Goal: Task Accomplishment & Management: Use online tool/utility

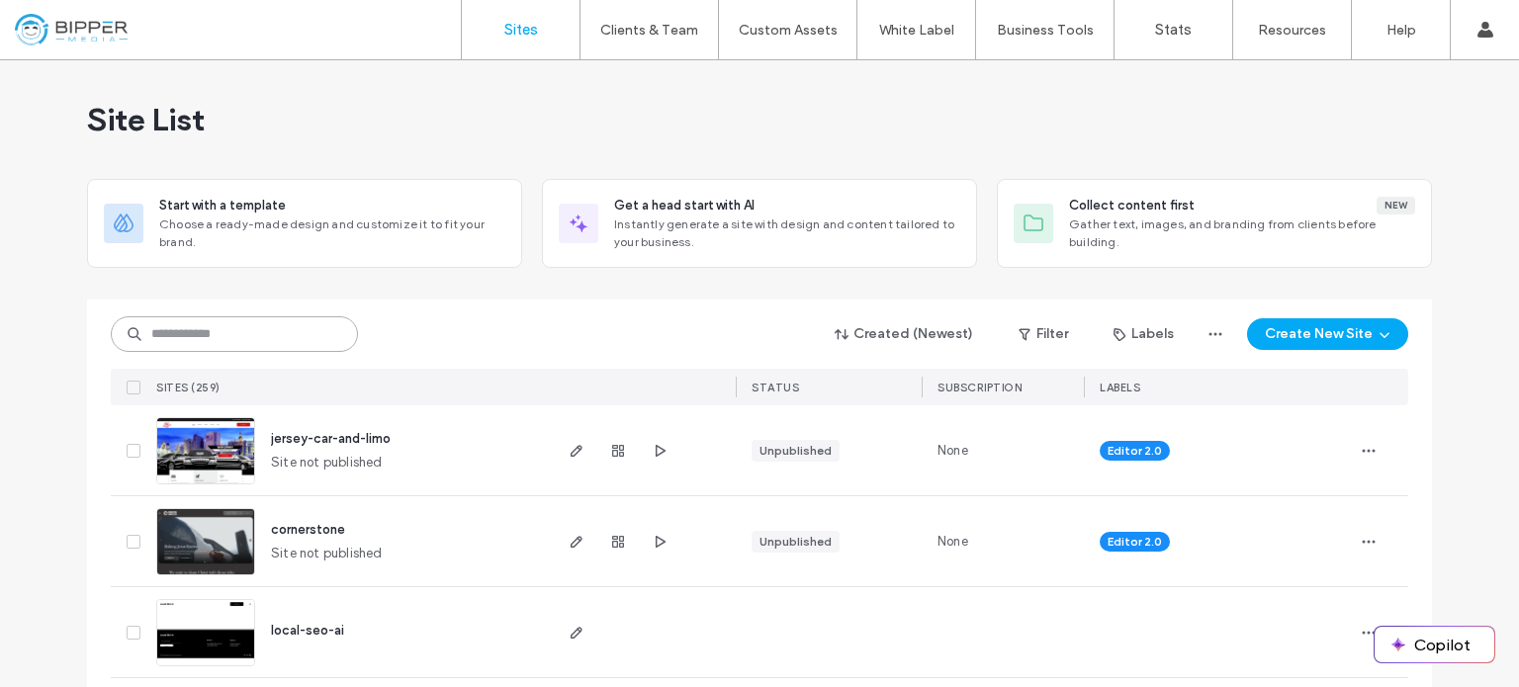
click at [301, 332] on input at bounding box center [234, 334] width 247 height 36
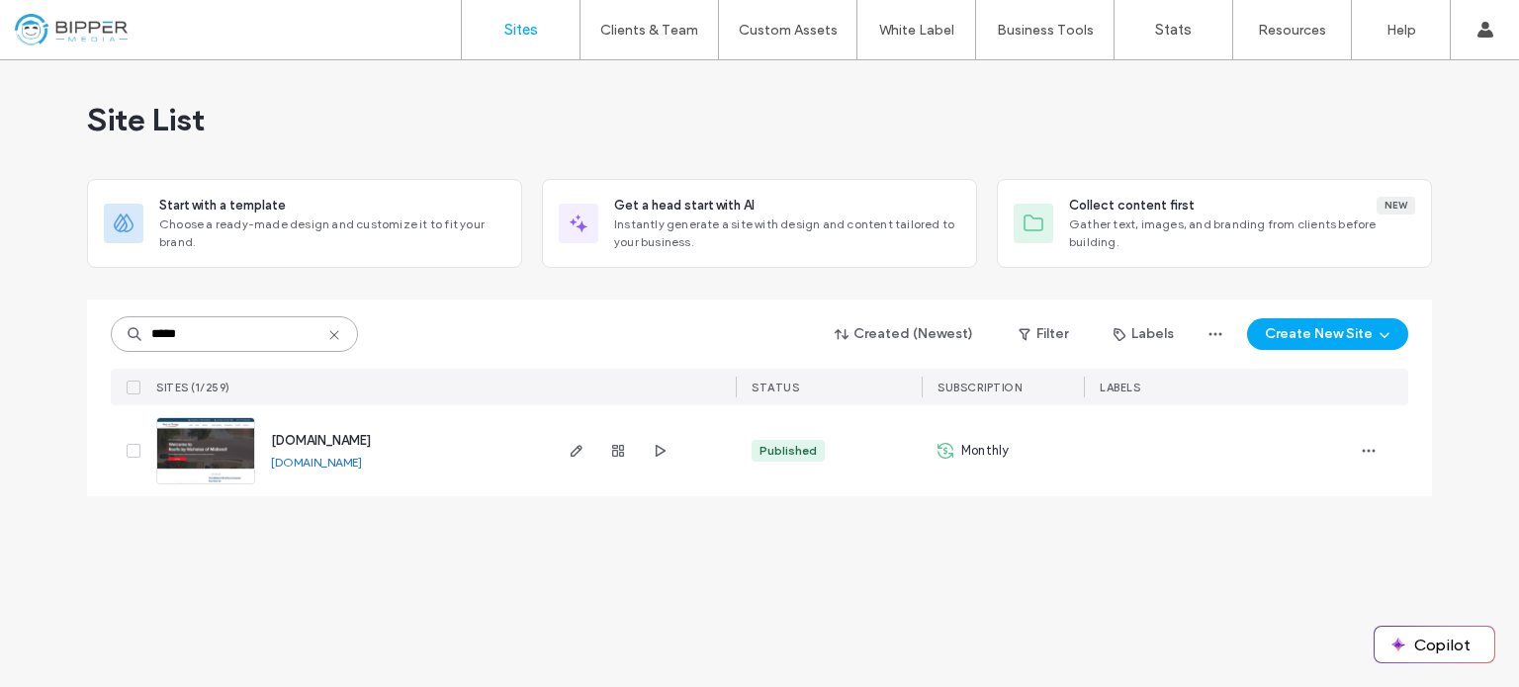
type input "*****"
click at [172, 442] on img at bounding box center [205, 485] width 97 height 134
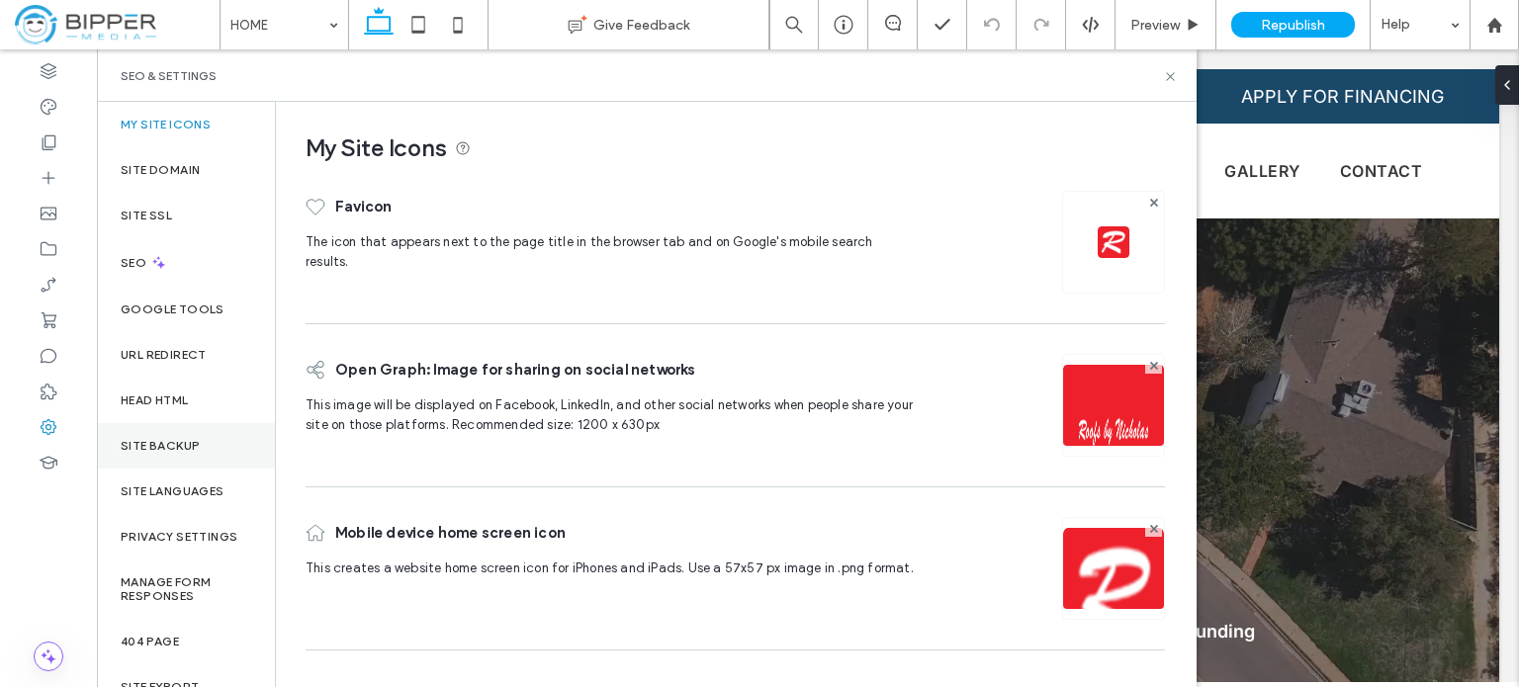
click at [212, 443] on div "Site Backup" at bounding box center [186, 445] width 178 height 45
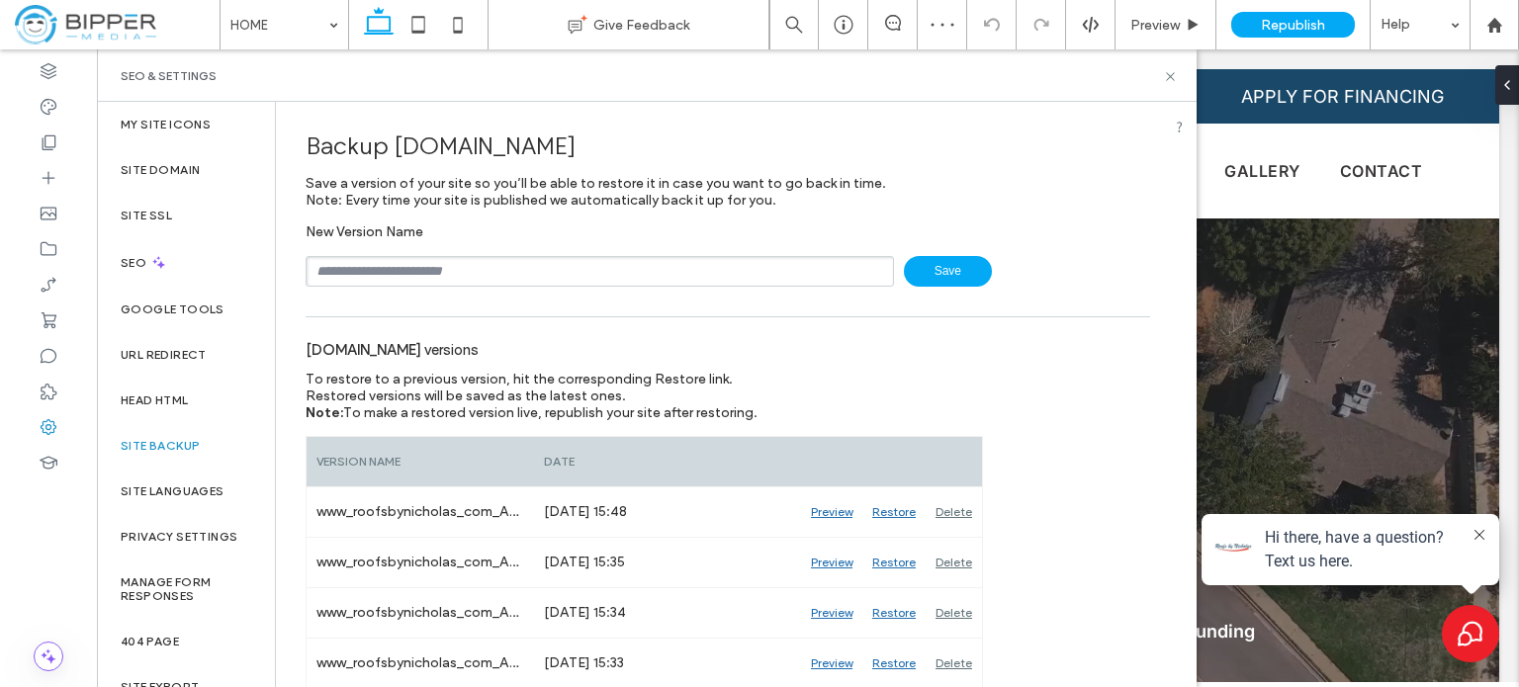
click at [619, 284] on input "text" at bounding box center [600, 271] width 588 height 31
type input "**********"
click at [967, 258] on span "Save" at bounding box center [948, 271] width 88 height 31
click at [55, 141] on icon at bounding box center [49, 143] width 20 height 20
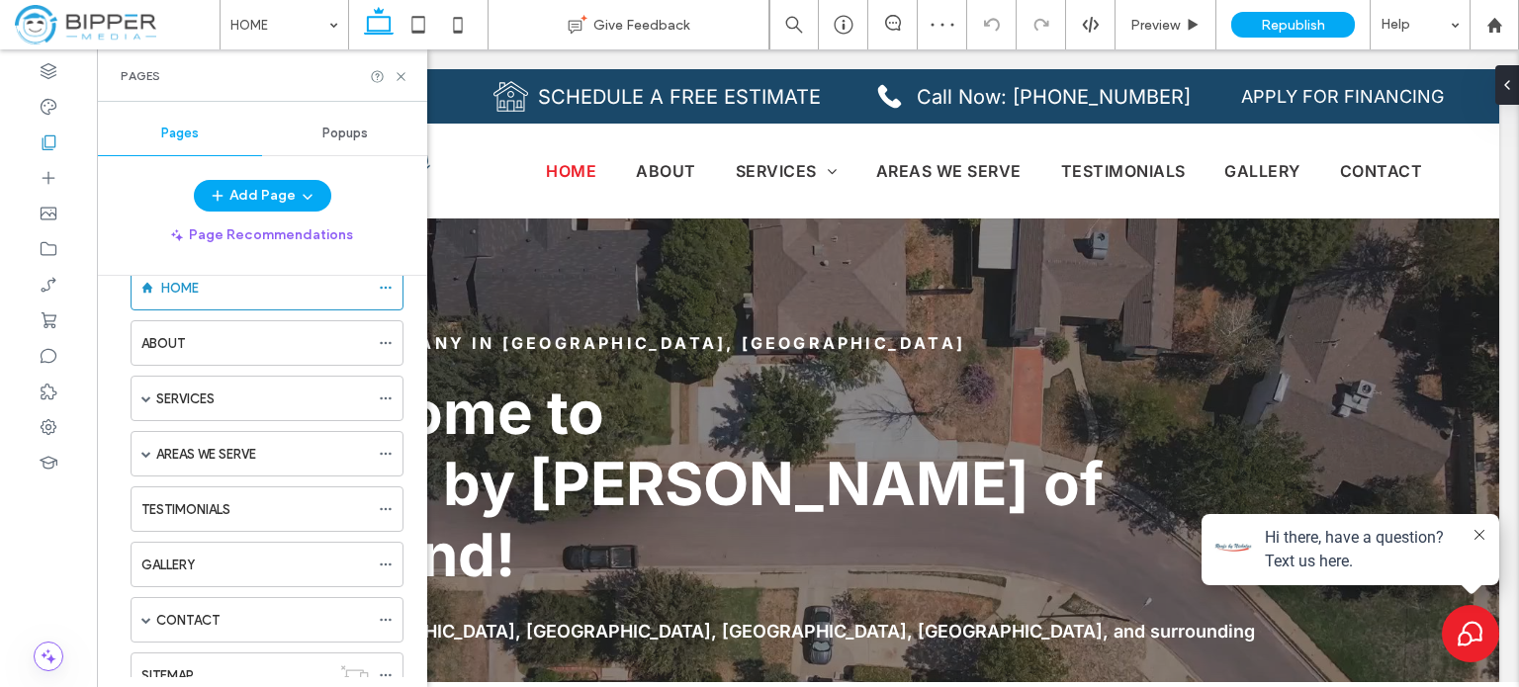
scroll to position [99, 0]
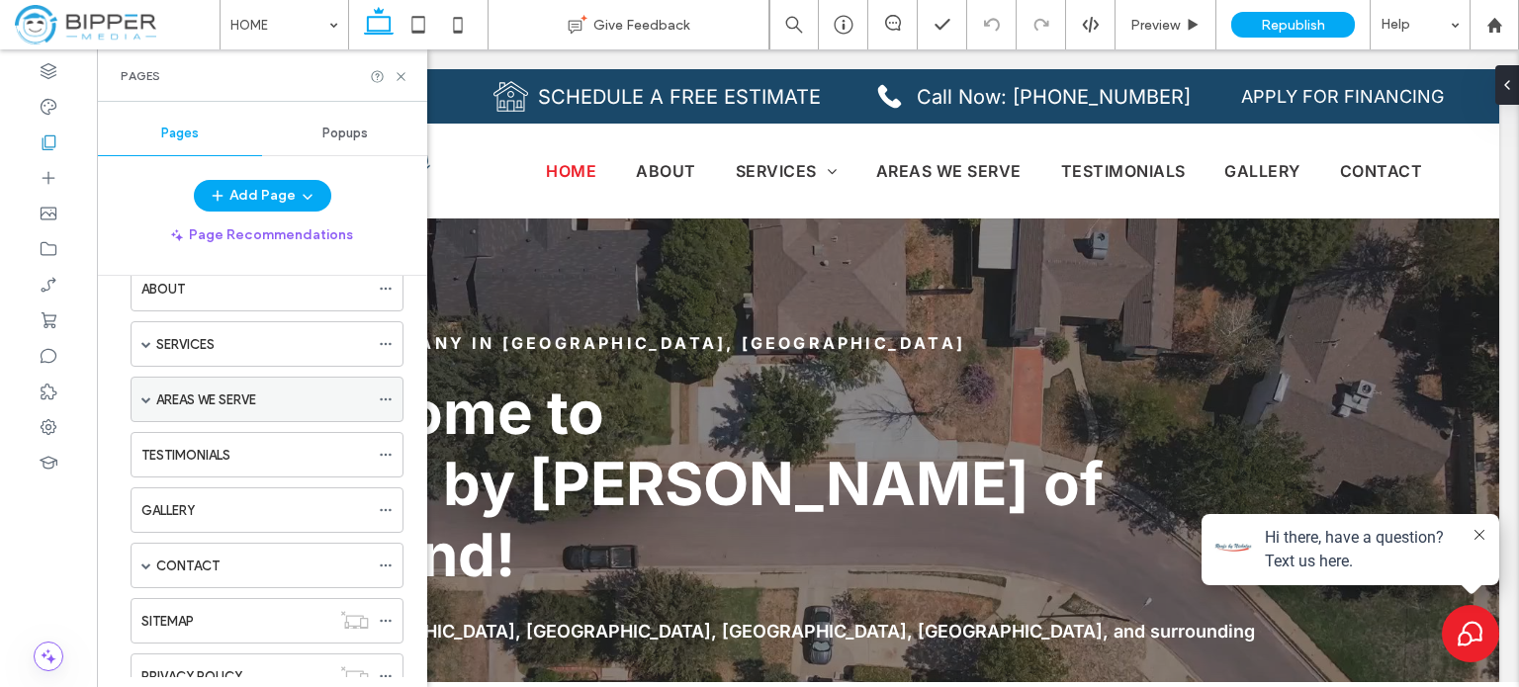
click at [146, 398] on span at bounding box center [146, 400] width 10 height 10
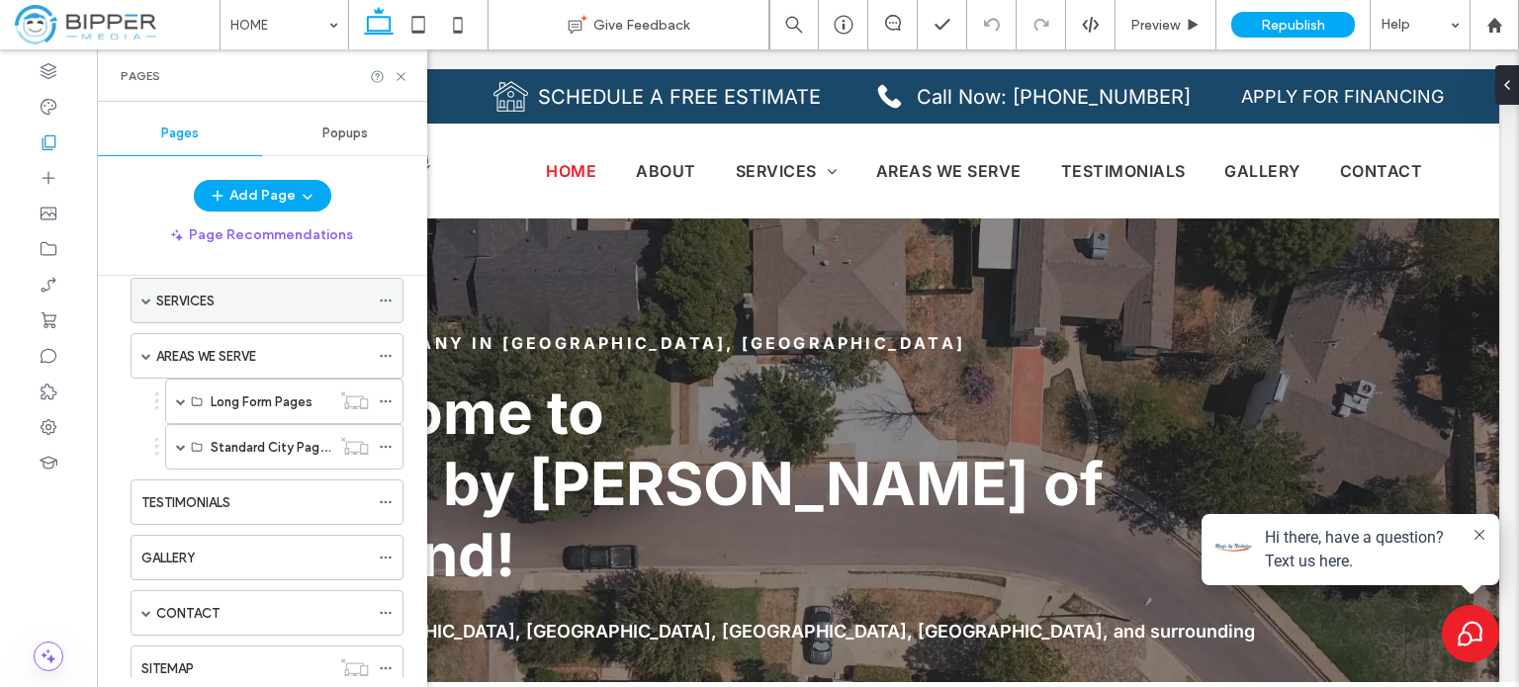
scroll to position [198, 0]
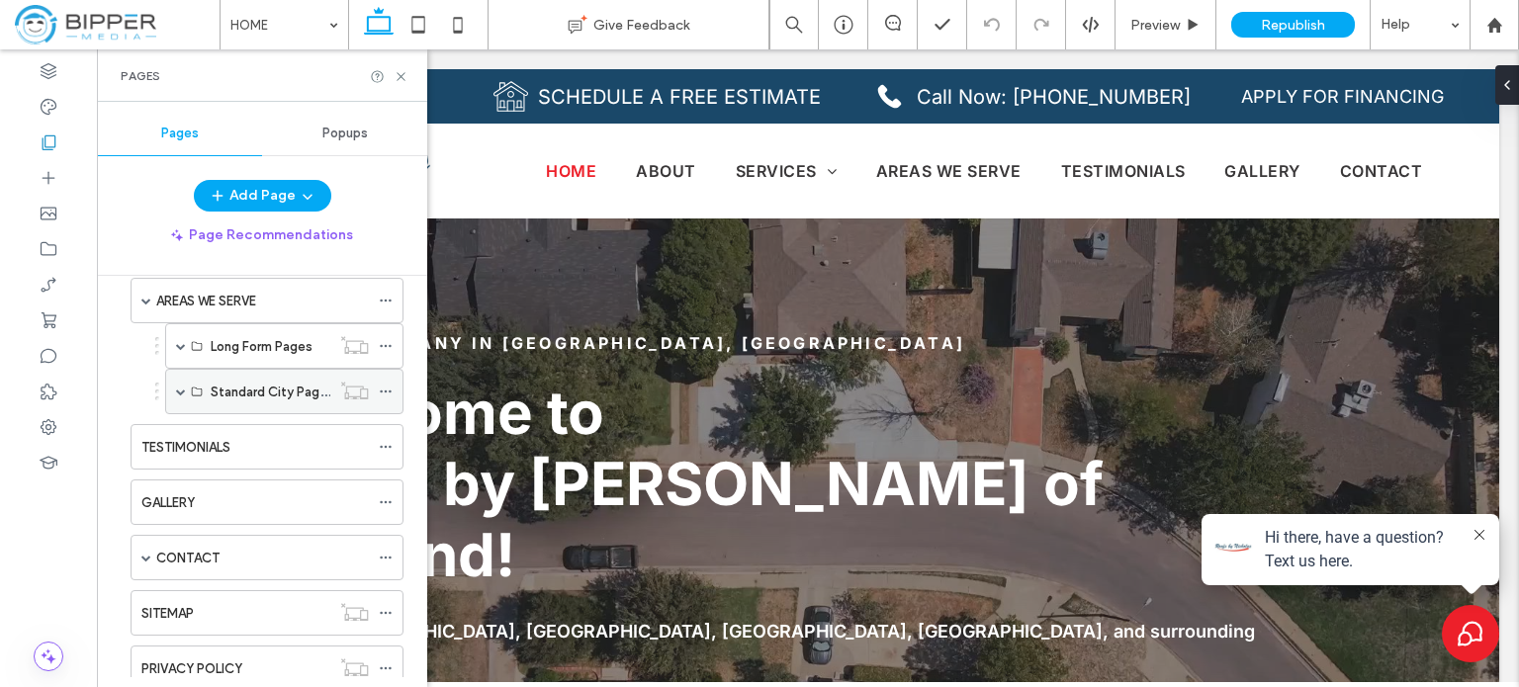
click at [178, 388] on span at bounding box center [181, 392] width 10 height 10
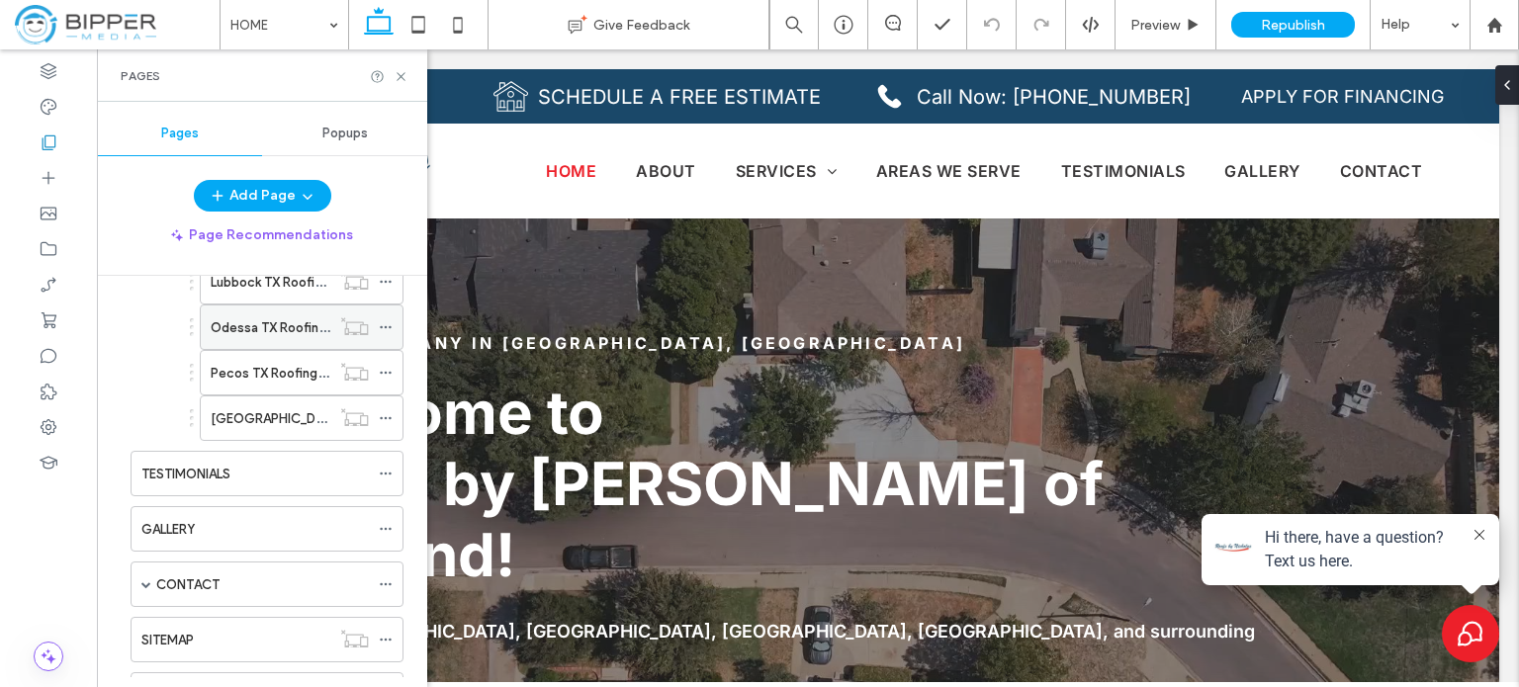
scroll to position [494, 0]
click at [381, 406] on icon at bounding box center [386, 413] width 14 height 14
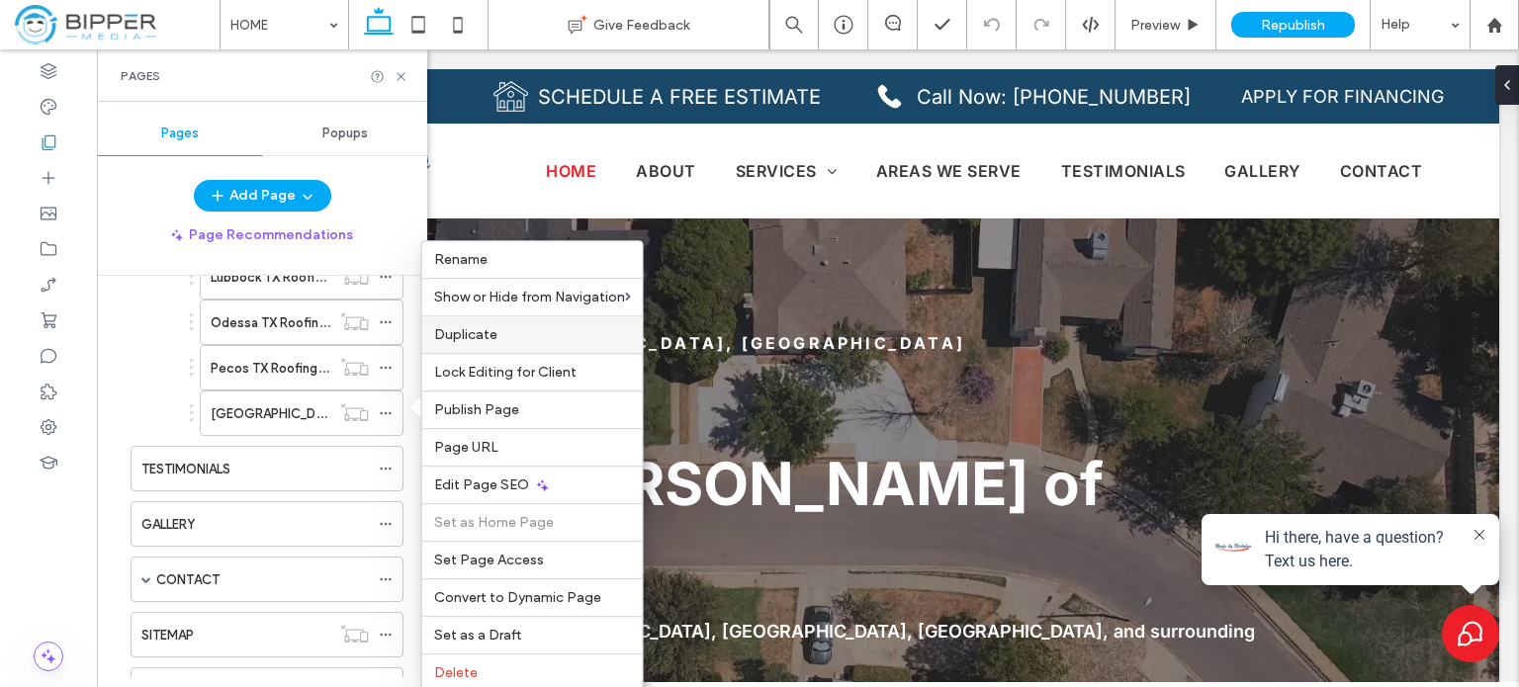
click at [503, 338] on label "Duplicate" at bounding box center [532, 334] width 197 height 17
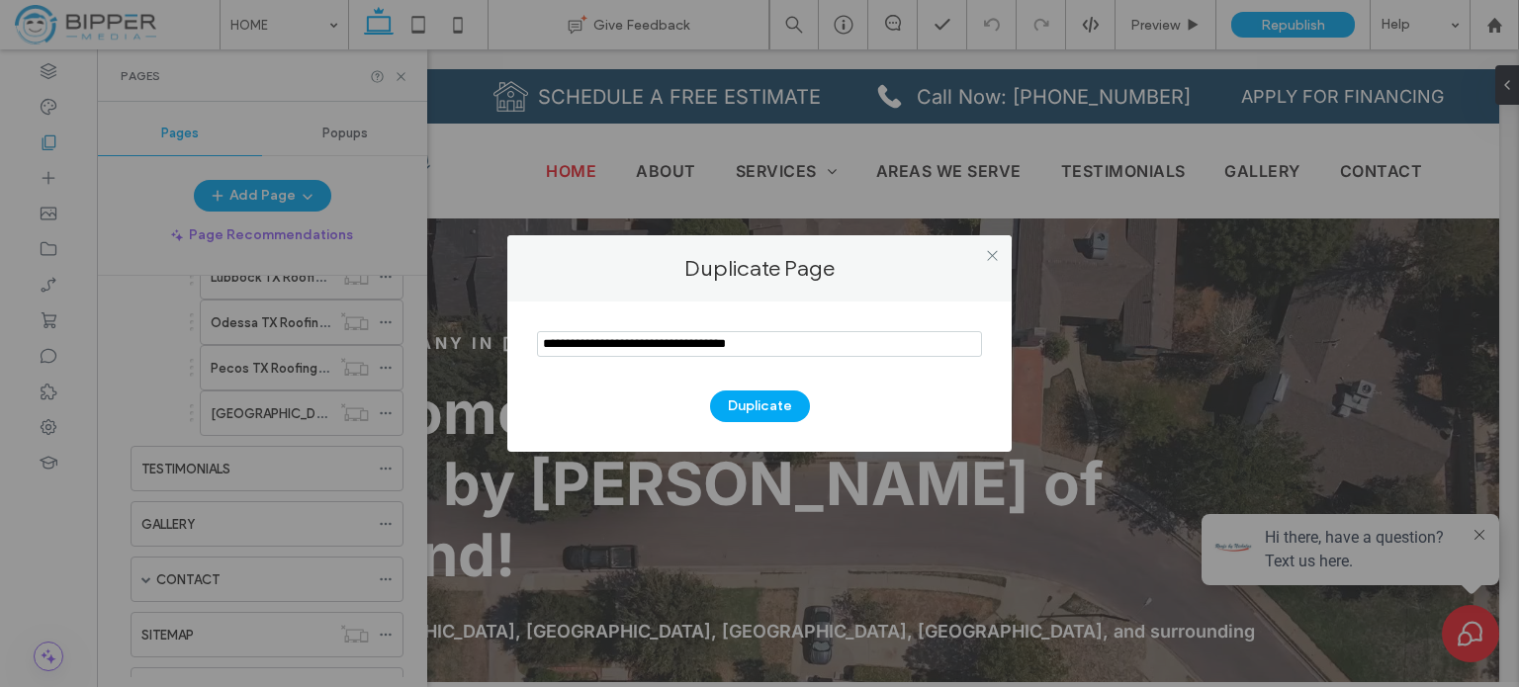
click at [653, 340] on input "notEmpty" at bounding box center [759, 344] width 445 height 26
type input "**********"
click at [779, 406] on button "Duplicate" at bounding box center [760, 407] width 100 height 32
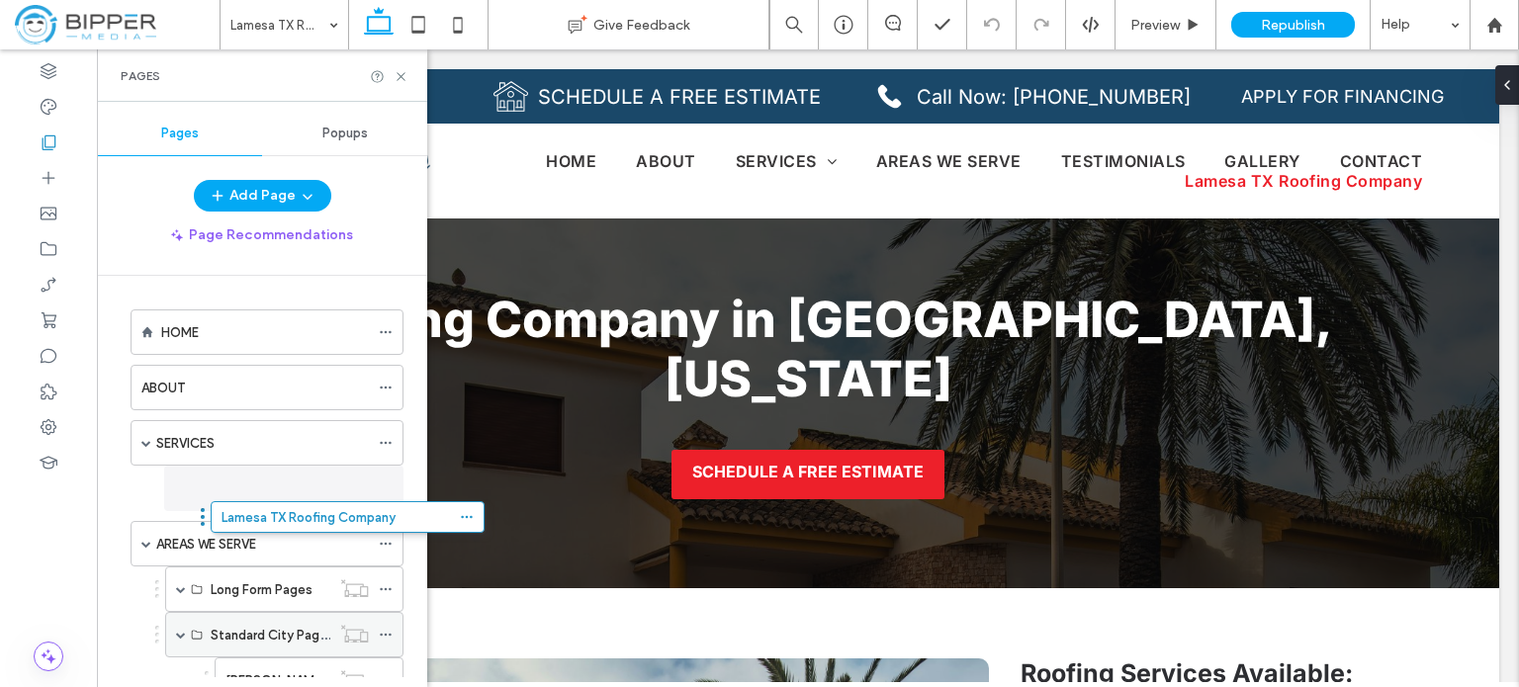
drag, startPoint x: 222, startPoint y: 607, endPoint x: 290, endPoint y: 576, distance: 74.3
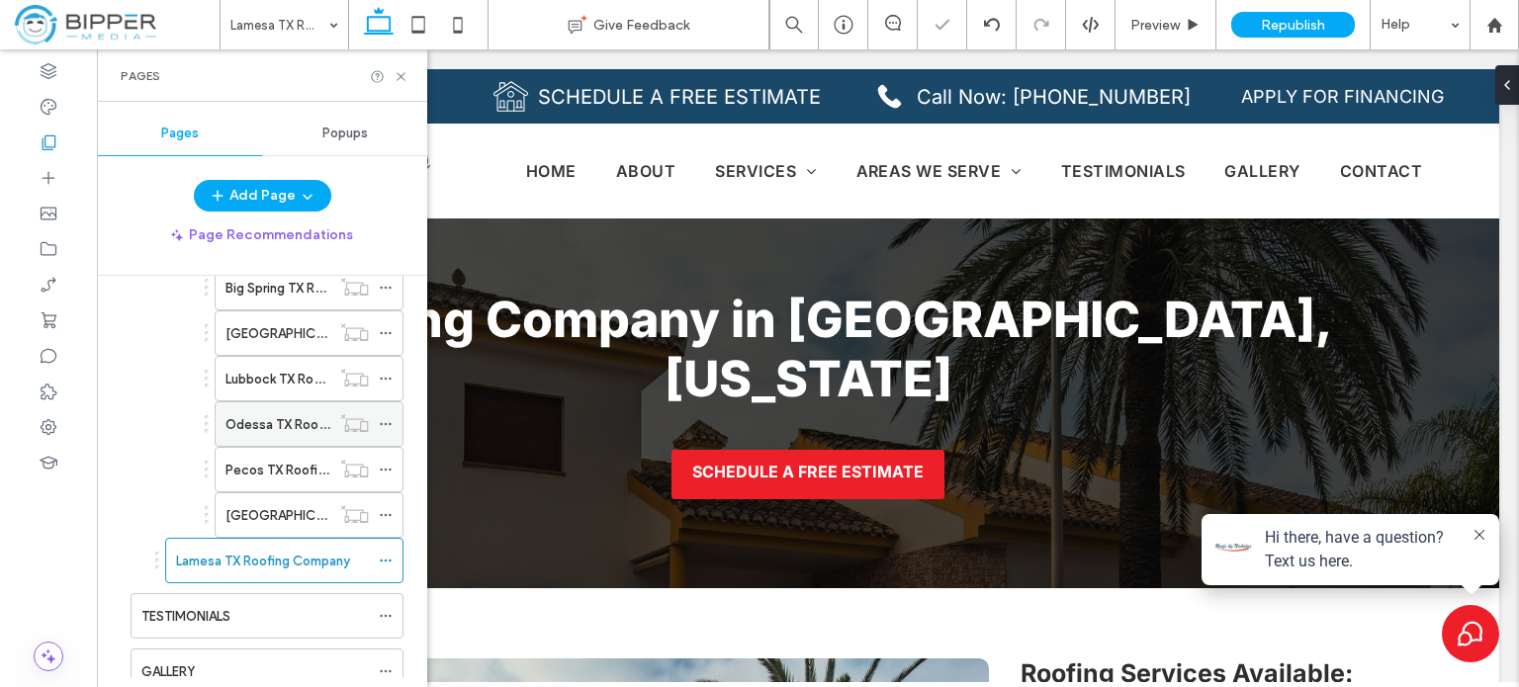
scroll to position [396, 0]
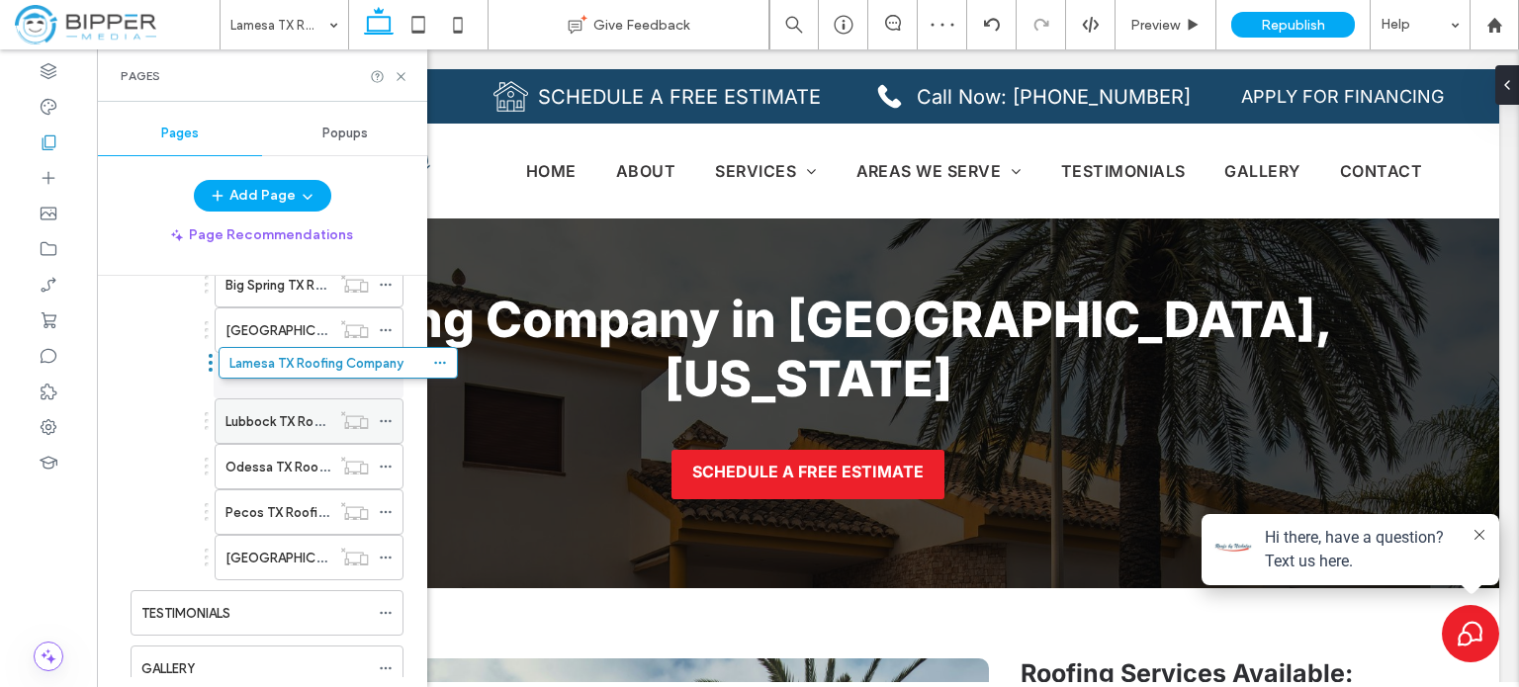
drag, startPoint x: 204, startPoint y: 557, endPoint x: 257, endPoint y: 371, distance: 193.4
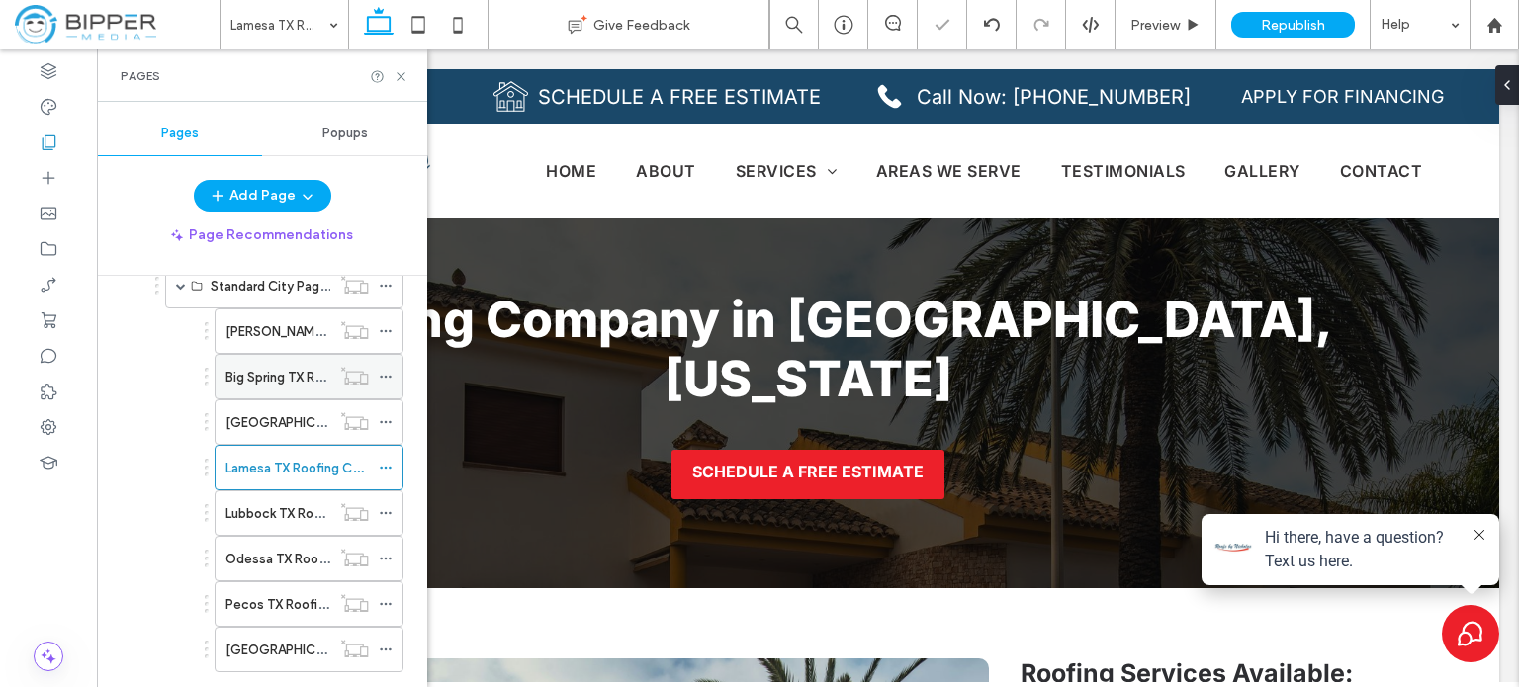
scroll to position [297, 0]
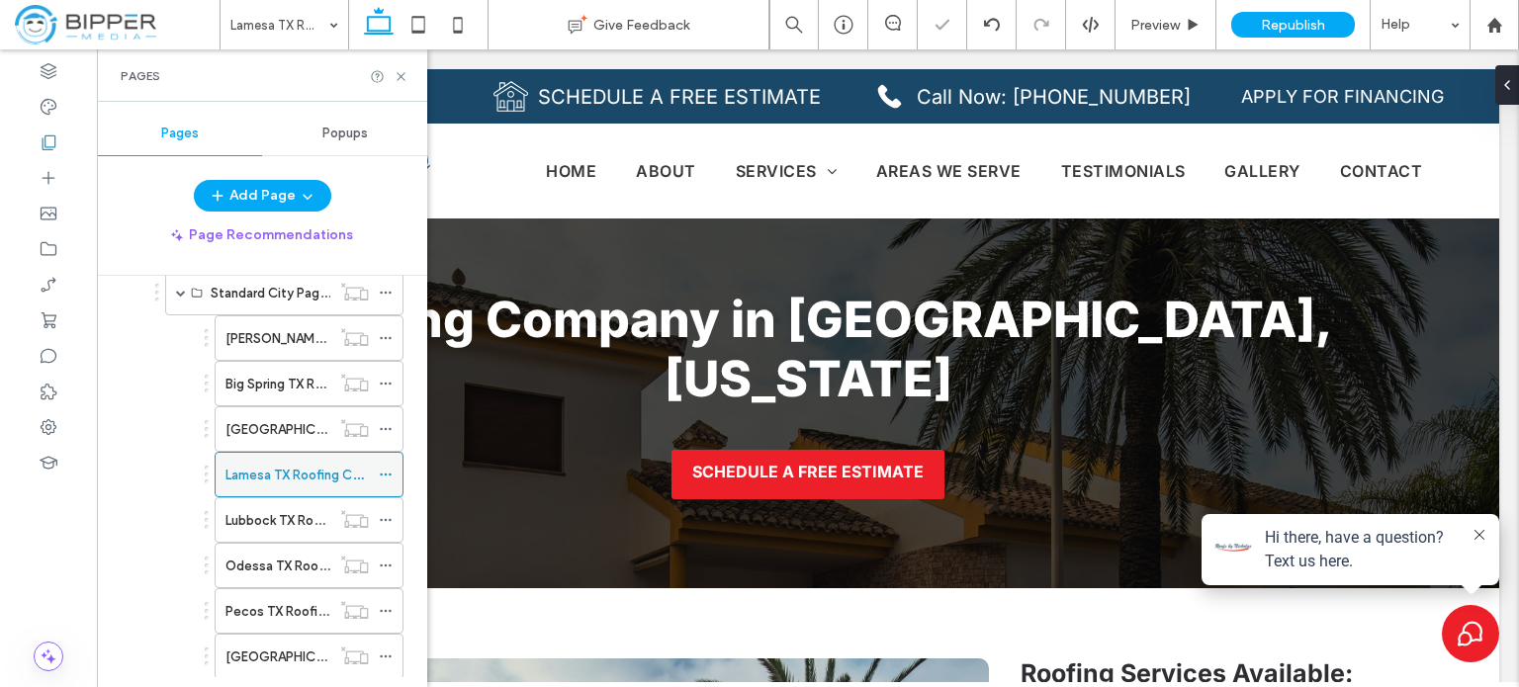
click at [384, 469] on icon at bounding box center [386, 475] width 14 height 14
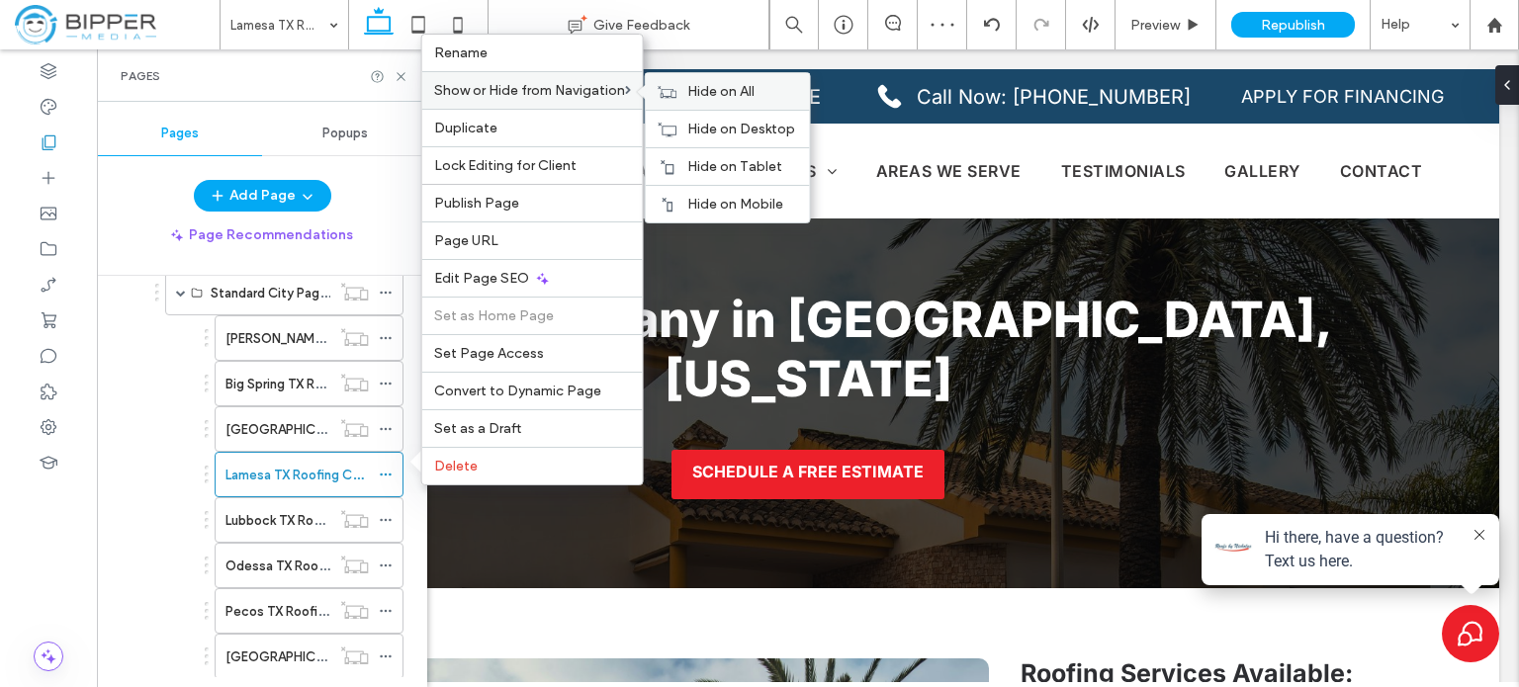
click at [704, 97] on span "Hide on All" at bounding box center [720, 91] width 67 height 17
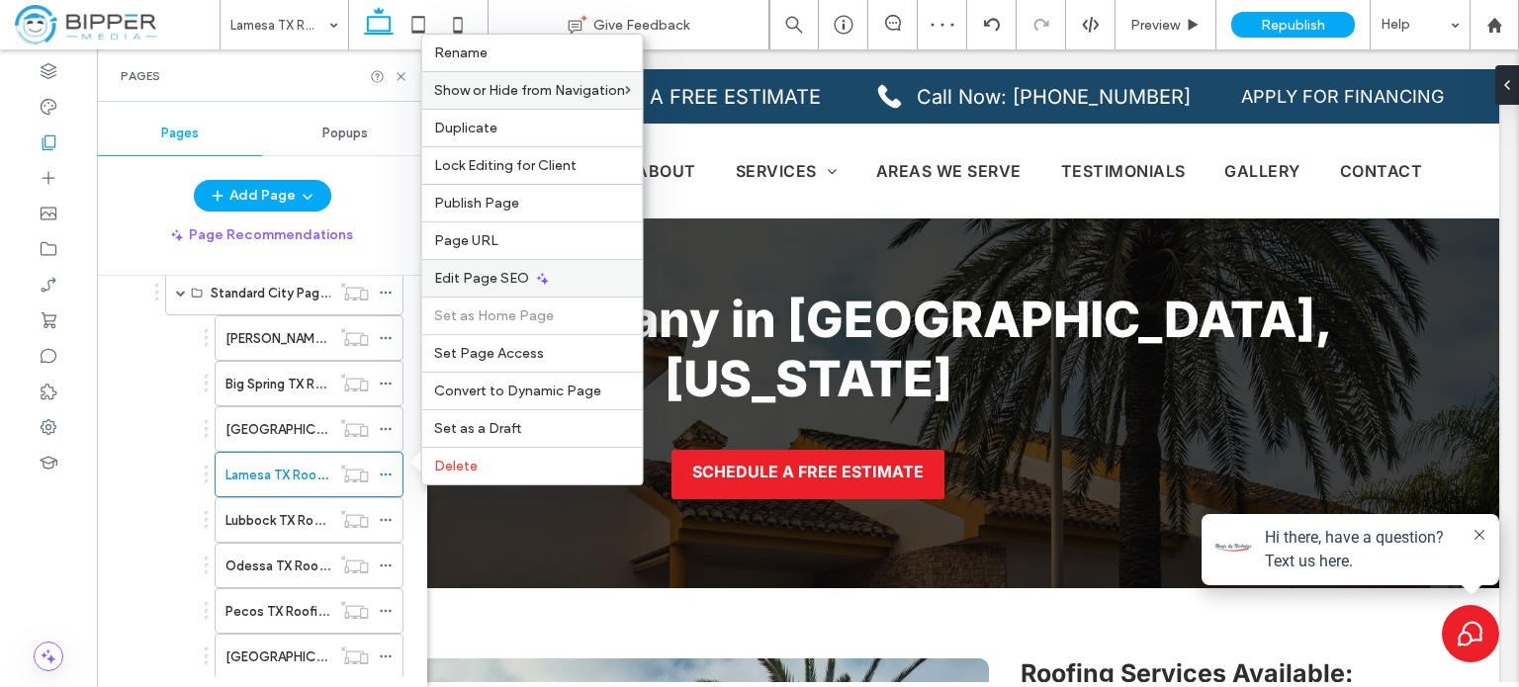
click at [491, 281] on span "Edit Page SEO" at bounding box center [481, 278] width 95 height 17
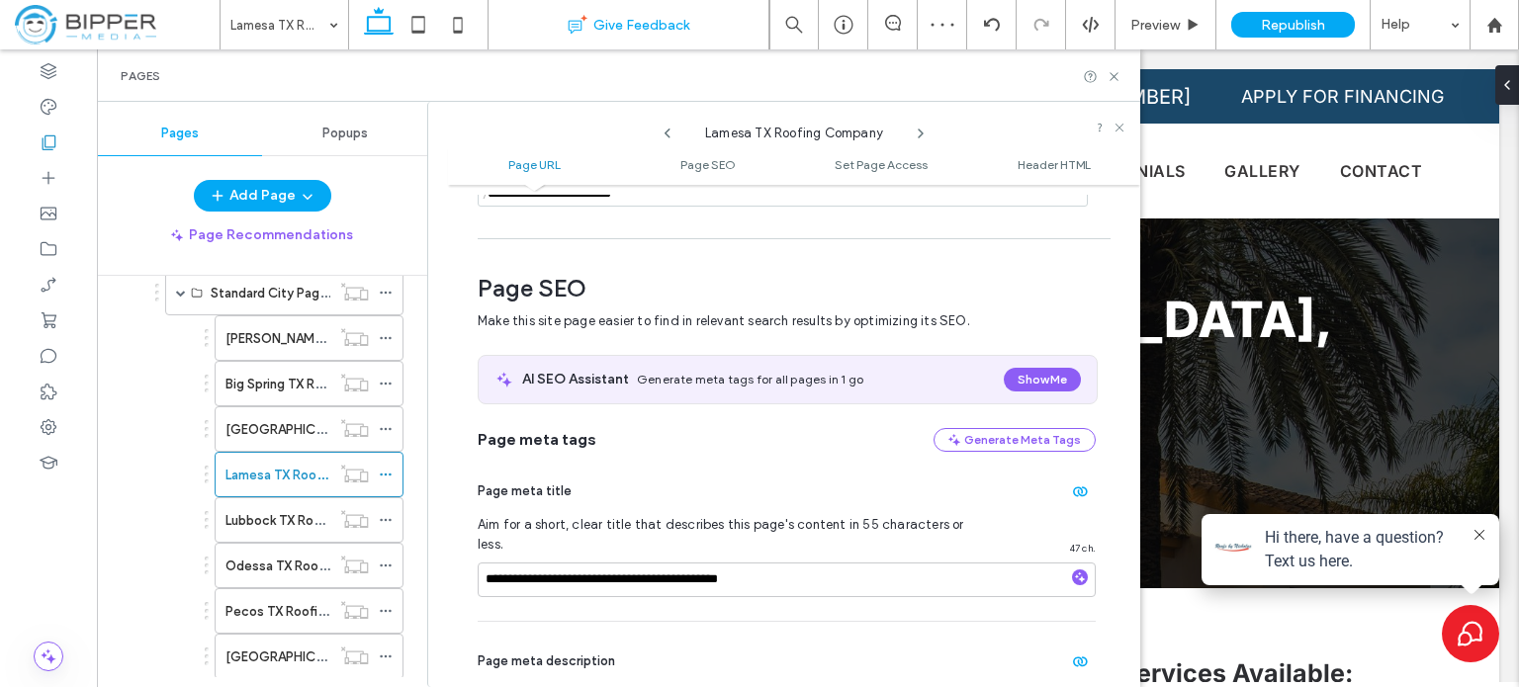
scroll to position [271, 0]
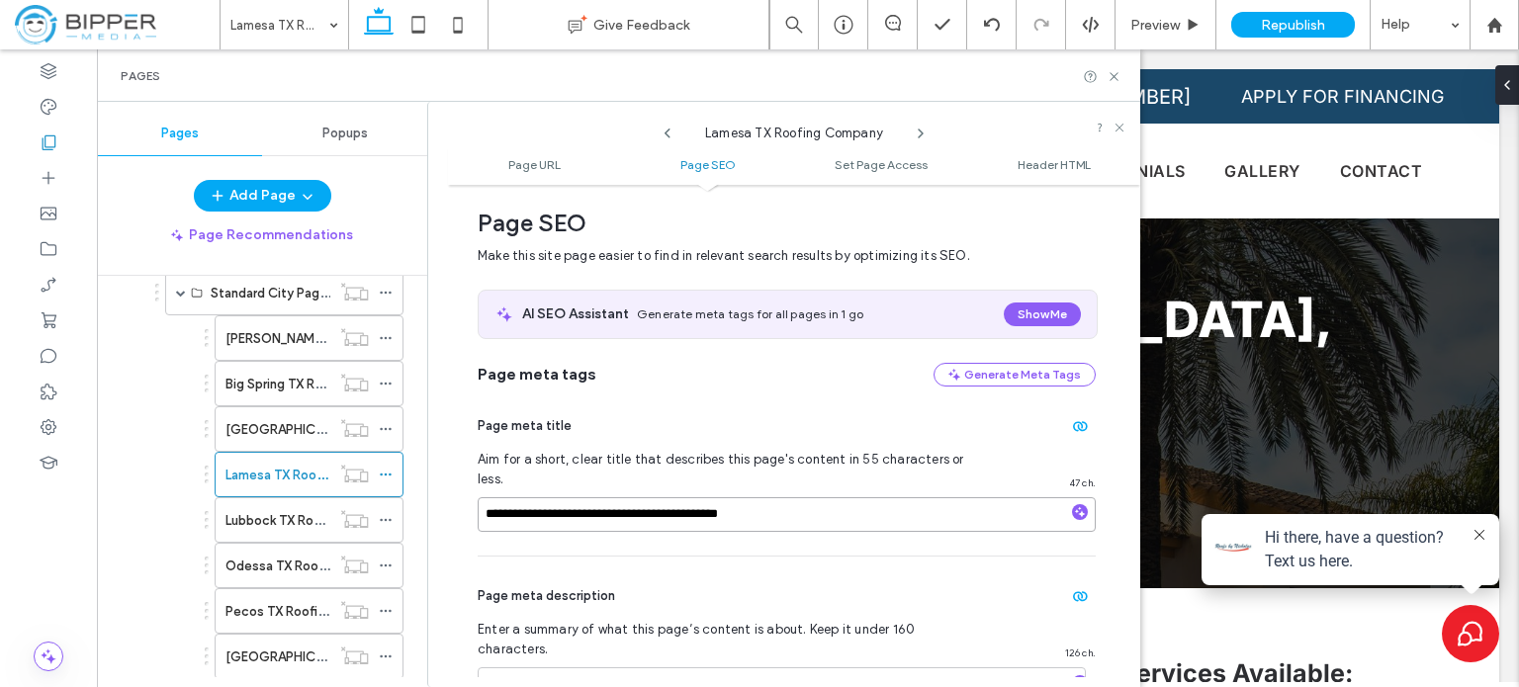
click at [858, 501] on input "**********" at bounding box center [787, 514] width 618 height 35
paste input
type input "**********"
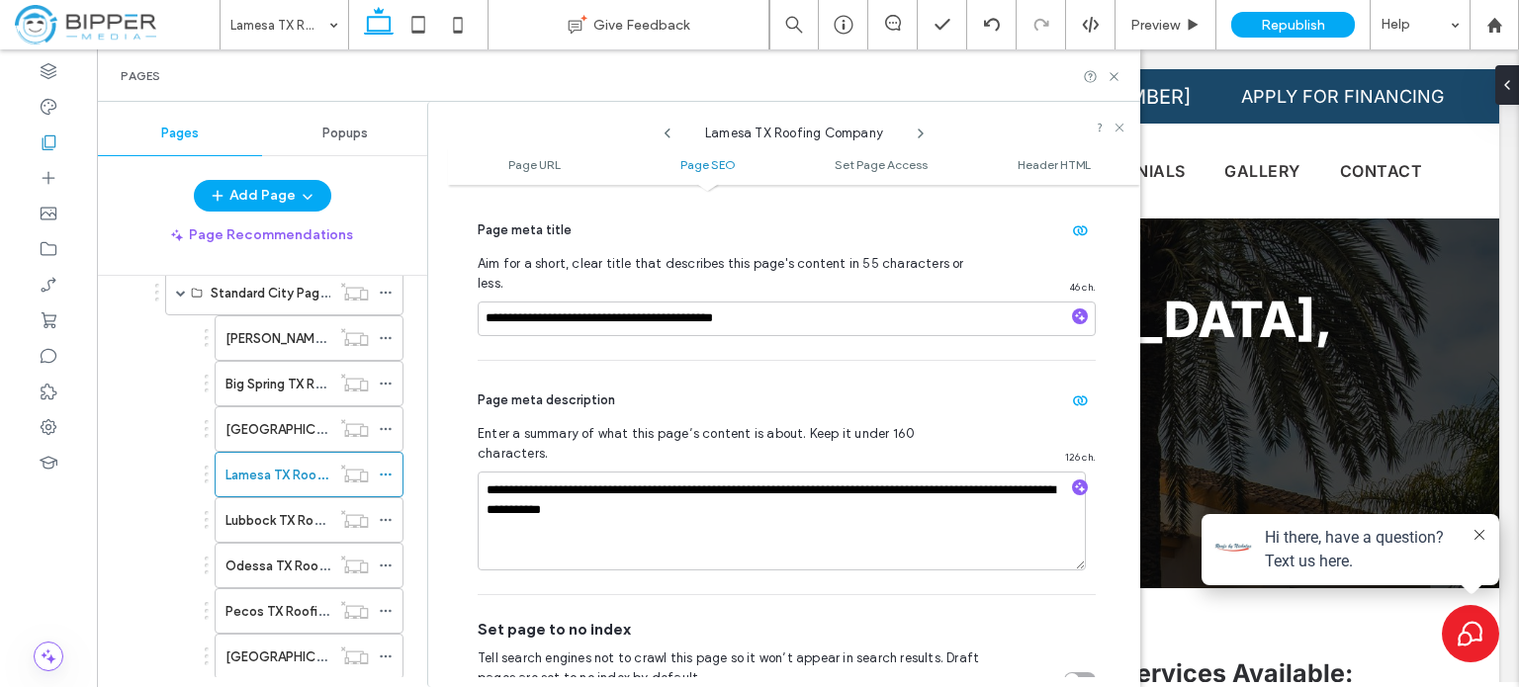
scroll to position [469, 0]
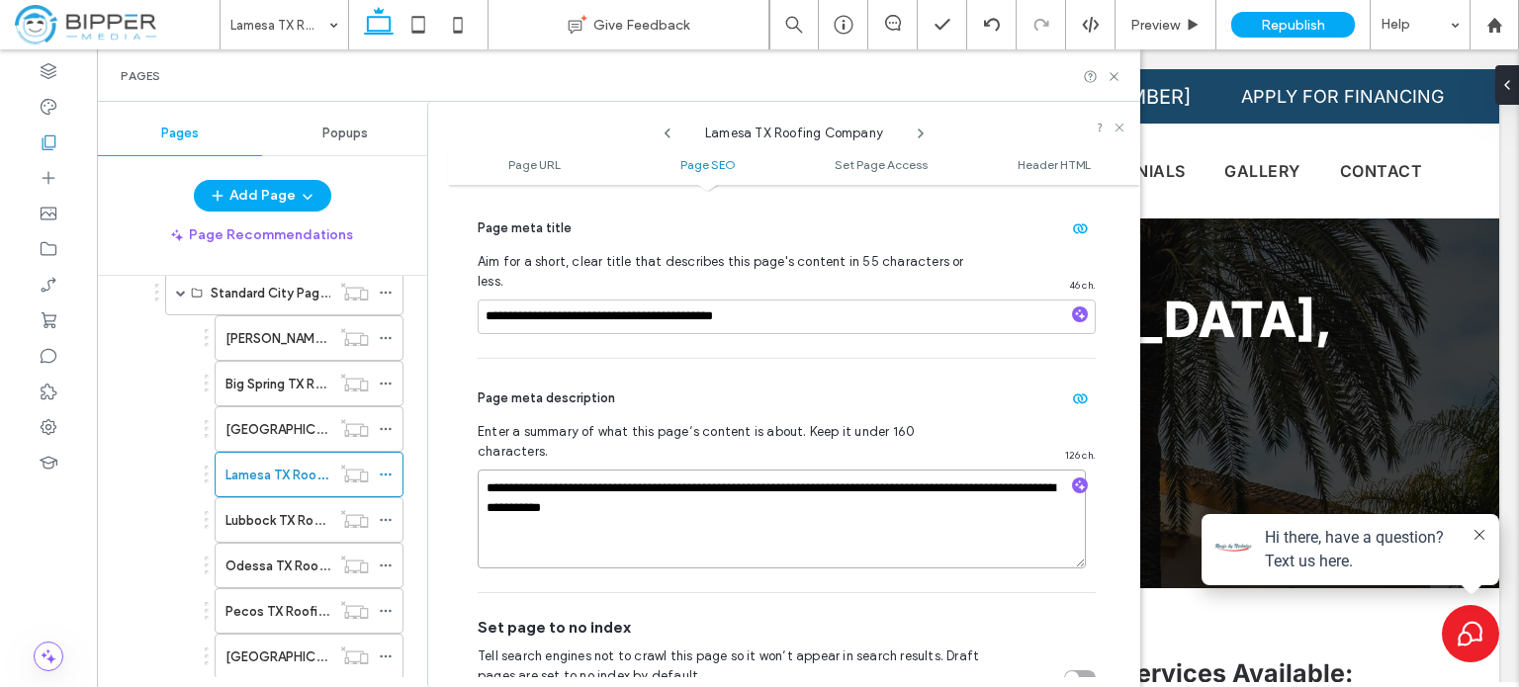
click at [744, 470] on textarea "**********" at bounding box center [782, 519] width 608 height 99
paste textarea "**********"
type textarea "**********"
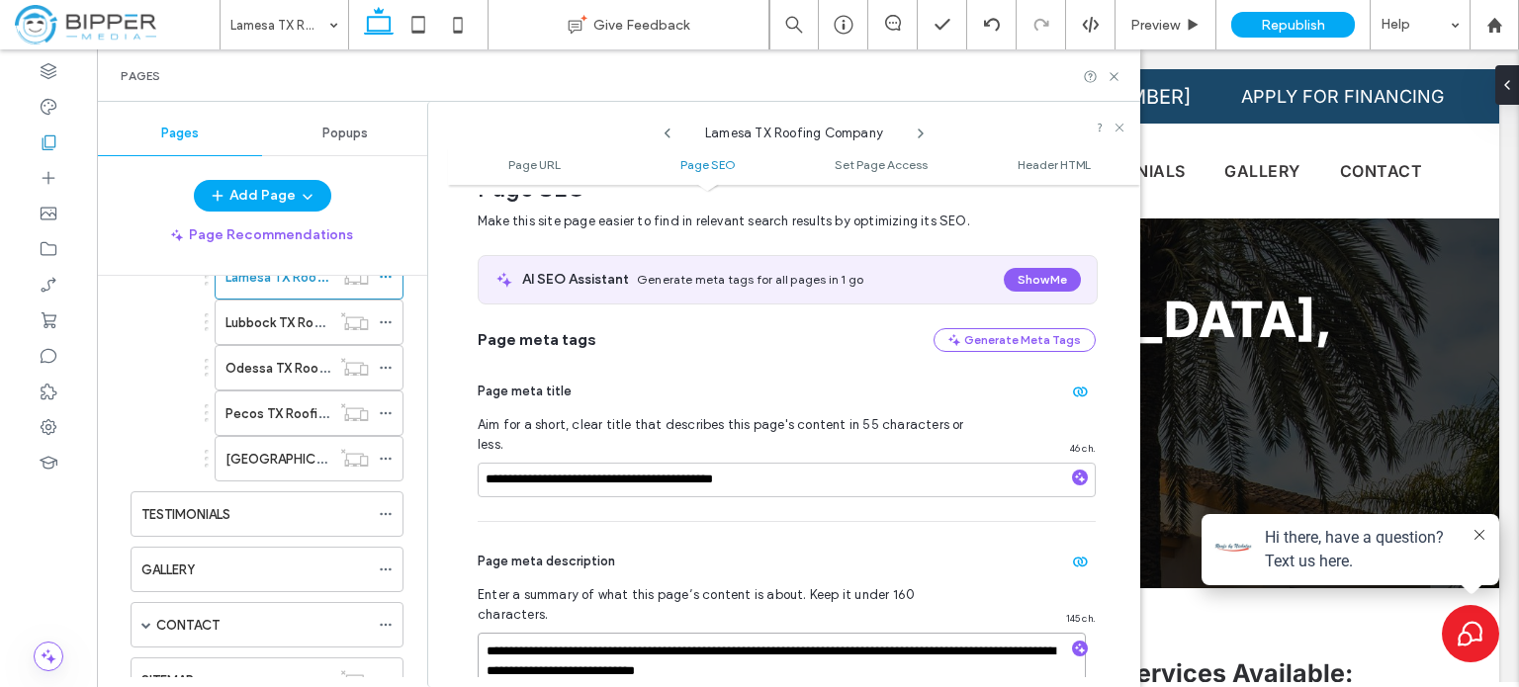
scroll to position [271, 0]
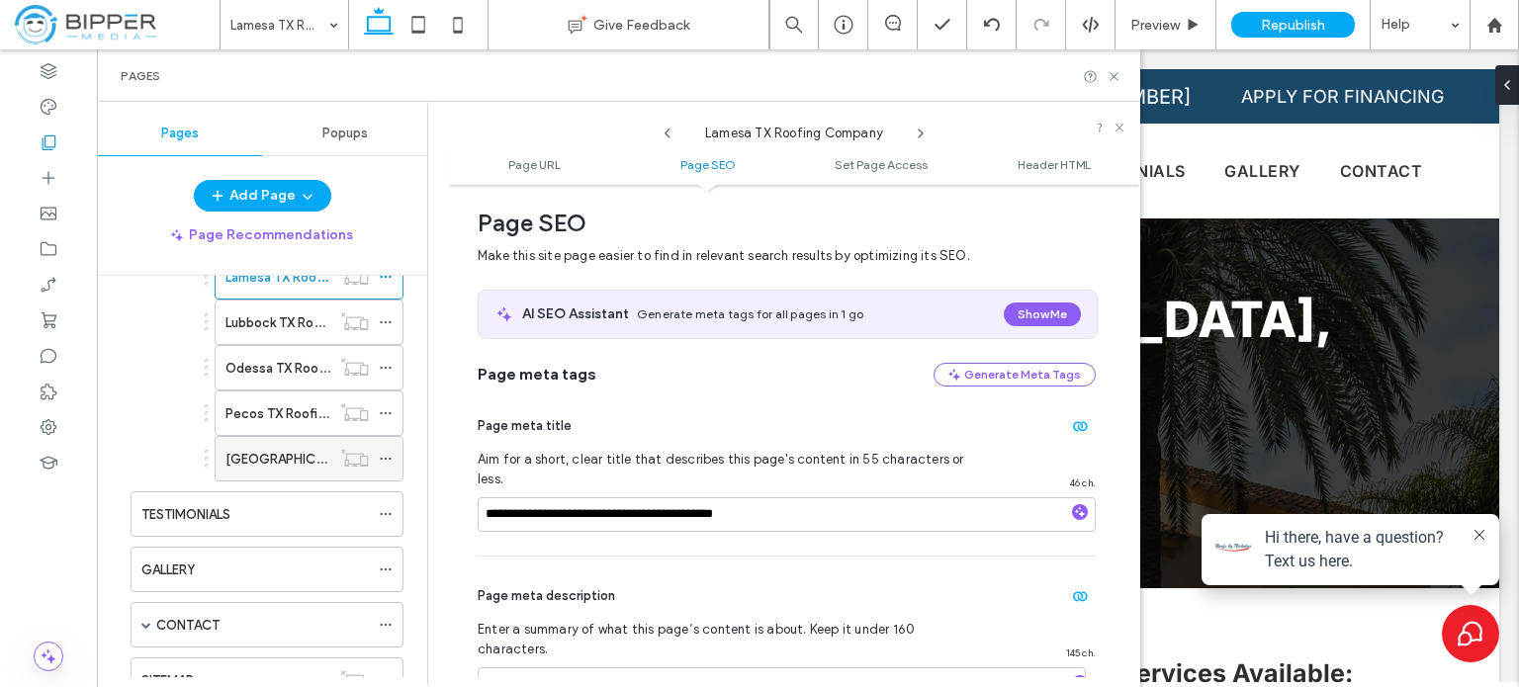
click at [386, 458] on use at bounding box center [385, 459] width 11 height 3
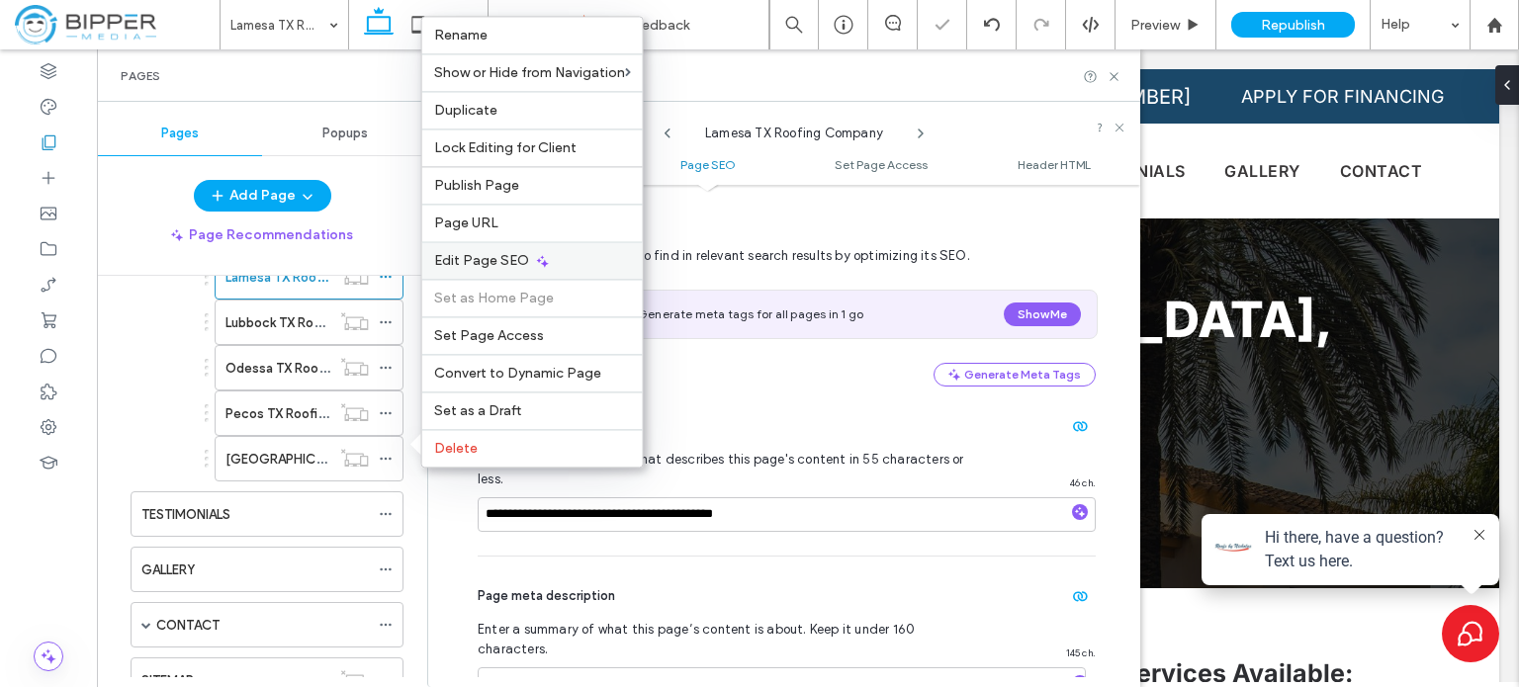
click at [535, 260] on icon at bounding box center [543, 261] width 16 height 16
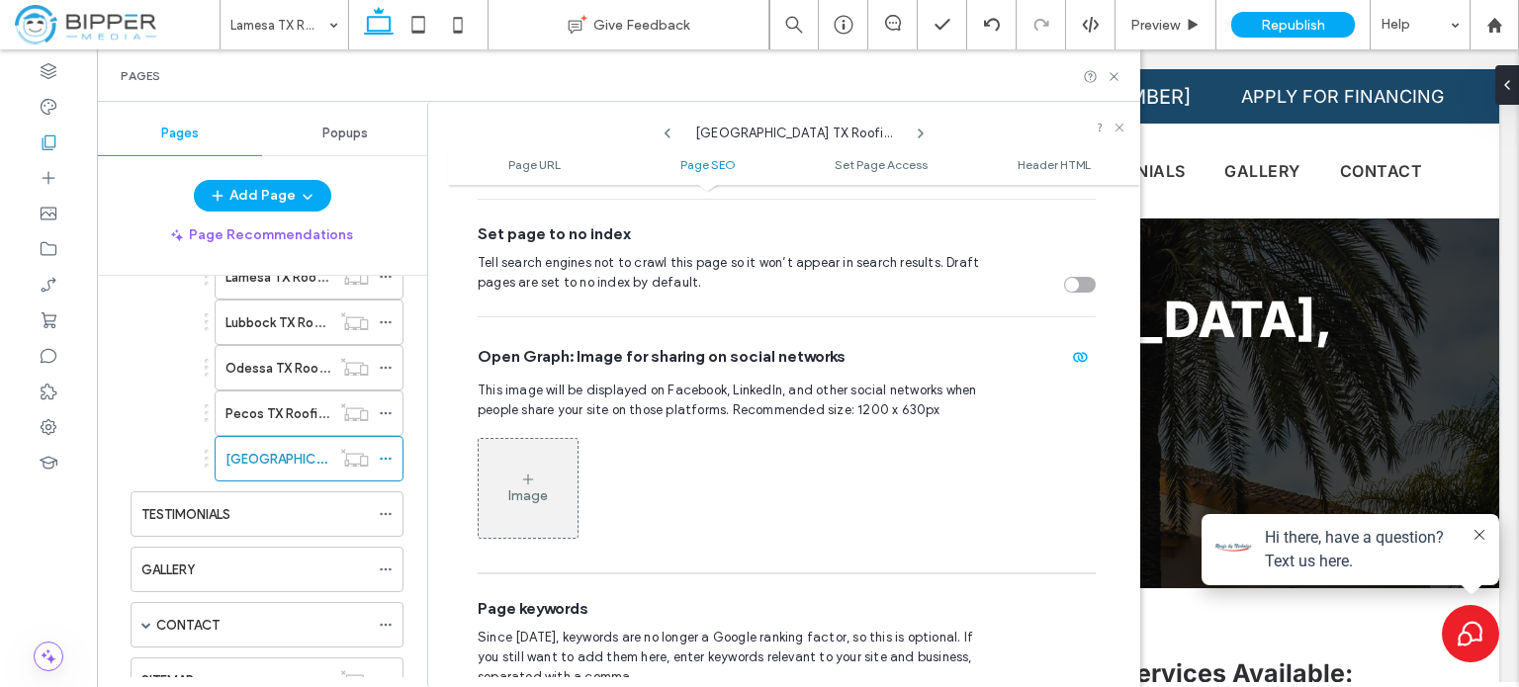
scroll to position [864, 0]
click at [393, 410] on icon at bounding box center [386, 413] width 14 height 14
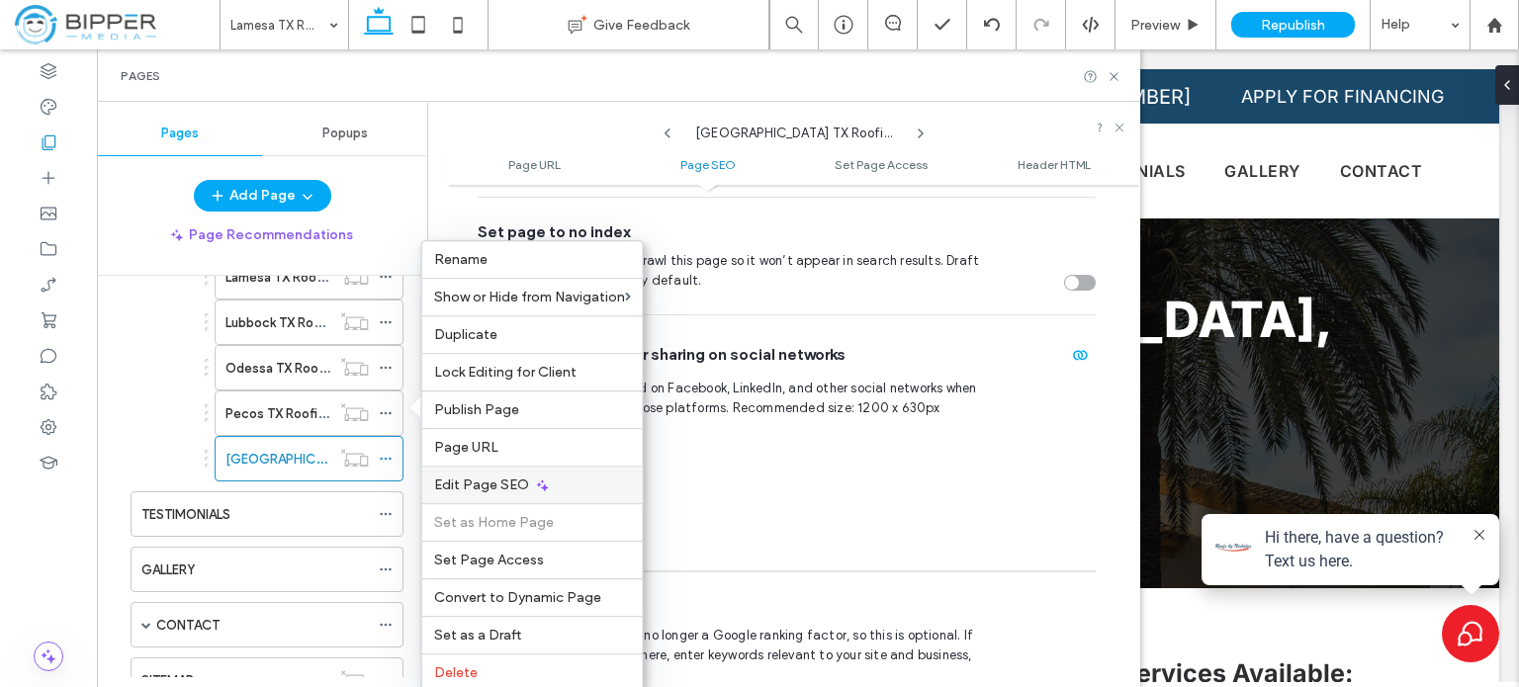
click at [549, 486] on div "Edit Page SEO" at bounding box center [532, 485] width 221 height 38
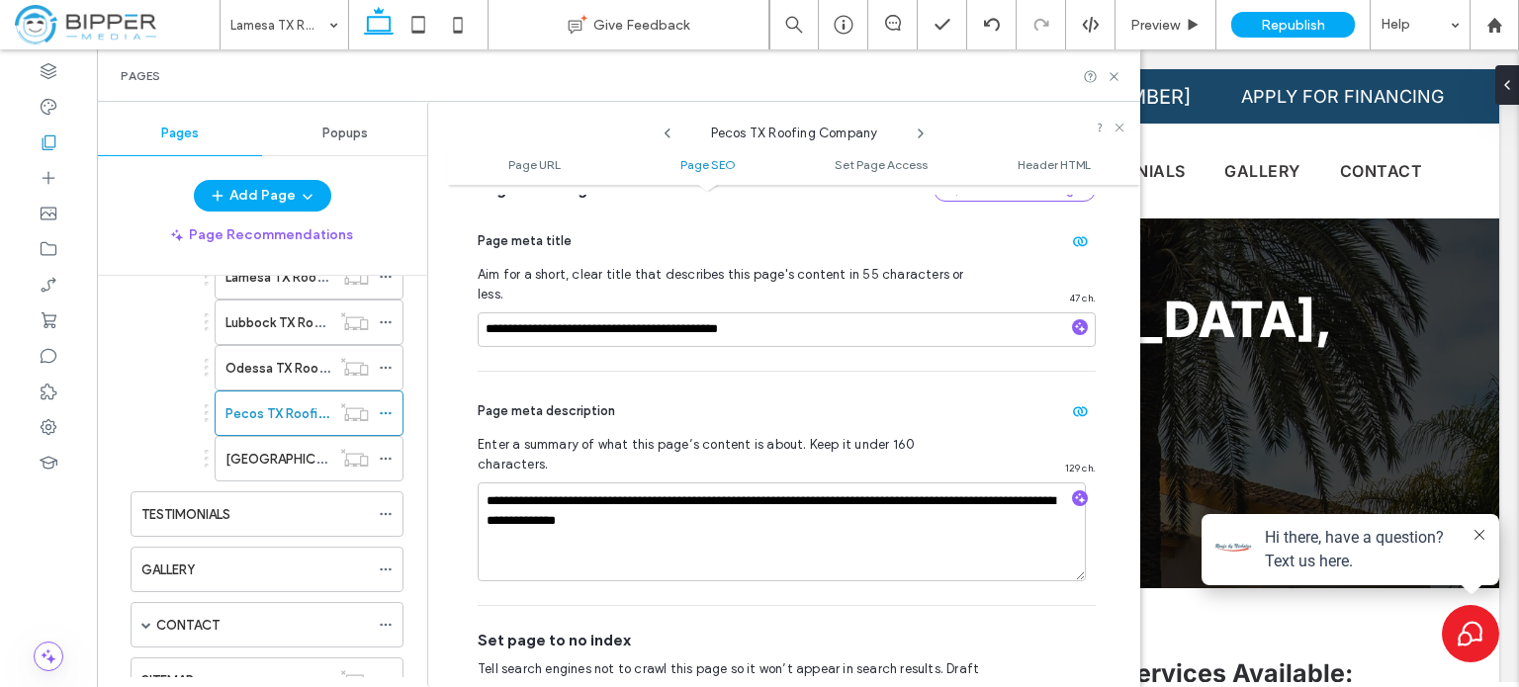
scroll to position [469, 0]
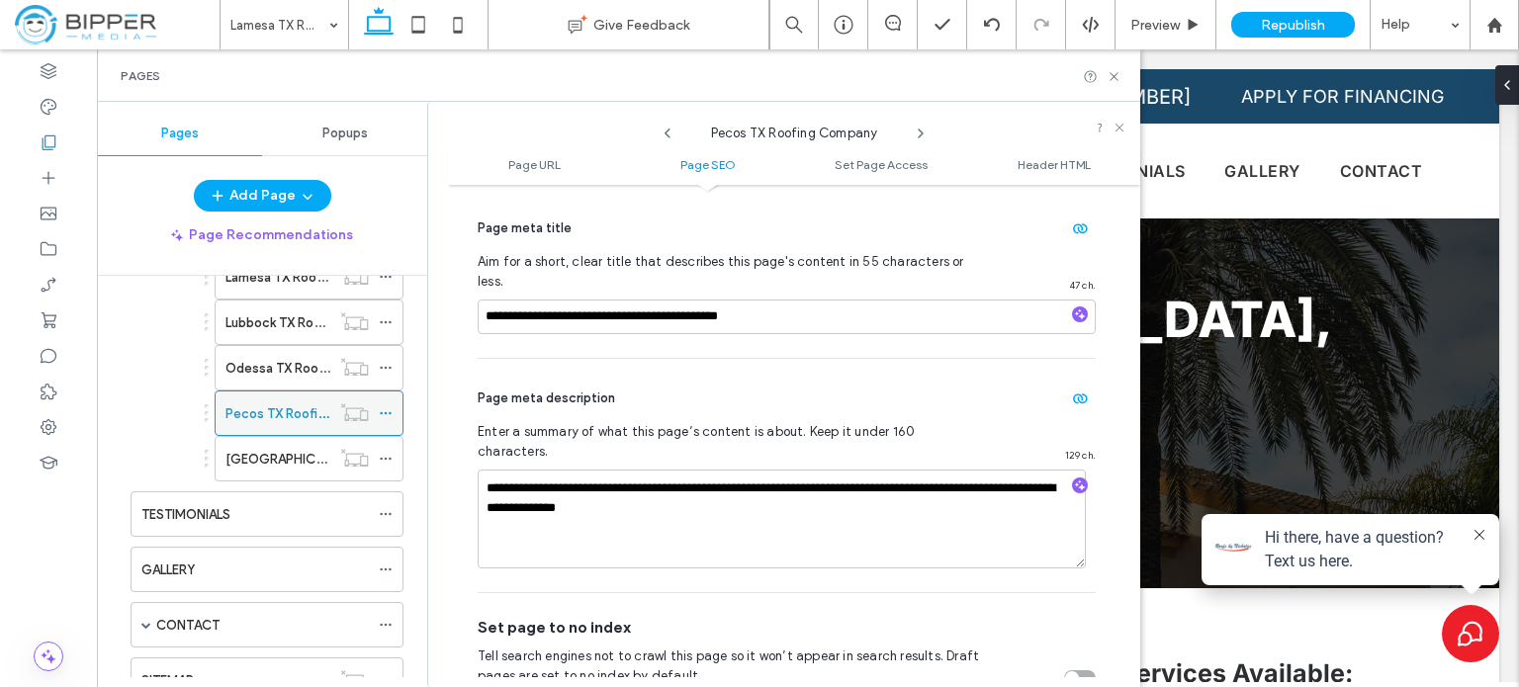
click at [261, 406] on label "Pecos TX Roofing Company" at bounding box center [308, 414] width 167 height 35
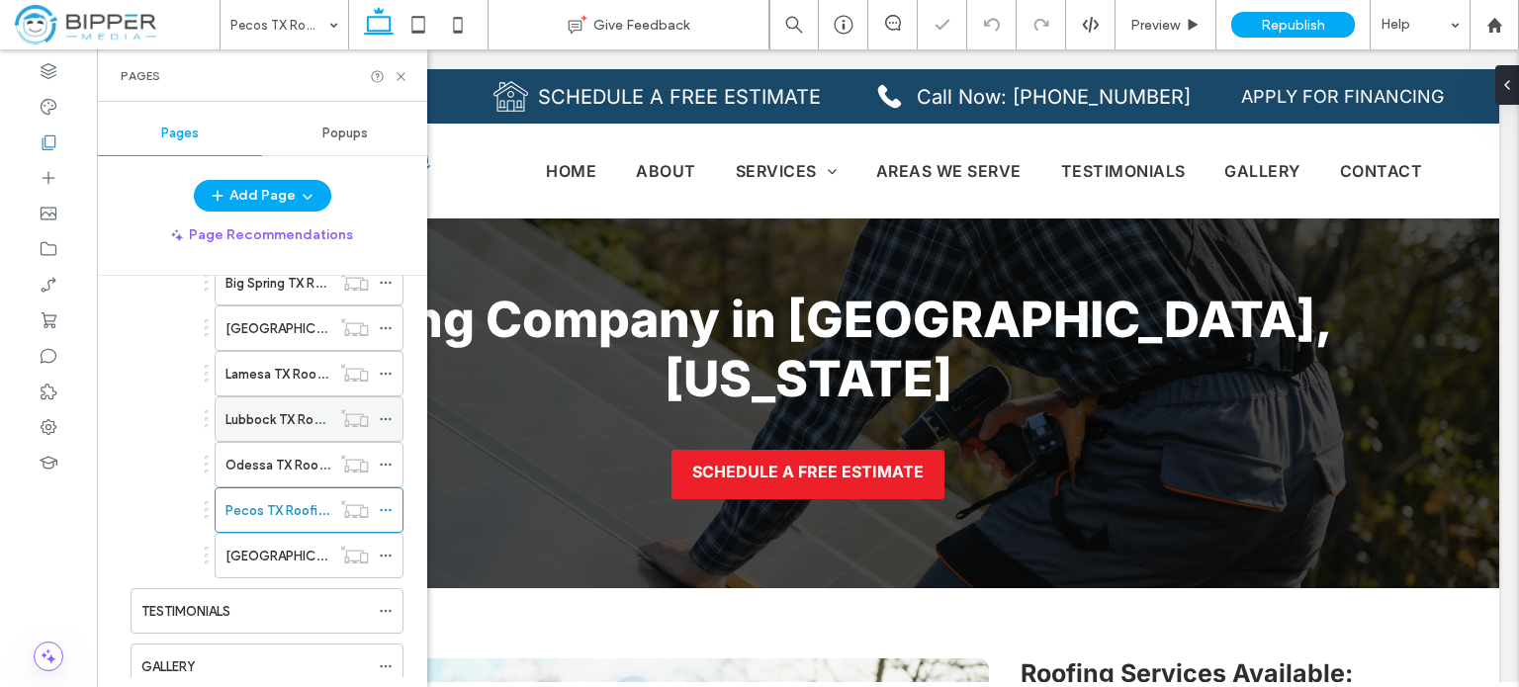
scroll to position [396, 0]
click at [265, 362] on label "Lamesa TX Roofing Company" at bounding box center [312, 376] width 174 height 35
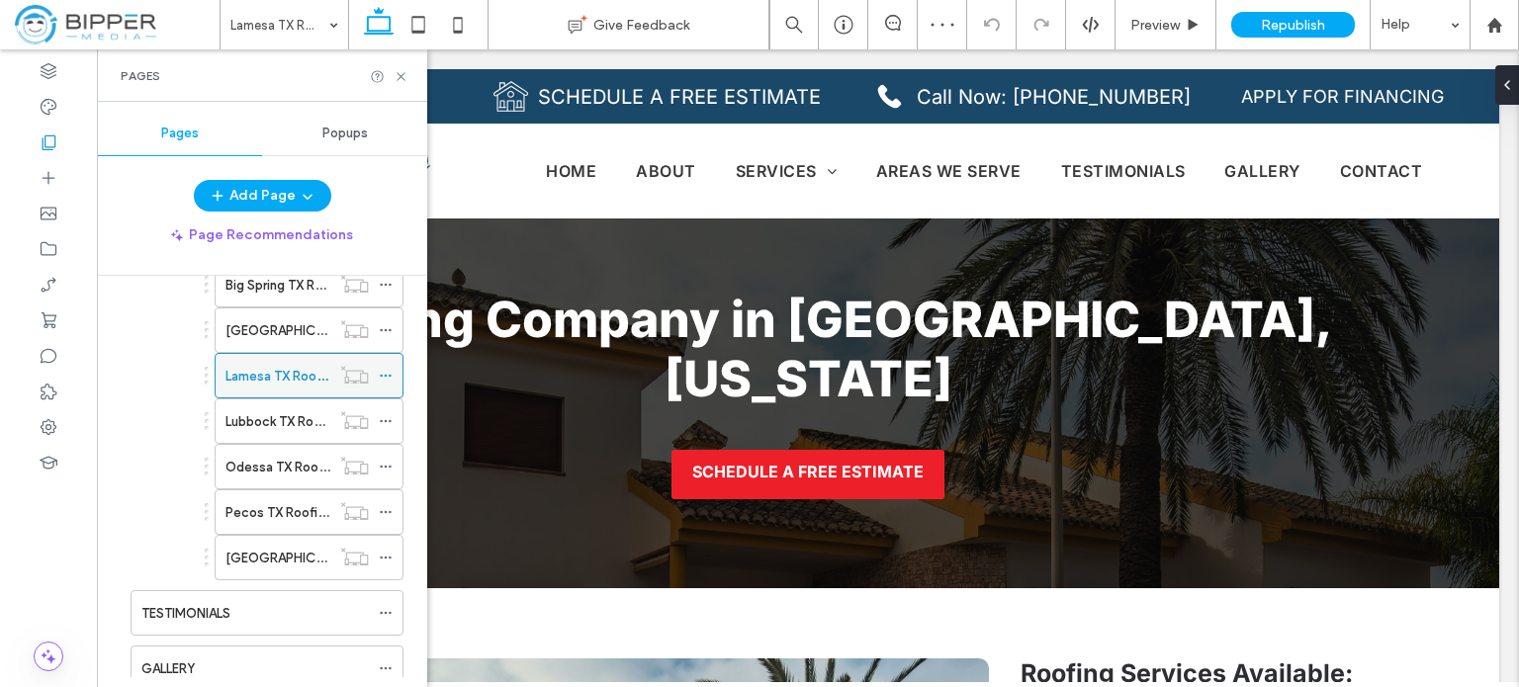
click at [384, 374] on icon at bounding box center [386, 376] width 14 height 14
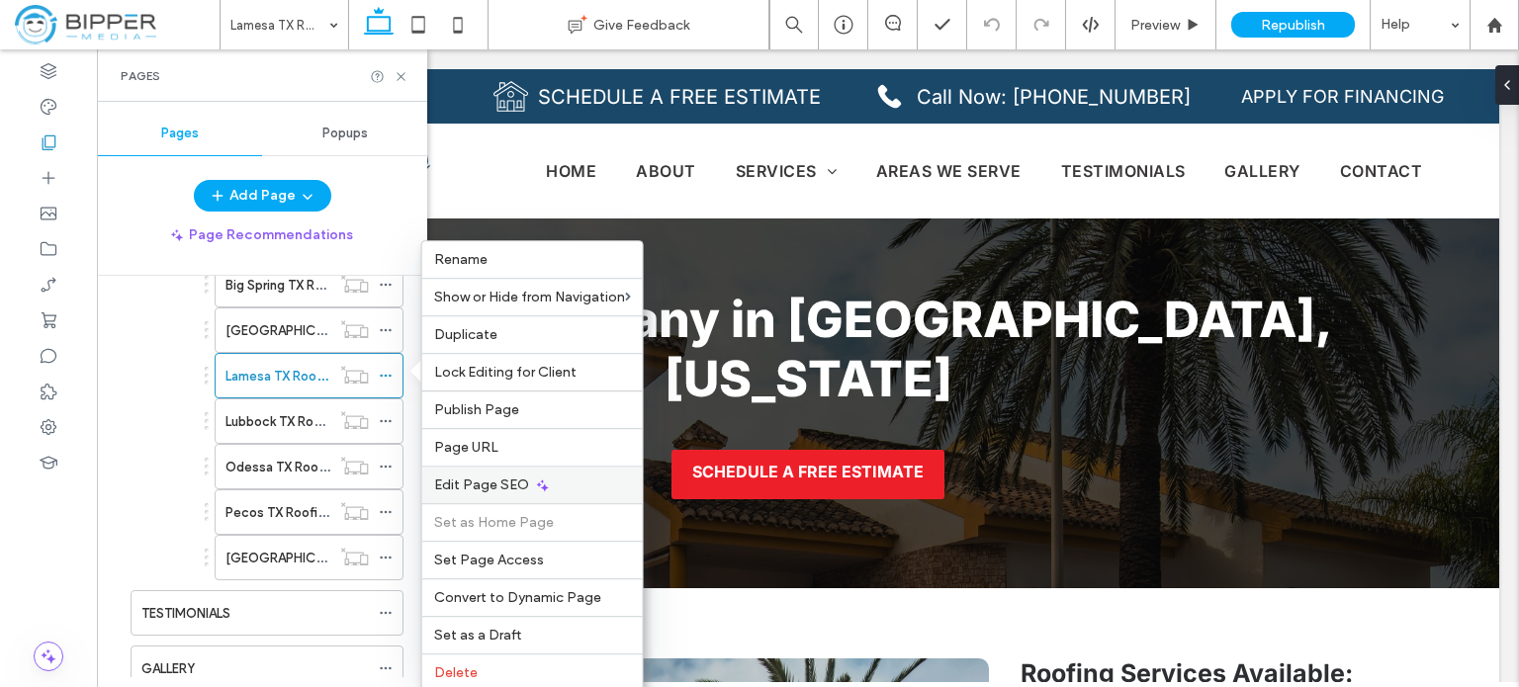
click at [500, 487] on span "Edit Page SEO" at bounding box center [481, 485] width 95 height 17
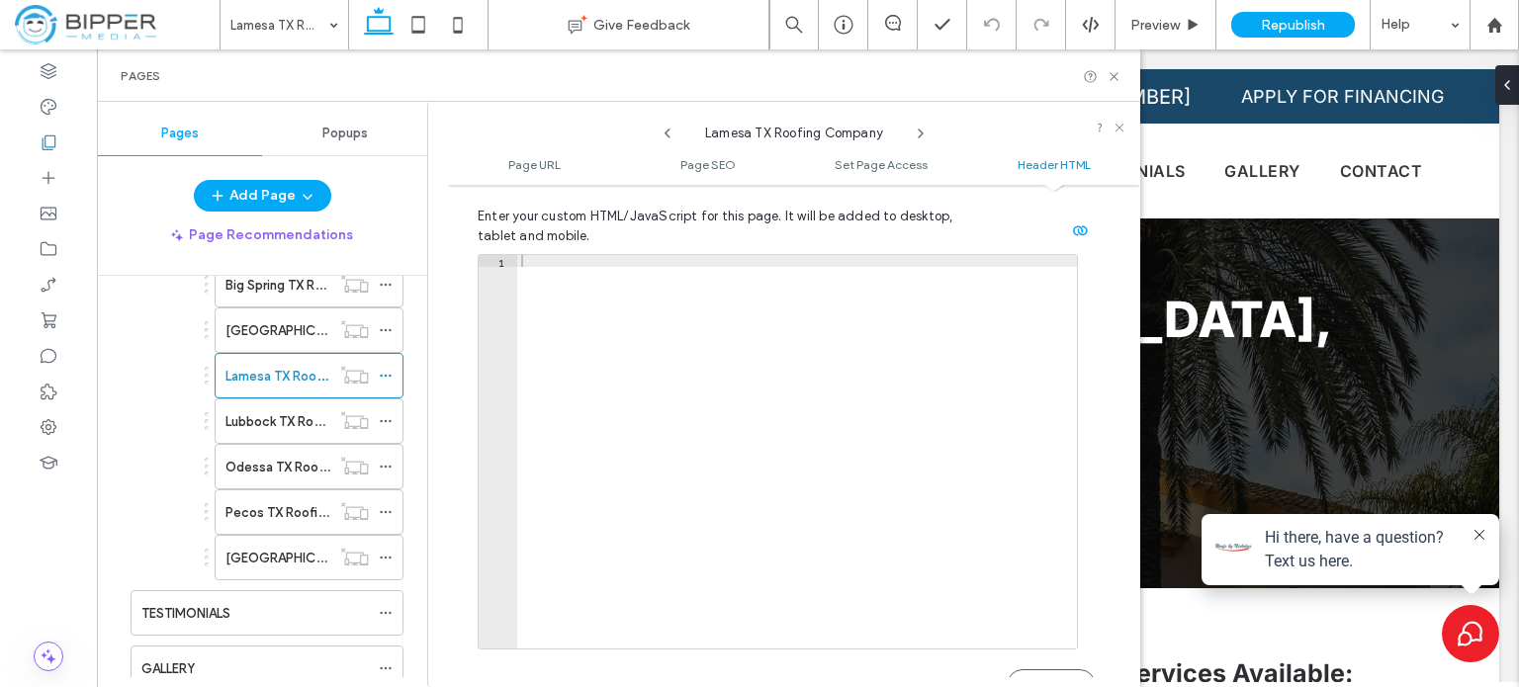
scroll to position [1965, 0]
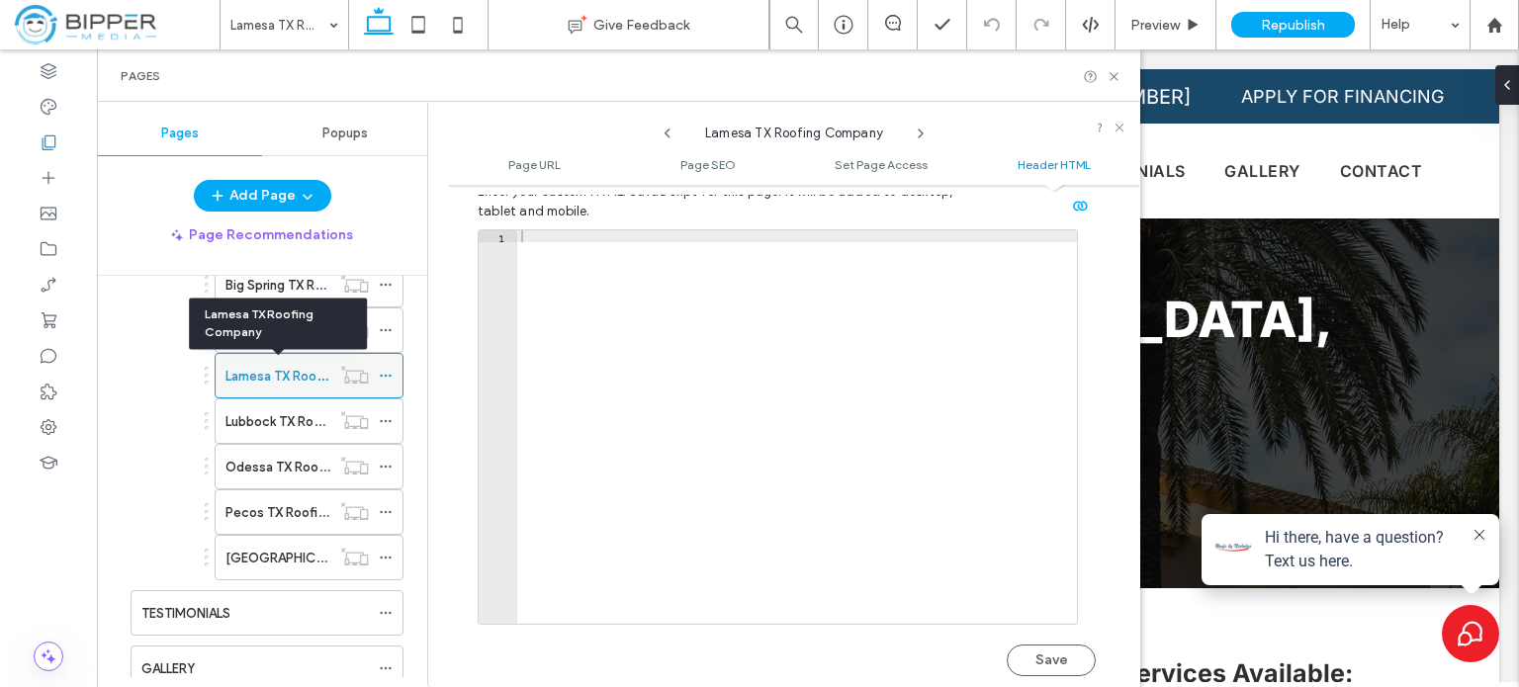
click at [276, 363] on label "Lamesa TX Roofing Company" at bounding box center [312, 376] width 174 height 35
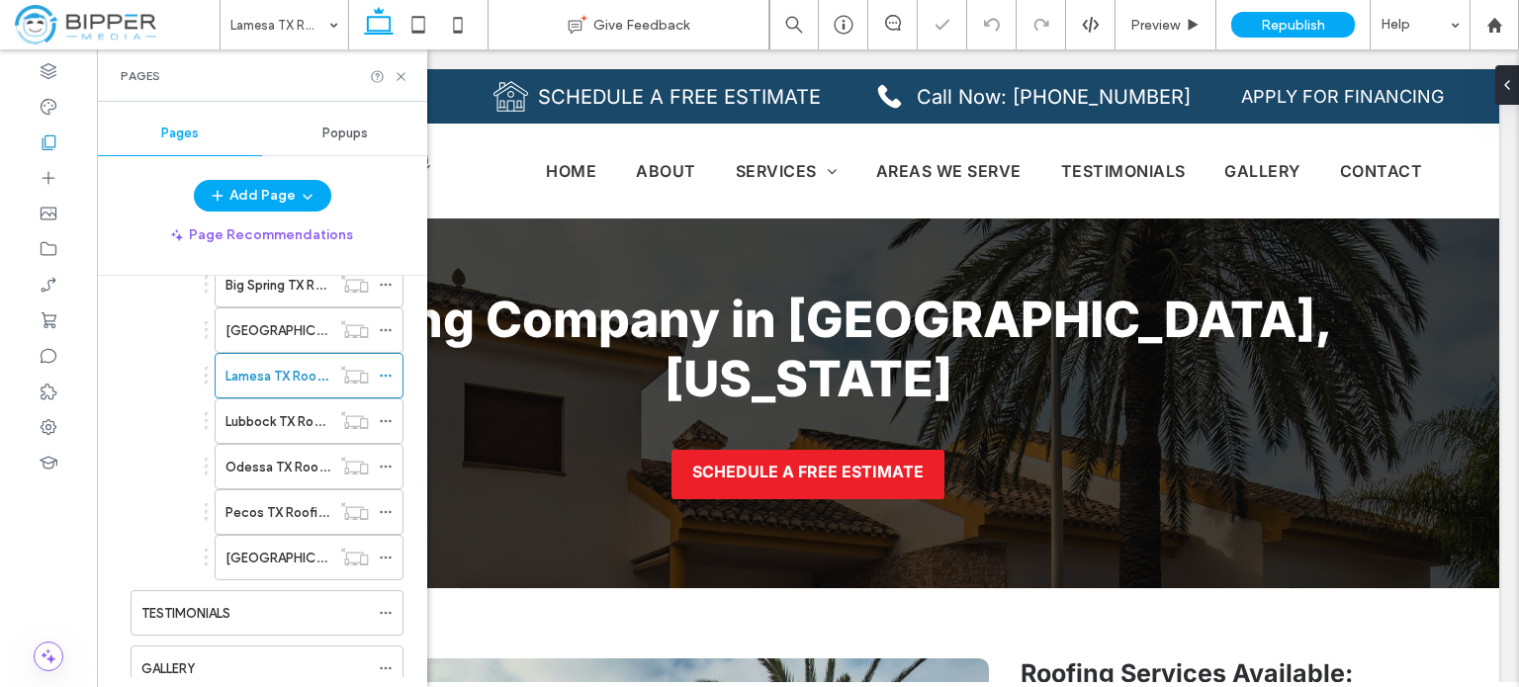
scroll to position [0, 0]
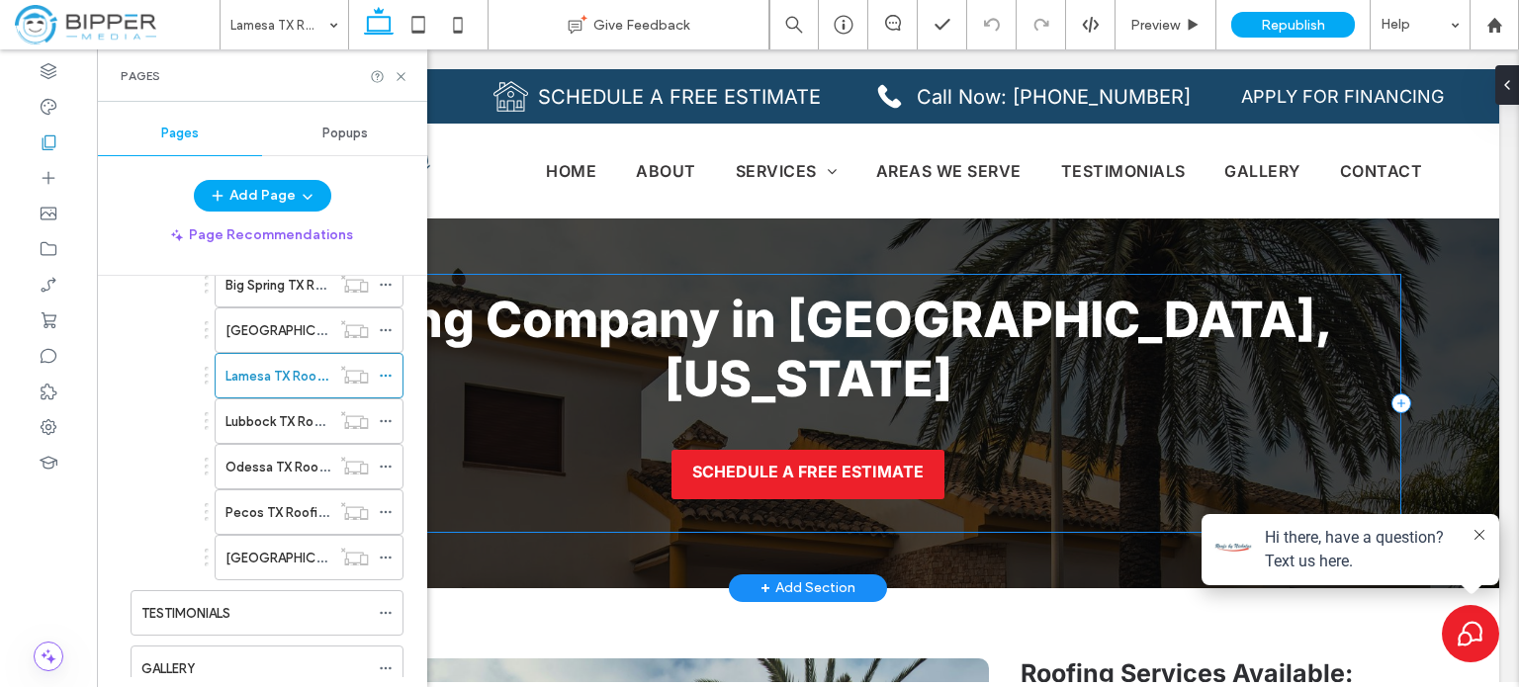
click at [732, 290] on div "Roofing Company in [GEOGRAPHIC_DATA], [US_STATE] SCHEDULE A FREE ESTIMATE" at bounding box center [808, 403] width 1187 height 259
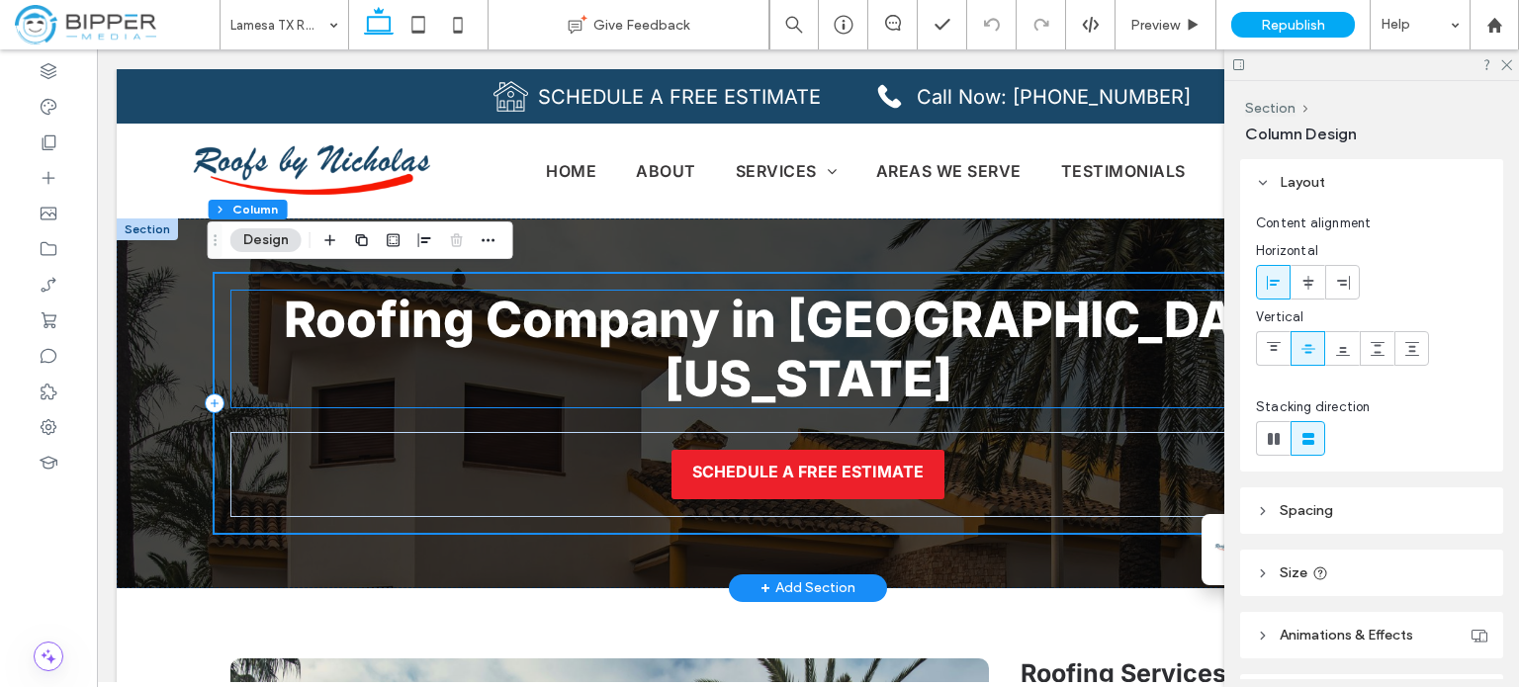
click at [700, 355] on strong "Roofing Company in [GEOGRAPHIC_DATA], [US_STATE]" at bounding box center [808, 349] width 1049 height 119
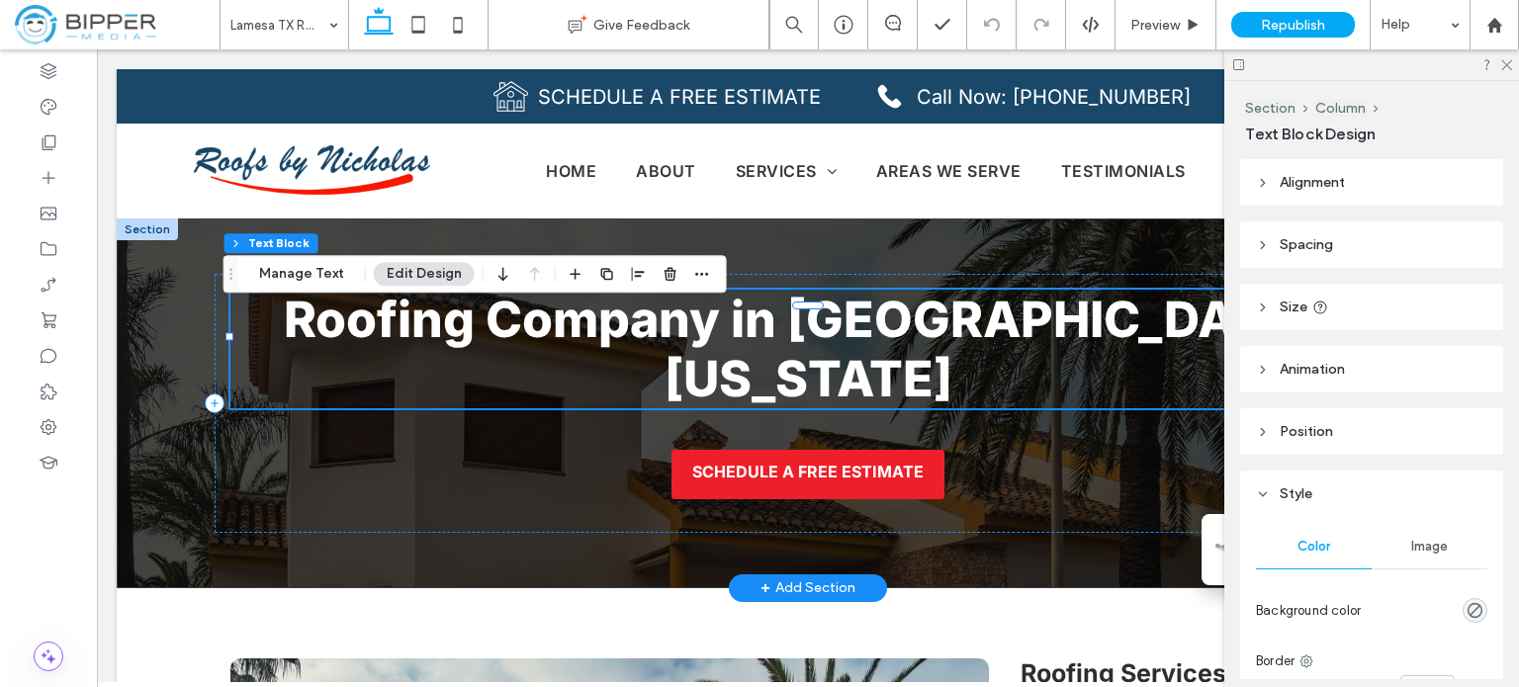
click at [976, 354] on strong "Roofing Company in [GEOGRAPHIC_DATA], [US_STATE]" at bounding box center [808, 349] width 1049 height 119
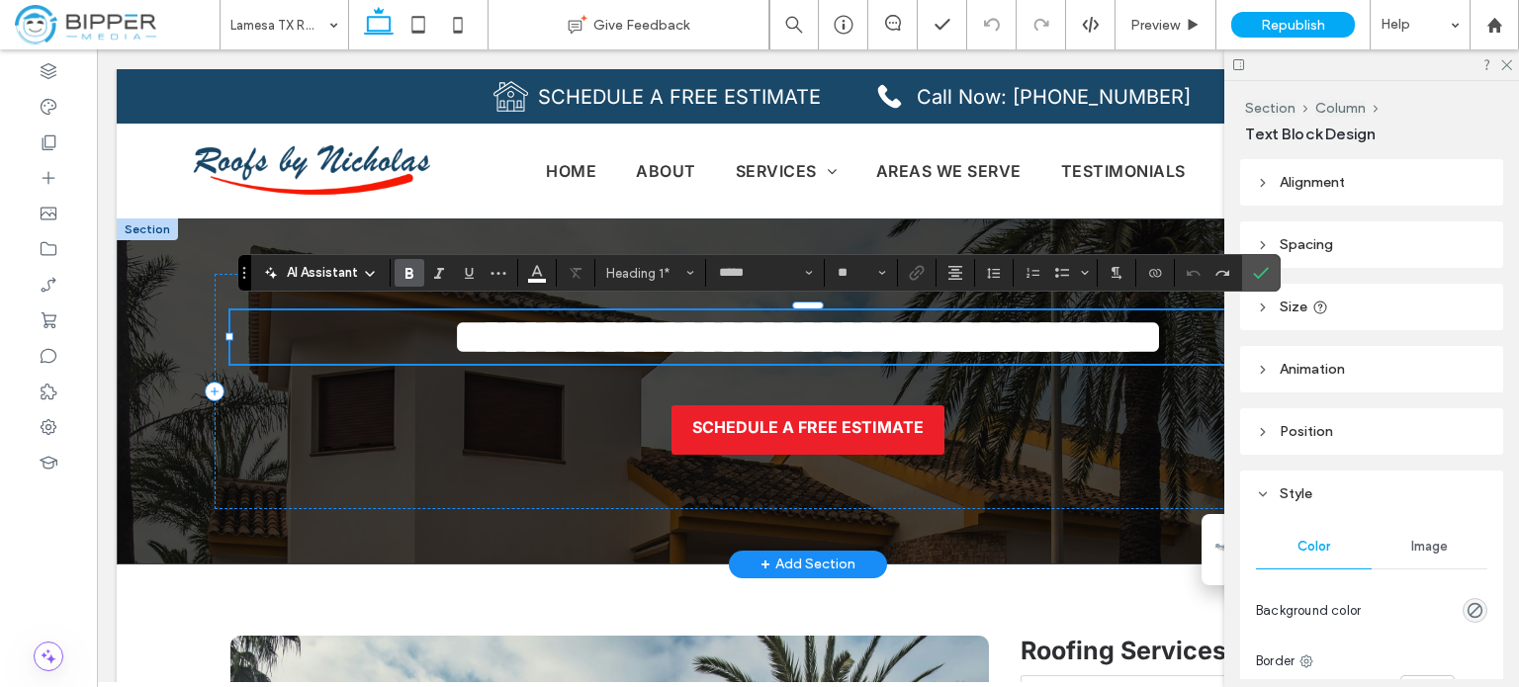
click at [827, 331] on strong "**********" at bounding box center [808, 336] width 710 height 48
type input "**"
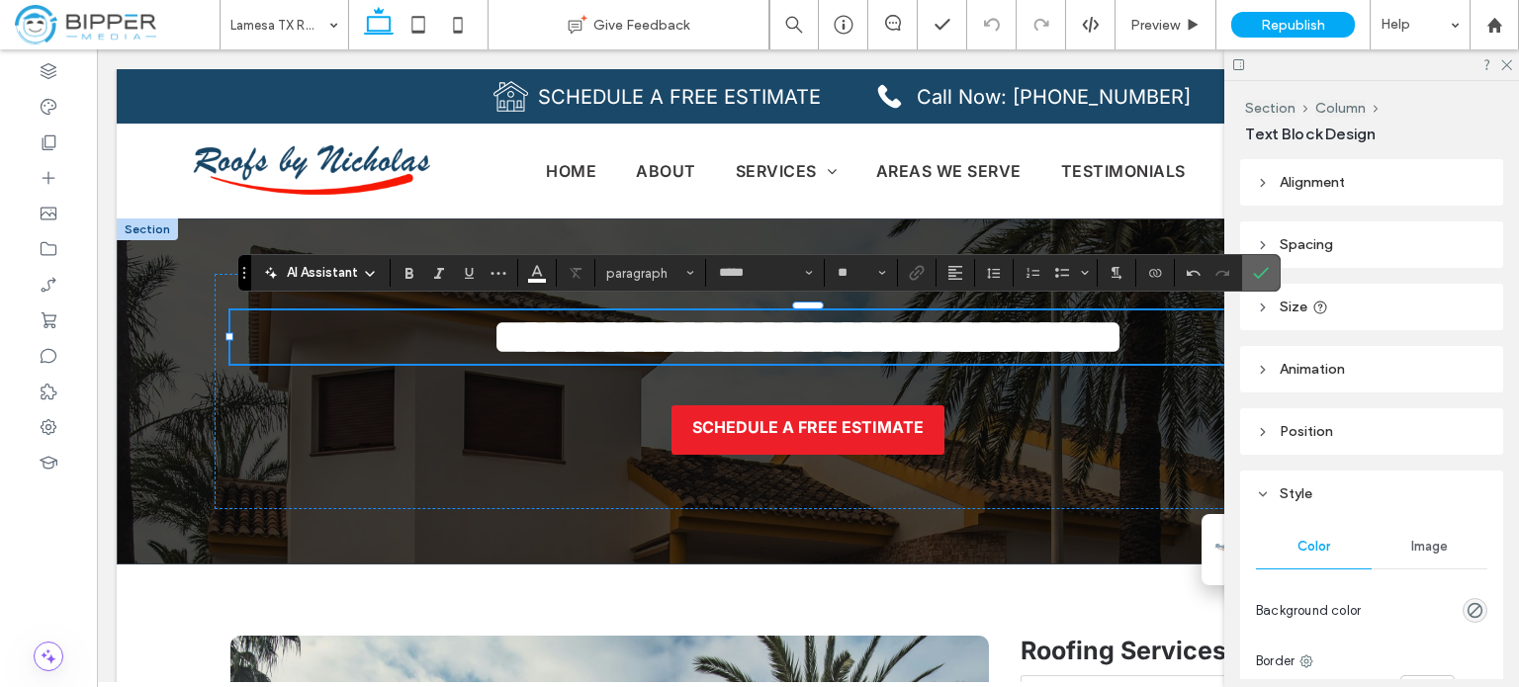
click at [1261, 272] on use "Confirm" at bounding box center [1261, 274] width 16 height 12
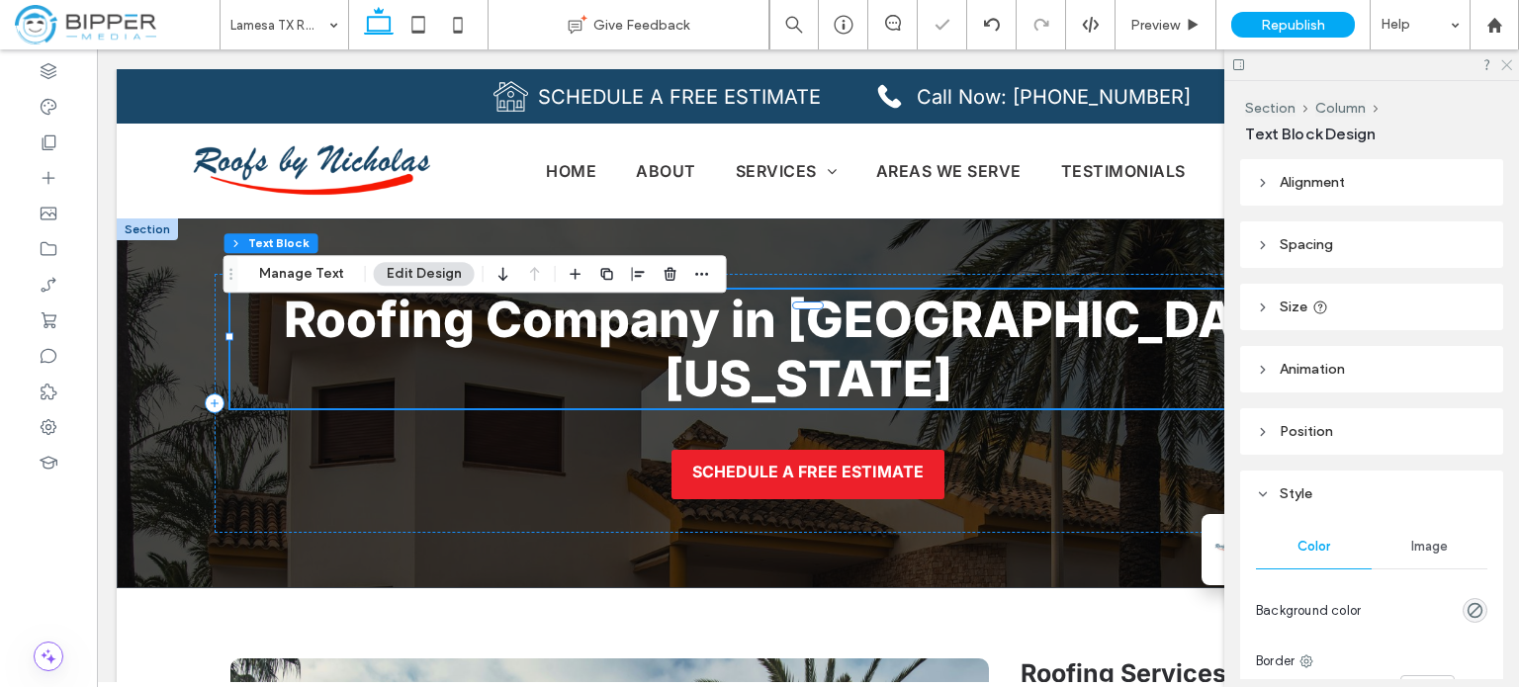
click at [1504, 62] on icon at bounding box center [1505, 63] width 13 height 13
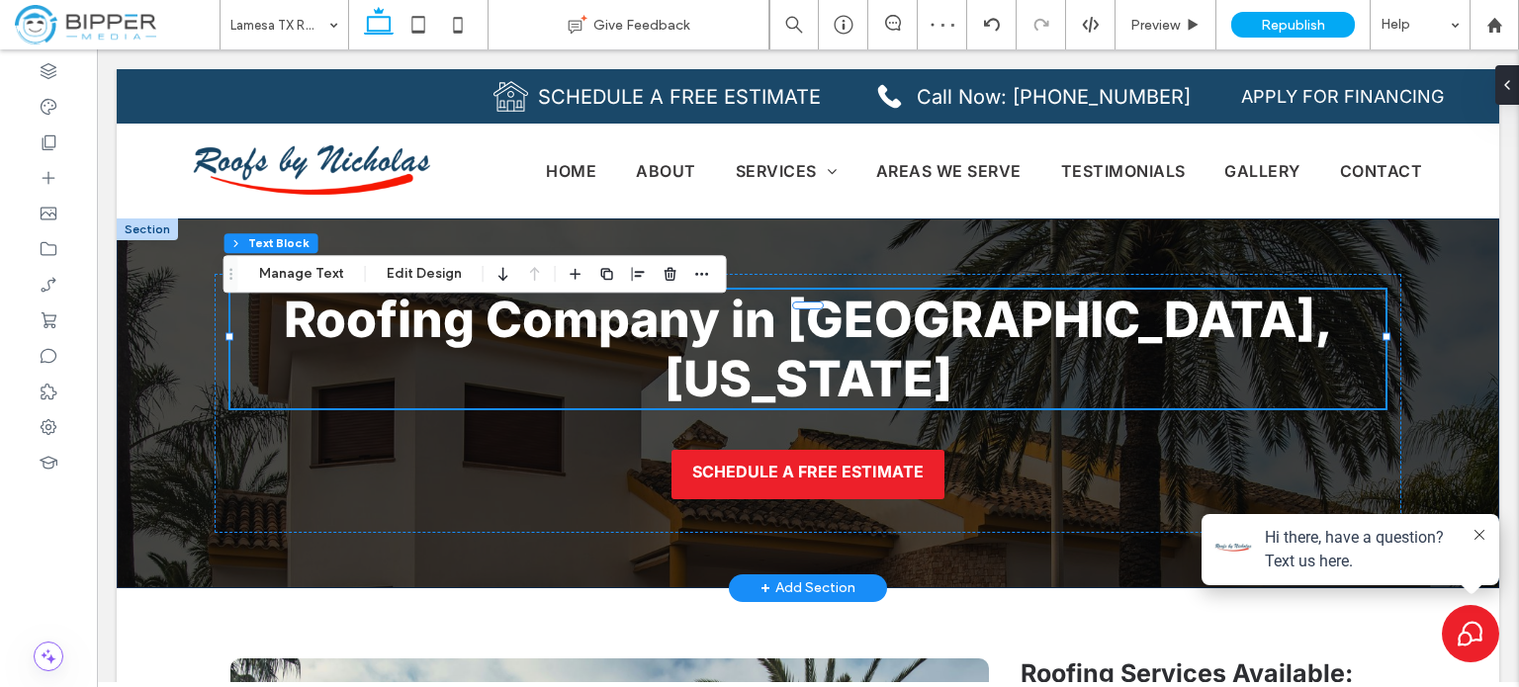
click at [183, 294] on div "Roofing Company in [GEOGRAPHIC_DATA], [US_STATE] SCHEDULE A FREE ESTIMATE" at bounding box center [808, 404] width 1382 height 370
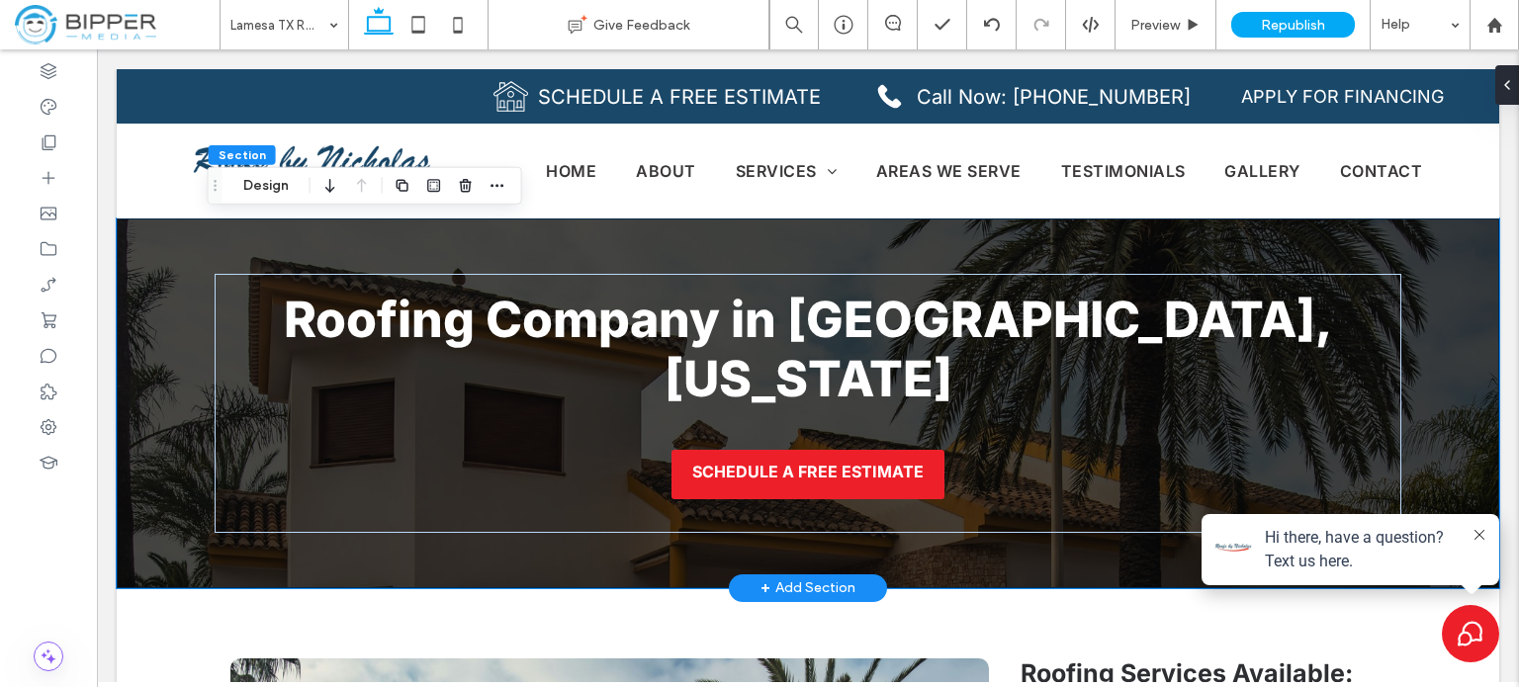
click at [1423, 311] on div "Roofing Company in [GEOGRAPHIC_DATA], [US_STATE] SCHEDULE A FREE ESTIMATE" at bounding box center [808, 404] width 1382 height 370
click at [169, 387] on div "Roofing Company in [GEOGRAPHIC_DATA], [US_STATE] SCHEDULE A FREE ESTIMATE" at bounding box center [808, 404] width 1382 height 370
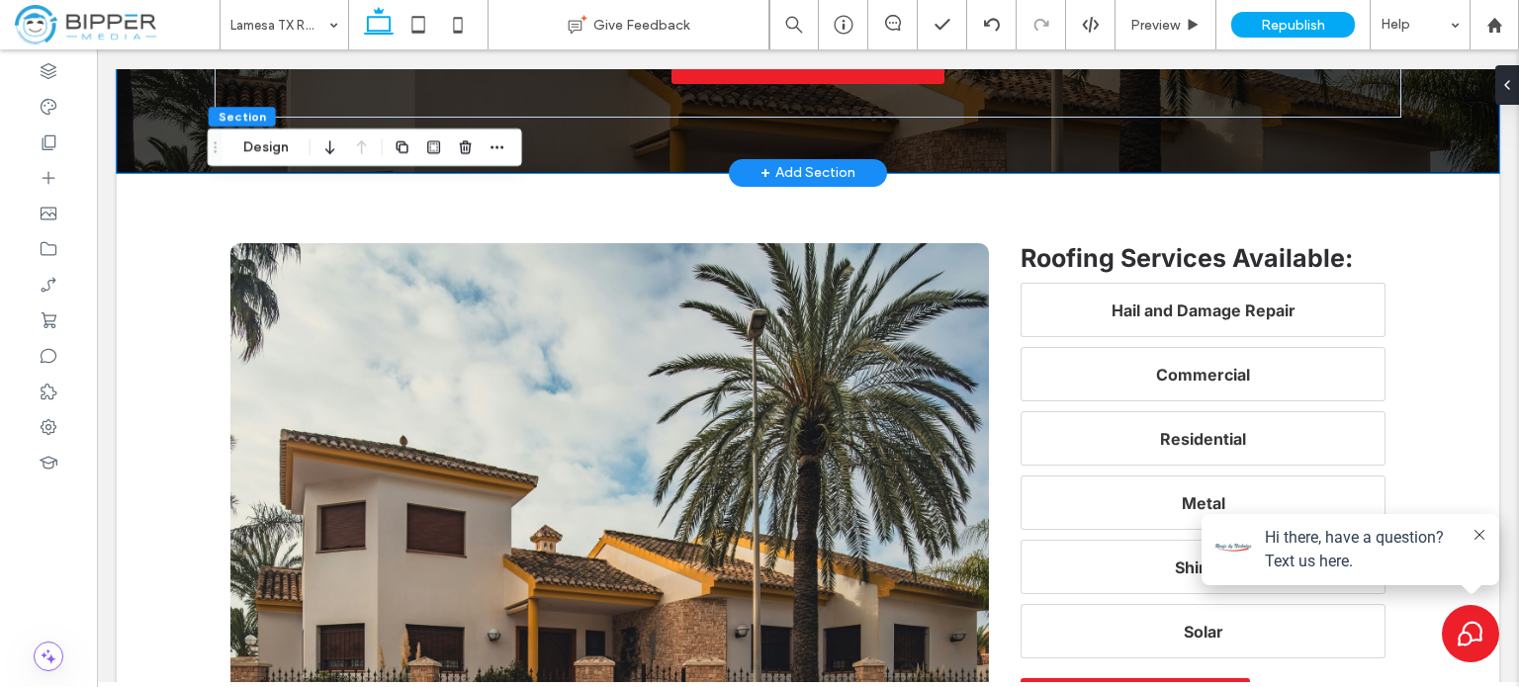
scroll to position [494, 0]
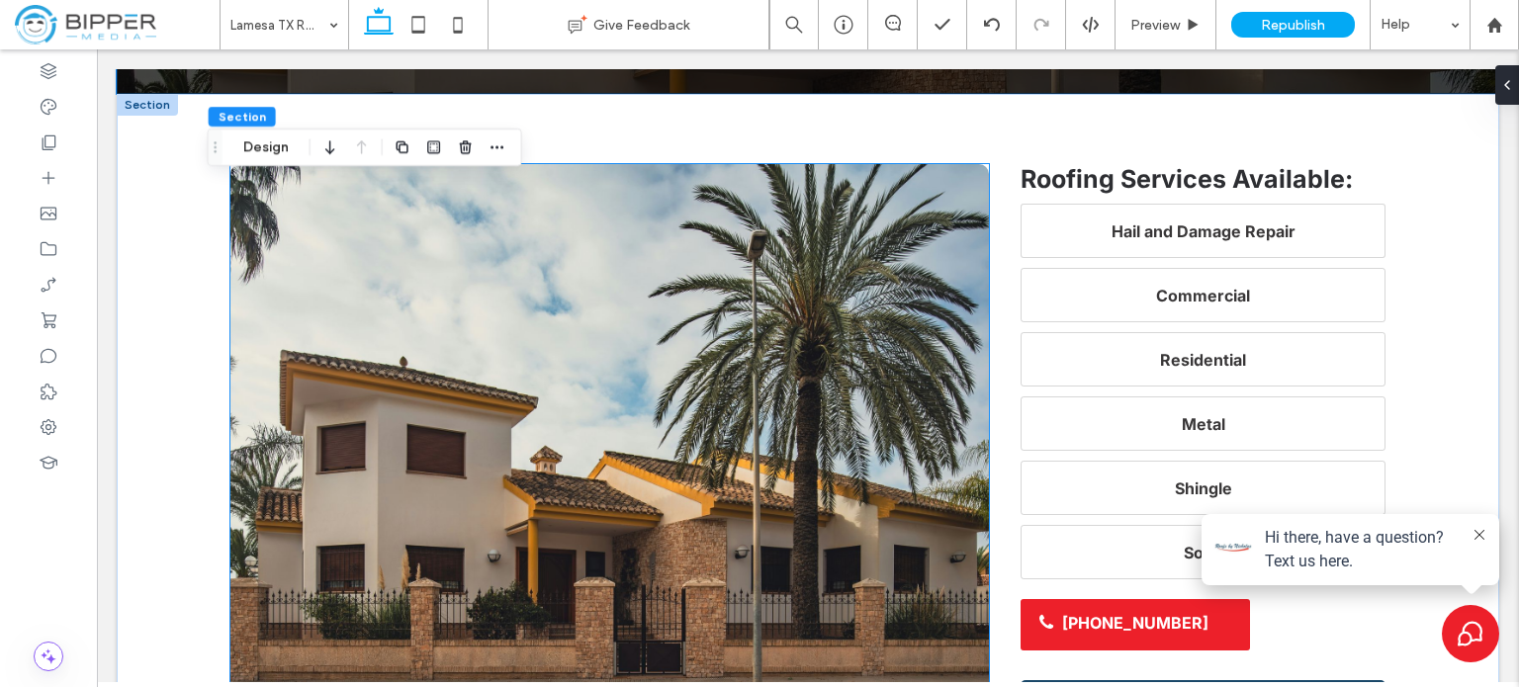
click at [530, 359] on img at bounding box center [609, 436] width 758 height 544
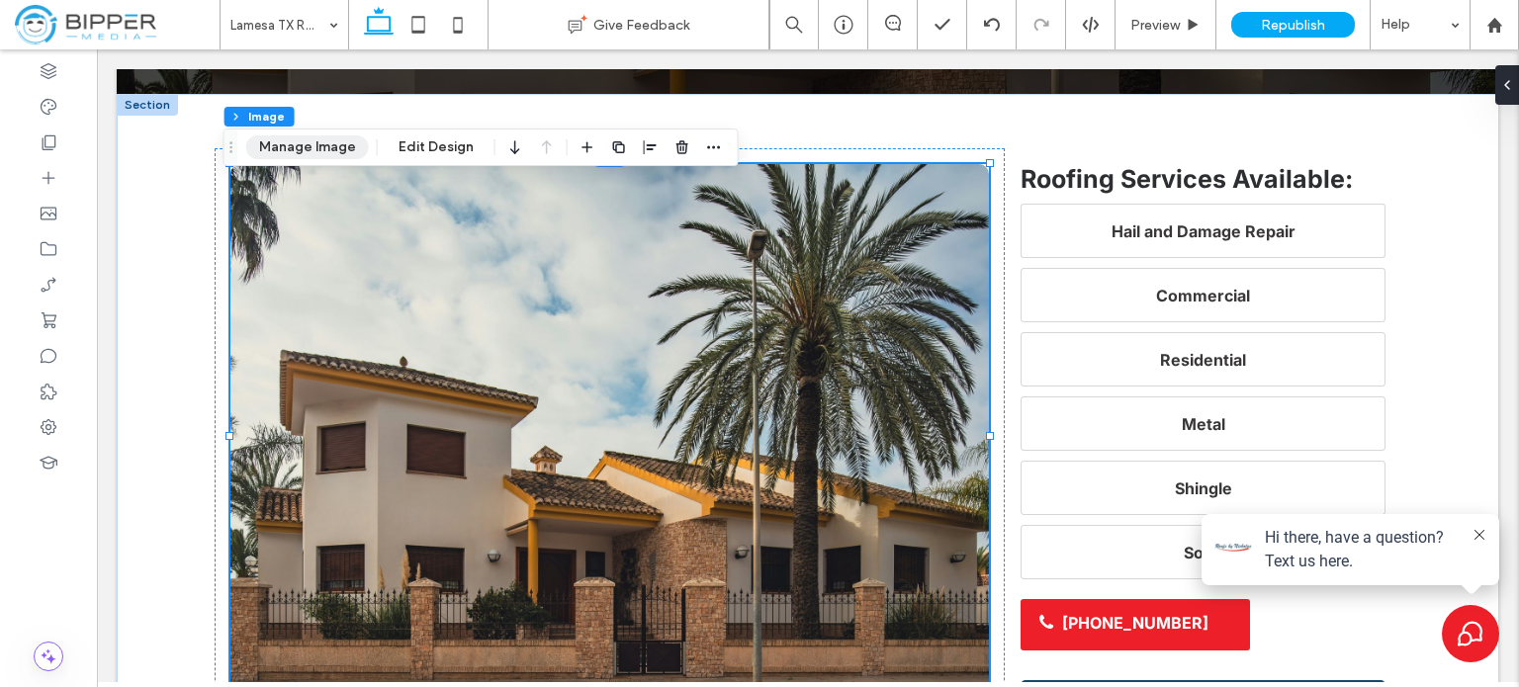
click at [316, 148] on button "Manage Image" at bounding box center [307, 147] width 123 height 24
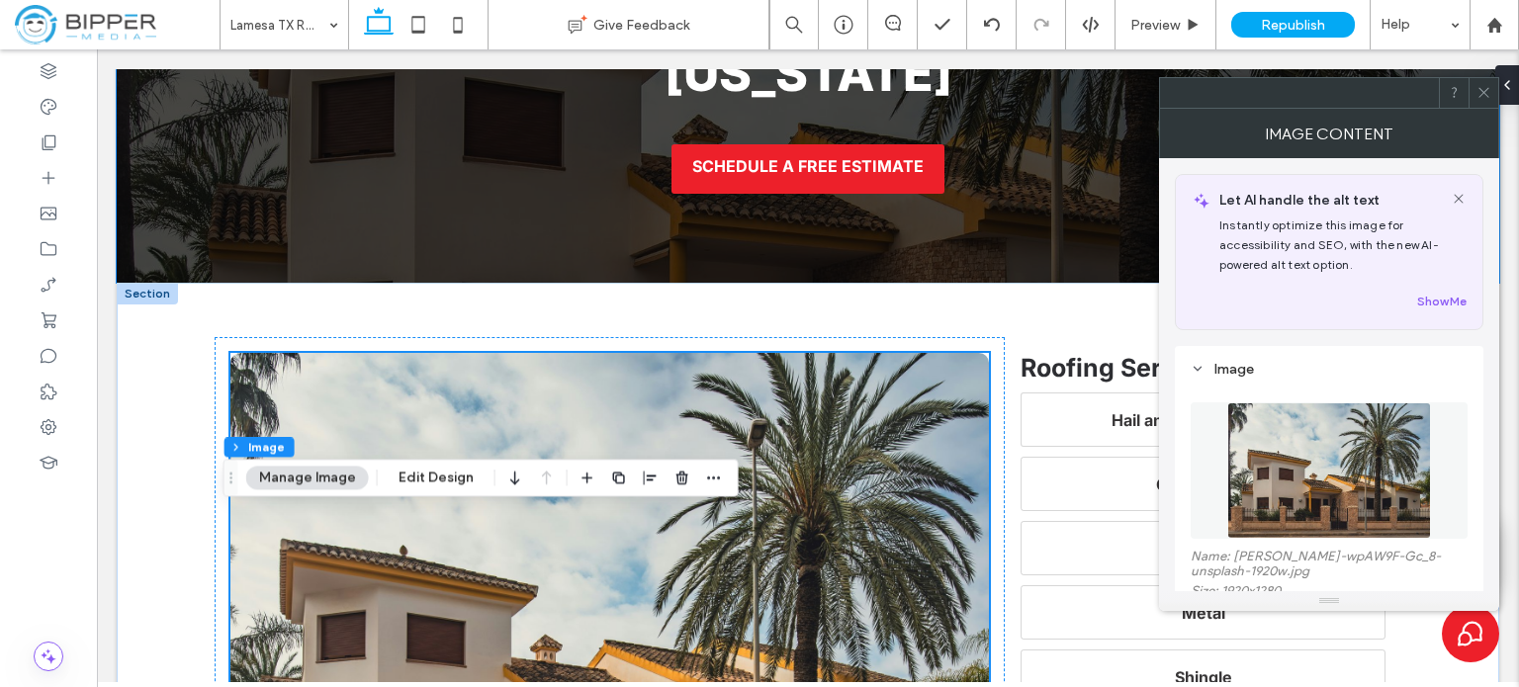
scroll to position [396, 0]
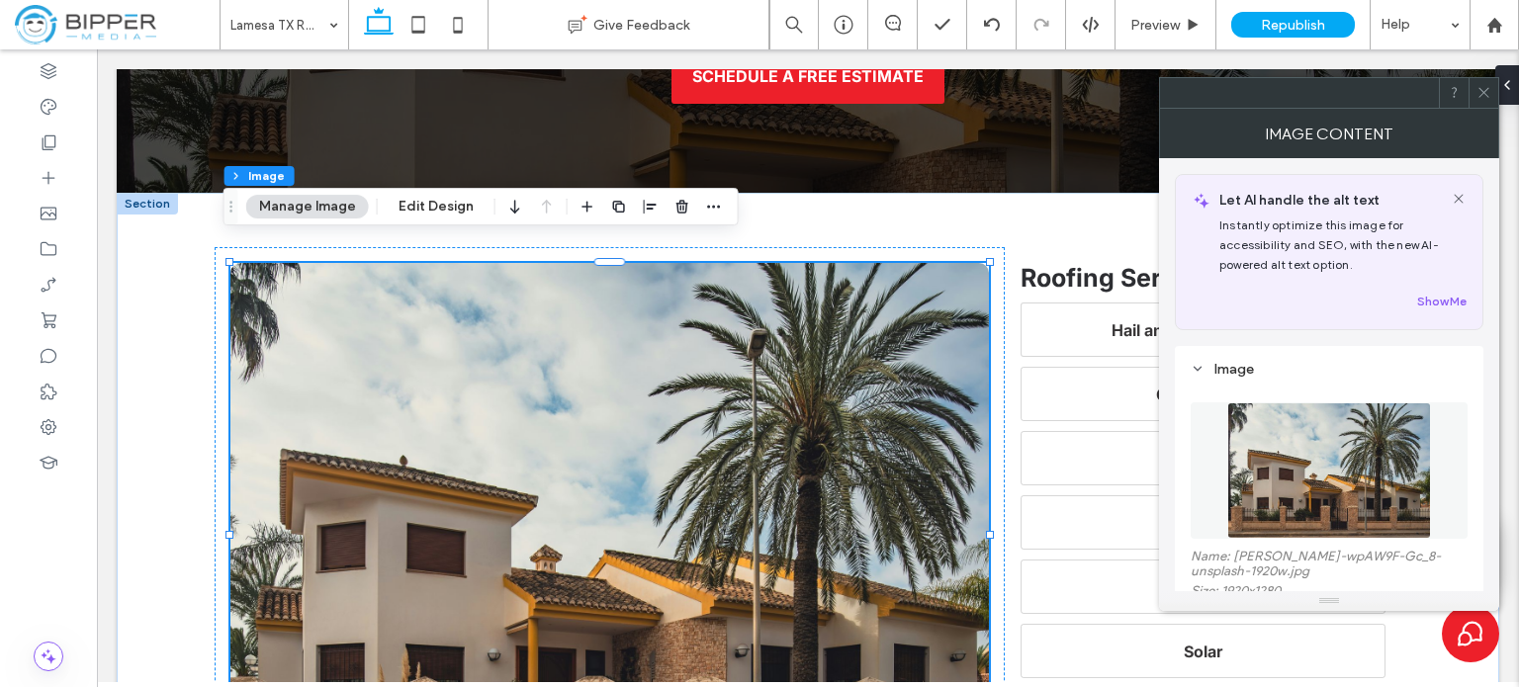
click at [1331, 454] on img at bounding box center [1329, 470] width 204 height 136
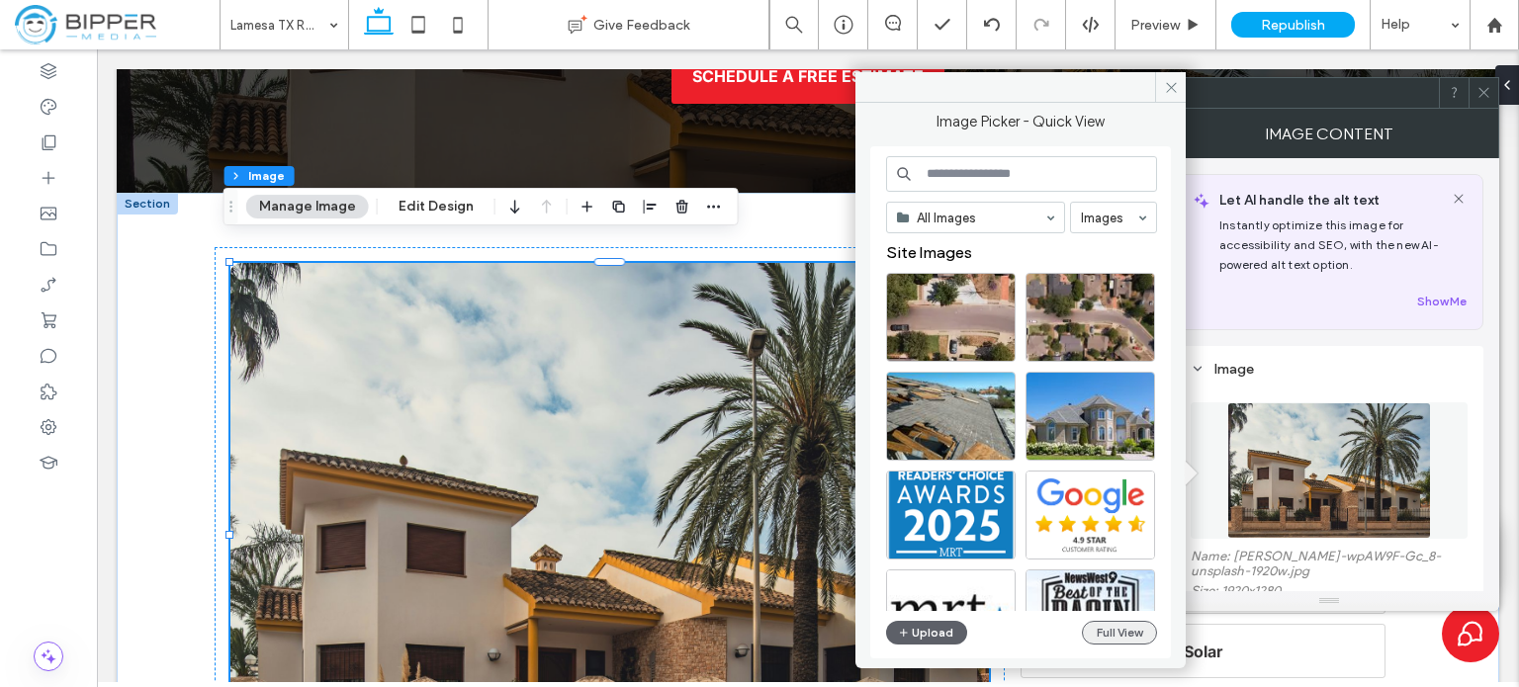
click at [1142, 633] on button "Full View" at bounding box center [1119, 633] width 75 height 24
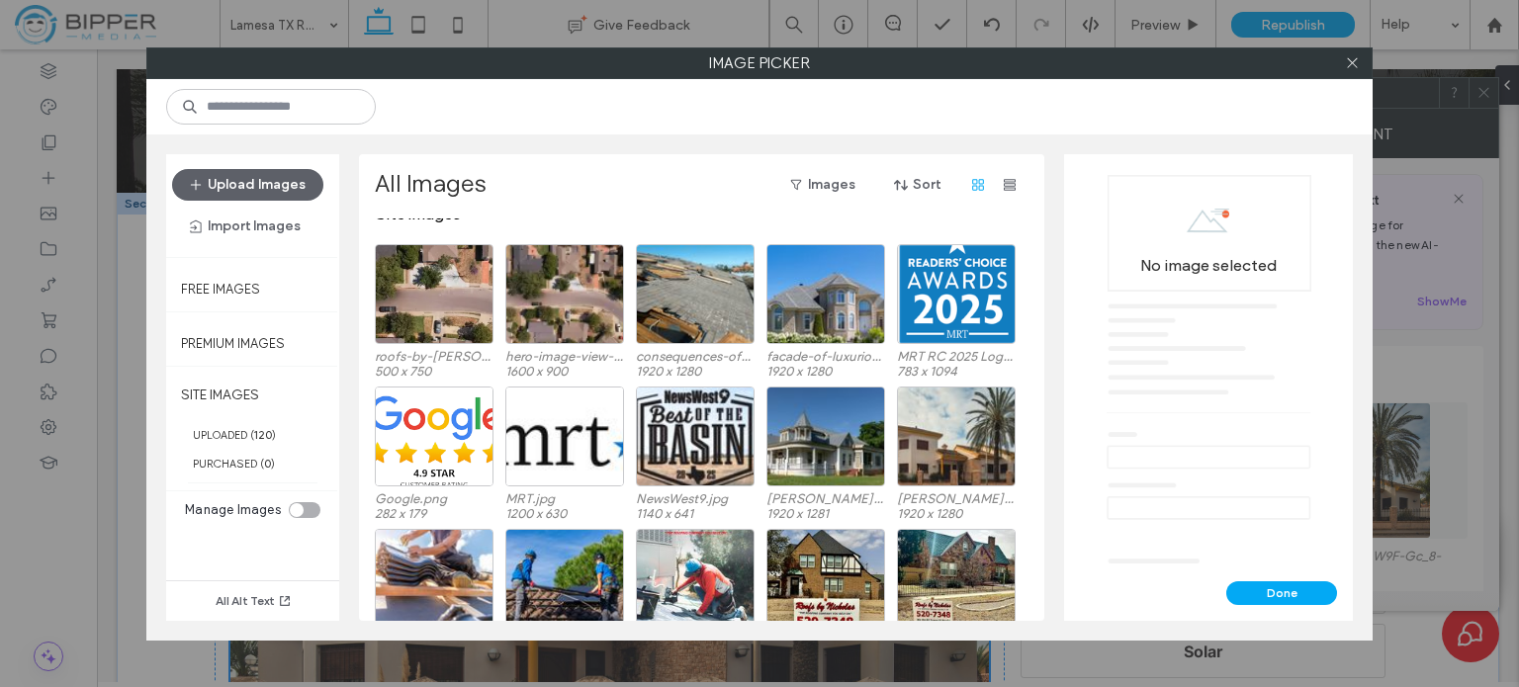
scroll to position [0, 0]
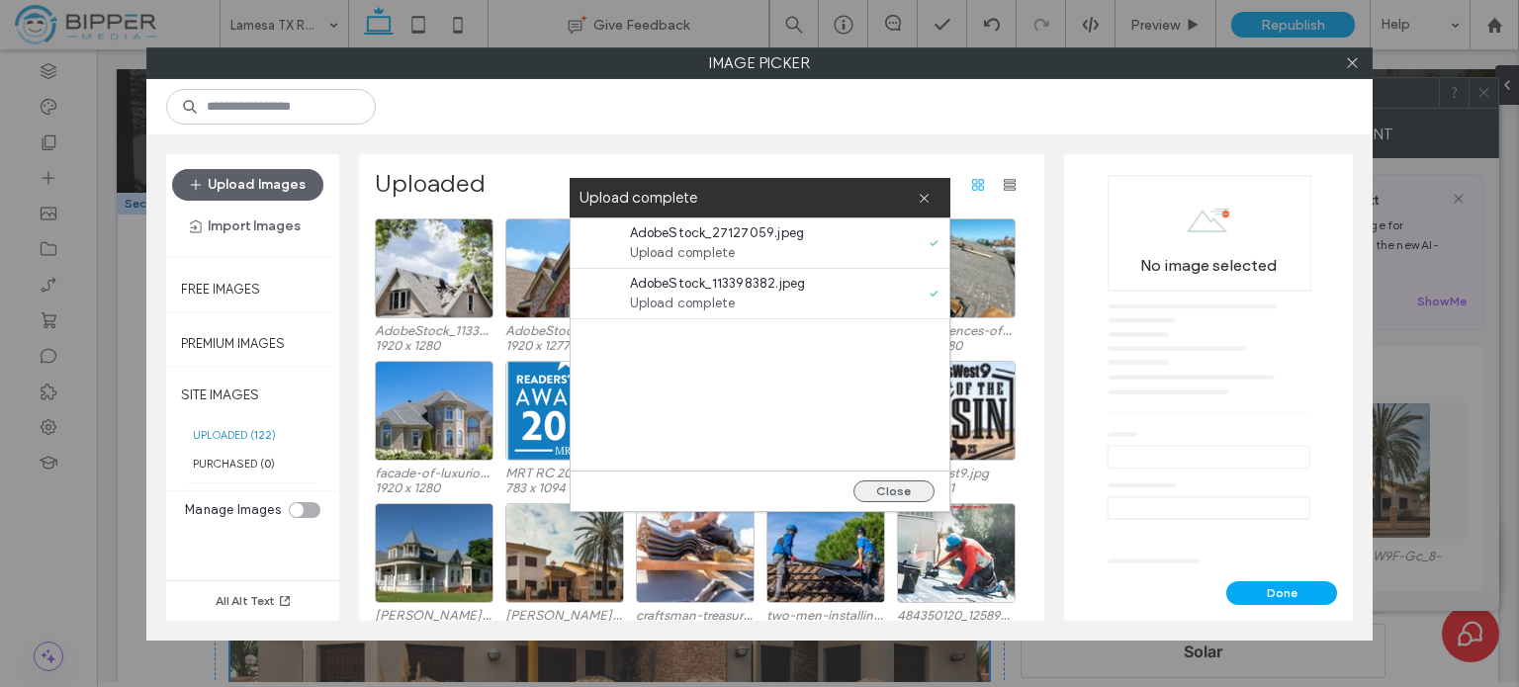
click at [899, 493] on button "Close" at bounding box center [893, 492] width 81 height 22
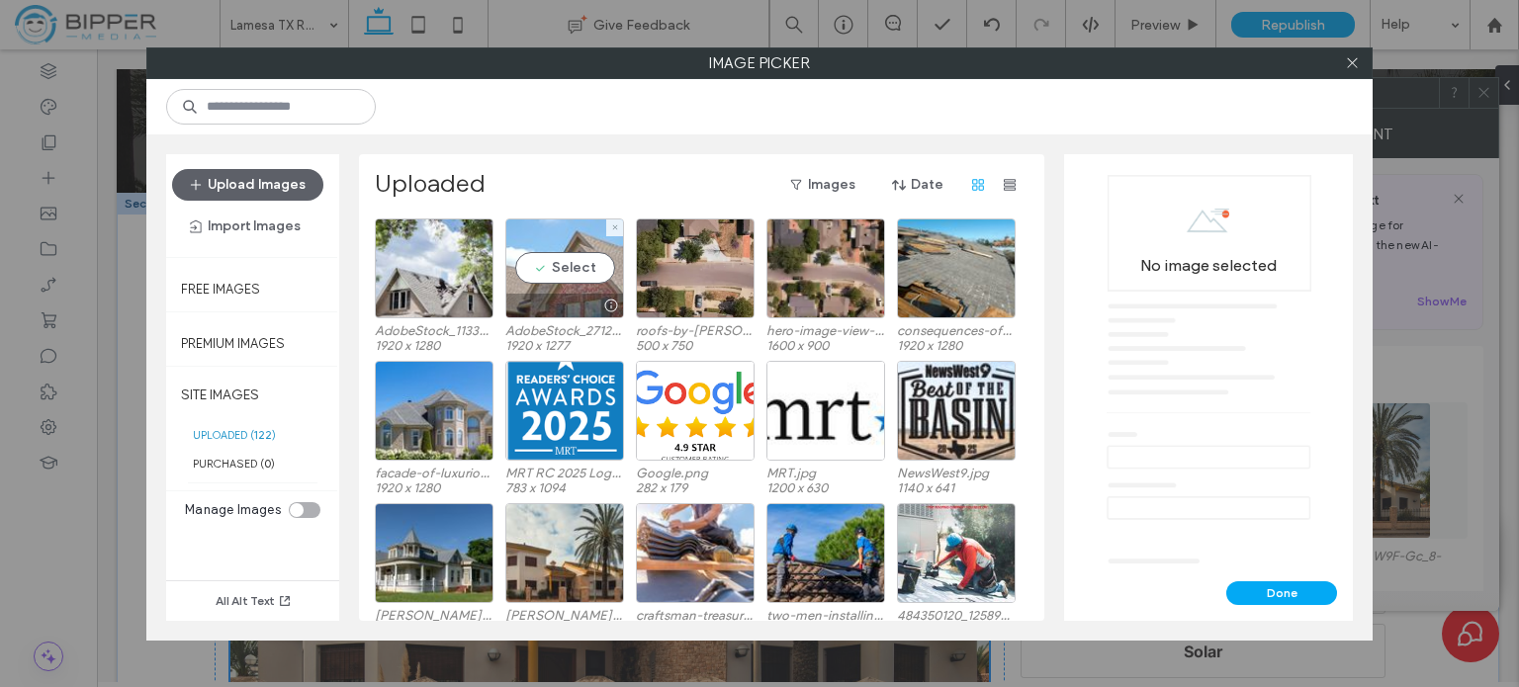
click at [574, 244] on div "Select" at bounding box center [564, 269] width 119 height 100
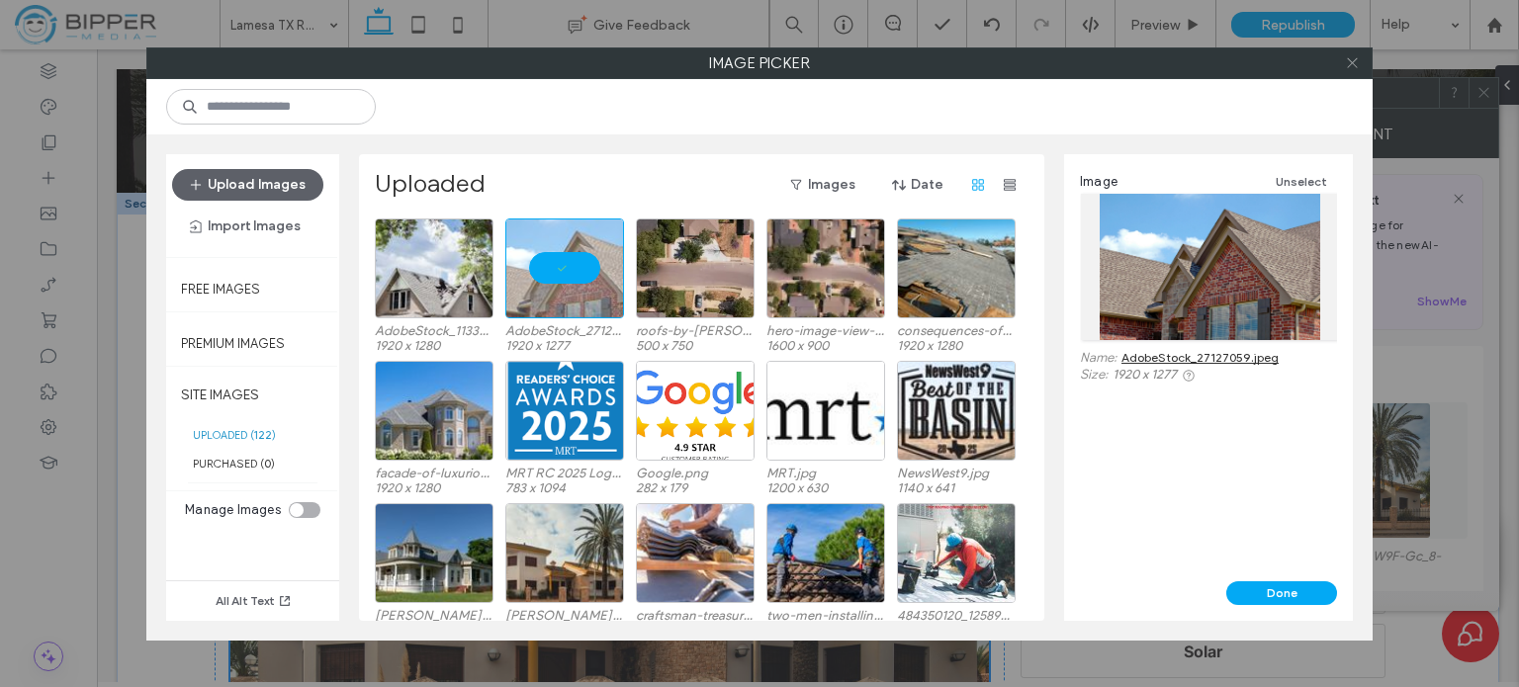
click at [1351, 64] on icon at bounding box center [1352, 62] width 15 height 15
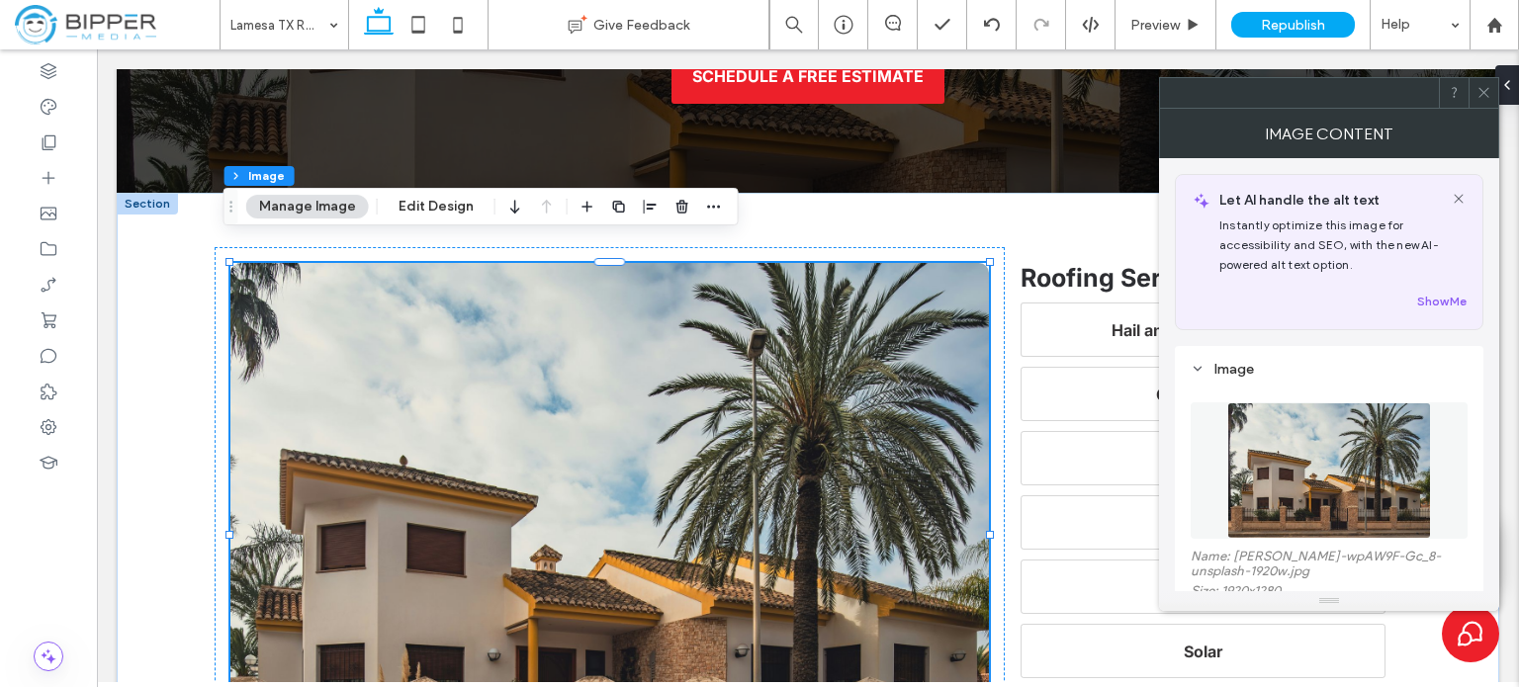
click at [629, 449] on img at bounding box center [609, 535] width 758 height 544
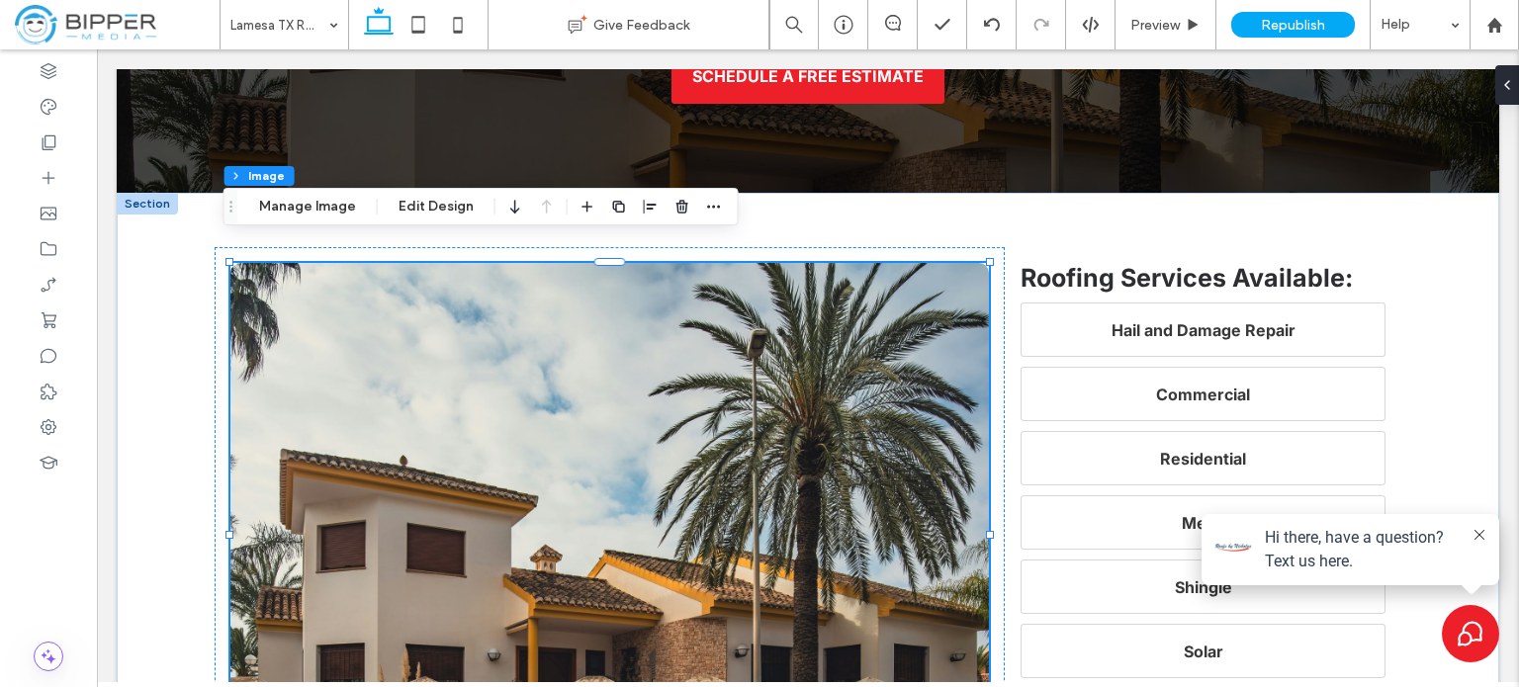
click at [439, 454] on img at bounding box center [609, 535] width 758 height 544
click at [296, 216] on button "Manage Image" at bounding box center [307, 207] width 123 height 24
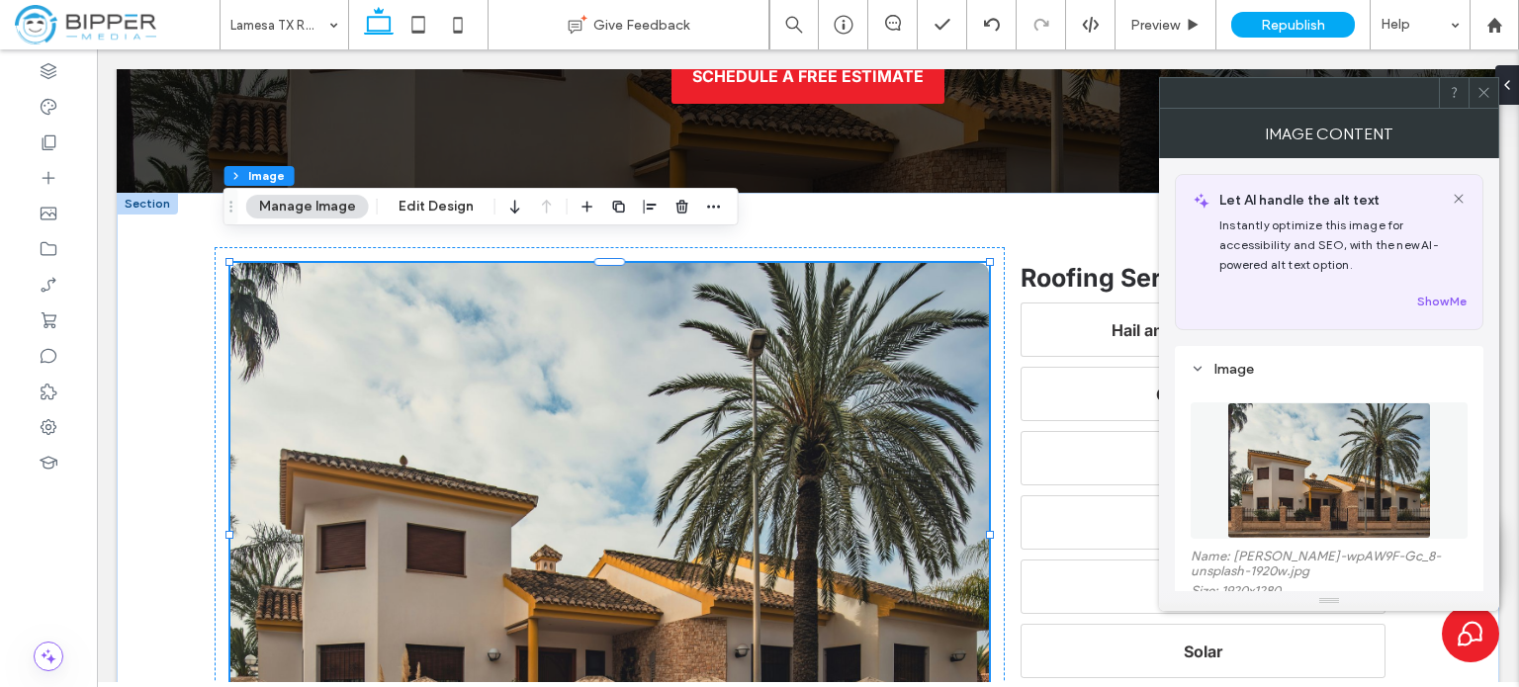
click at [1340, 466] on img at bounding box center [1329, 470] width 204 height 136
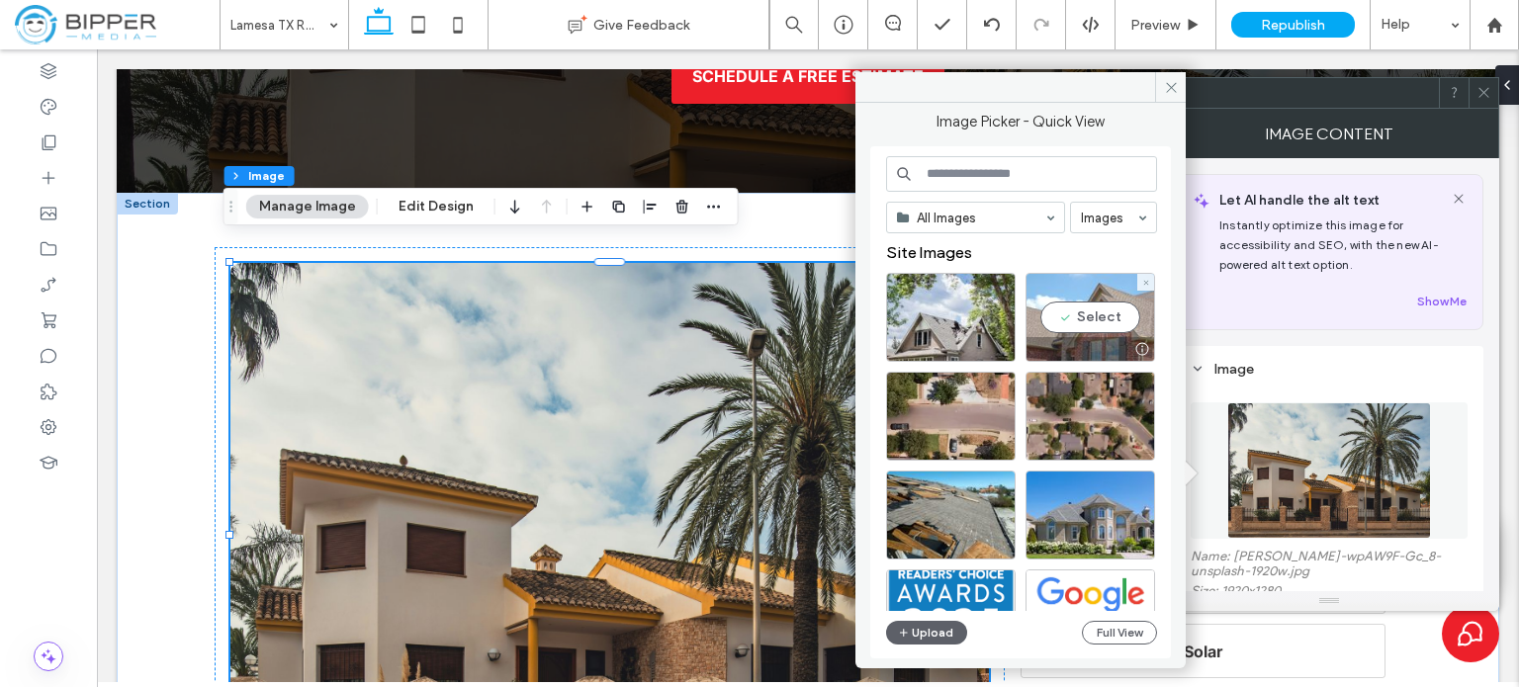
click at [1103, 305] on div "Select" at bounding box center [1090, 317] width 130 height 89
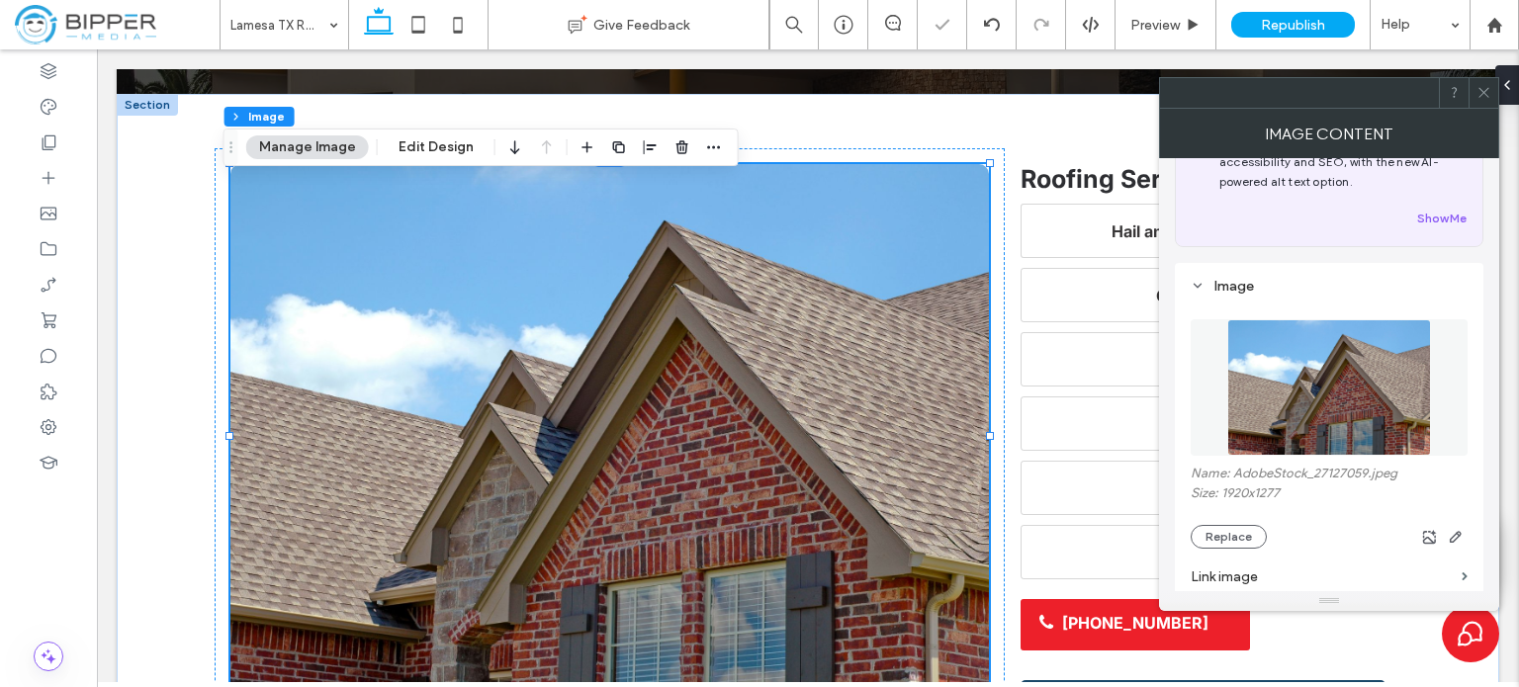
scroll to position [395, 0]
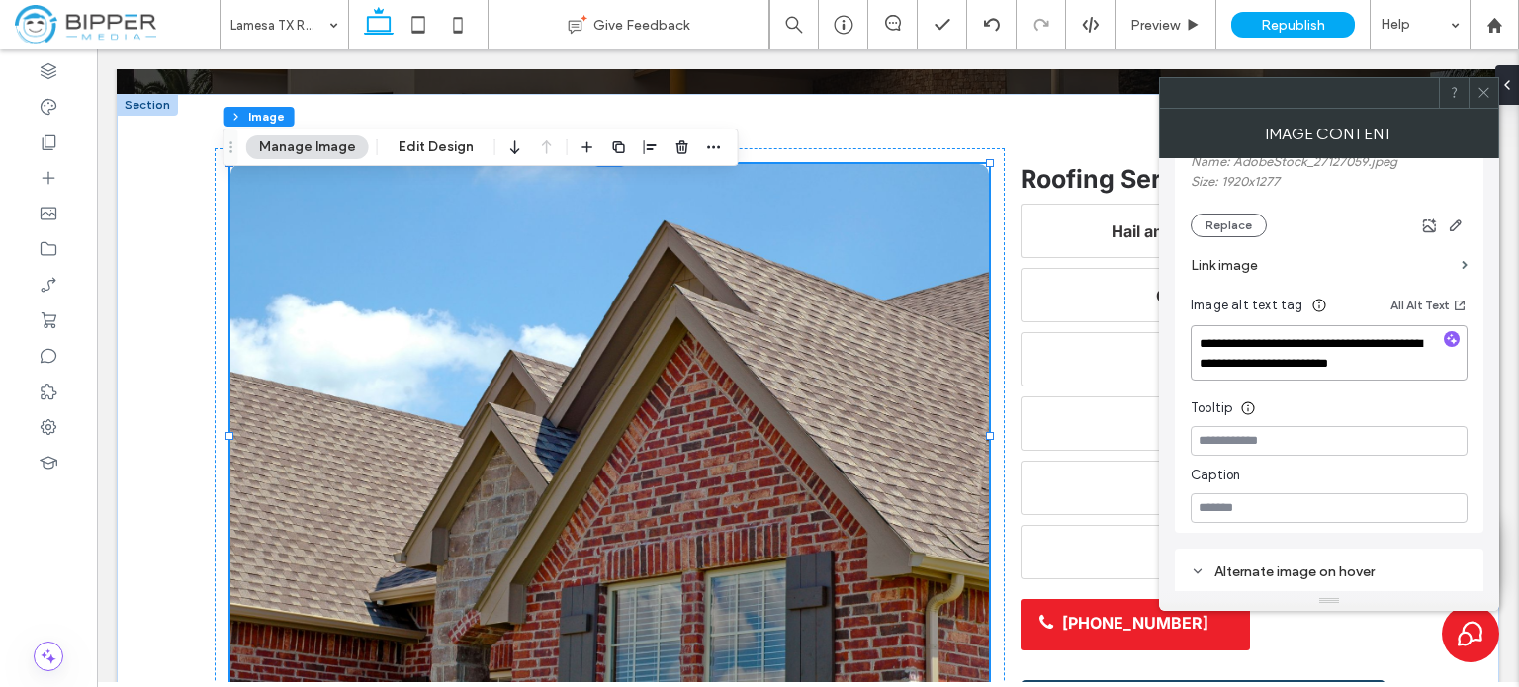
click at [1366, 367] on textarea "**********" at bounding box center [1329, 352] width 277 height 55
paste textarea
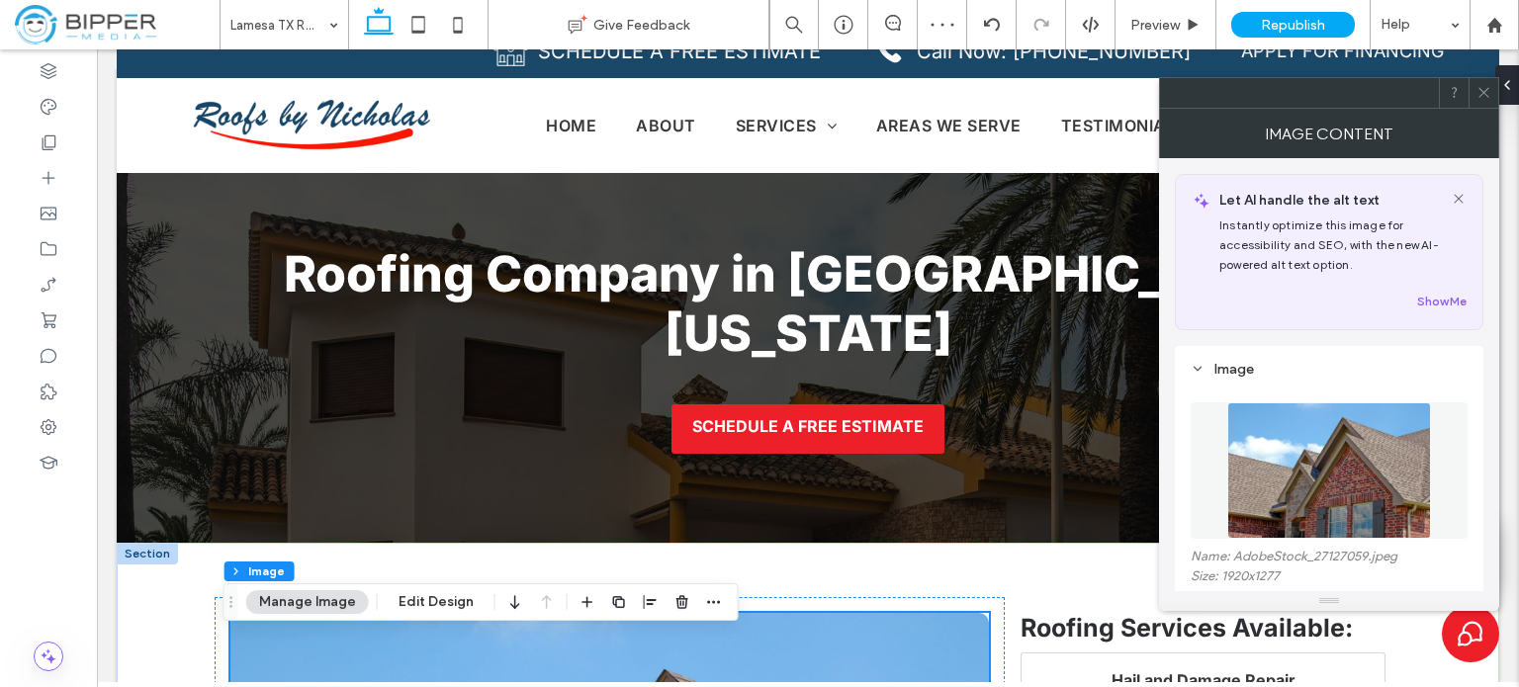
scroll to position [0, 0]
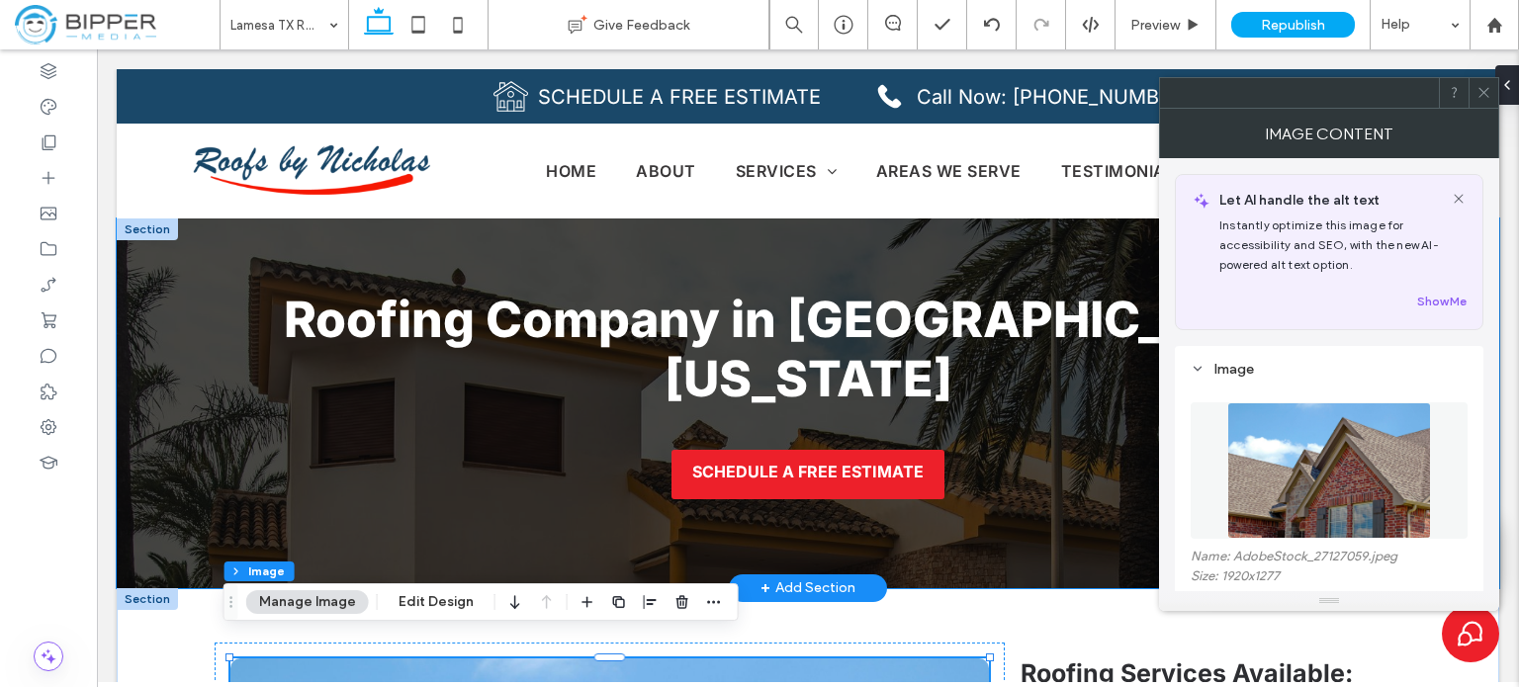
type textarea "**********"
click at [144, 335] on div "Roofing Company in [GEOGRAPHIC_DATA], [US_STATE] SCHEDULE A FREE ESTIMATE" at bounding box center [808, 404] width 1382 height 370
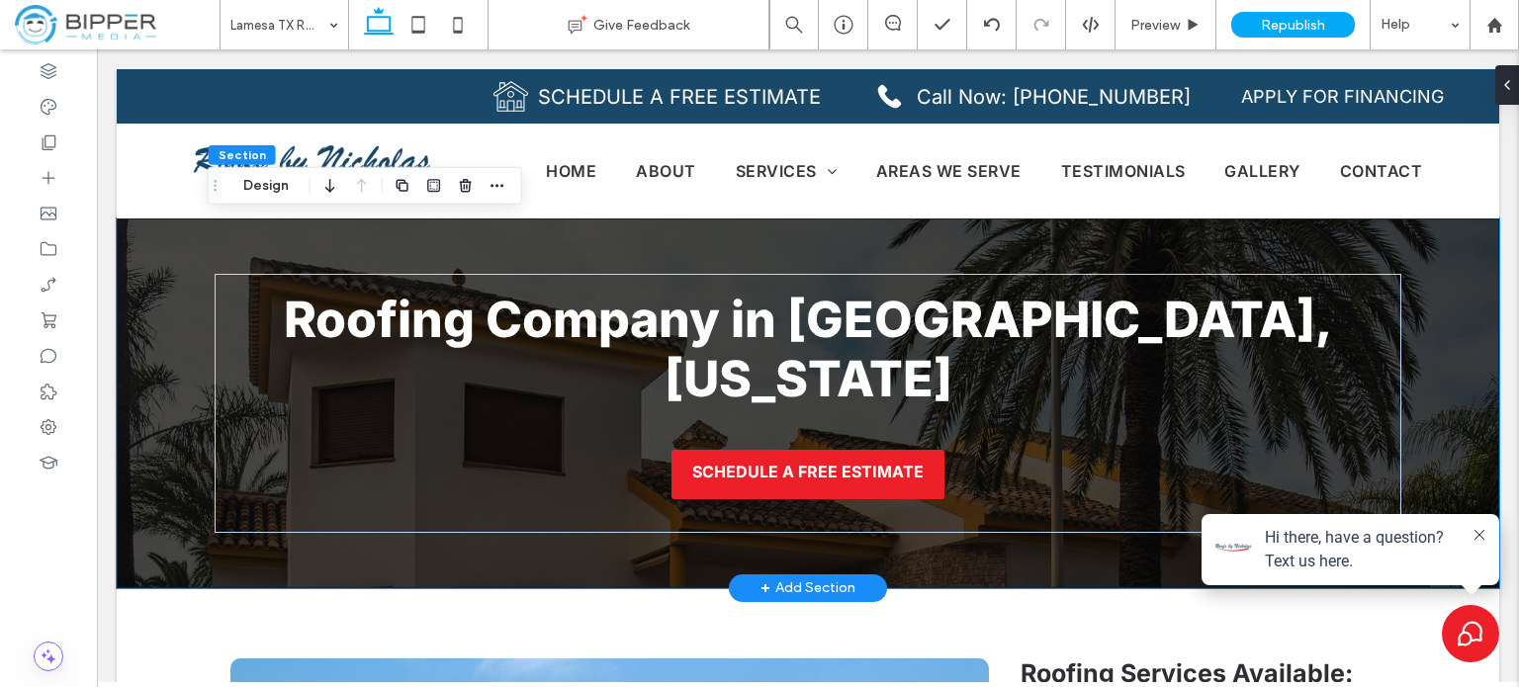
click at [159, 302] on div "Roofing Company in [GEOGRAPHIC_DATA], [US_STATE] SCHEDULE A FREE ESTIMATE" at bounding box center [808, 404] width 1382 height 370
click at [266, 178] on button "Design" at bounding box center [265, 186] width 71 height 24
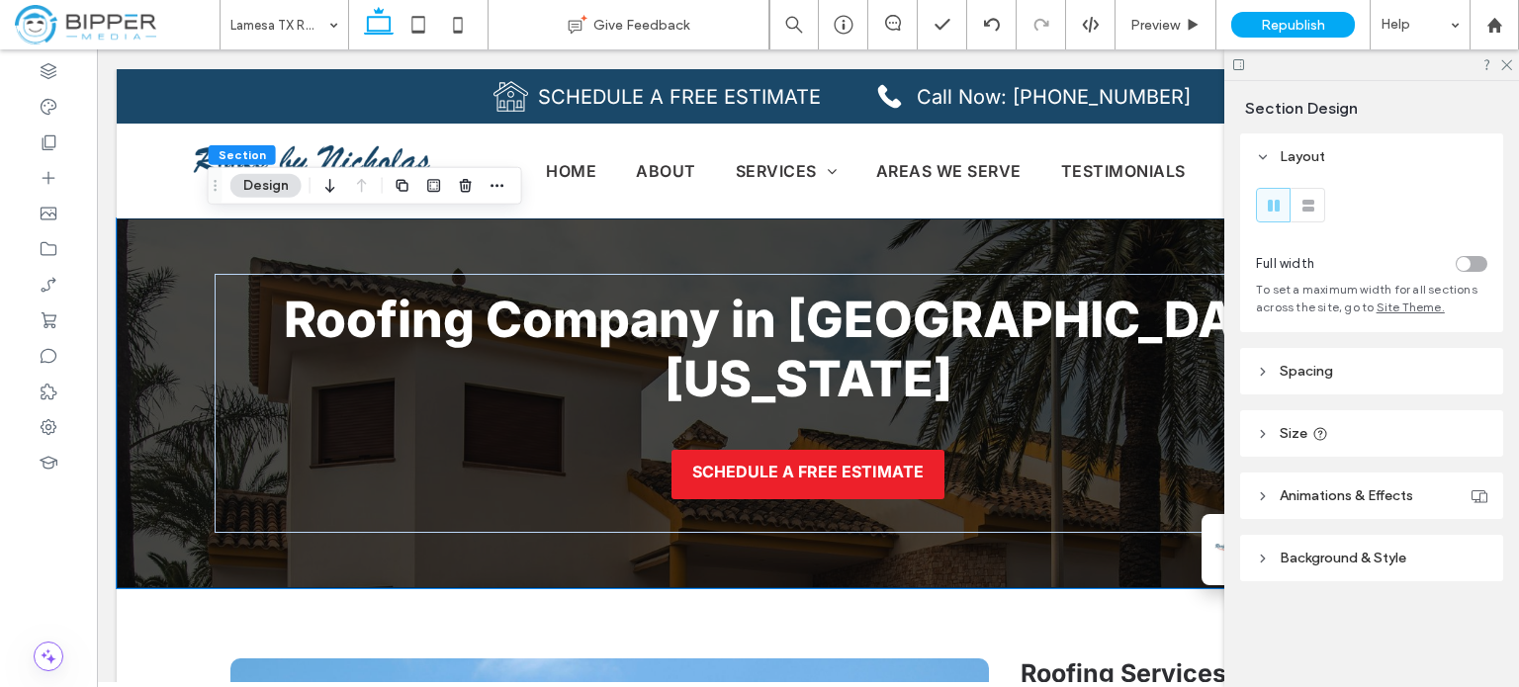
click at [1351, 557] on span "Background & Style" at bounding box center [1343, 558] width 127 height 17
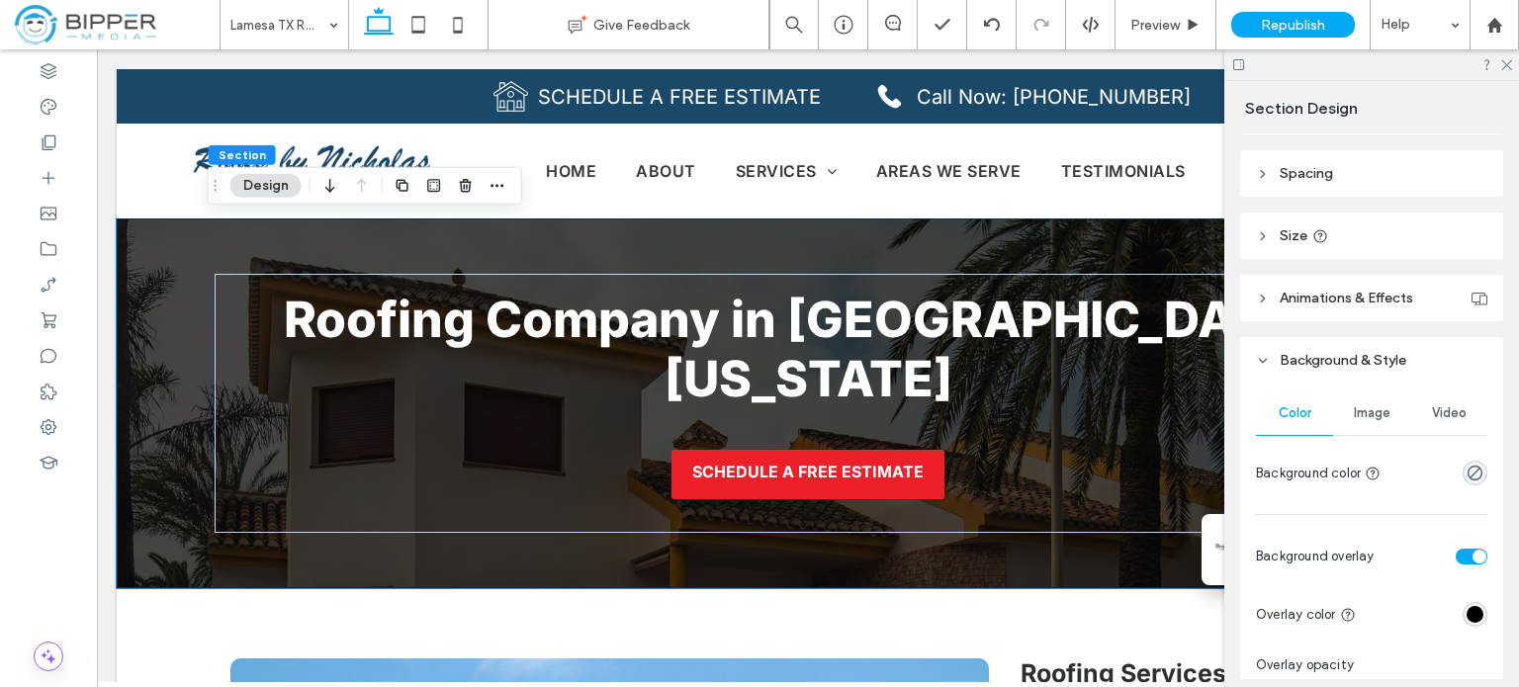
click at [1374, 418] on span "Image" at bounding box center [1372, 413] width 37 height 16
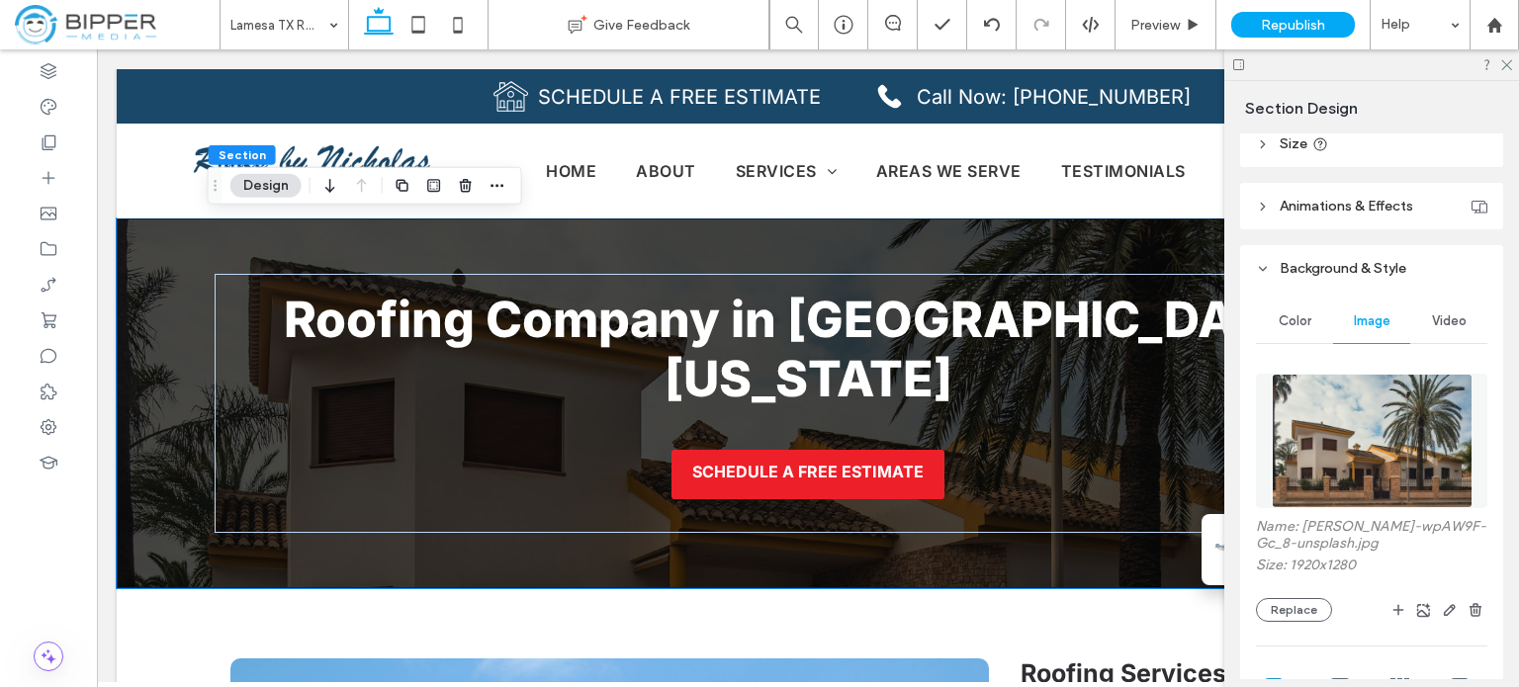
scroll to position [297, 0]
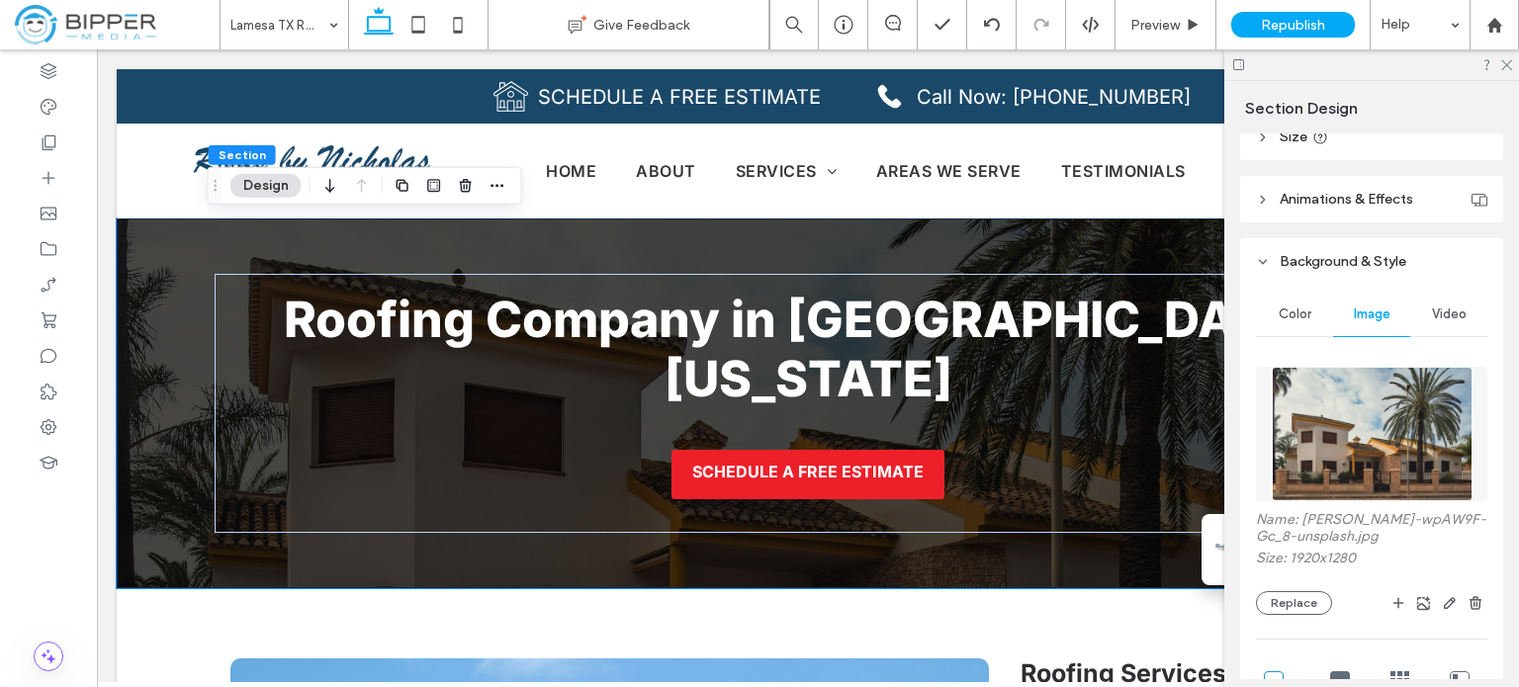
click at [1374, 411] on img at bounding box center [1372, 434] width 201 height 134
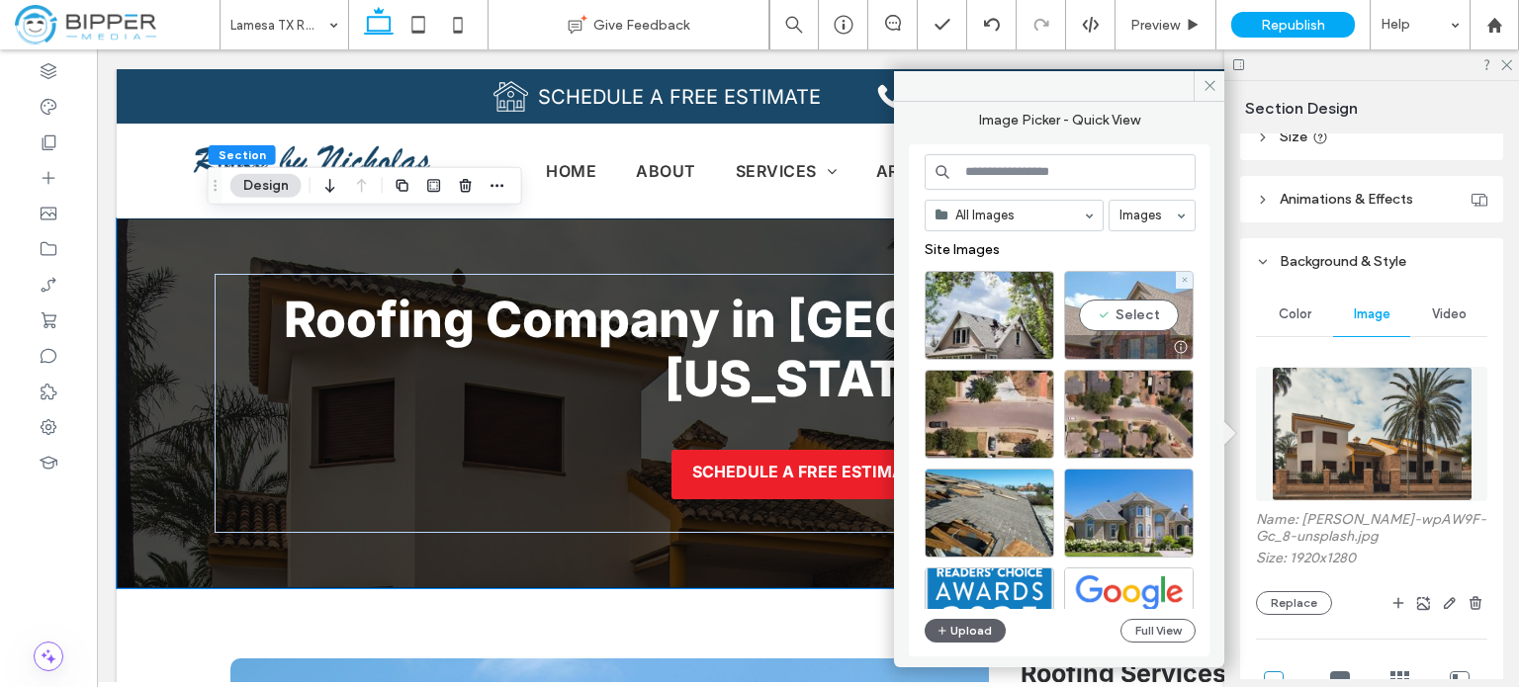
click at [1143, 294] on div "Select" at bounding box center [1129, 315] width 130 height 89
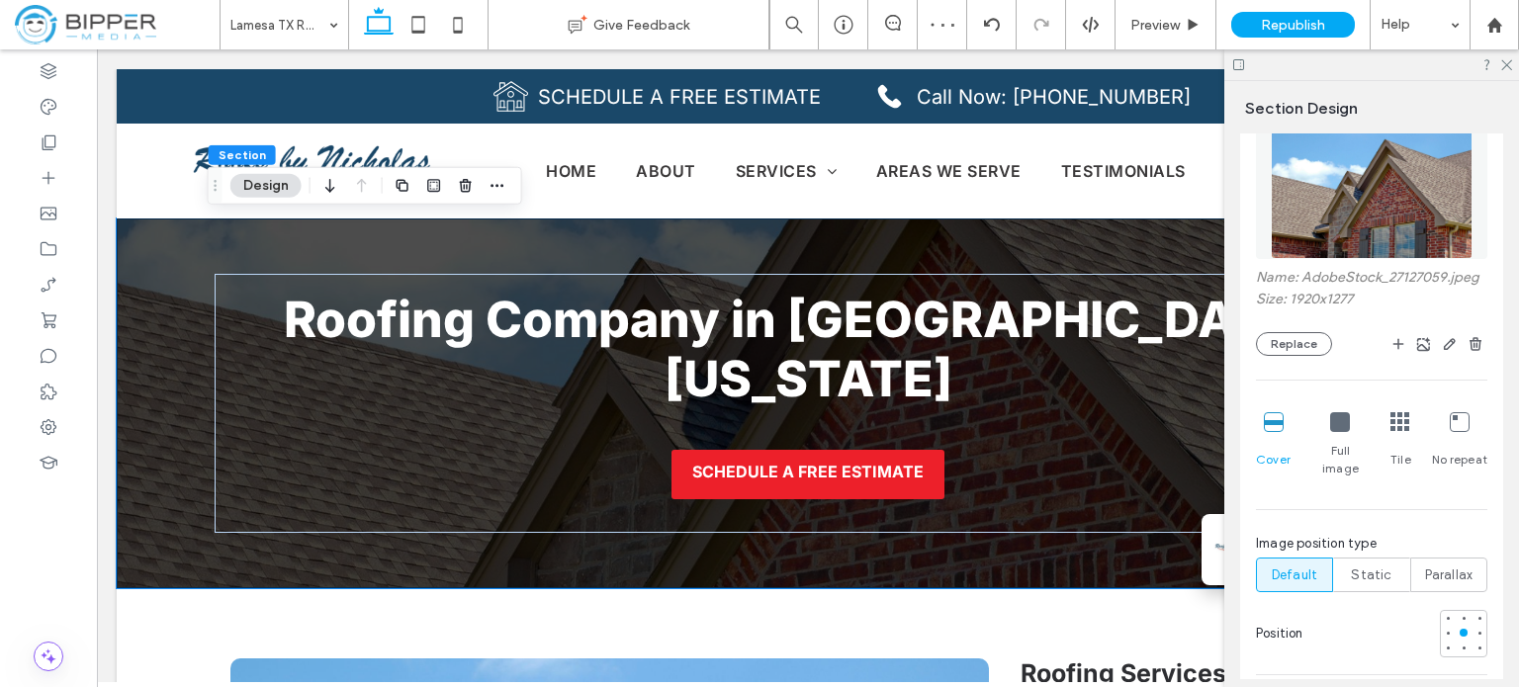
scroll to position [692, 0]
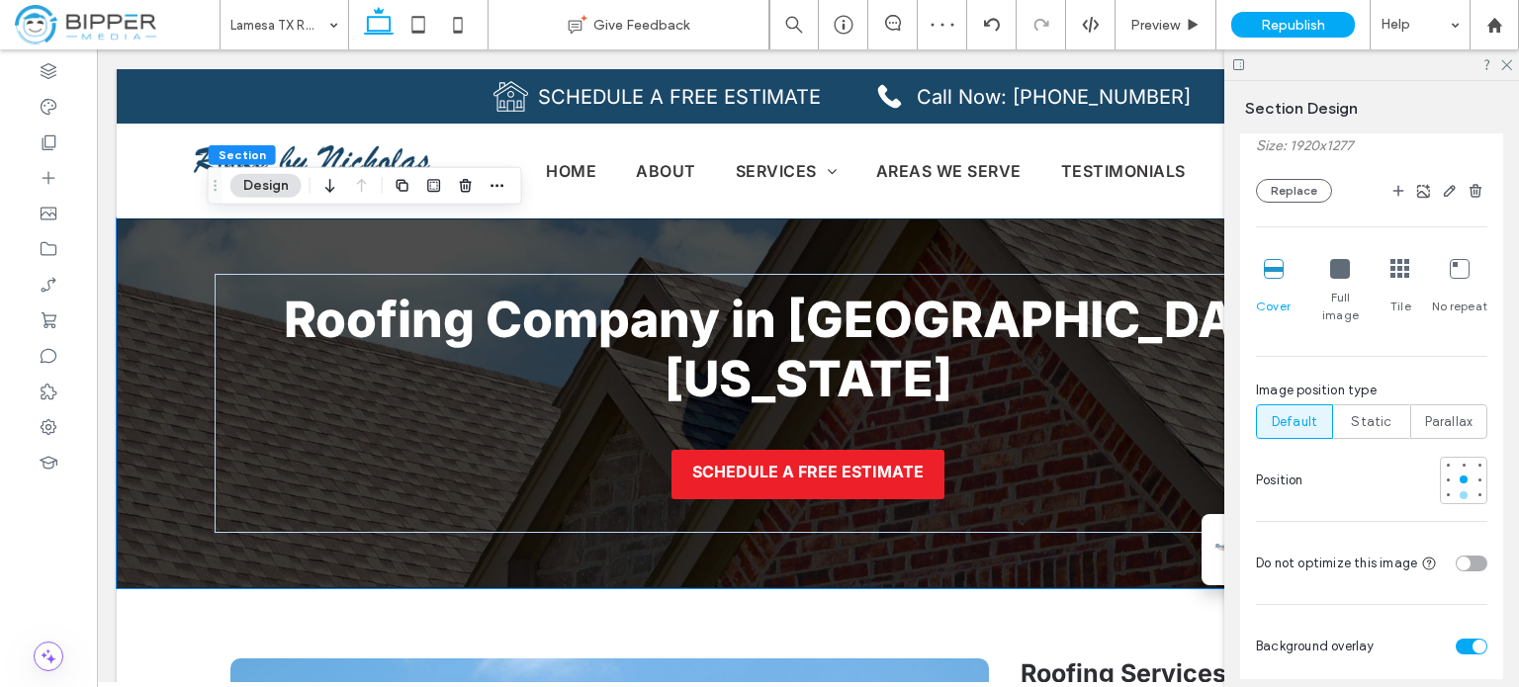
click at [1460, 494] on div at bounding box center [1464, 495] width 8 height 8
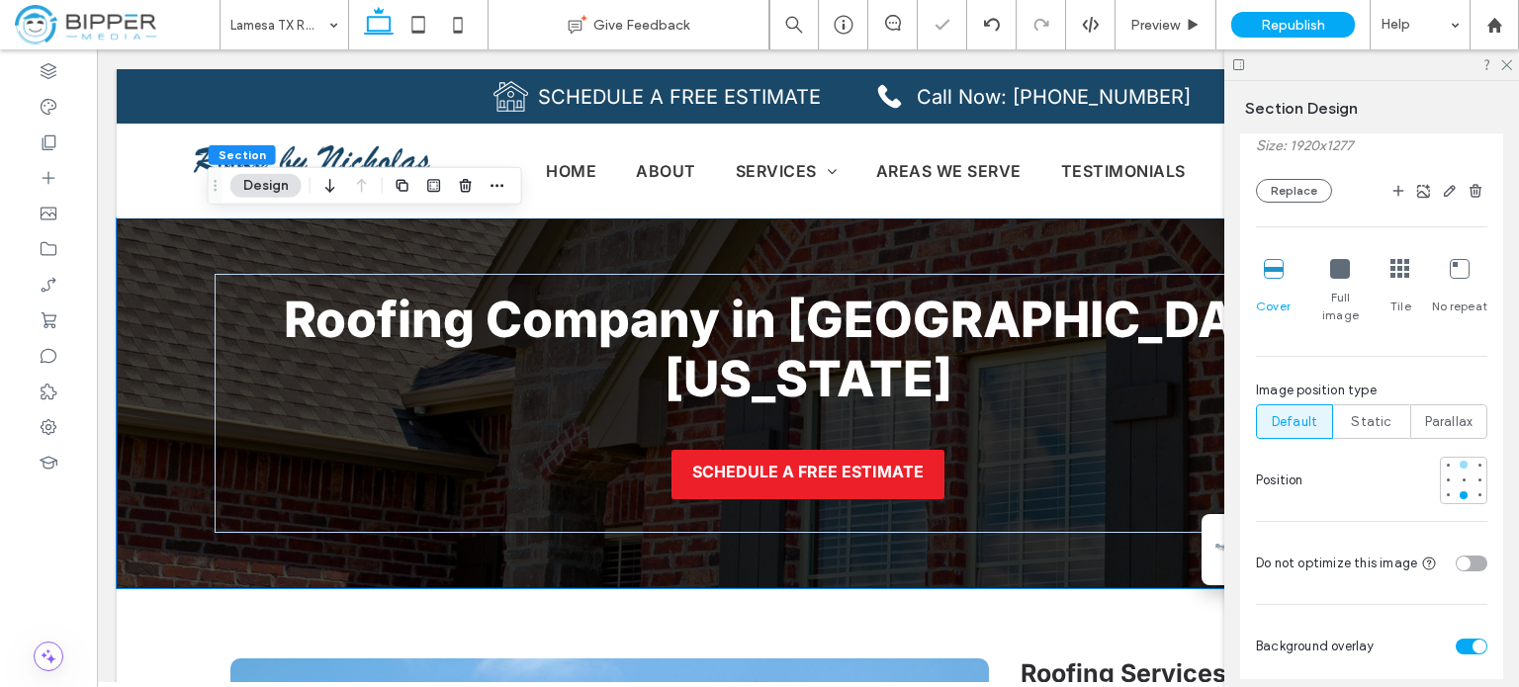
click at [1460, 462] on div at bounding box center [1464, 465] width 8 height 8
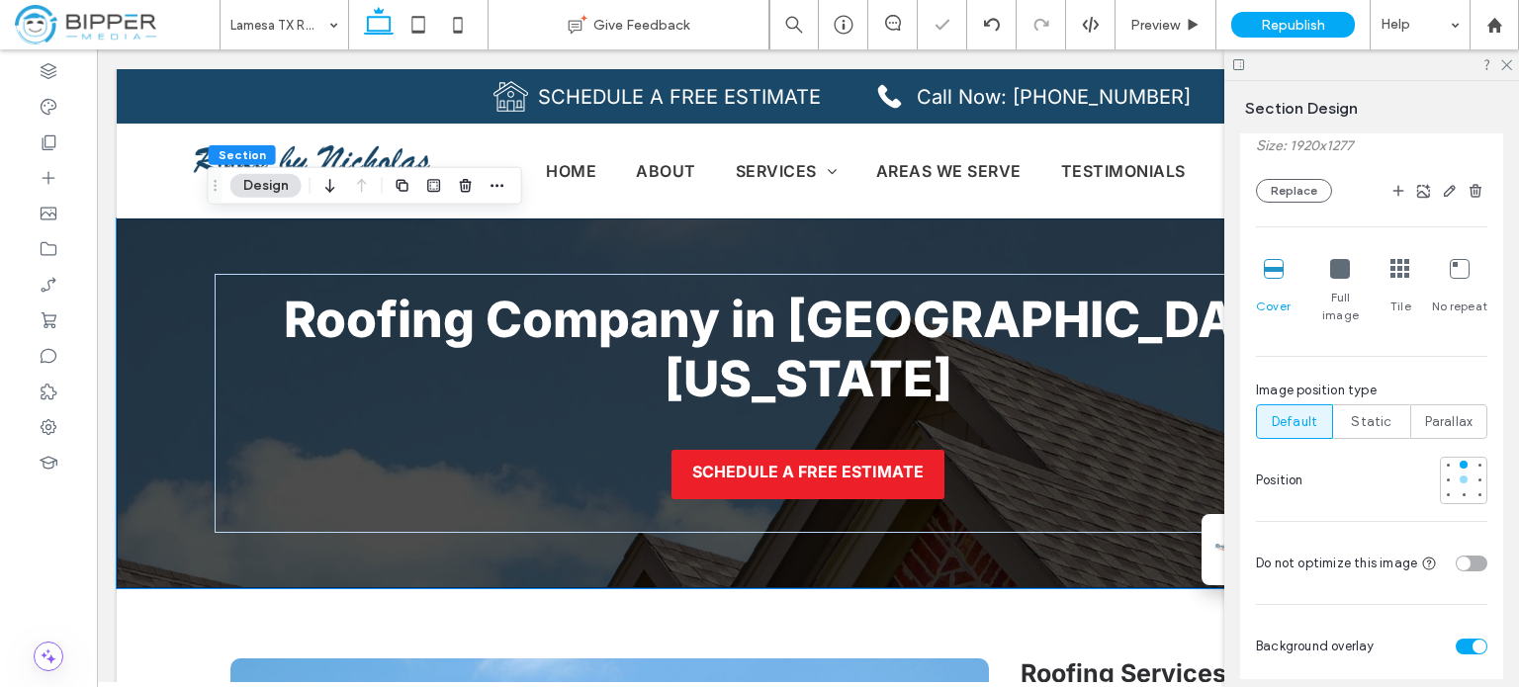
click at [1460, 479] on div at bounding box center [1464, 480] width 8 height 8
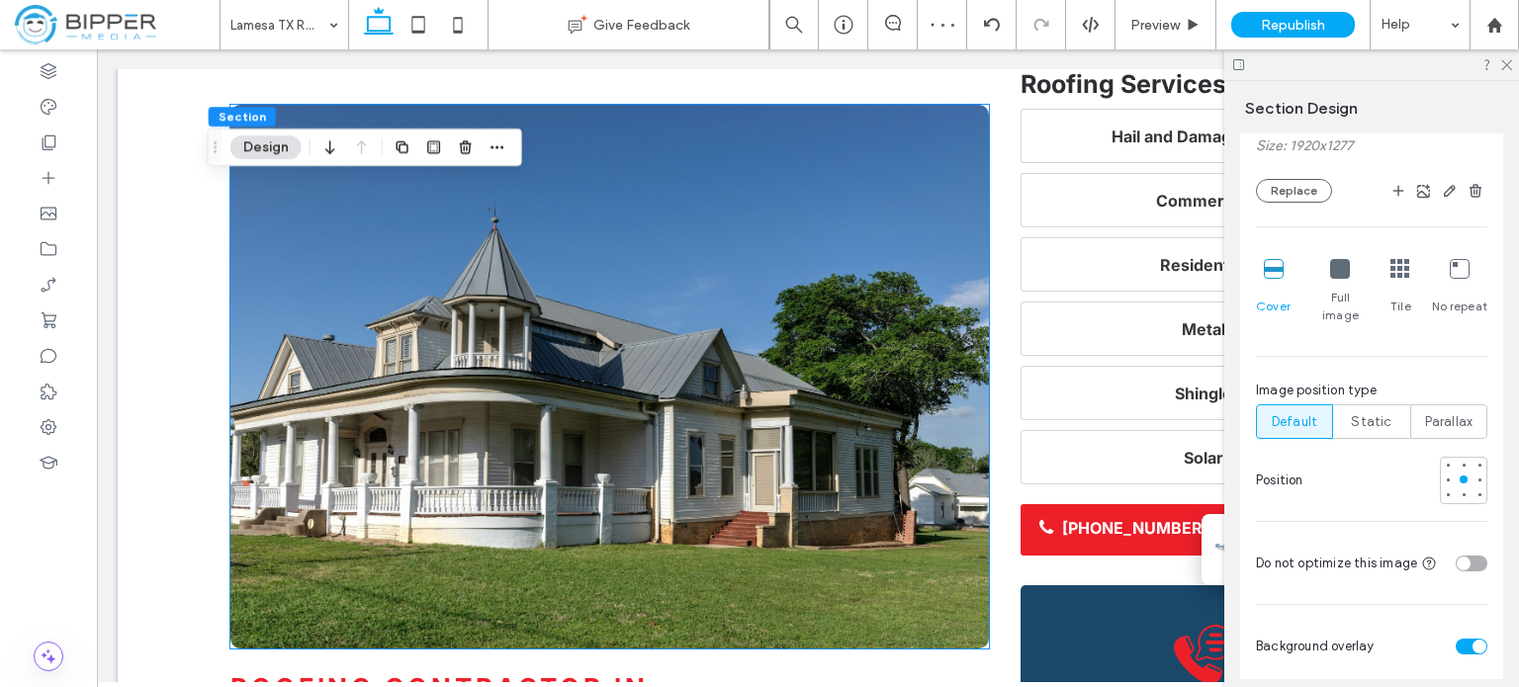
scroll to position [2077, 0]
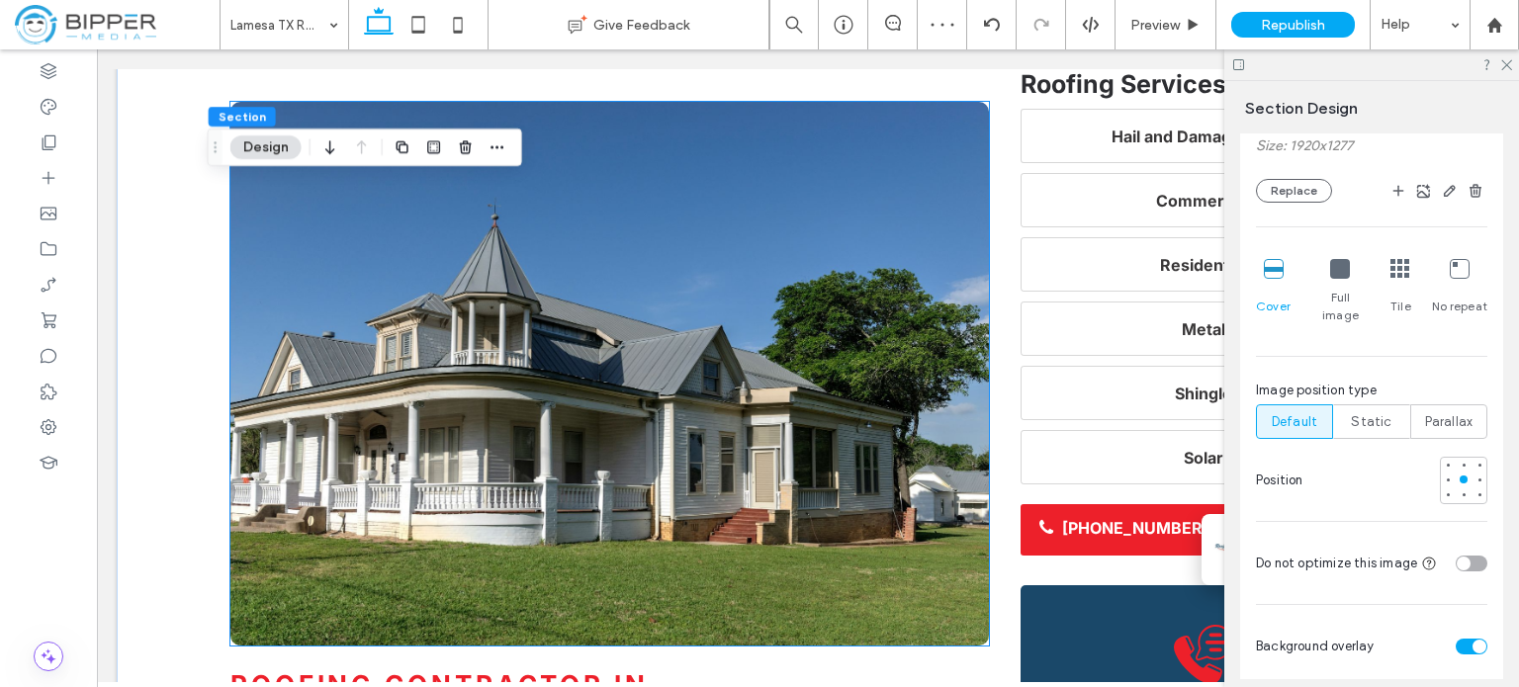
click at [483, 287] on img at bounding box center [609, 374] width 758 height 544
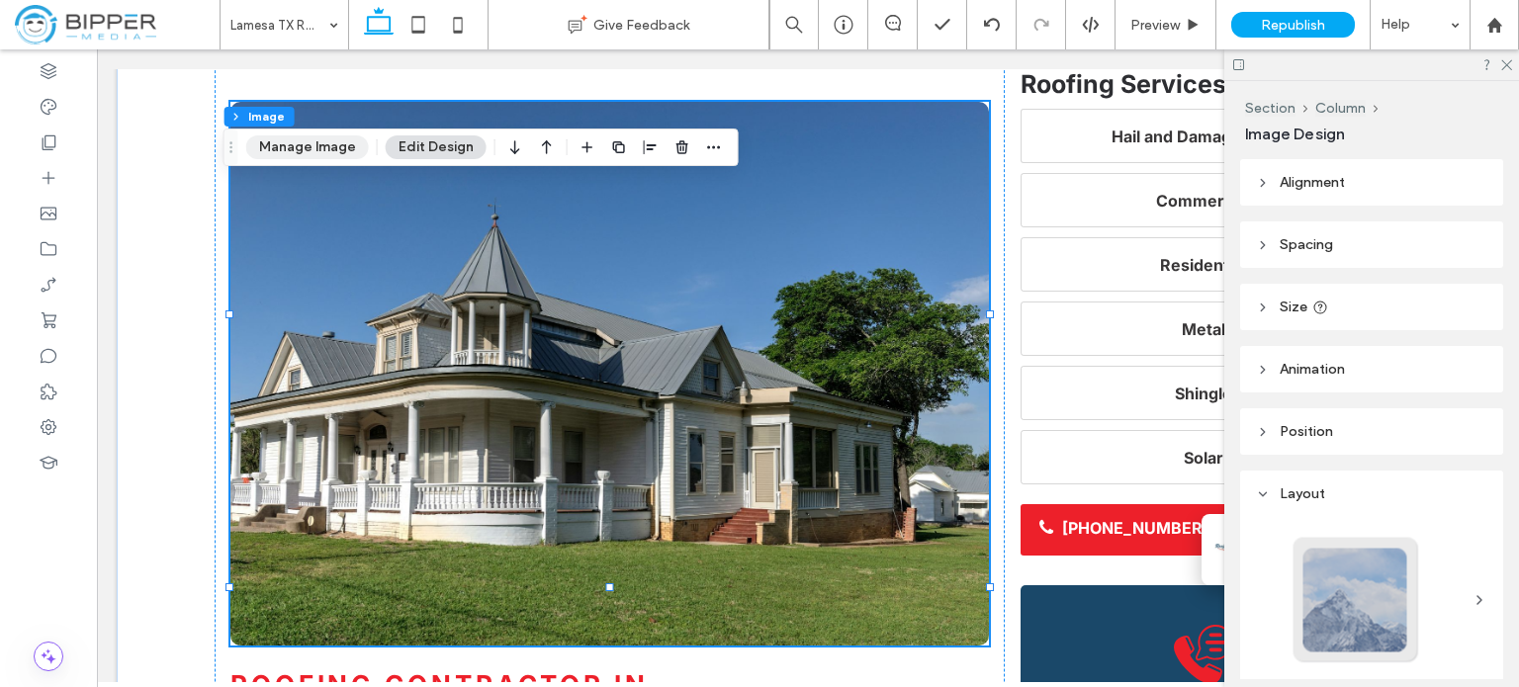
click at [289, 142] on button "Manage Image" at bounding box center [307, 147] width 123 height 24
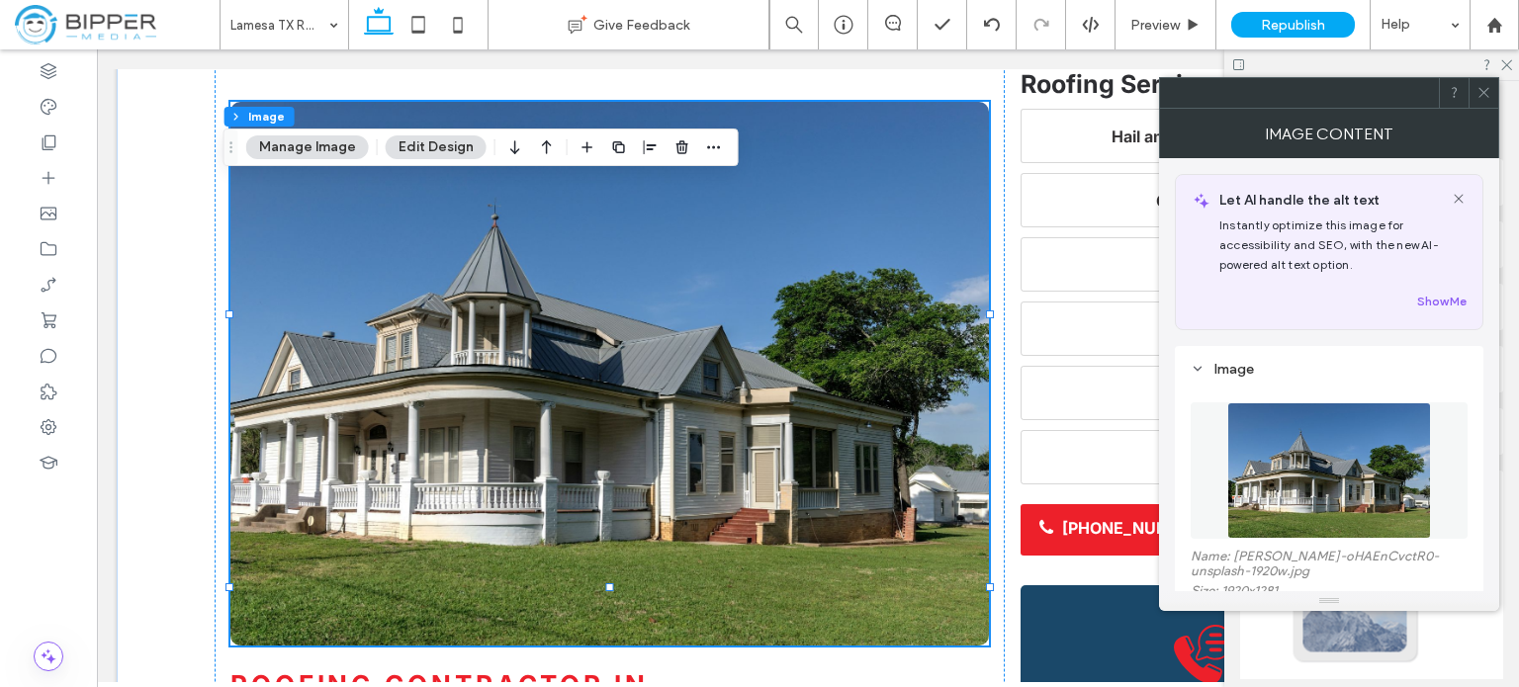
click at [1372, 483] on img at bounding box center [1329, 470] width 204 height 136
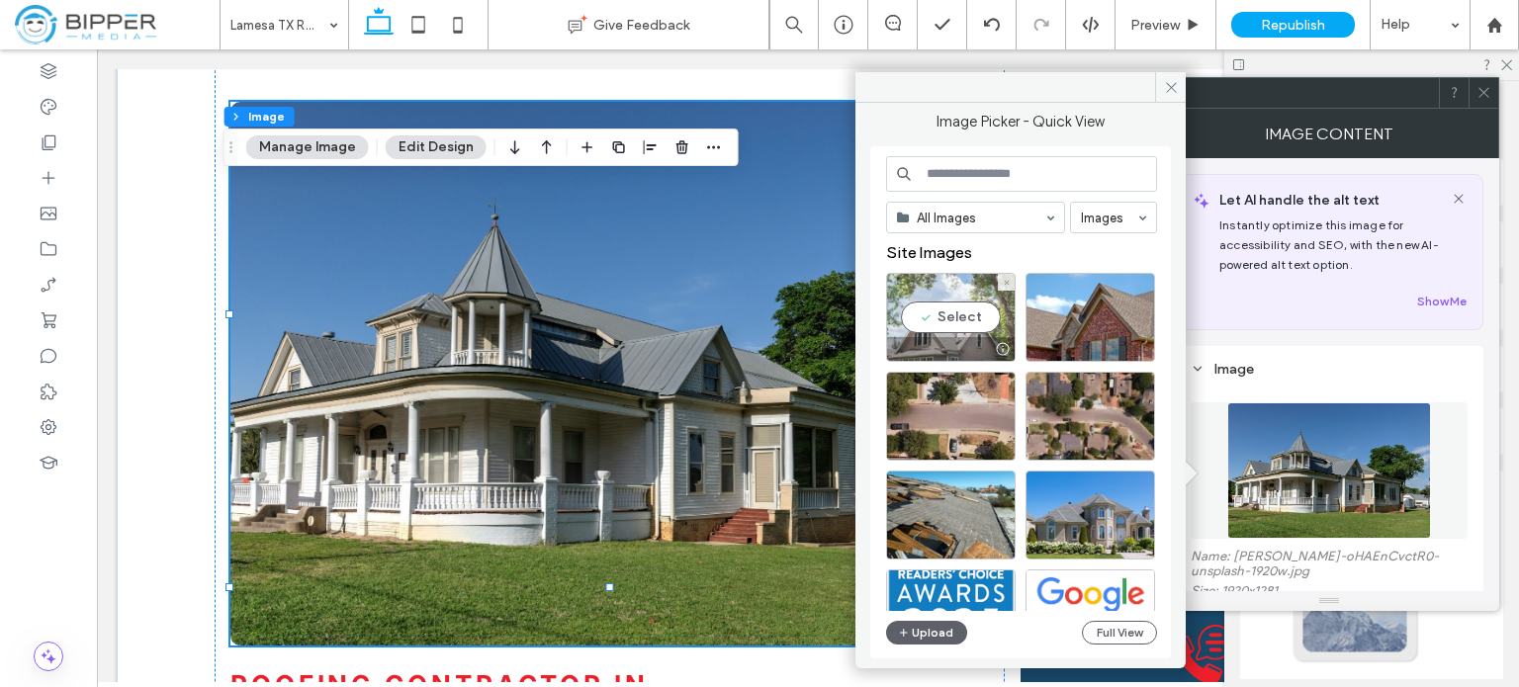
click at [933, 325] on div "Select" at bounding box center [951, 317] width 130 height 89
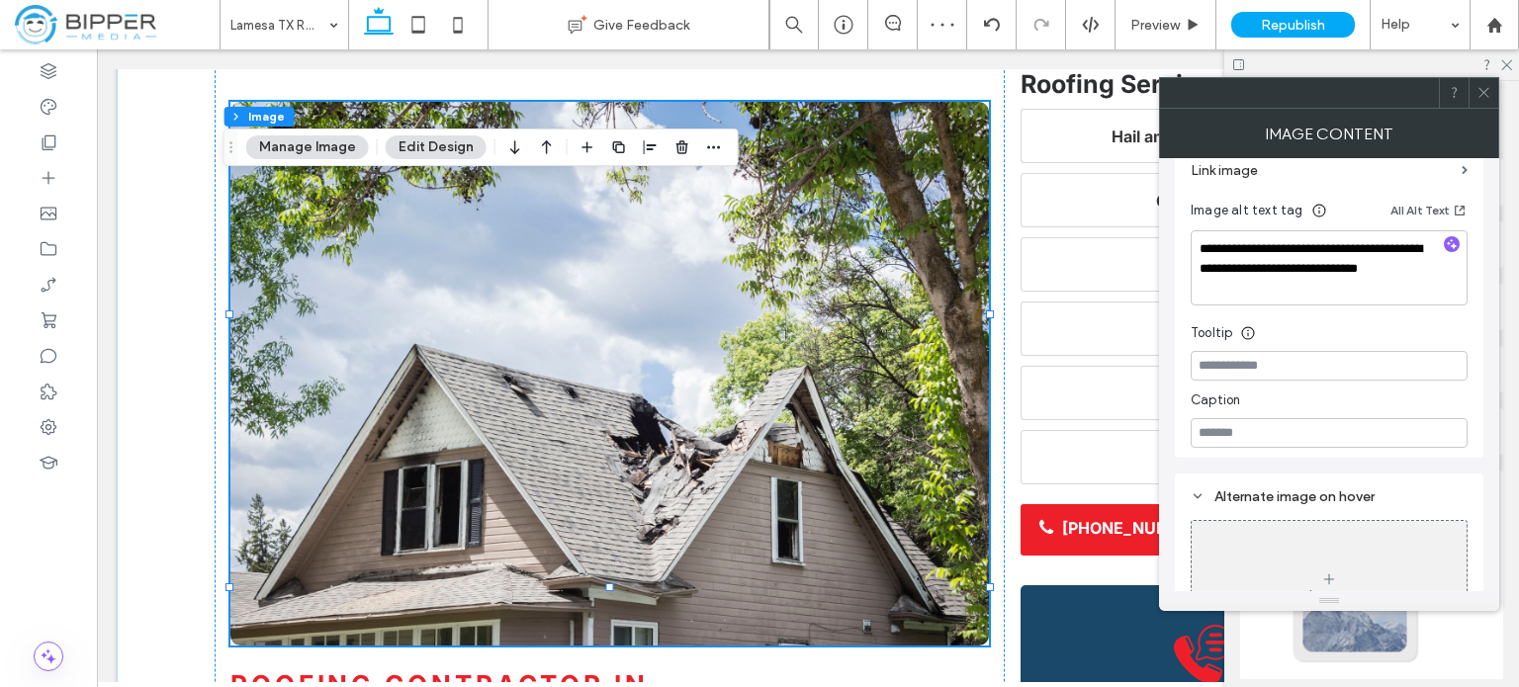
scroll to position [494, 0]
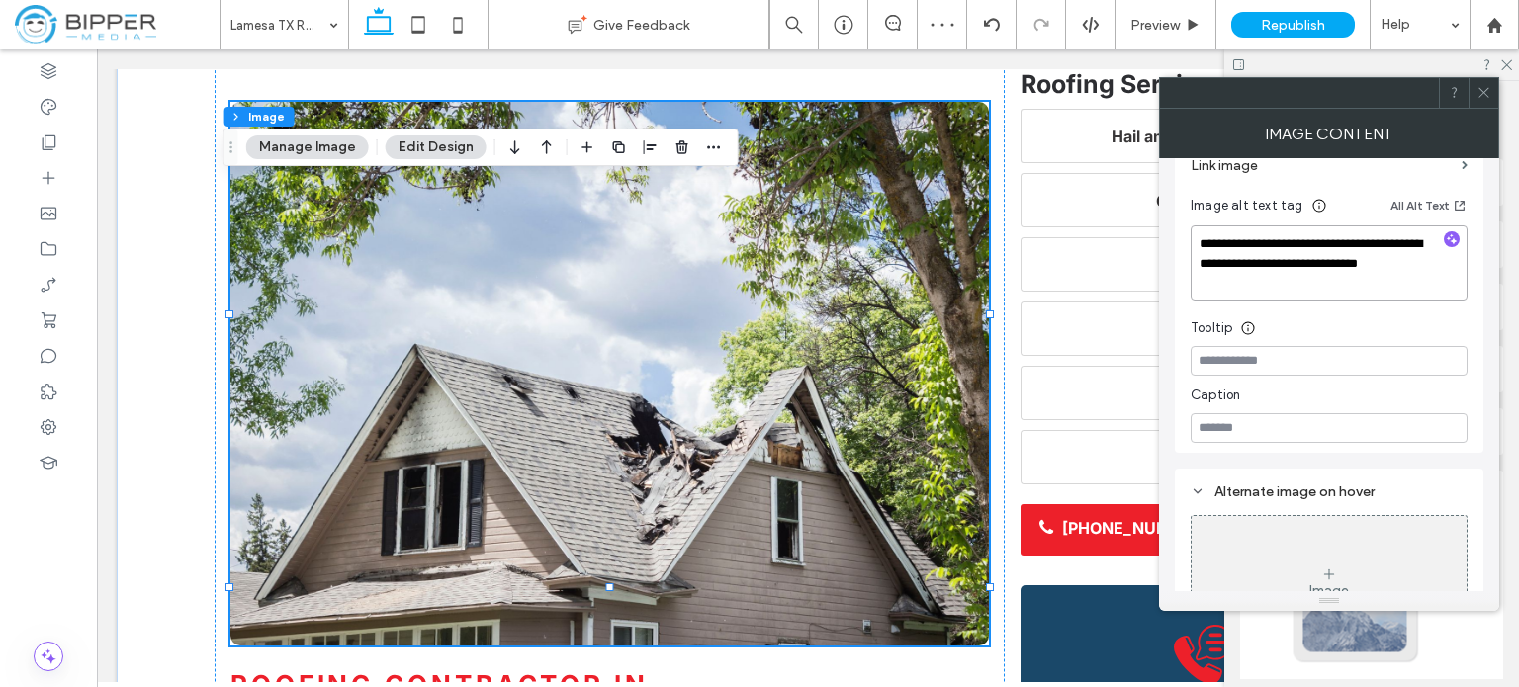
click at [1352, 282] on textarea "**********" at bounding box center [1329, 262] width 277 height 75
paste textarea
type textarea "**********"
click at [1464, 315] on div "Tooltip" at bounding box center [1329, 322] width 277 height 30
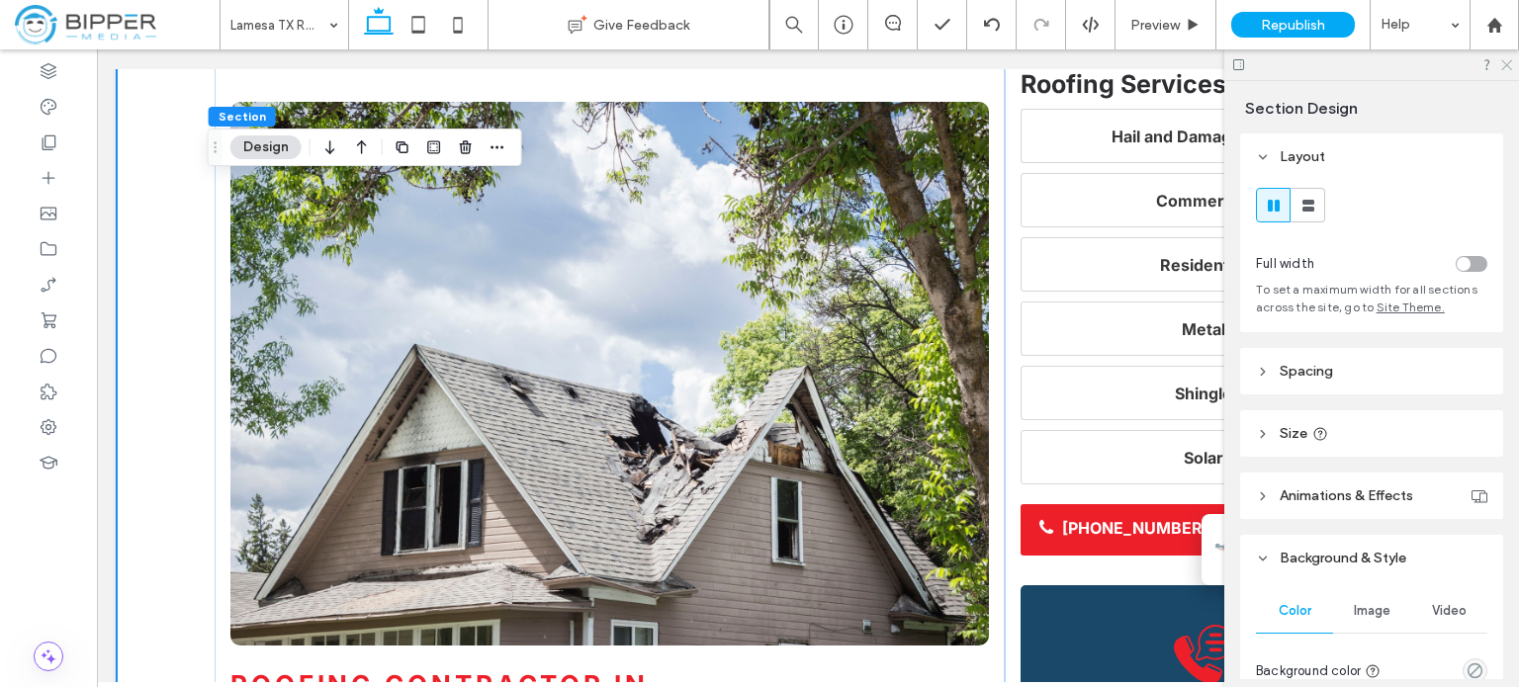
click at [1506, 67] on icon at bounding box center [1505, 63] width 13 height 13
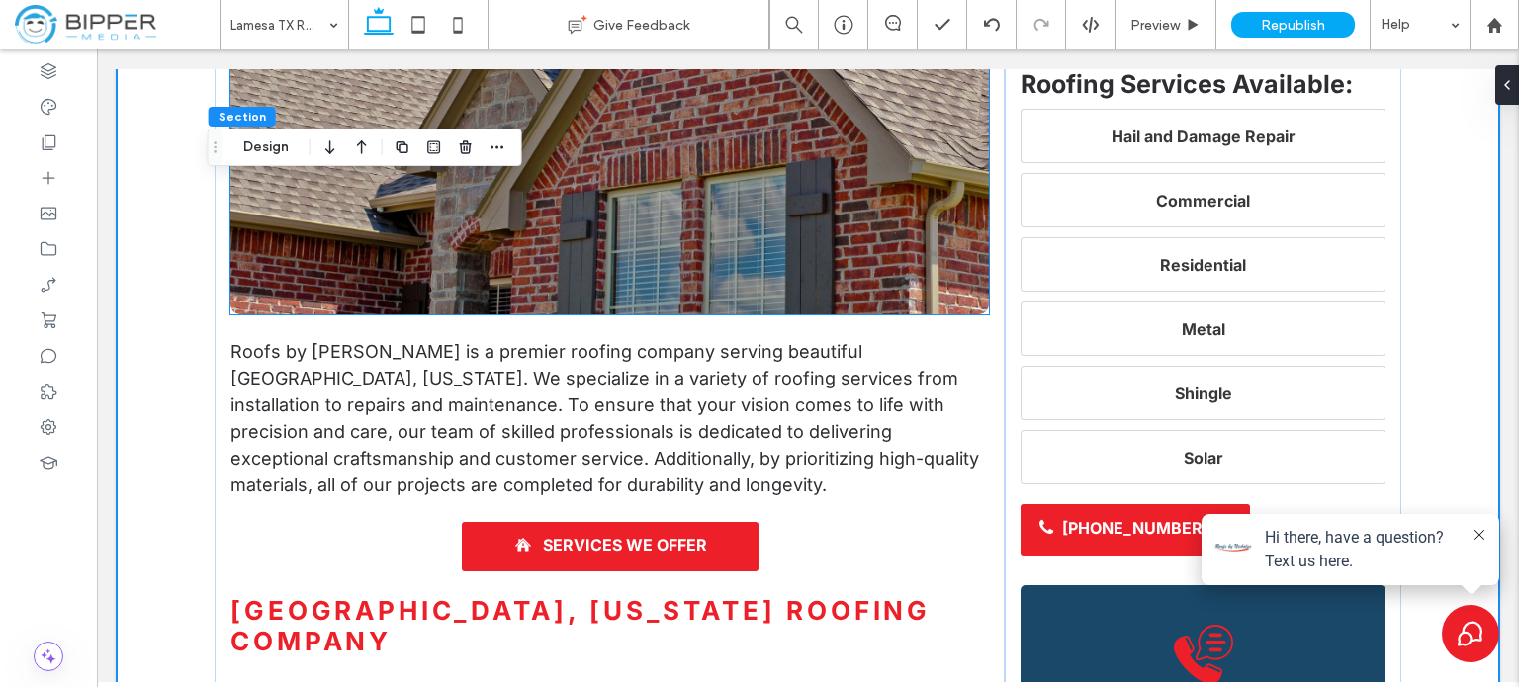
scroll to position [890, 0]
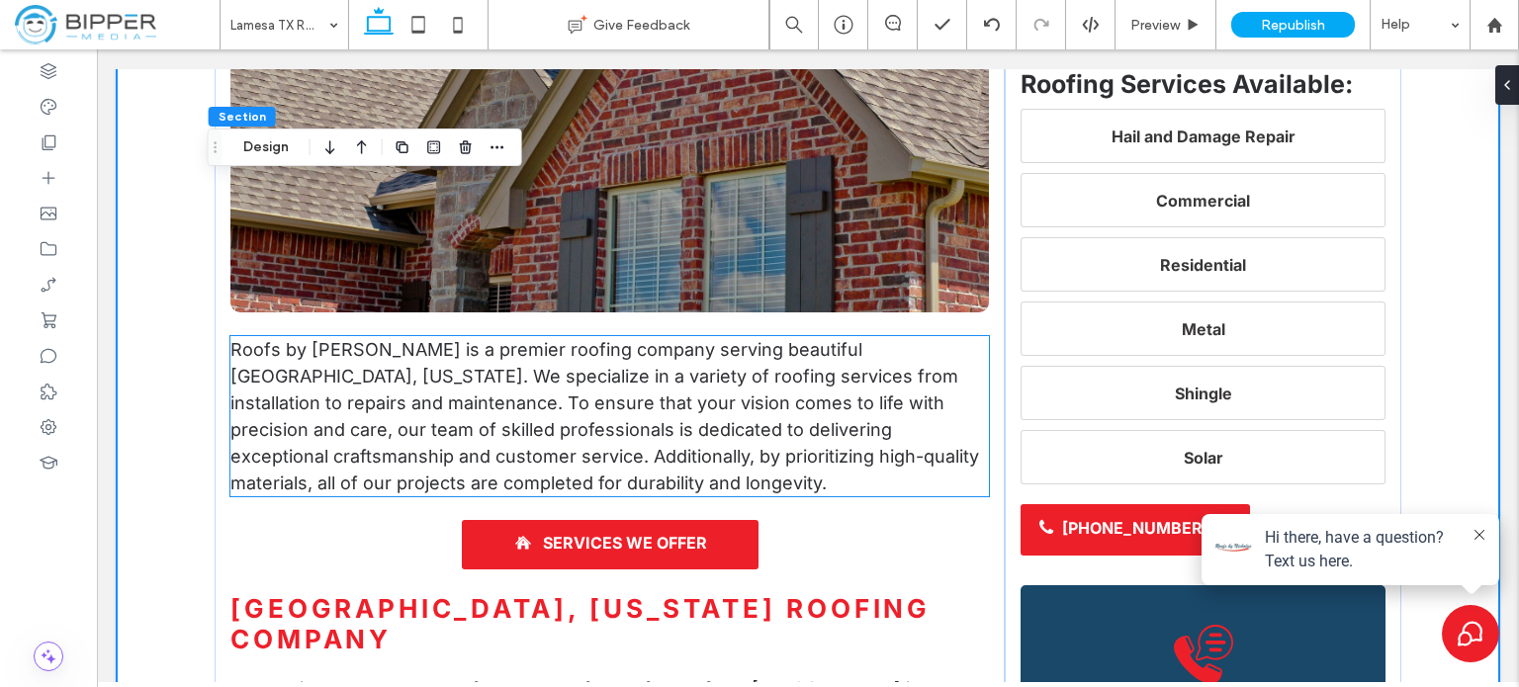
click at [489, 346] on span "Roofs by [PERSON_NAME] is a premier roofing company serving beautiful [GEOGRAPH…" at bounding box center [604, 416] width 749 height 154
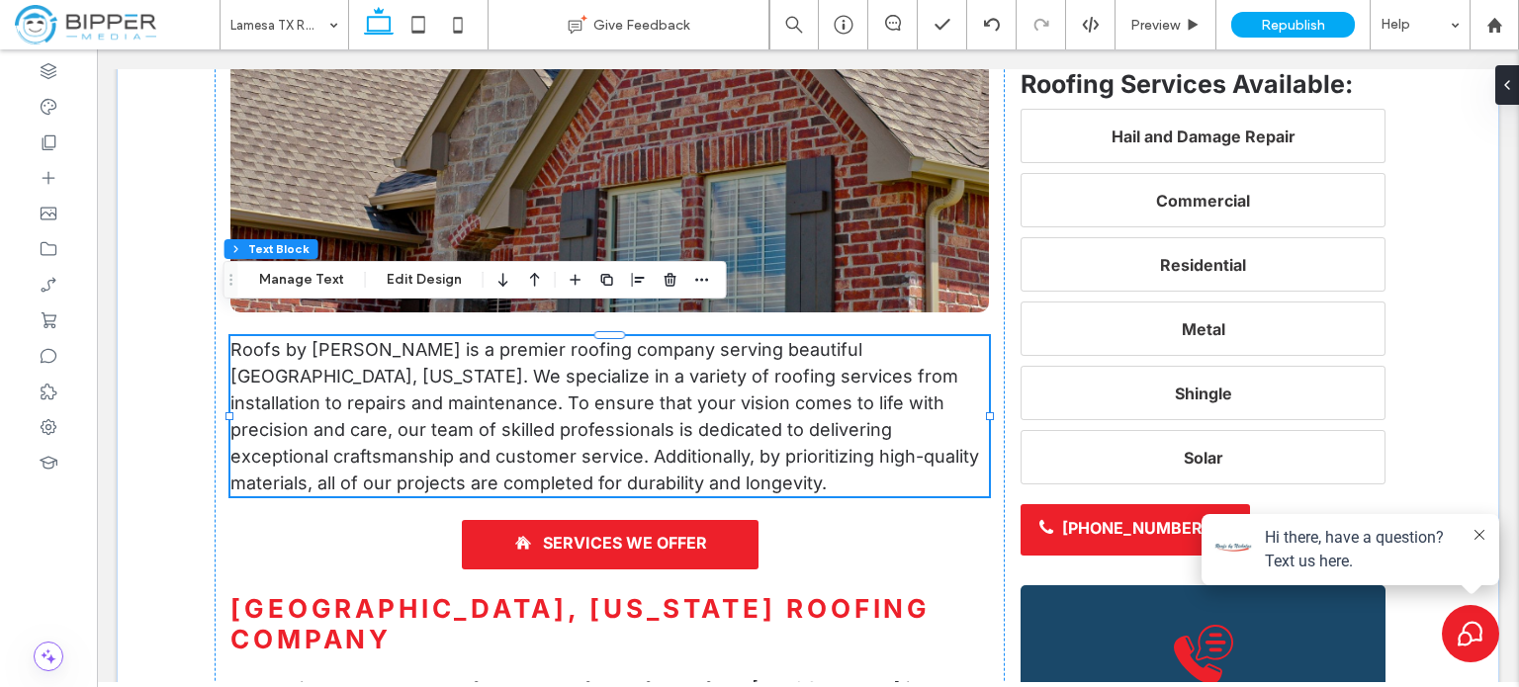
click at [384, 386] on span "Roofs by [PERSON_NAME] is a premier roofing company serving beautiful [GEOGRAPH…" at bounding box center [604, 416] width 749 height 154
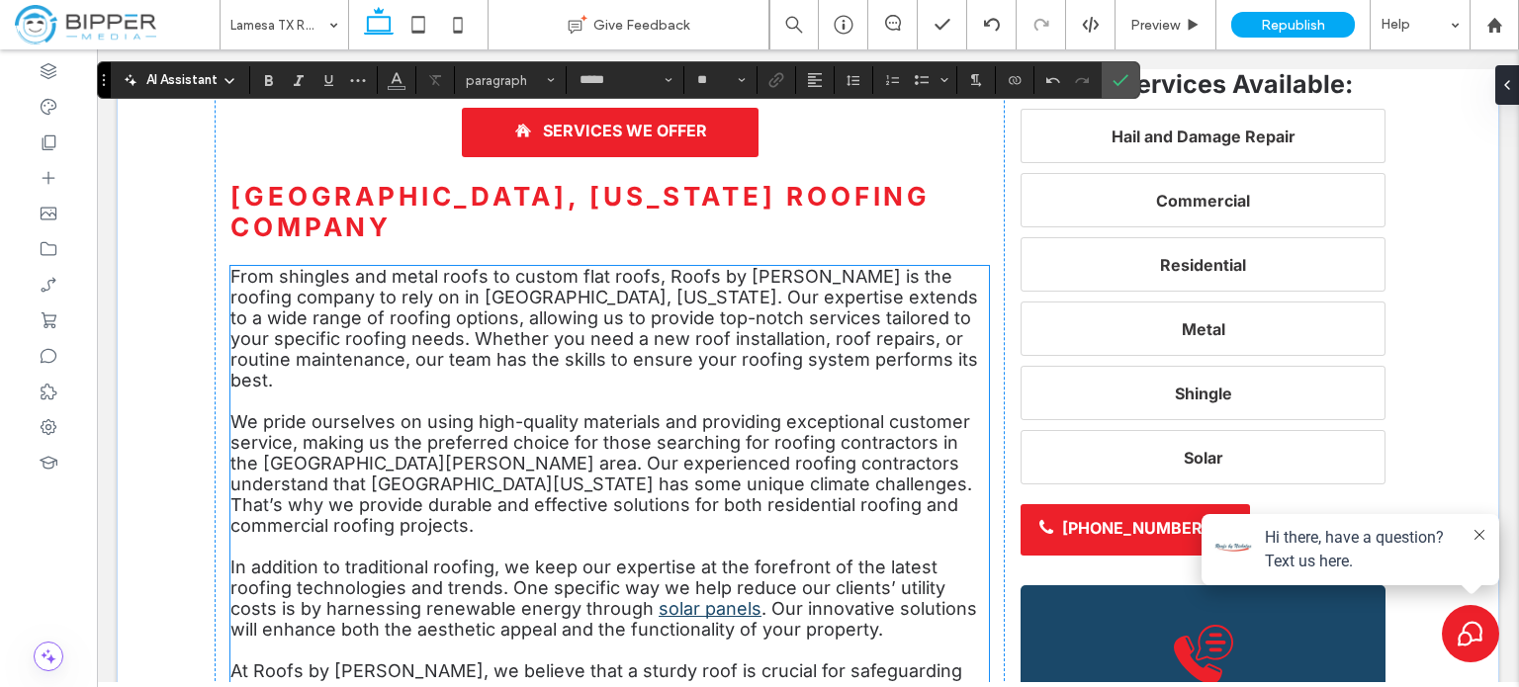
scroll to position [1286, 0]
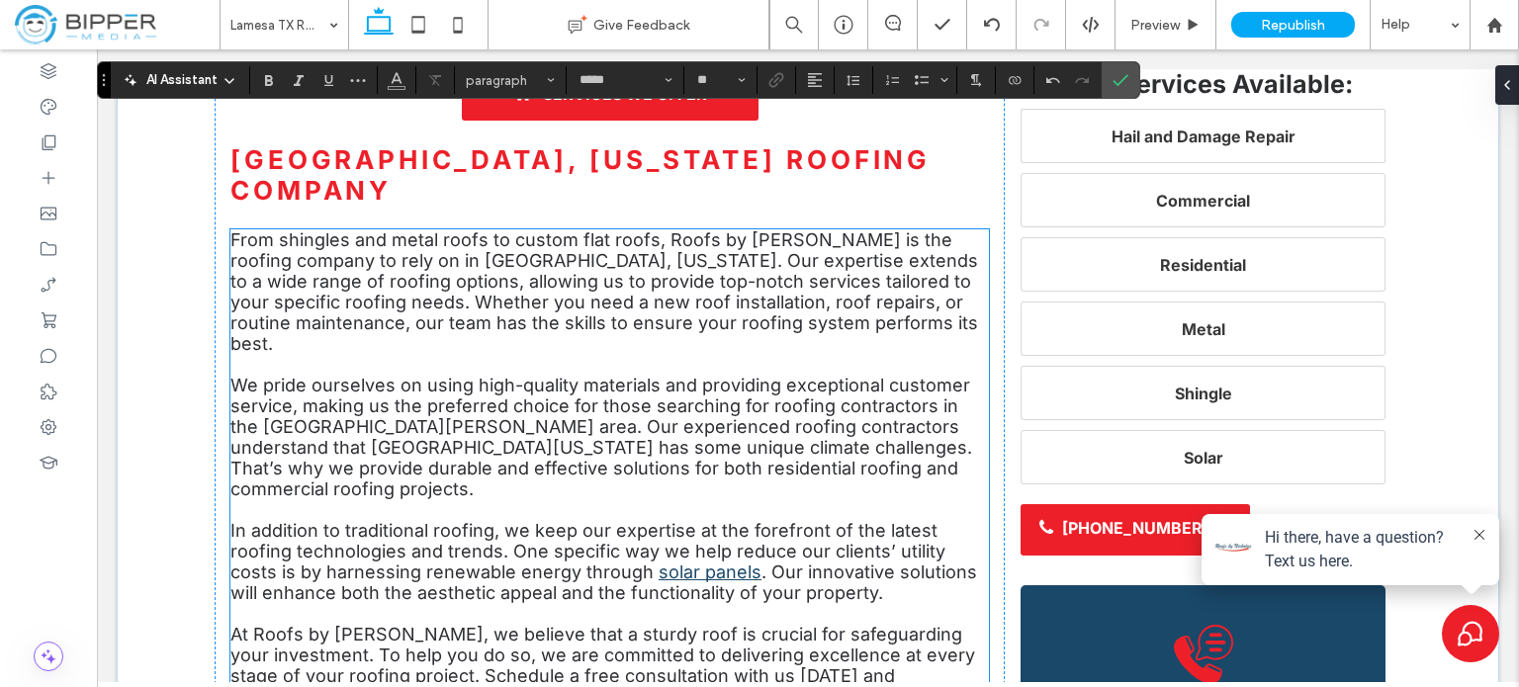
click at [463, 375] on span "We pride ourselves on using high-quality materials and providing exceptional cu…" at bounding box center [601, 437] width 742 height 125
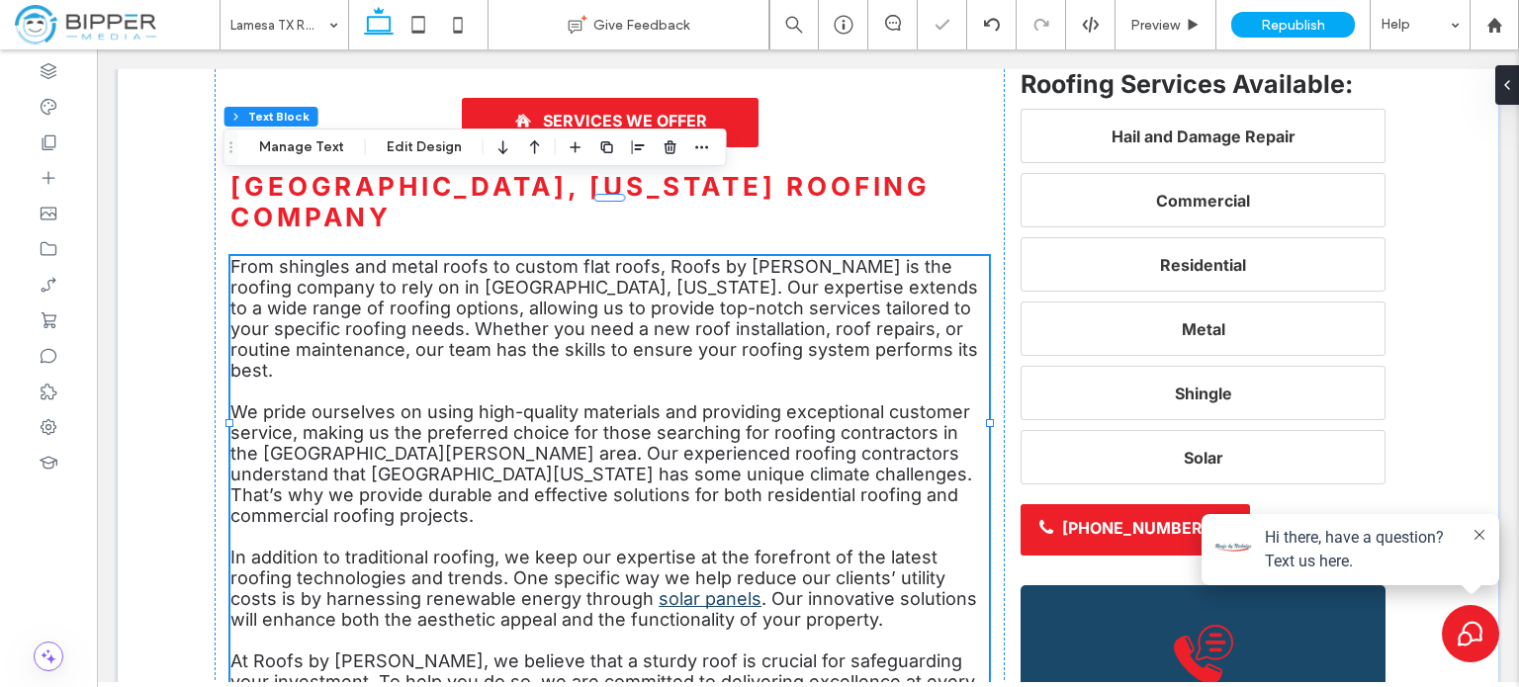
click at [359, 401] on span "We pride ourselves on using high-quality materials and providing exceptional cu…" at bounding box center [601, 463] width 742 height 125
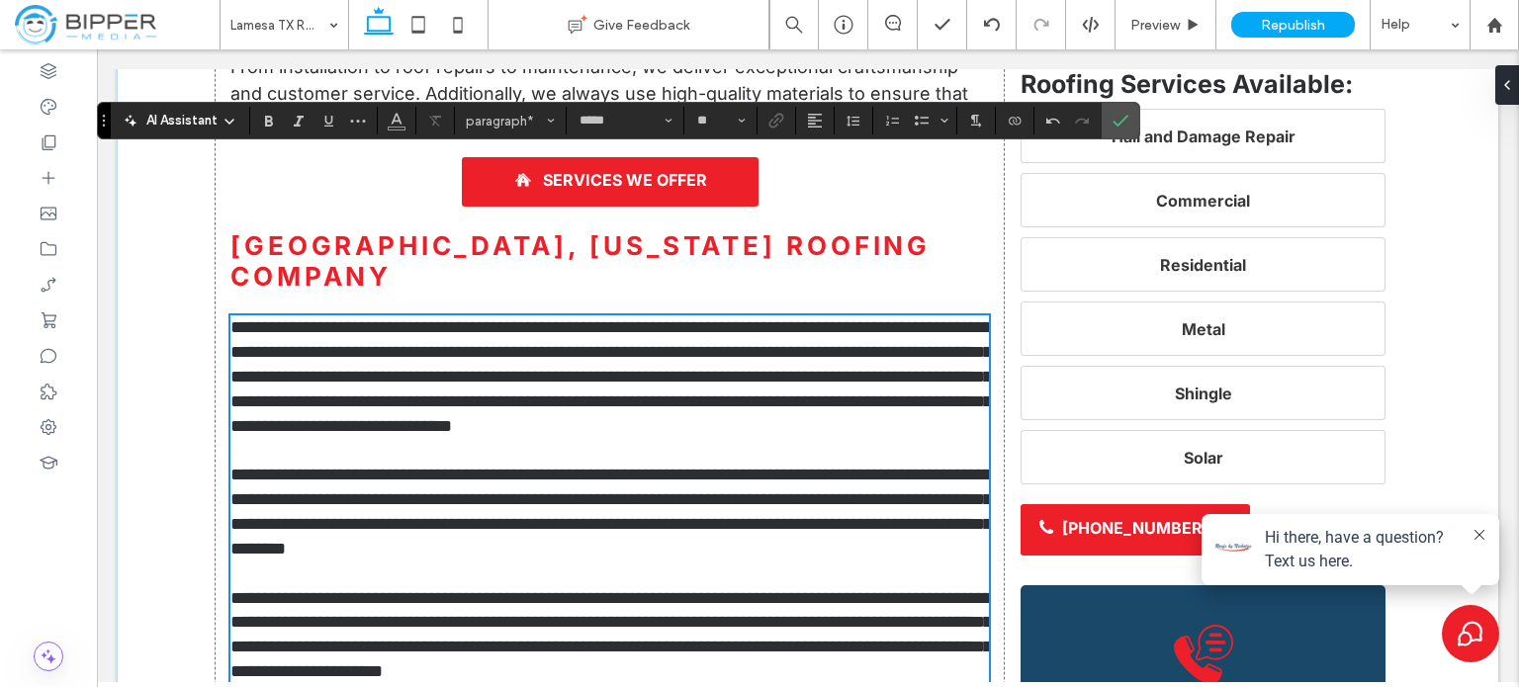
scroll to position [1215, 0]
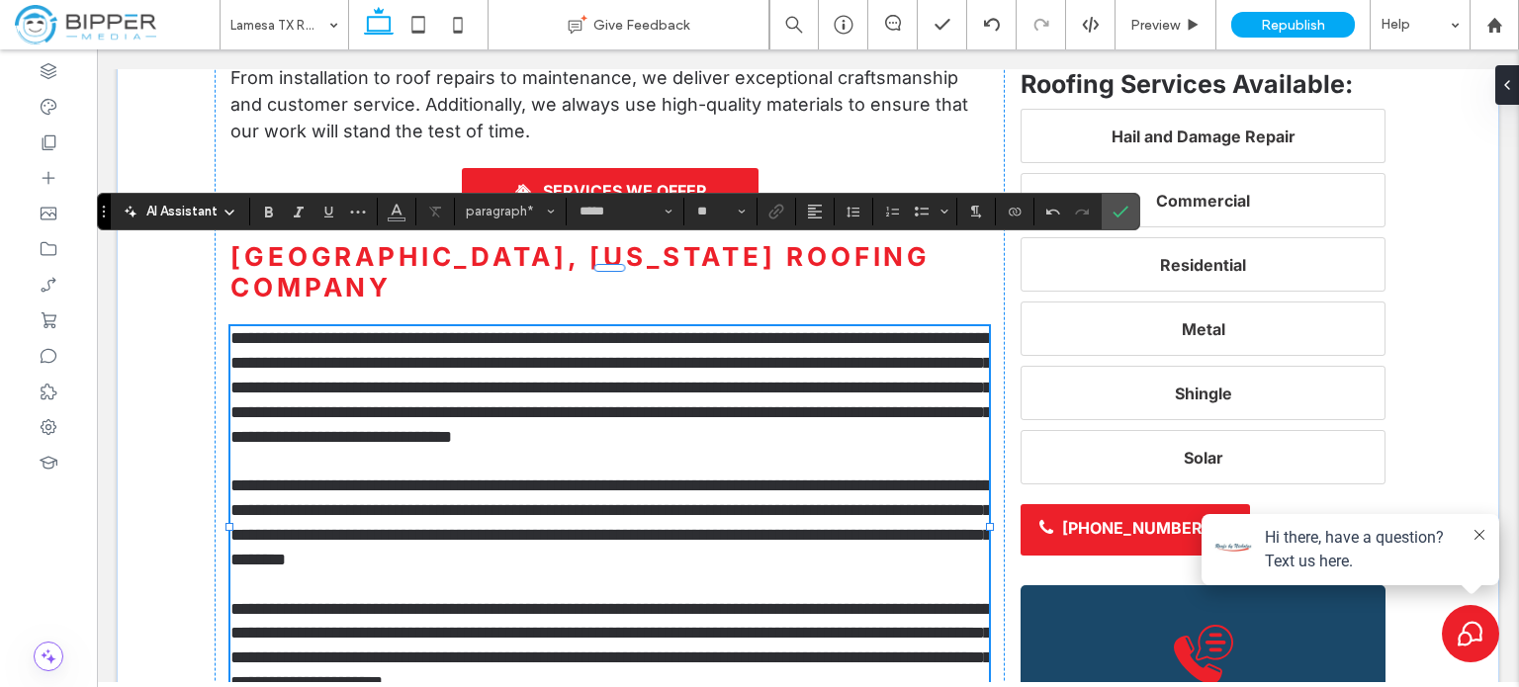
click at [765, 390] on p "**********" at bounding box center [609, 387] width 758 height 123
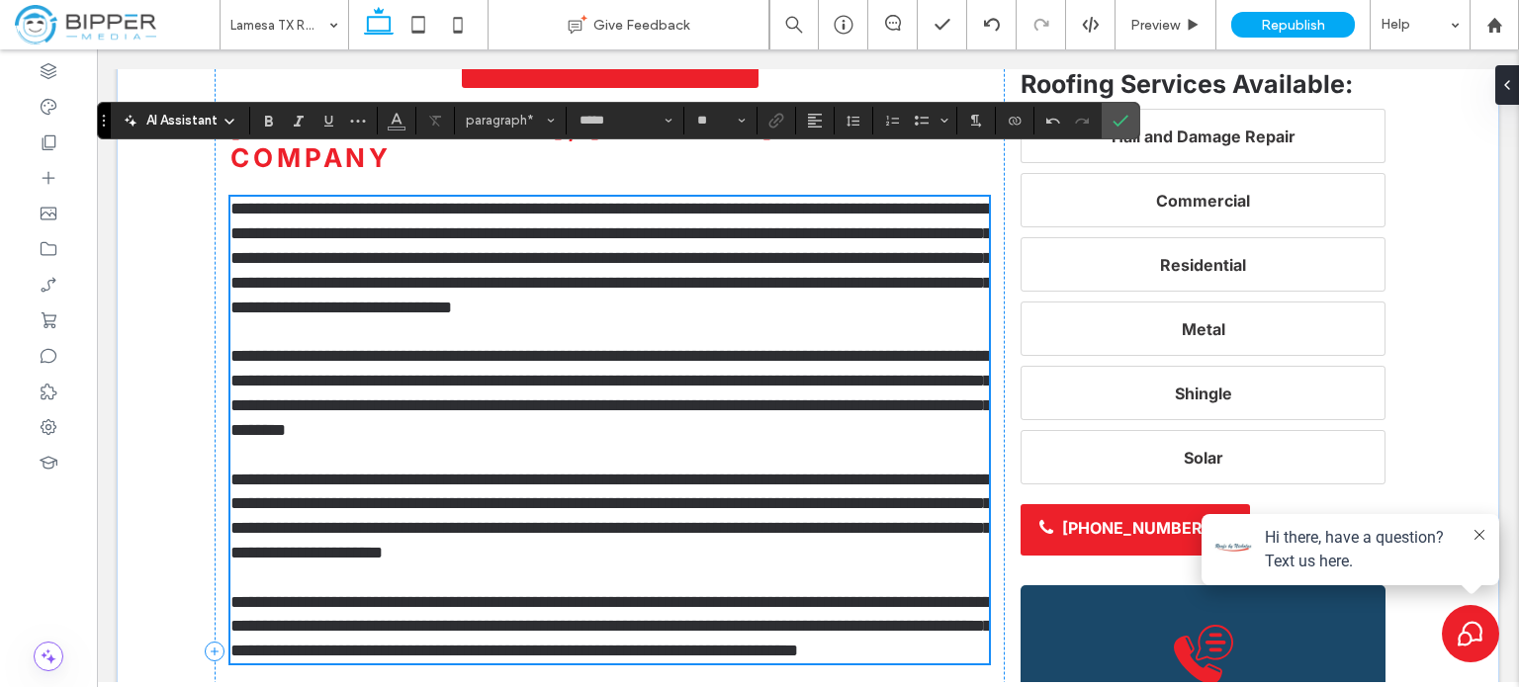
scroll to position [1413, 0]
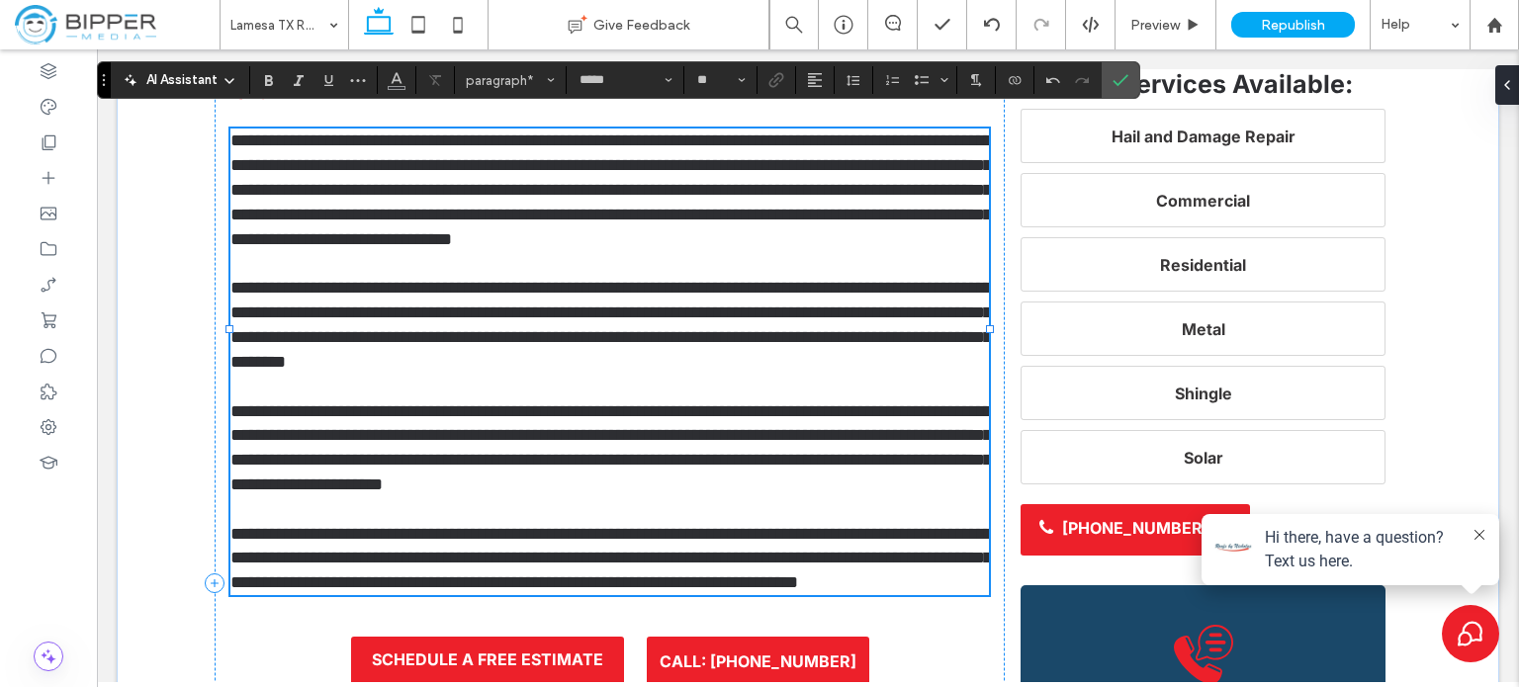
drag, startPoint x: 704, startPoint y: 373, endPoint x: 746, endPoint y: 361, distance: 43.2
click at [705, 402] on span "**********" at bounding box center [610, 447] width 761 height 91
click at [779, 82] on icon "Link" at bounding box center [776, 80] width 16 height 16
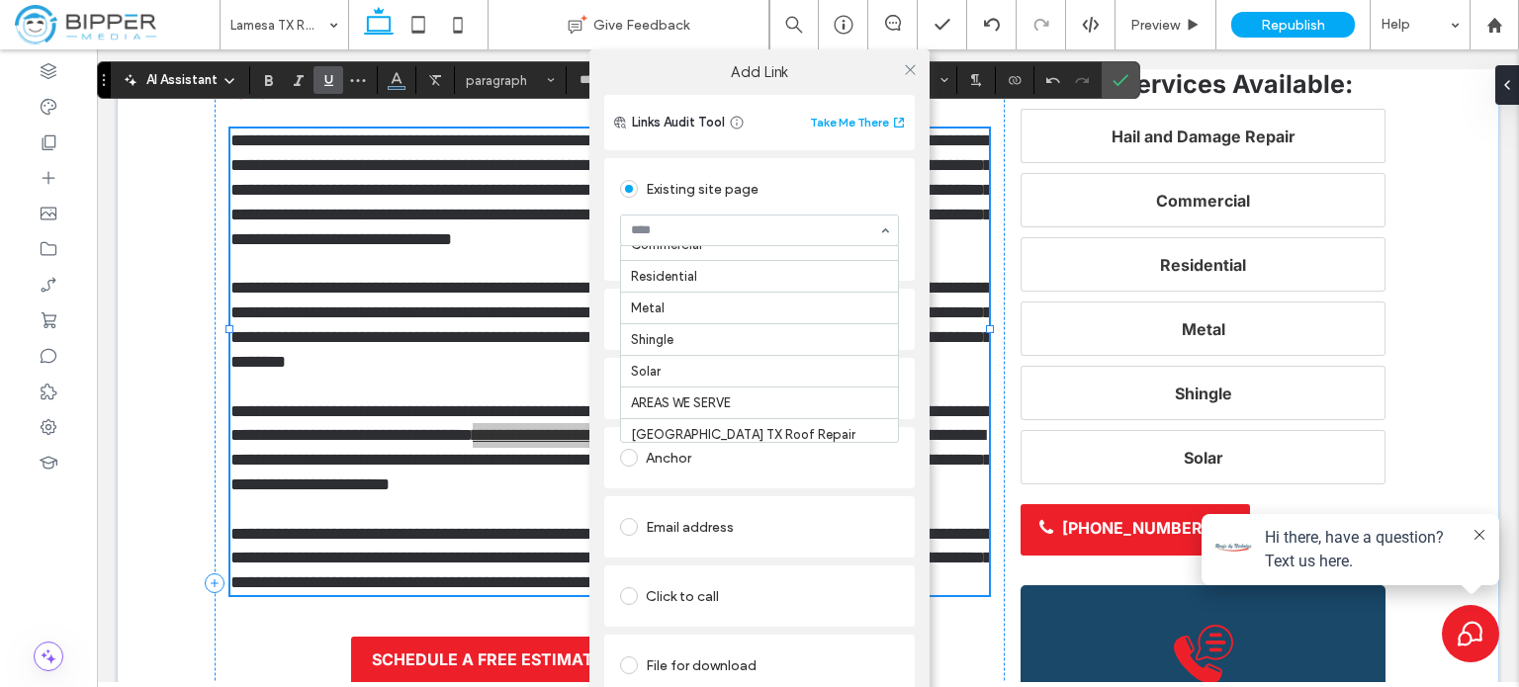
scroll to position [198, 0]
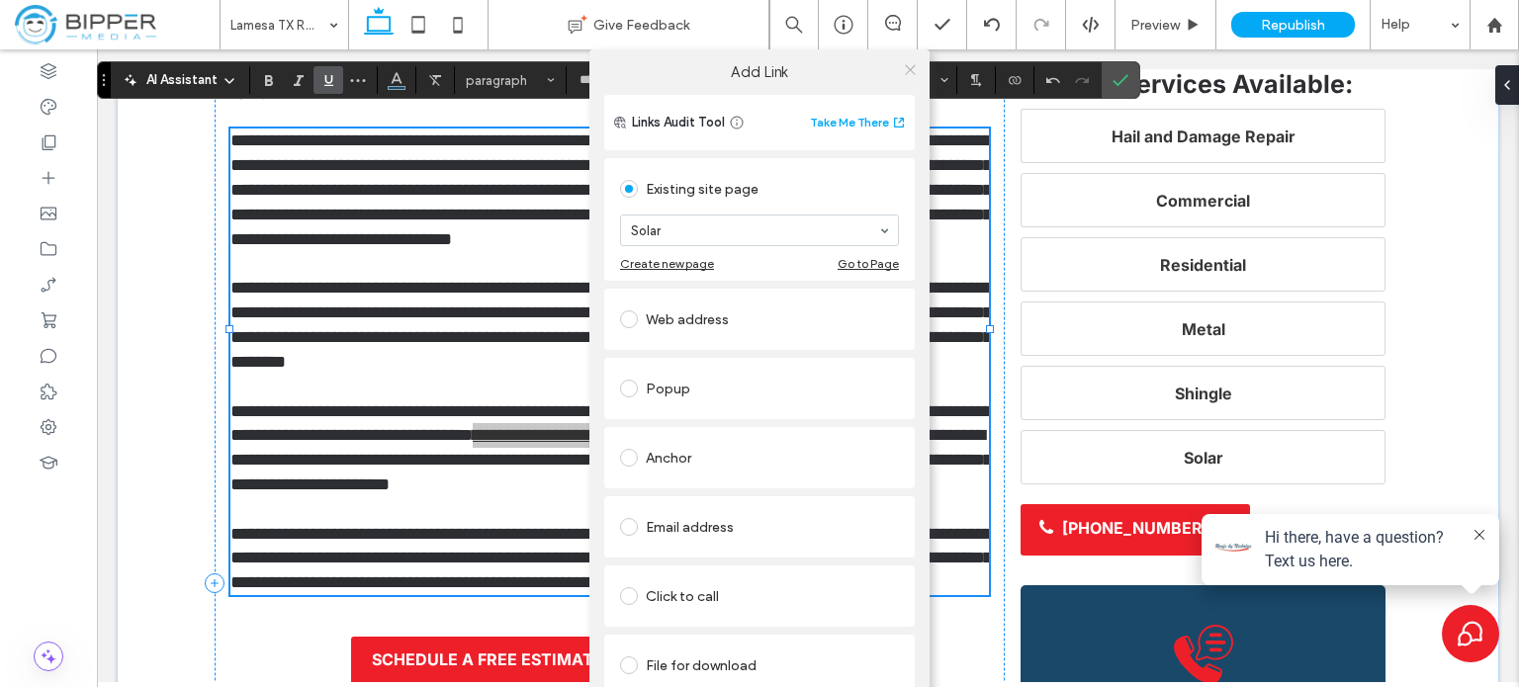
click at [907, 74] on icon at bounding box center [910, 69] width 15 height 15
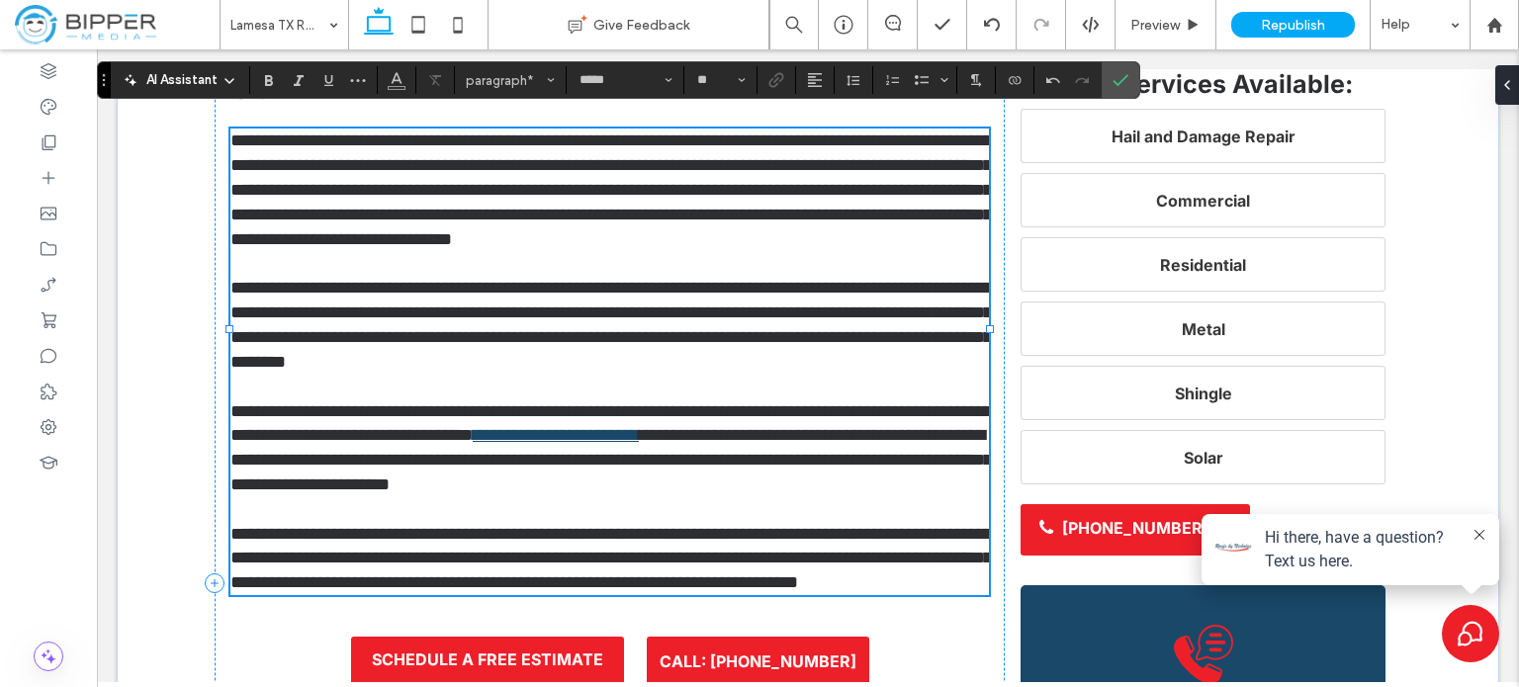
click at [432, 300] on span "**********" at bounding box center [610, 324] width 761 height 91
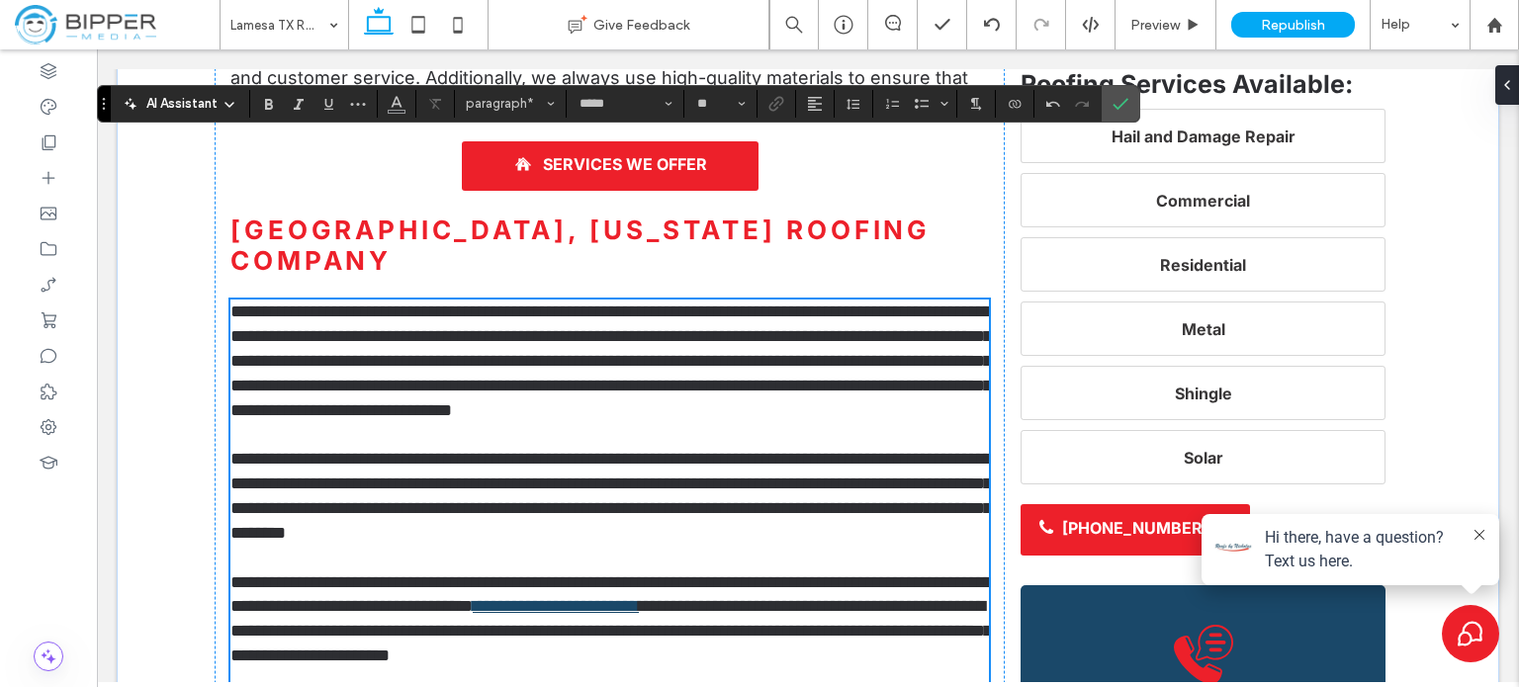
scroll to position [1215, 0]
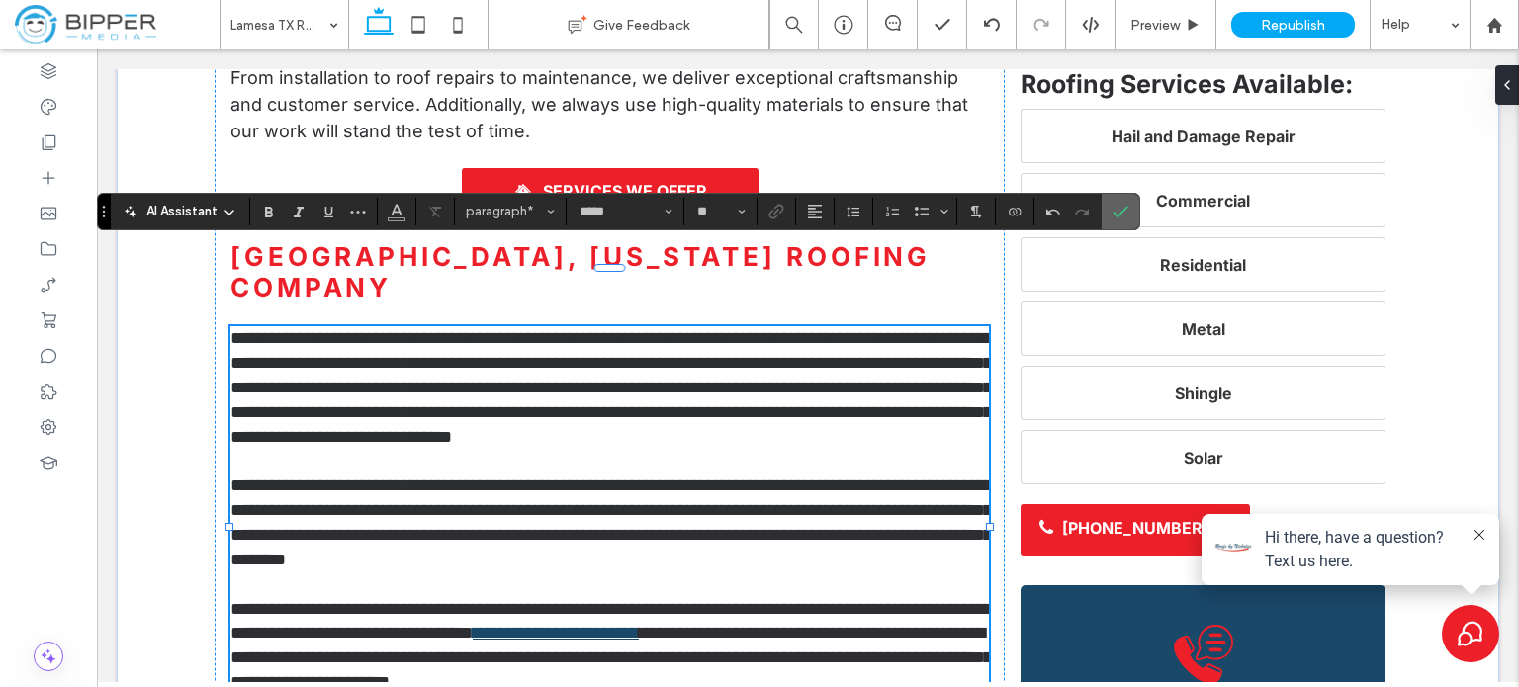
drag, startPoint x: 1121, startPoint y: 205, endPoint x: 580, endPoint y: 206, distance: 540.9
click at [1121, 205] on icon "Confirm" at bounding box center [1120, 212] width 16 height 16
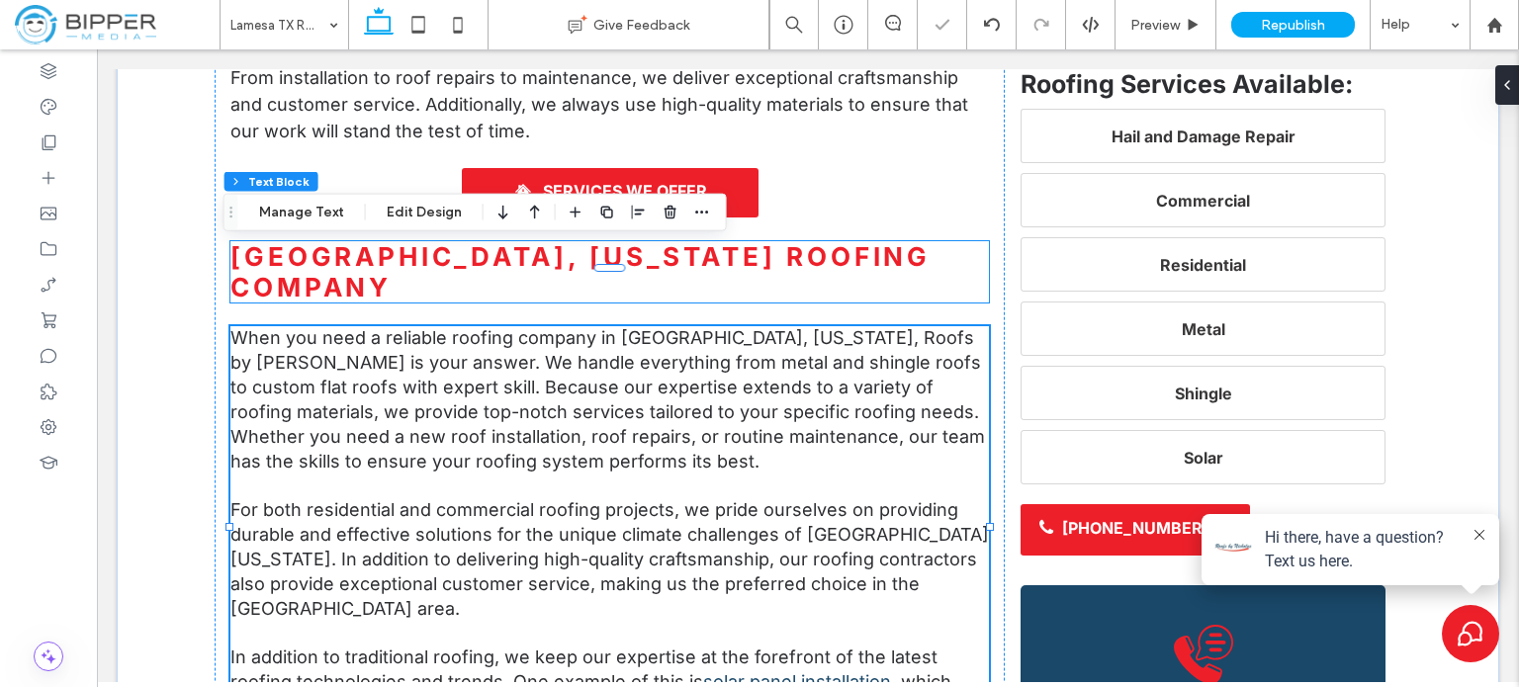
click at [861, 241] on strong "[GEOGRAPHIC_DATA], [US_STATE] Roofing Company" at bounding box center [580, 271] width 700 height 61
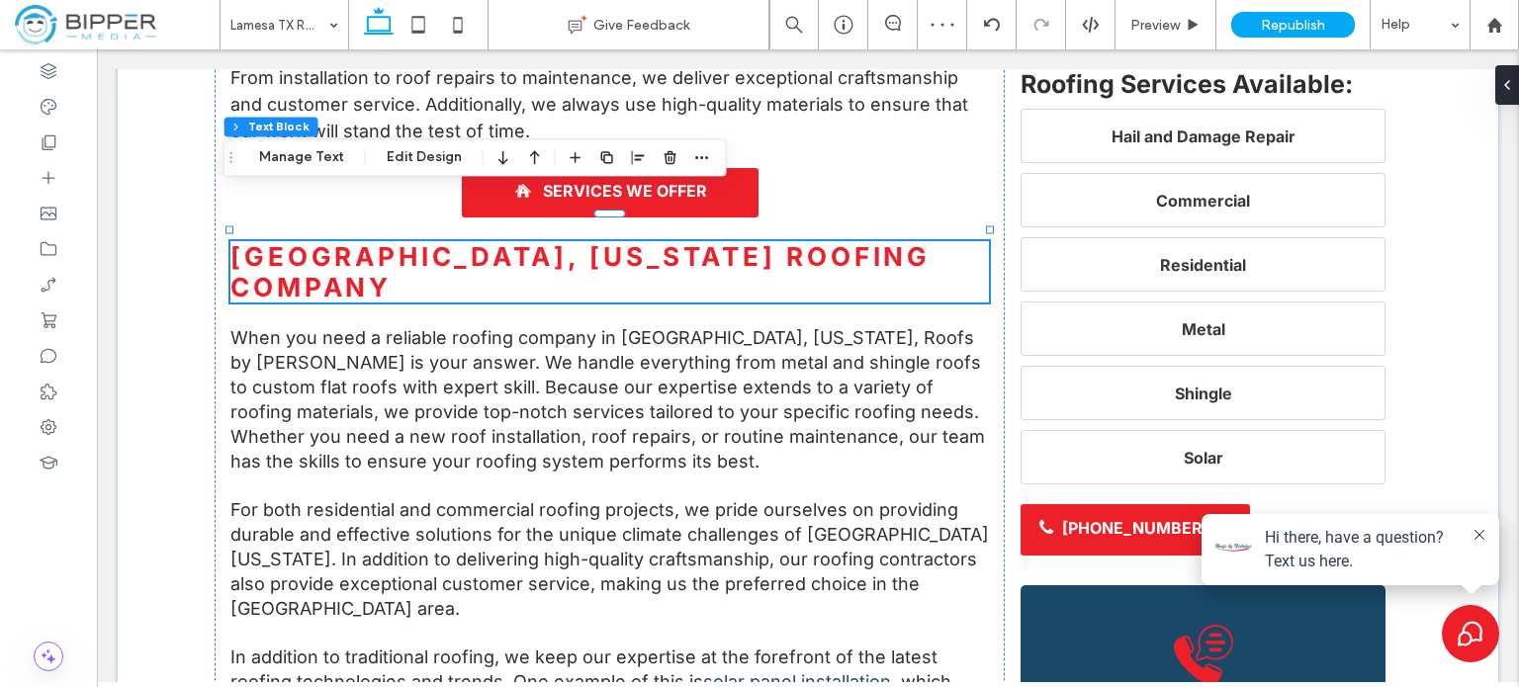
click at [425, 241] on strong "[GEOGRAPHIC_DATA], [US_STATE] Roofing Company" at bounding box center [580, 271] width 700 height 61
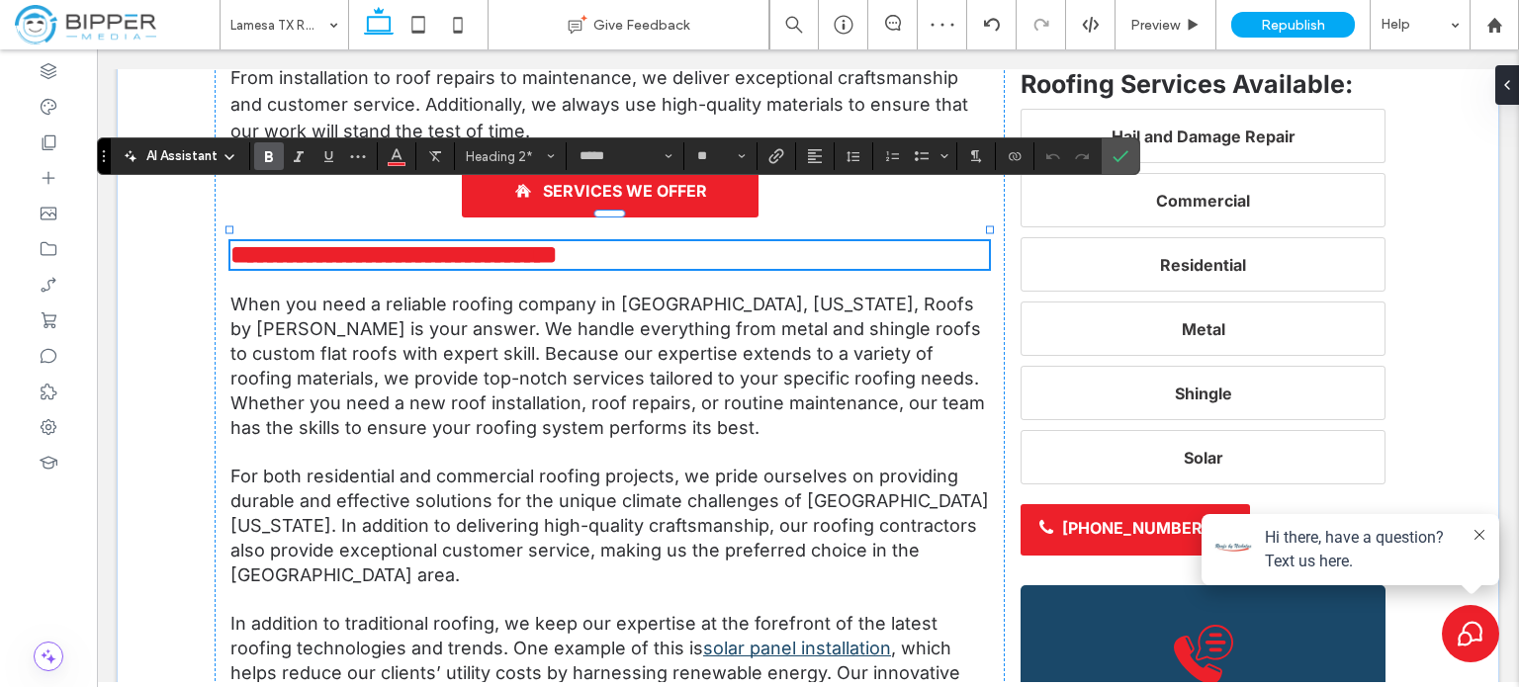
click at [372, 242] on strong "**********" at bounding box center [393, 254] width 326 height 25
drag, startPoint x: 1121, startPoint y: 146, endPoint x: 1023, endPoint y: 96, distance: 110.1
click at [1121, 146] on span "Confirm" at bounding box center [1120, 156] width 16 height 34
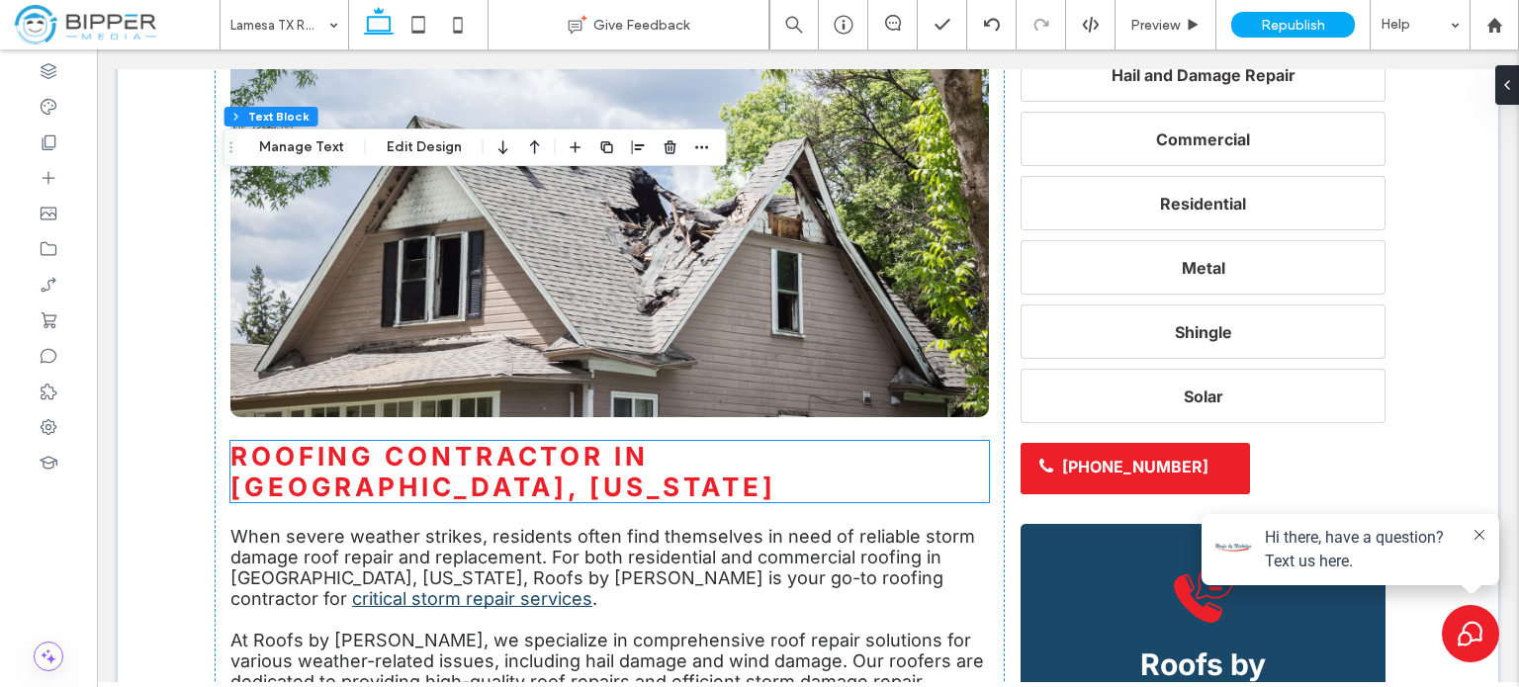
scroll to position [2472, 0]
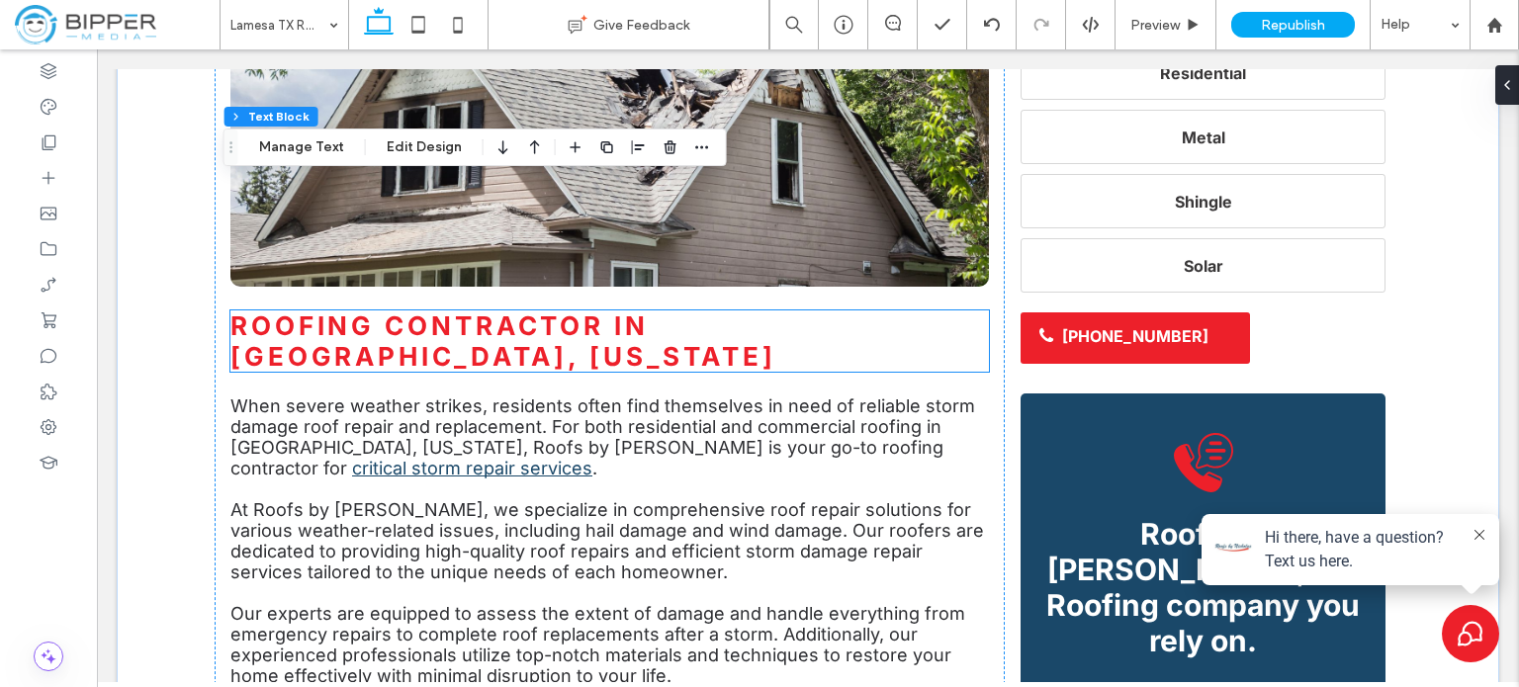
click at [498, 310] on strong "Roofing Contractor in [GEOGRAPHIC_DATA], [US_STATE]" at bounding box center [503, 340] width 546 height 61
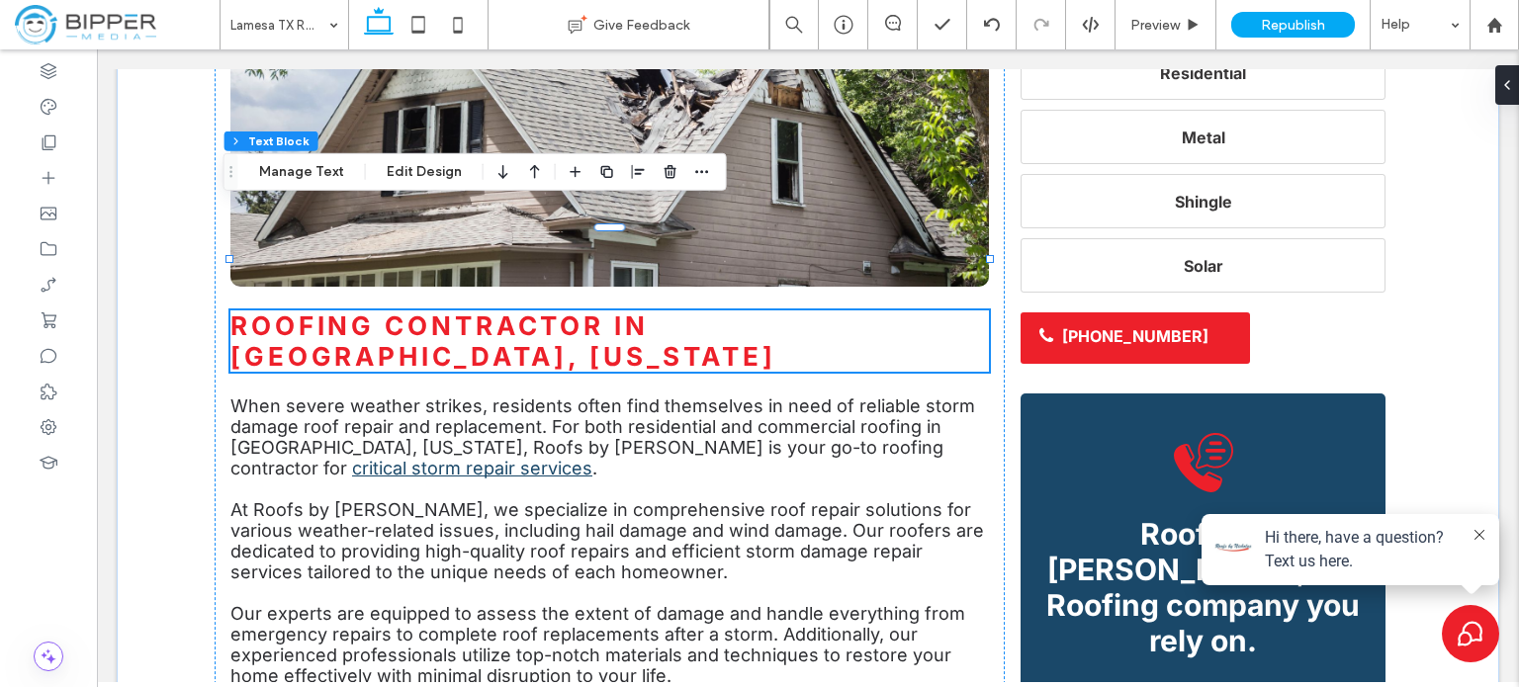
click at [794, 310] on h2 "Roofing Contractor in [GEOGRAPHIC_DATA], [US_STATE]" at bounding box center [609, 340] width 758 height 61
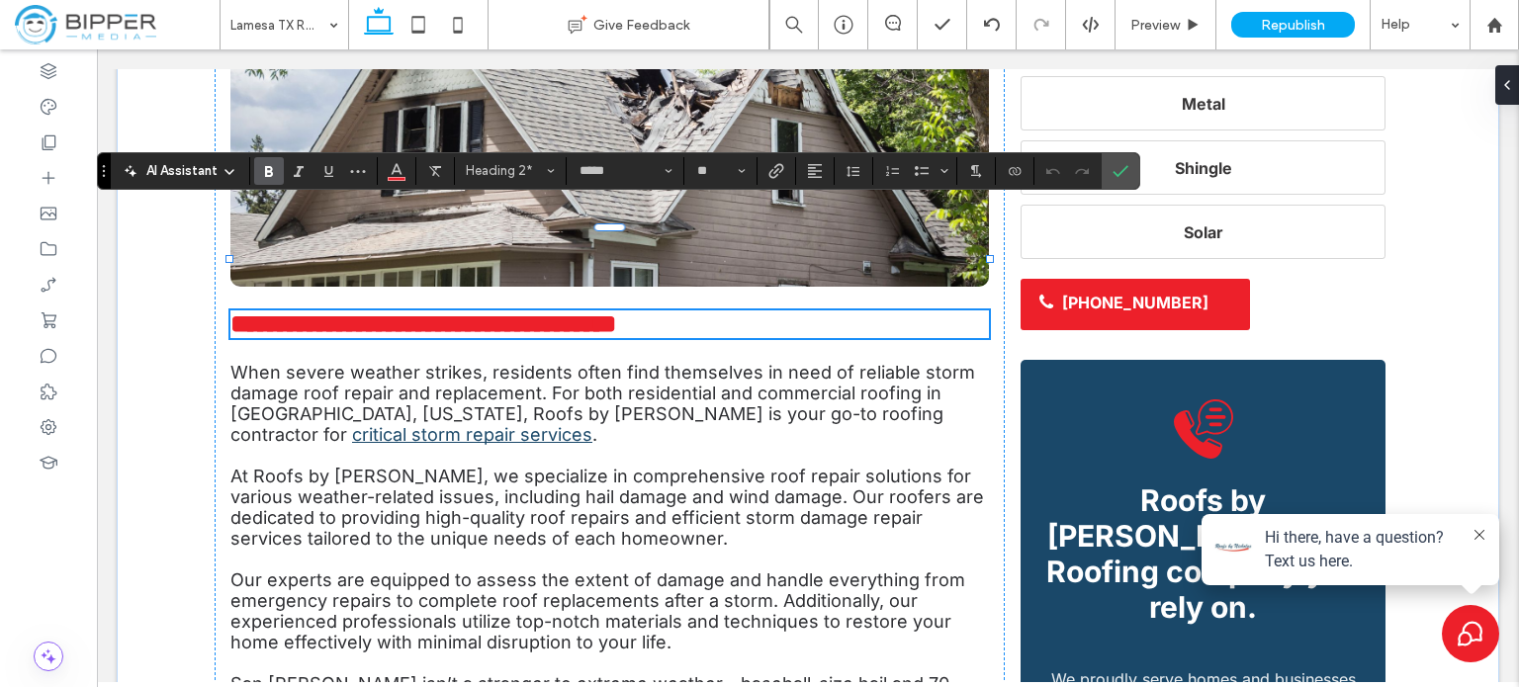
click at [616, 311] on strong "**********" at bounding box center [423, 323] width 386 height 25
drag, startPoint x: 1124, startPoint y: 171, endPoint x: 1019, endPoint y: 116, distance: 119.4
click at [1124, 171] on icon "Confirm" at bounding box center [1120, 171] width 16 height 16
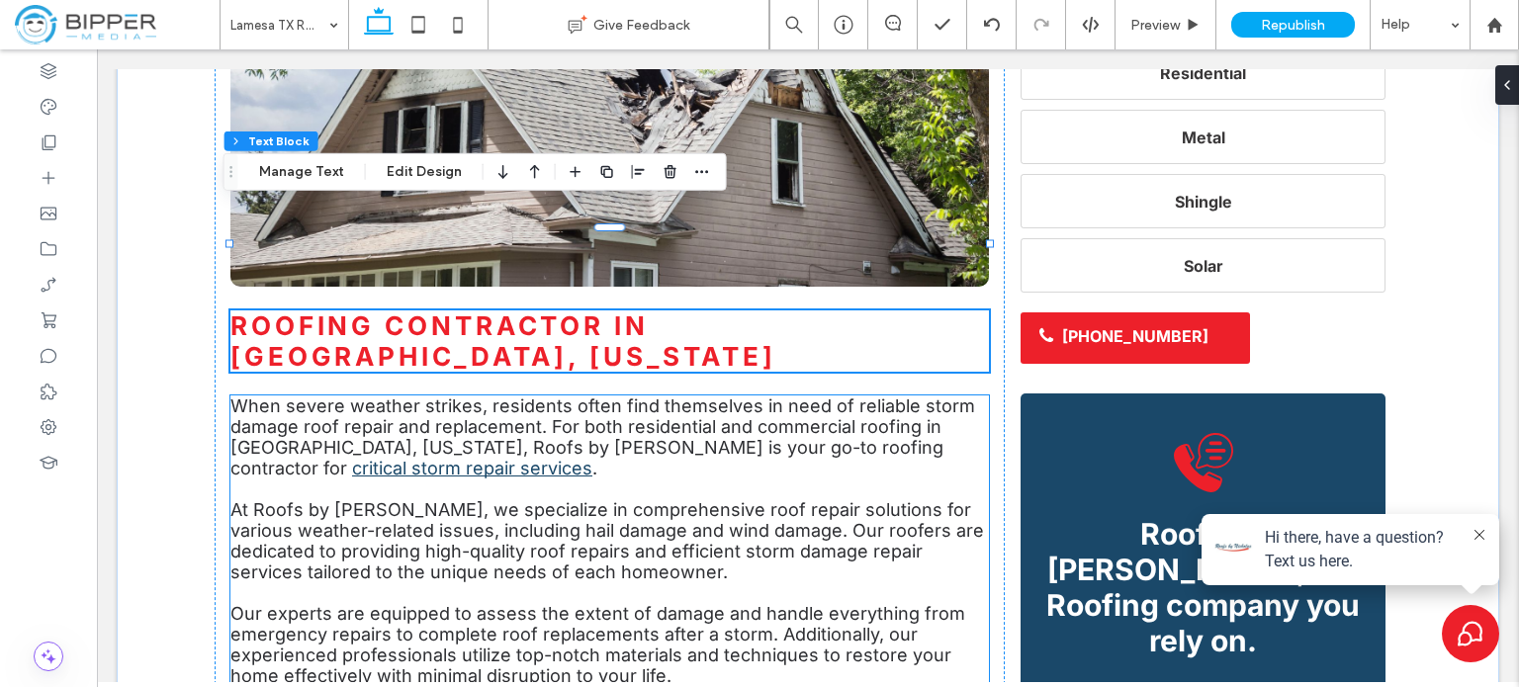
click at [419, 396] on span "When severe weather strikes, residents often find themselves in need of reliabl…" at bounding box center [602, 437] width 745 height 83
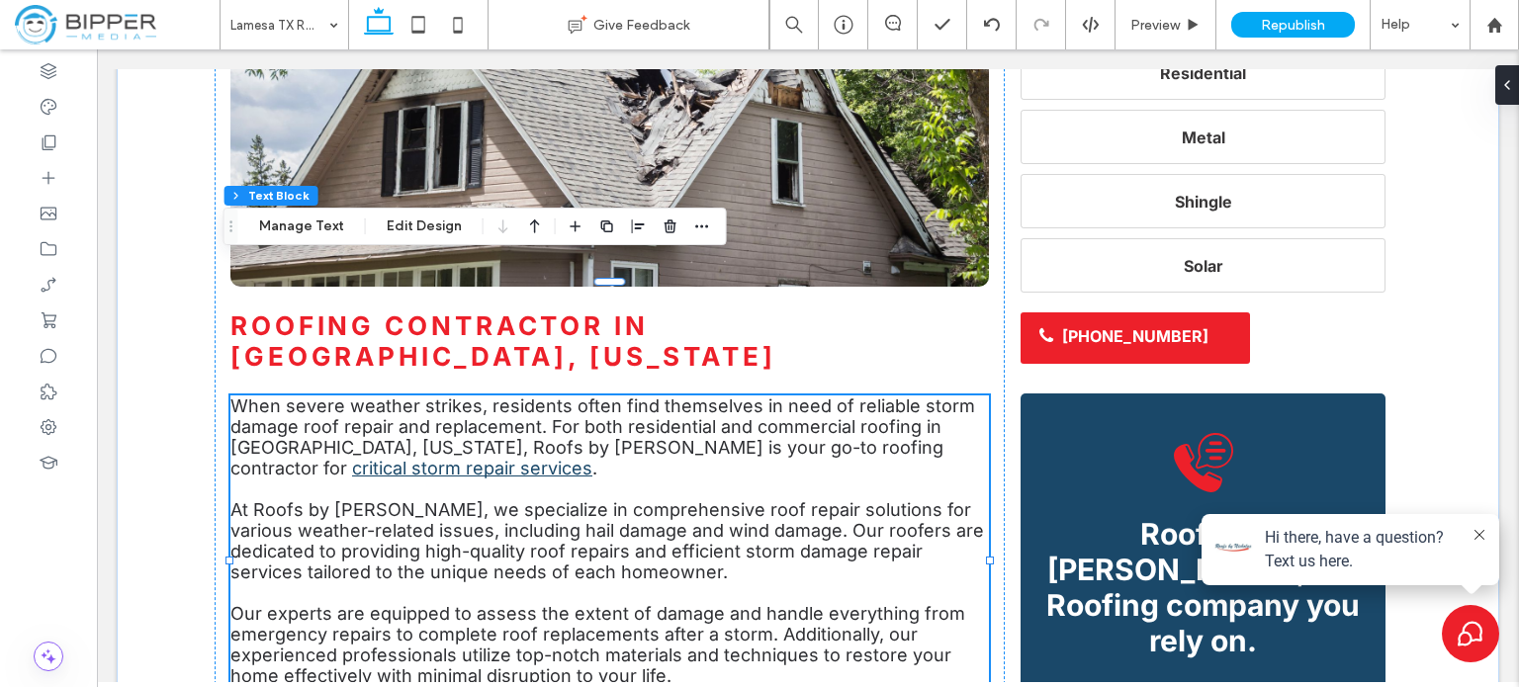
click at [399, 499] on span "At Roofs by [PERSON_NAME], we specialize in comprehensive roof repair solutions…" at bounding box center [607, 540] width 754 height 83
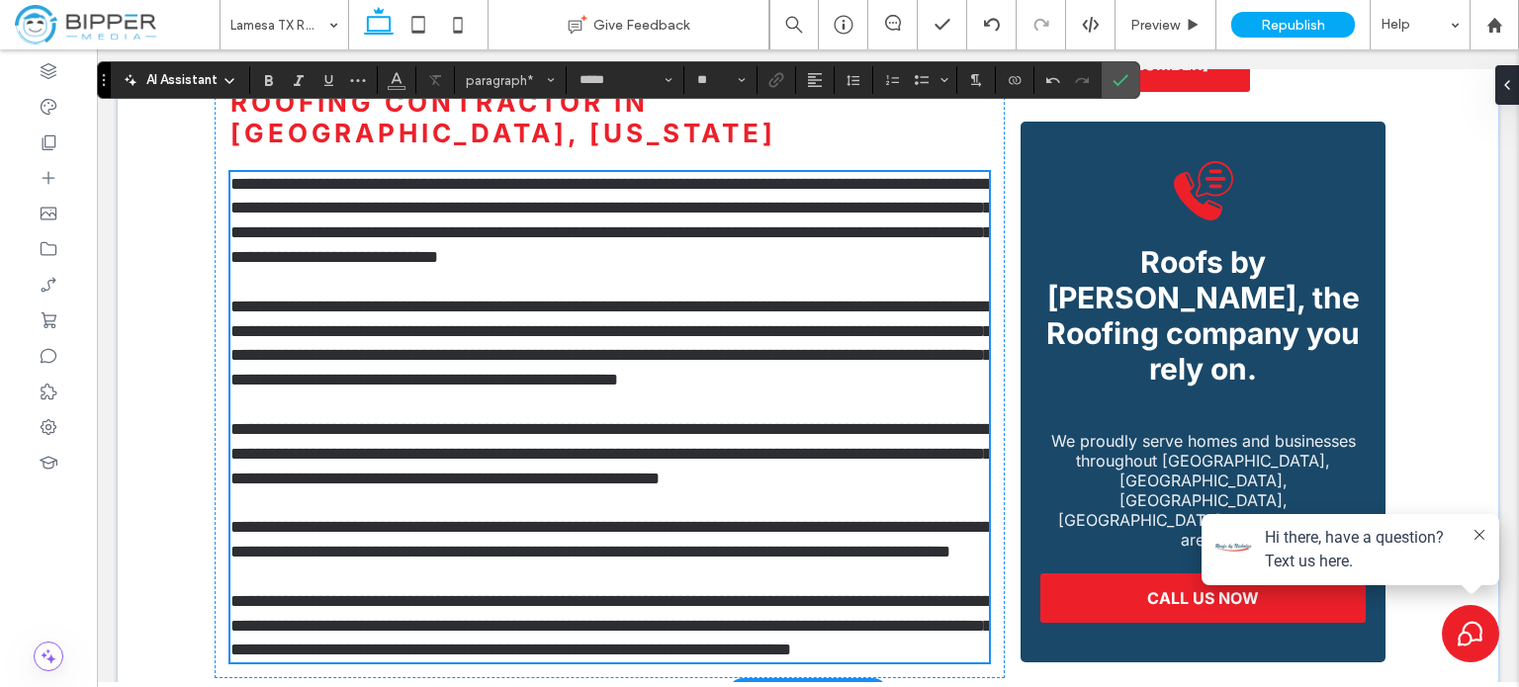
scroll to position [2525, 0]
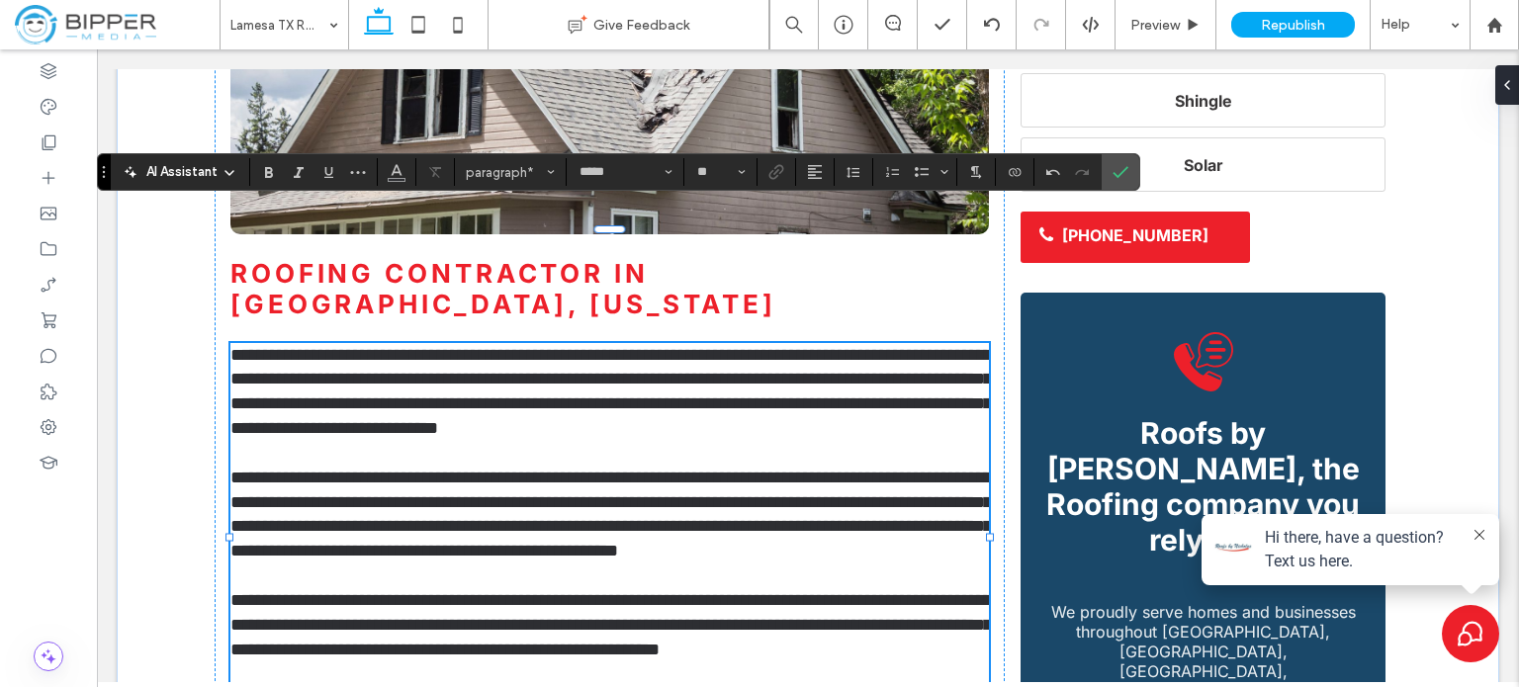
drag, startPoint x: 802, startPoint y: 288, endPoint x: 827, endPoint y: 287, distance: 24.7
click at [802, 346] on span "**********" at bounding box center [610, 391] width 761 height 91
click at [770, 177] on icon "Link" at bounding box center [776, 172] width 16 height 16
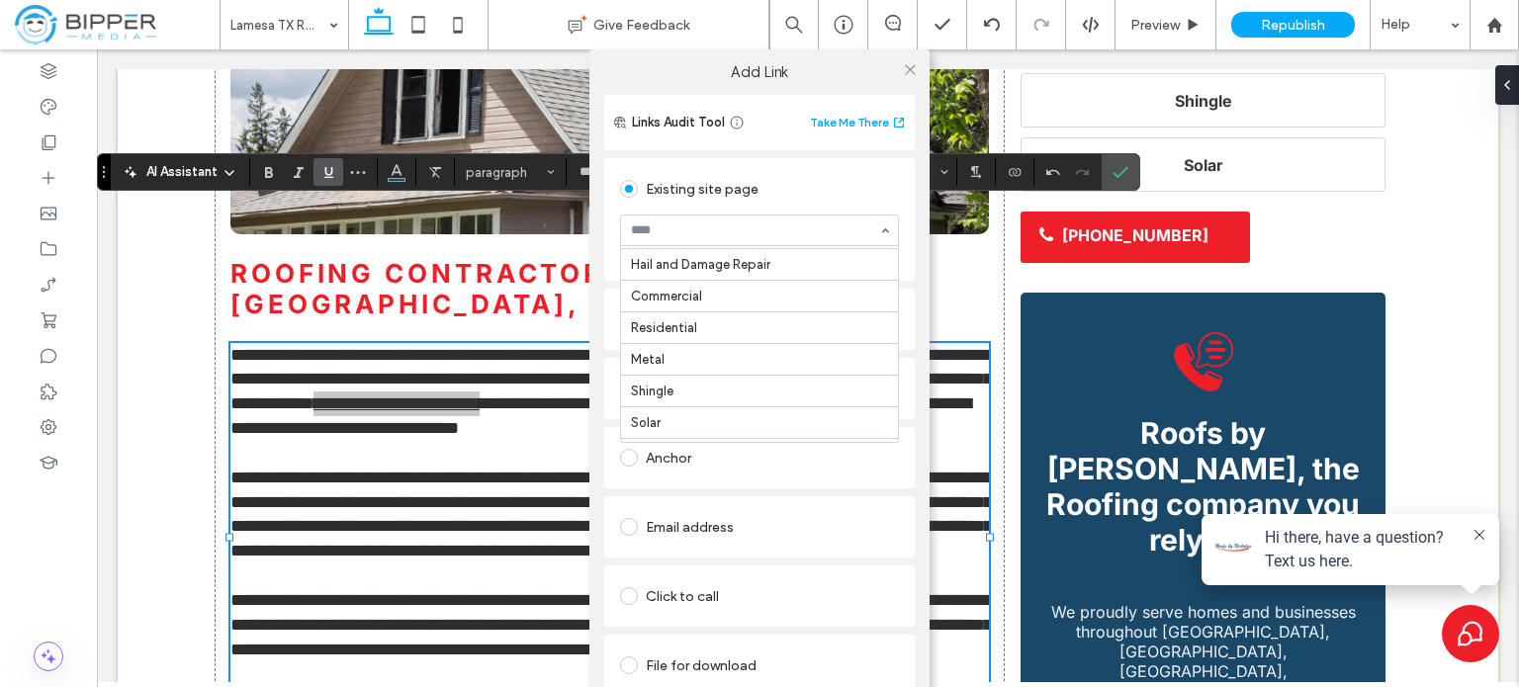
scroll to position [99, 0]
click at [455, 311] on div "Add Link Links Audit Tool Take Me There Existing site page Hail and Damage Repa…" at bounding box center [759, 392] width 1519 height 687
click at [903, 66] on icon at bounding box center [910, 69] width 15 height 15
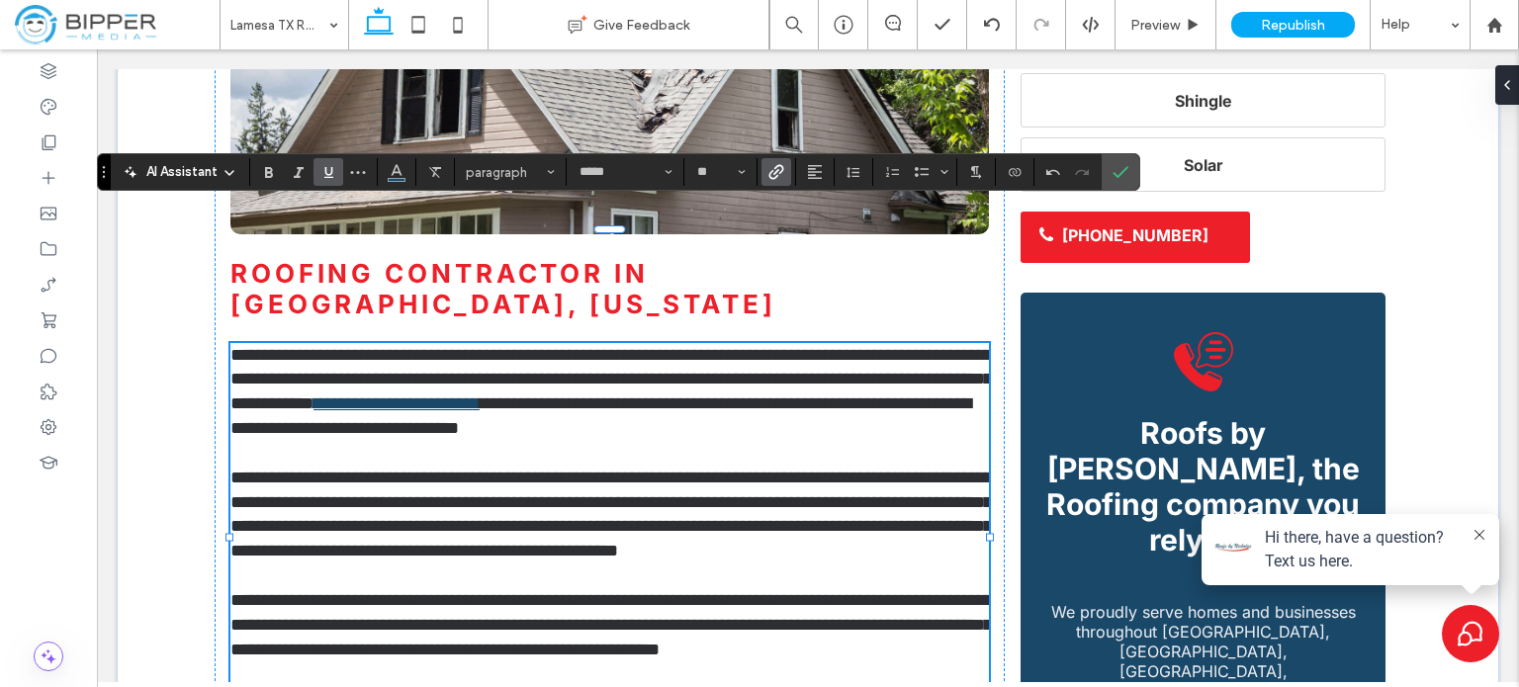
click at [431, 473] on span "**********" at bounding box center [610, 514] width 761 height 91
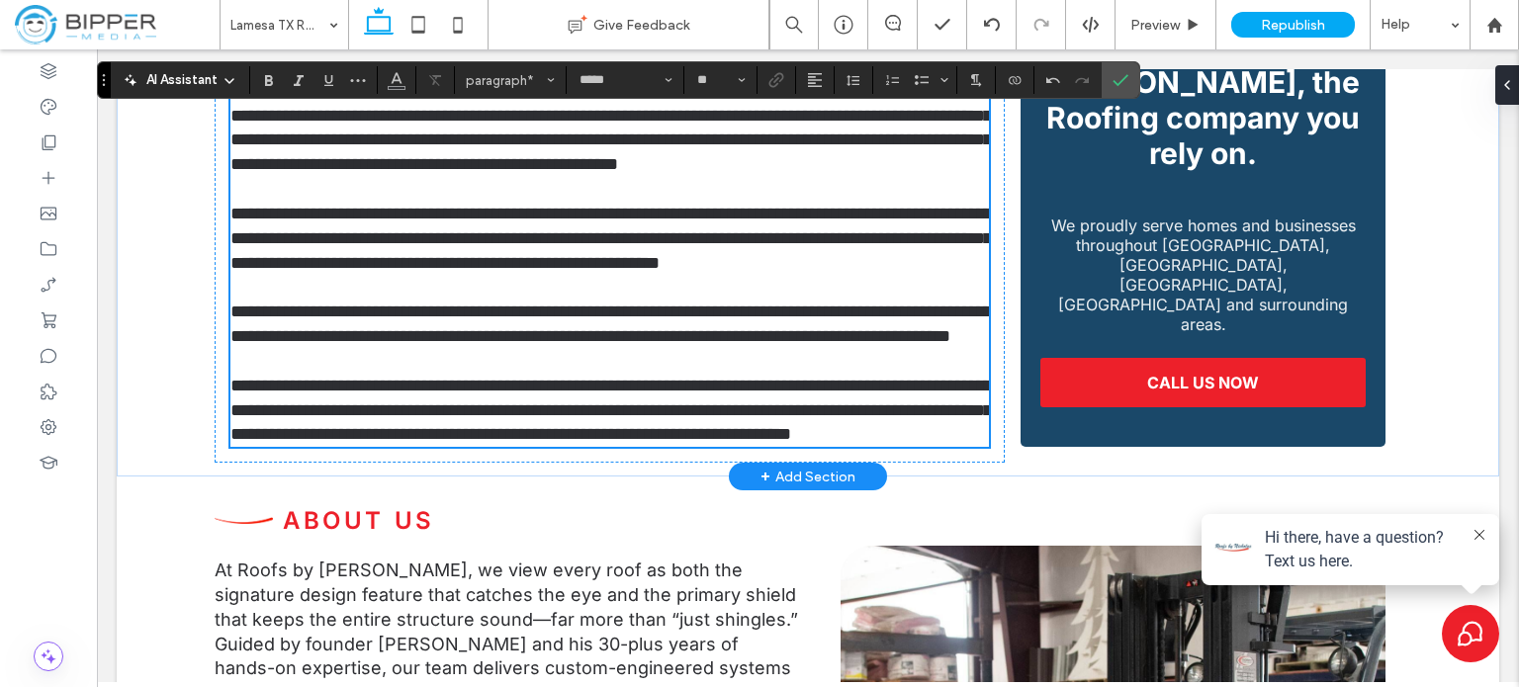
scroll to position [2920, 0]
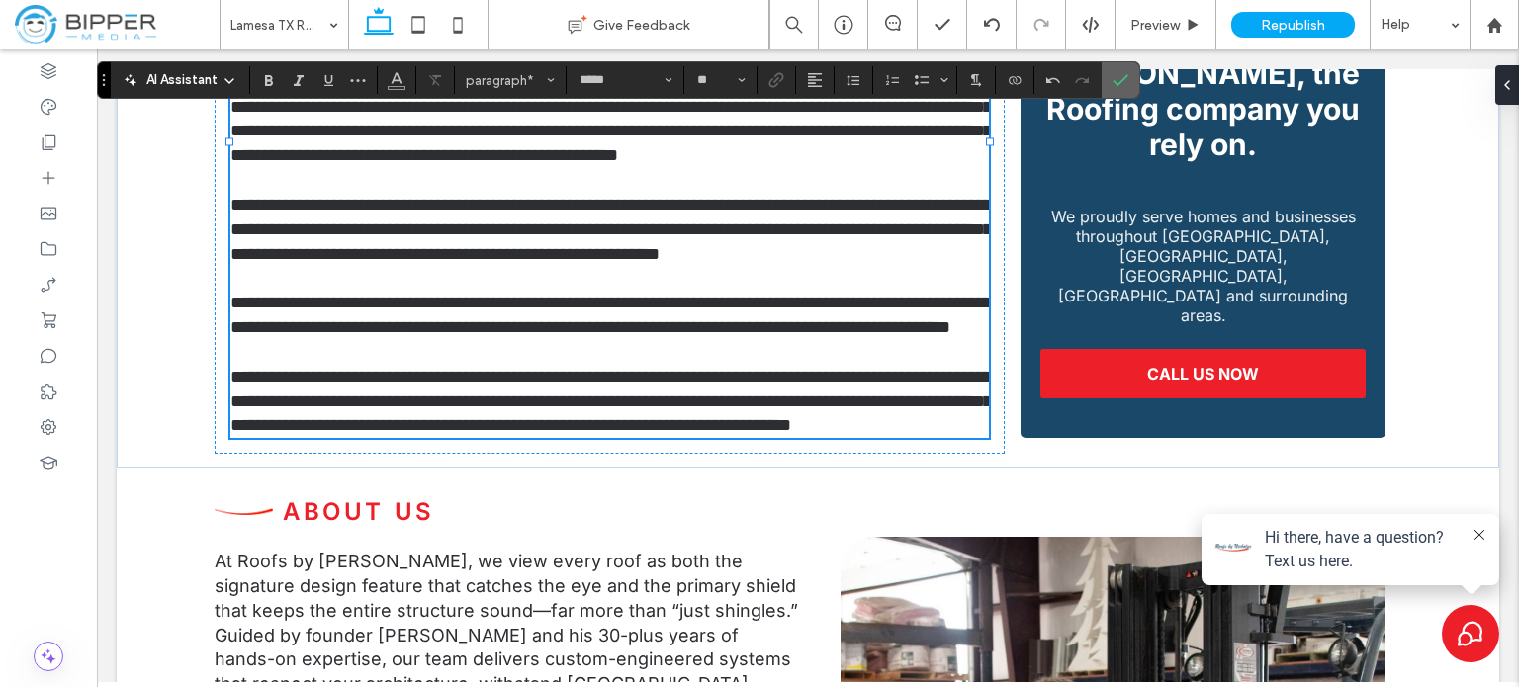
drag, startPoint x: 1127, startPoint y: 79, endPoint x: 1019, endPoint y: 30, distance: 119.5
click at [1127, 79] on label "Confirm" at bounding box center [1121, 80] width 30 height 36
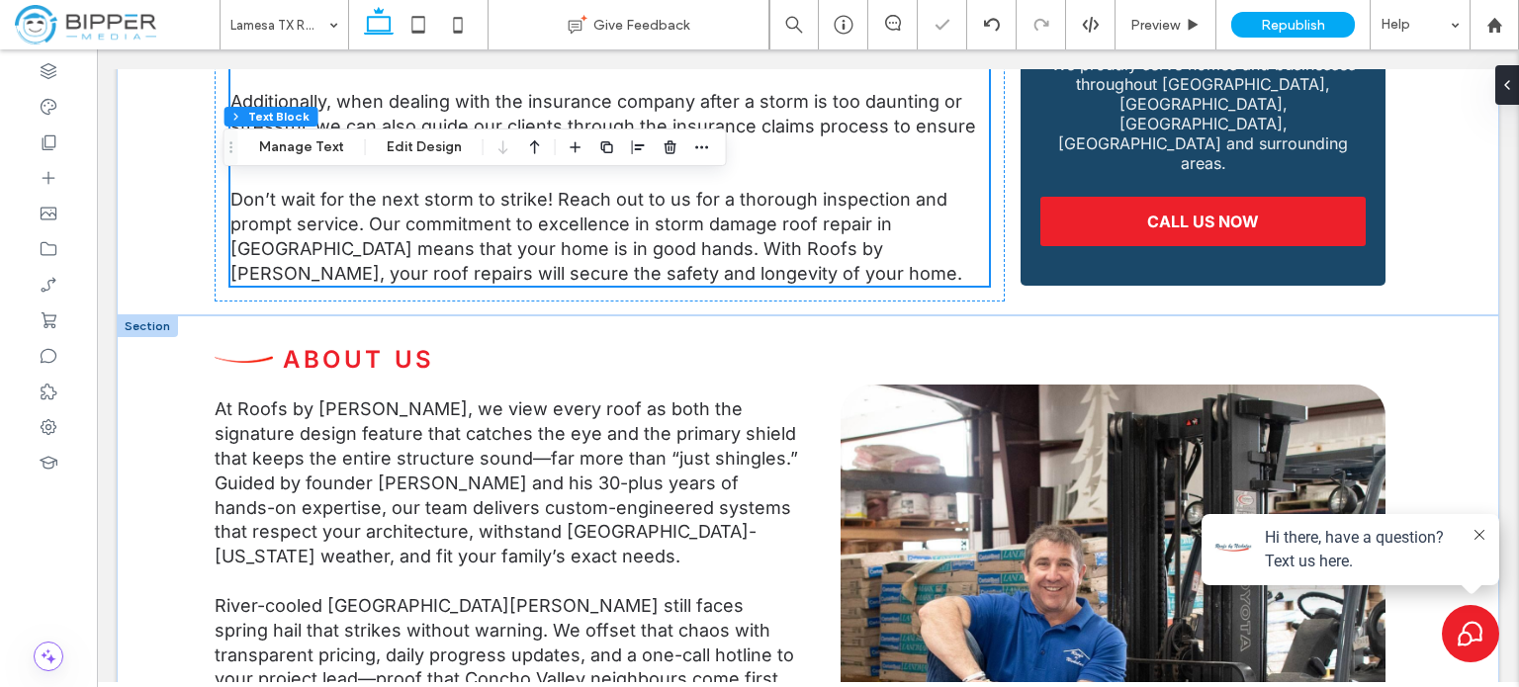
scroll to position [3217, 0]
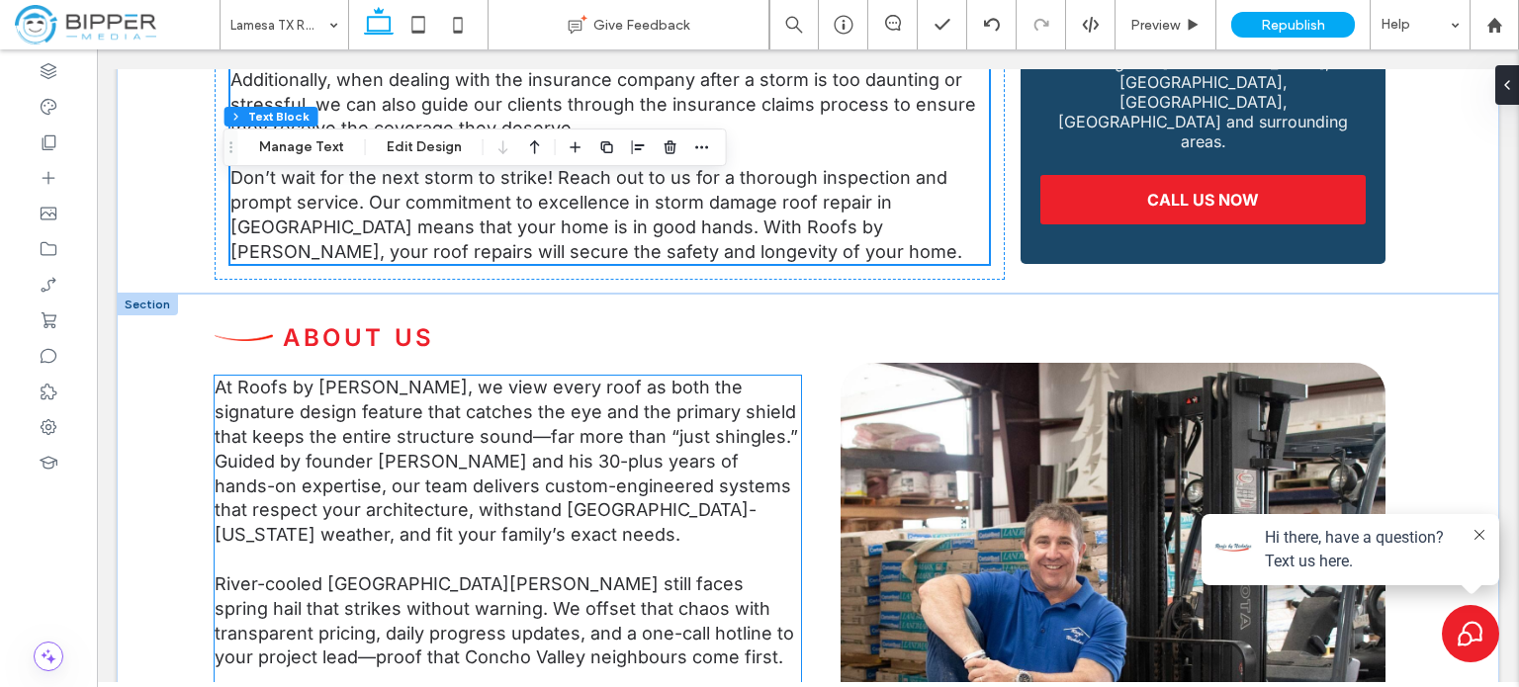
click at [542, 404] on p "At Roofs by [PERSON_NAME], we view every roof as both the signature design feat…" at bounding box center [508, 462] width 586 height 172
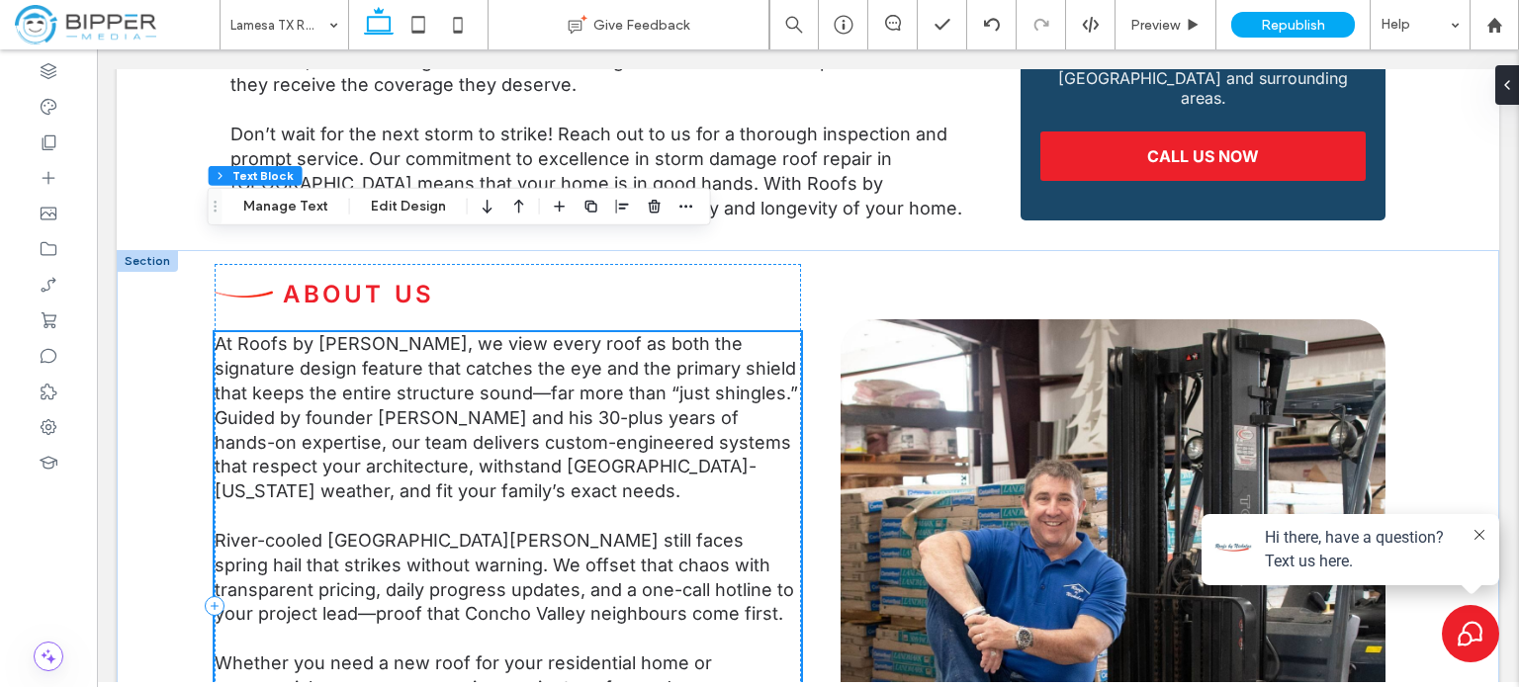
scroll to position [3316, 0]
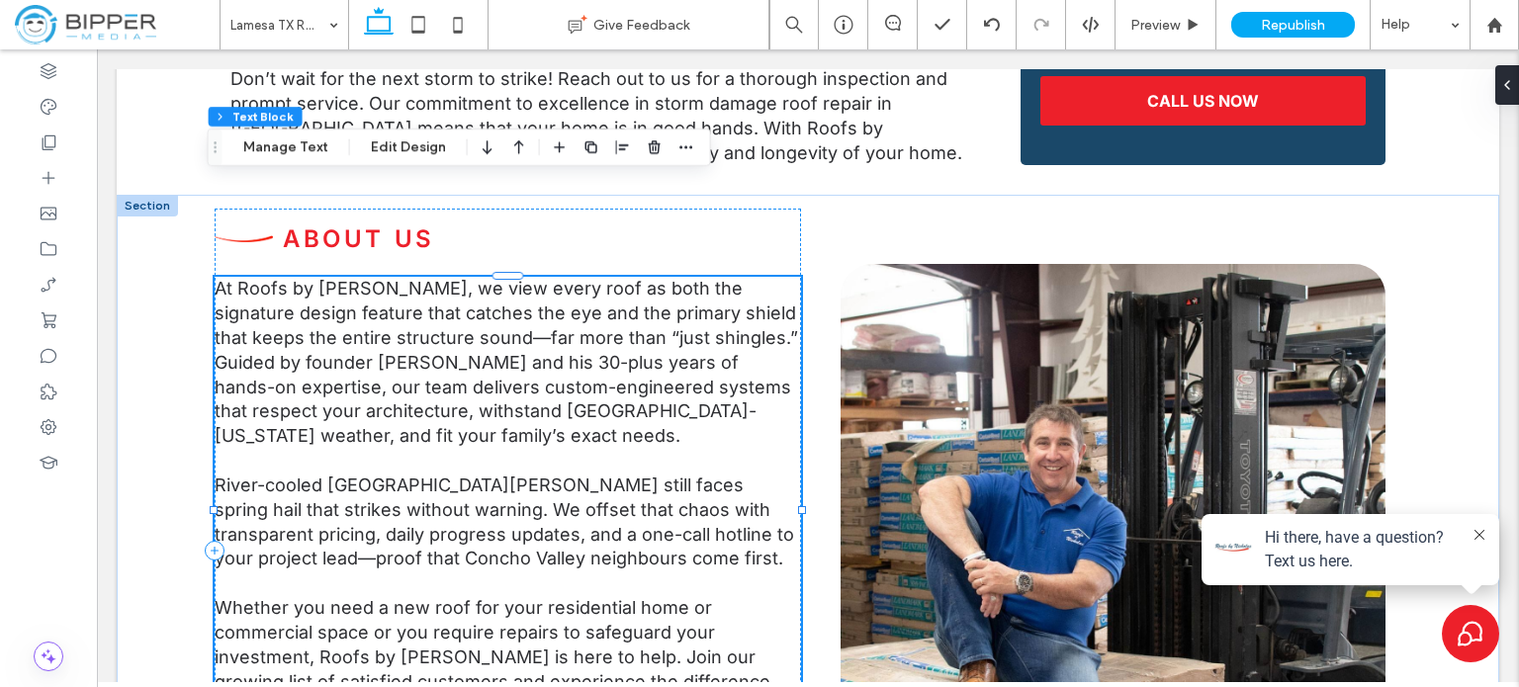
click at [491, 475] on span "River-cooled [GEOGRAPHIC_DATA][PERSON_NAME] still faces spring hail that strike…" at bounding box center [504, 522] width 579 height 94
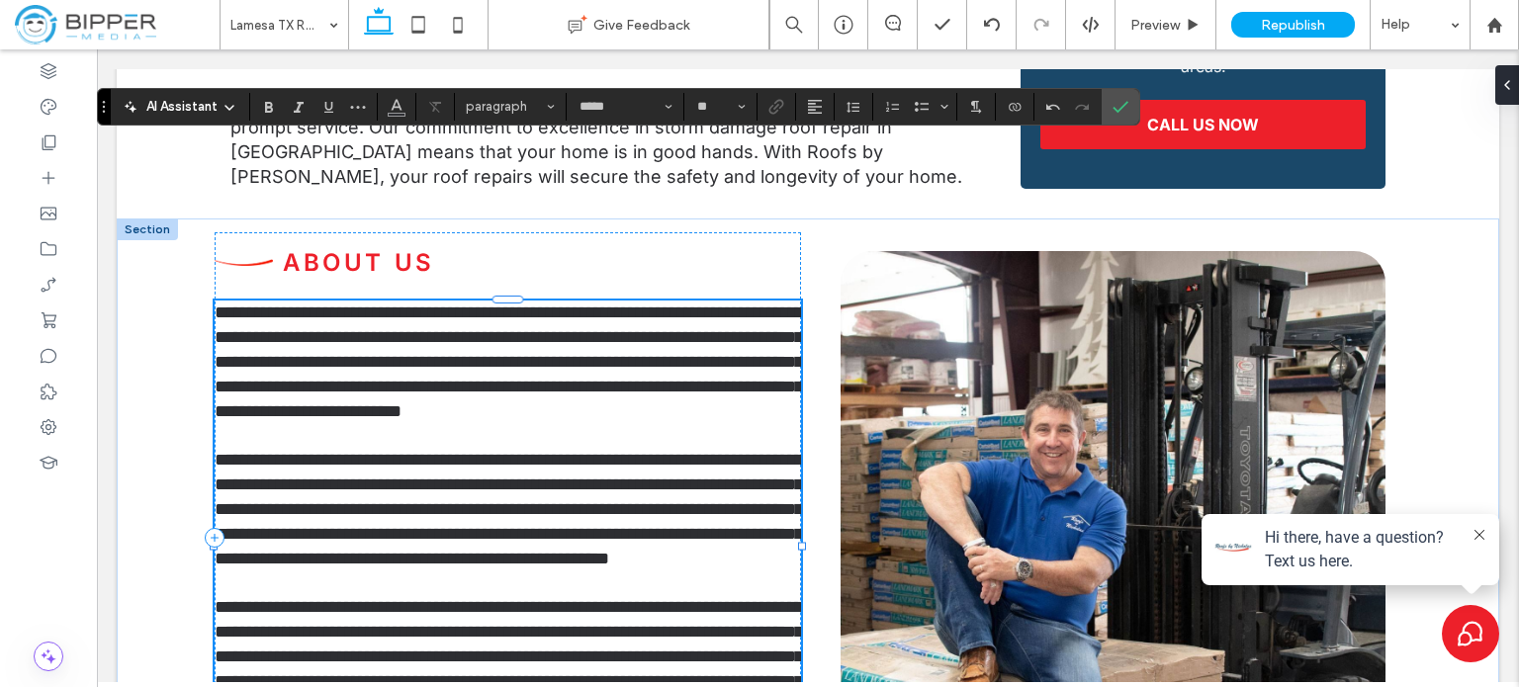
scroll to position [3217, 0]
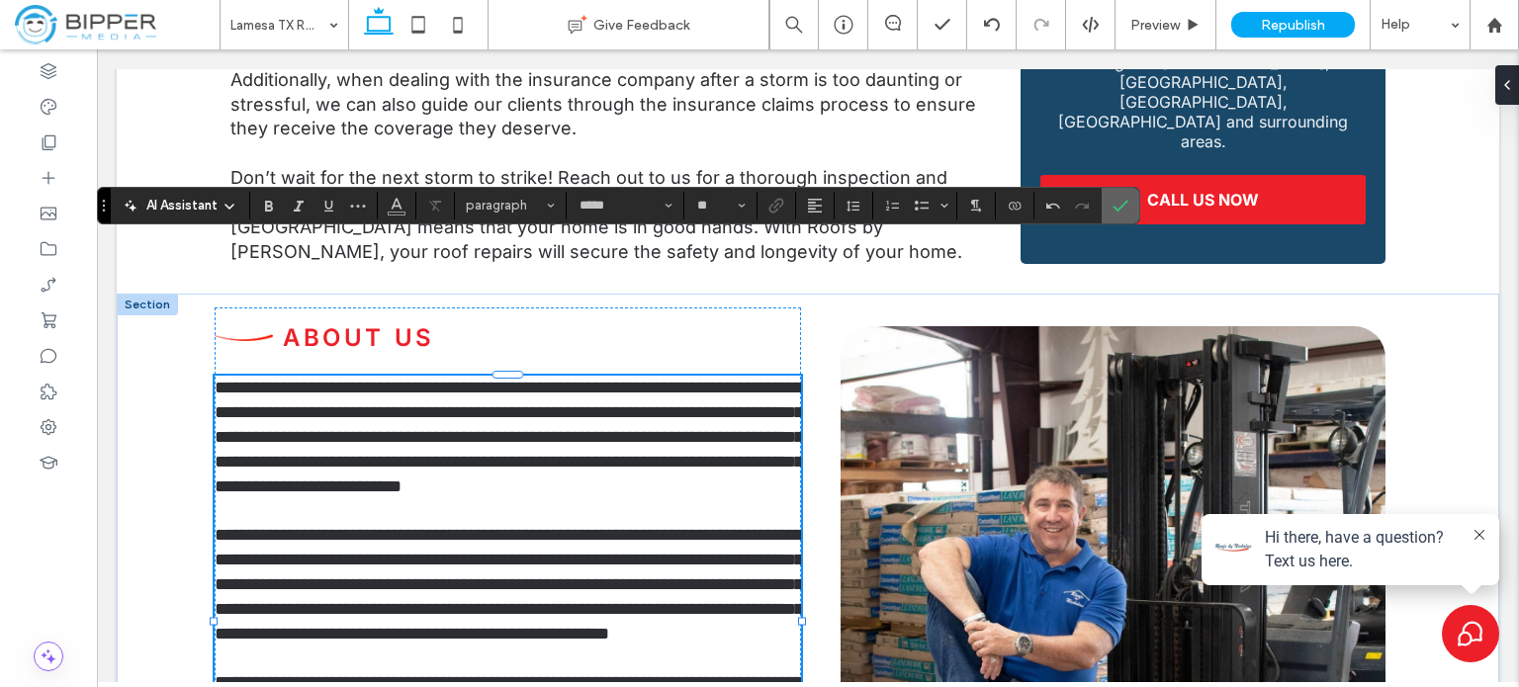
click at [1123, 208] on icon "Confirm" at bounding box center [1120, 206] width 16 height 16
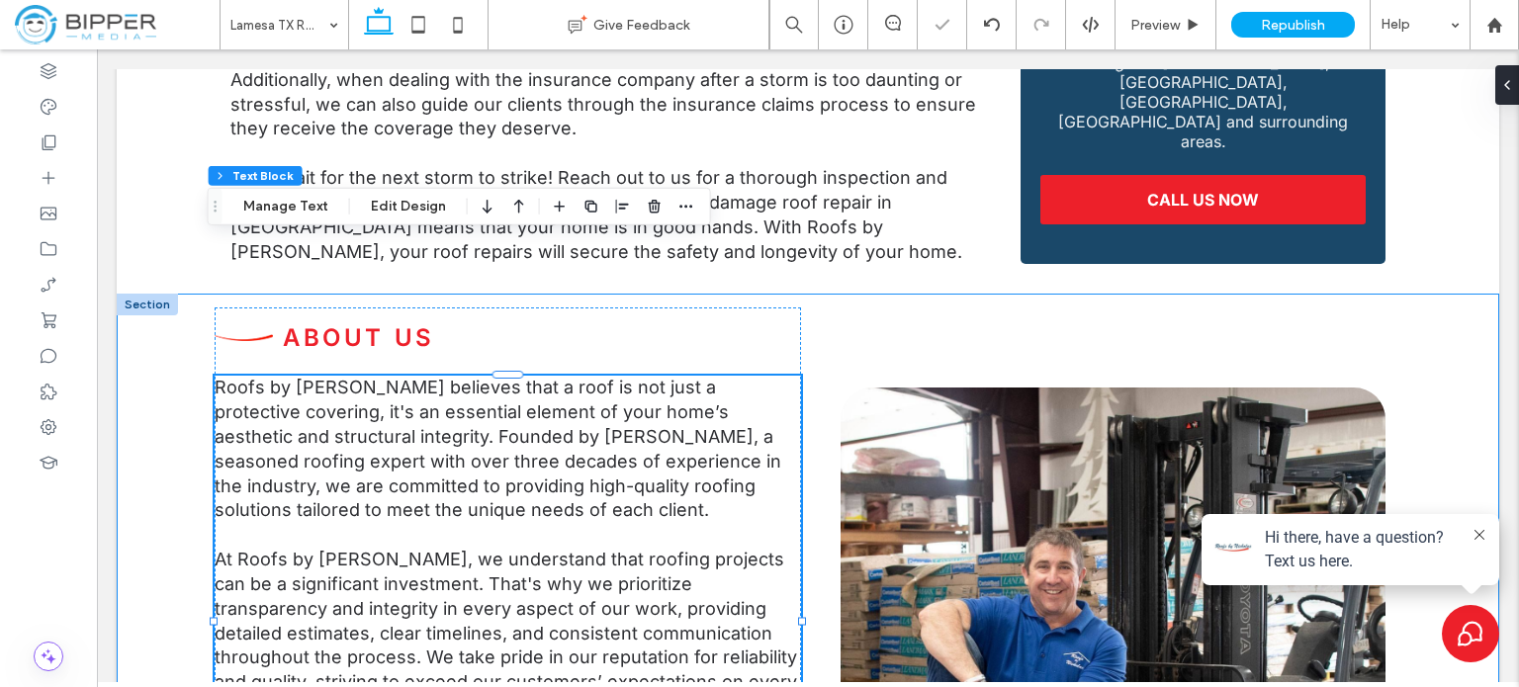
click at [177, 294] on div "About Us Roofs by [PERSON_NAME] believes that a roof is not just a protective c…" at bounding box center [808, 681] width 1382 height 774
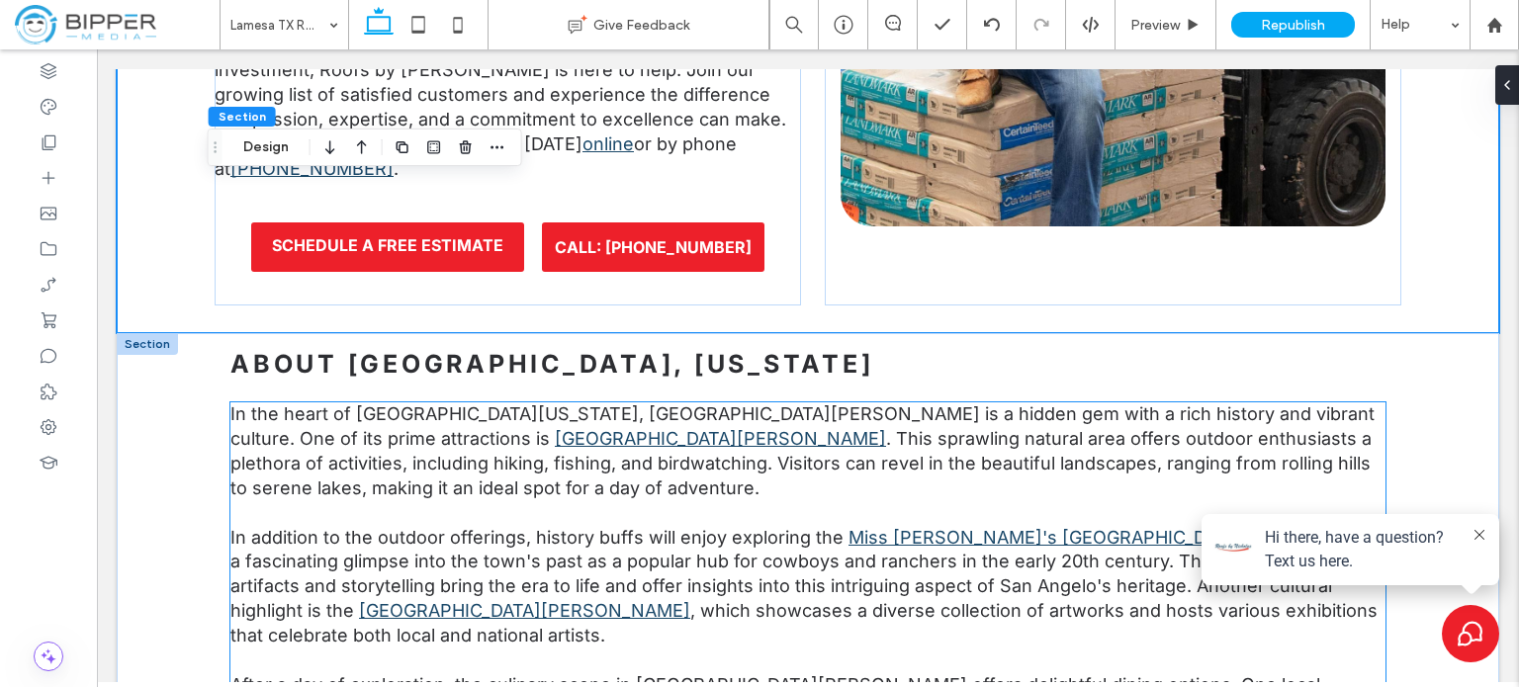
scroll to position [4008, 0]
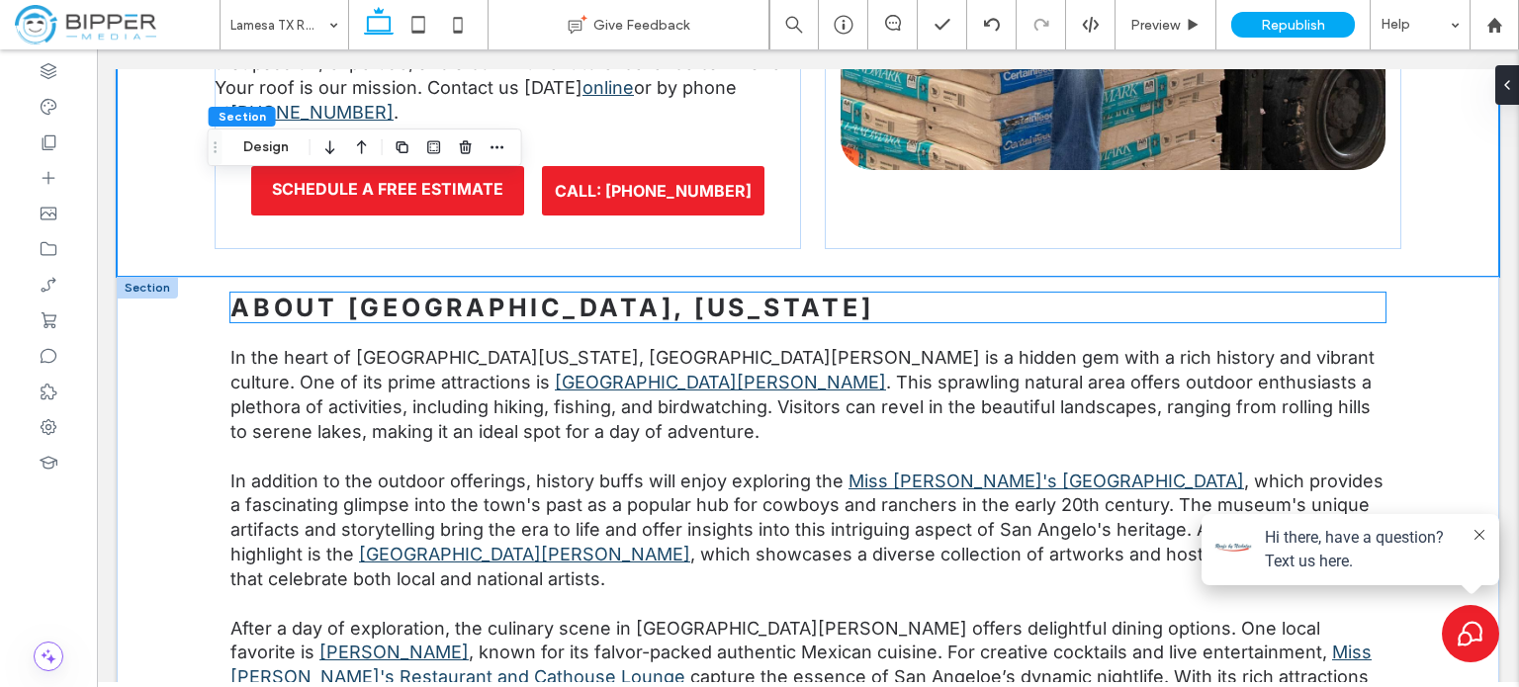
click at [512, 293] on span "About [GEOGRAPHIC_DATA], [US_STATE]" at bounding box center [551, 308] width 643 height 30
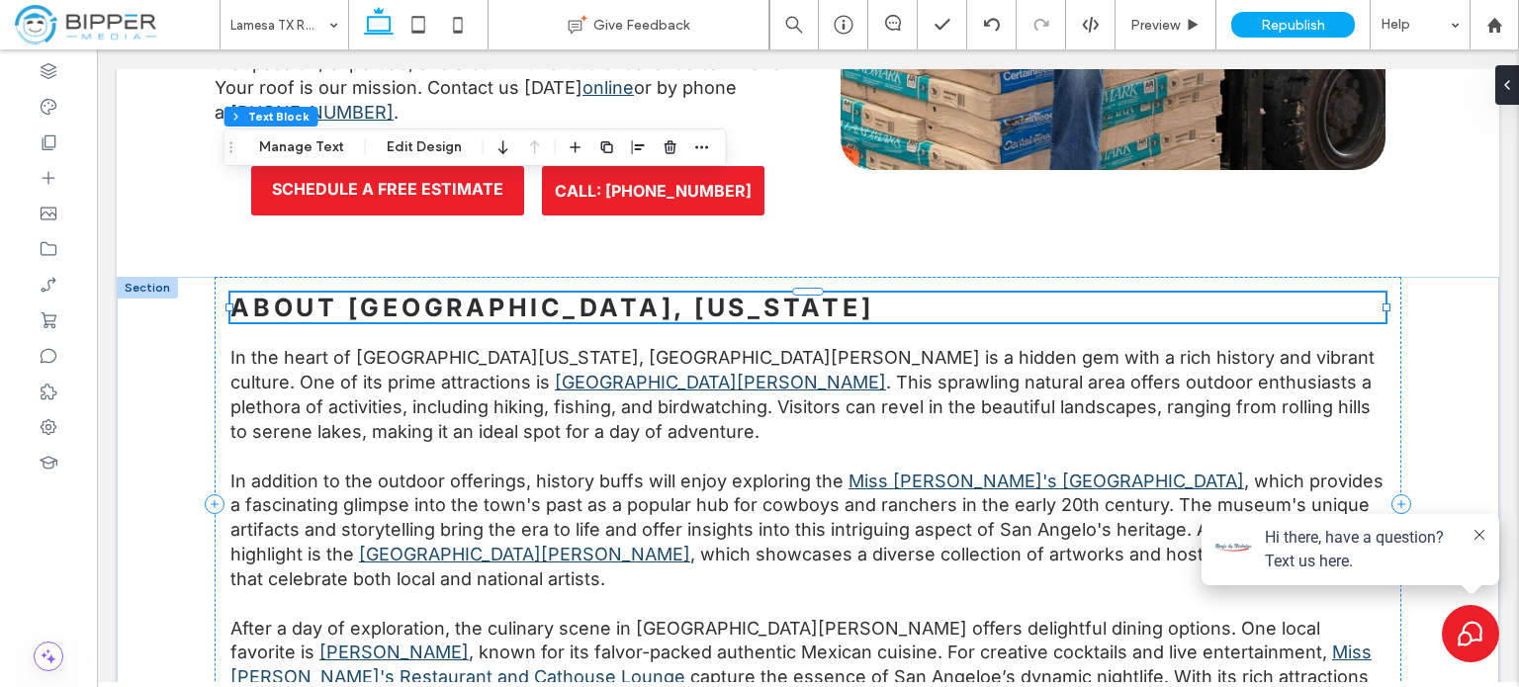
click at [479, 293] on span "About [GEOGRAPHIC_DATA], [US_STATE]" at bounding box center [551, 308] width 643 height 30
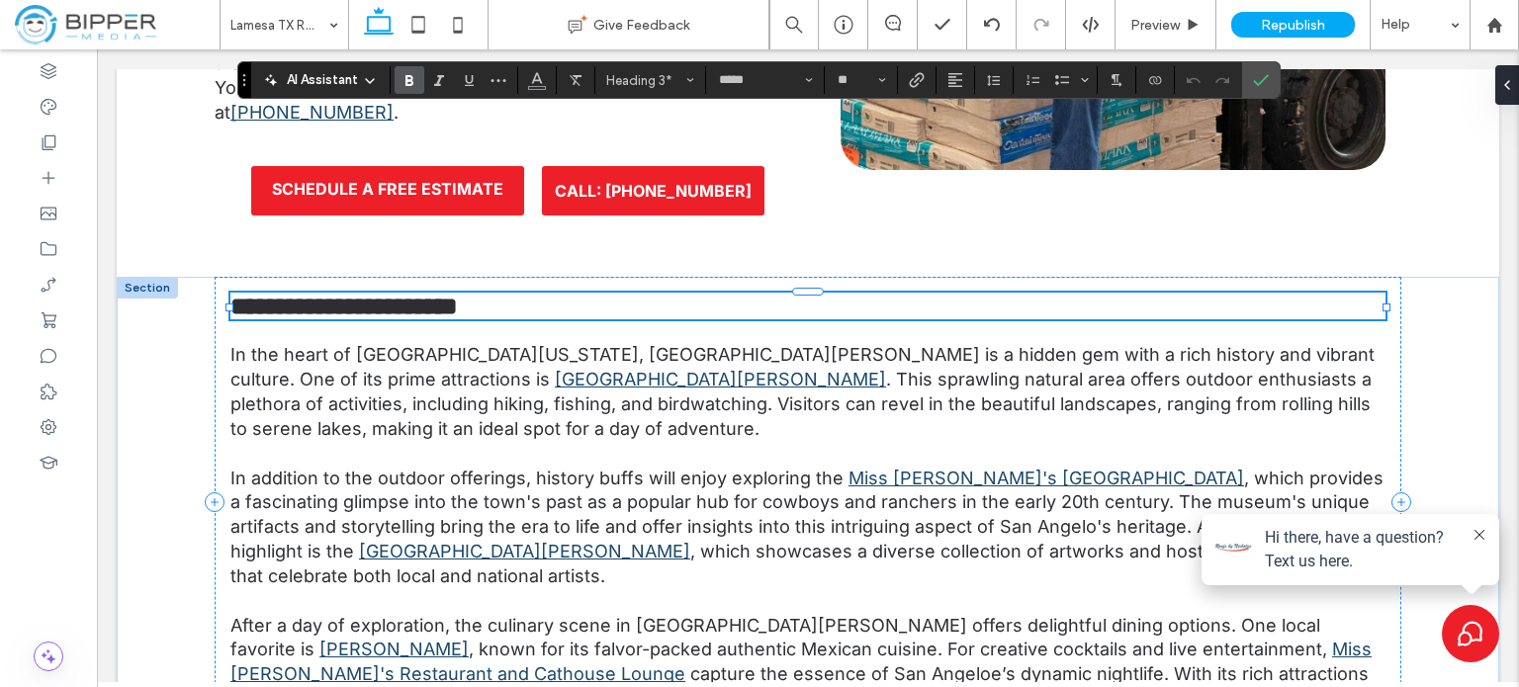
click at [458, 294] on span "**********" at bounding box center [343, 306] width 227 height 25
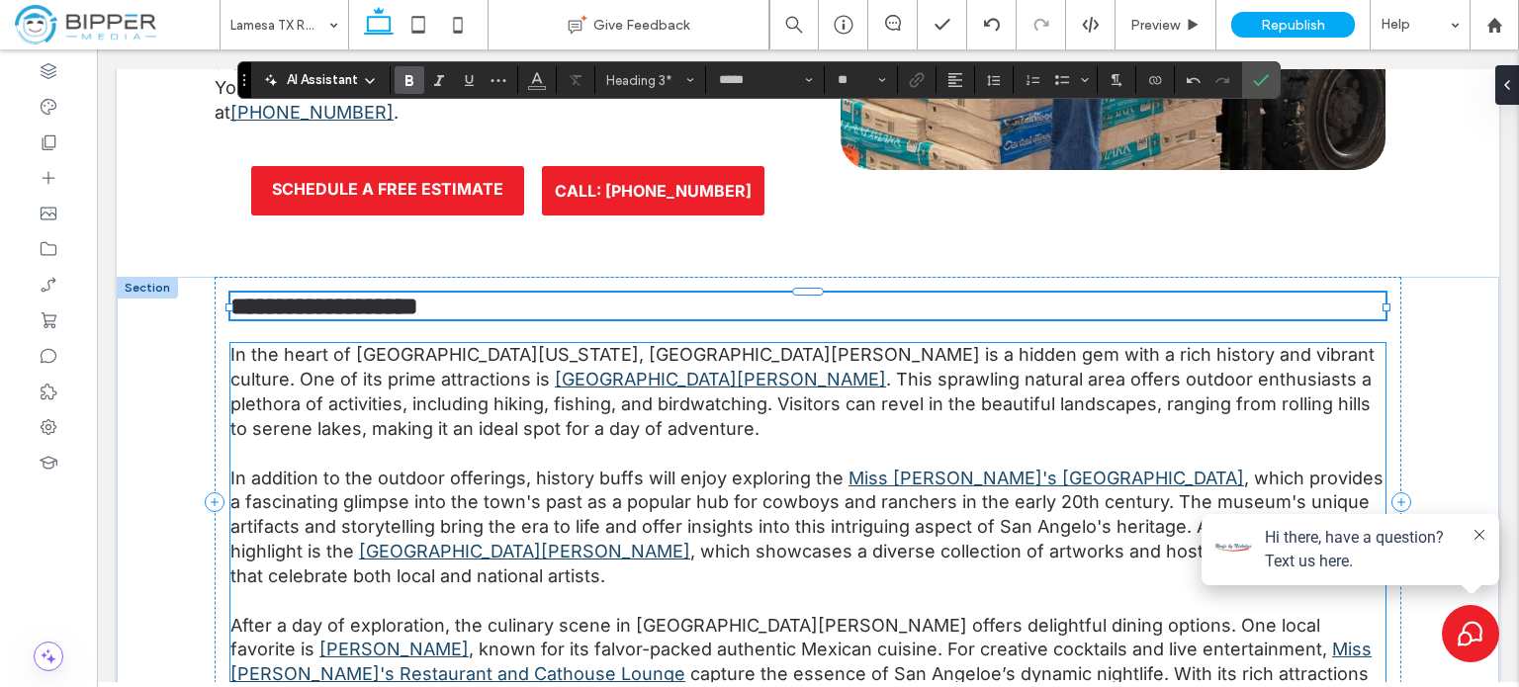
click at [466, 369] on span ". This sprawling natural area offers outdoor enthusiasts a plethora of activiti…" at bounding box center [800, 404] width 1141 height 70
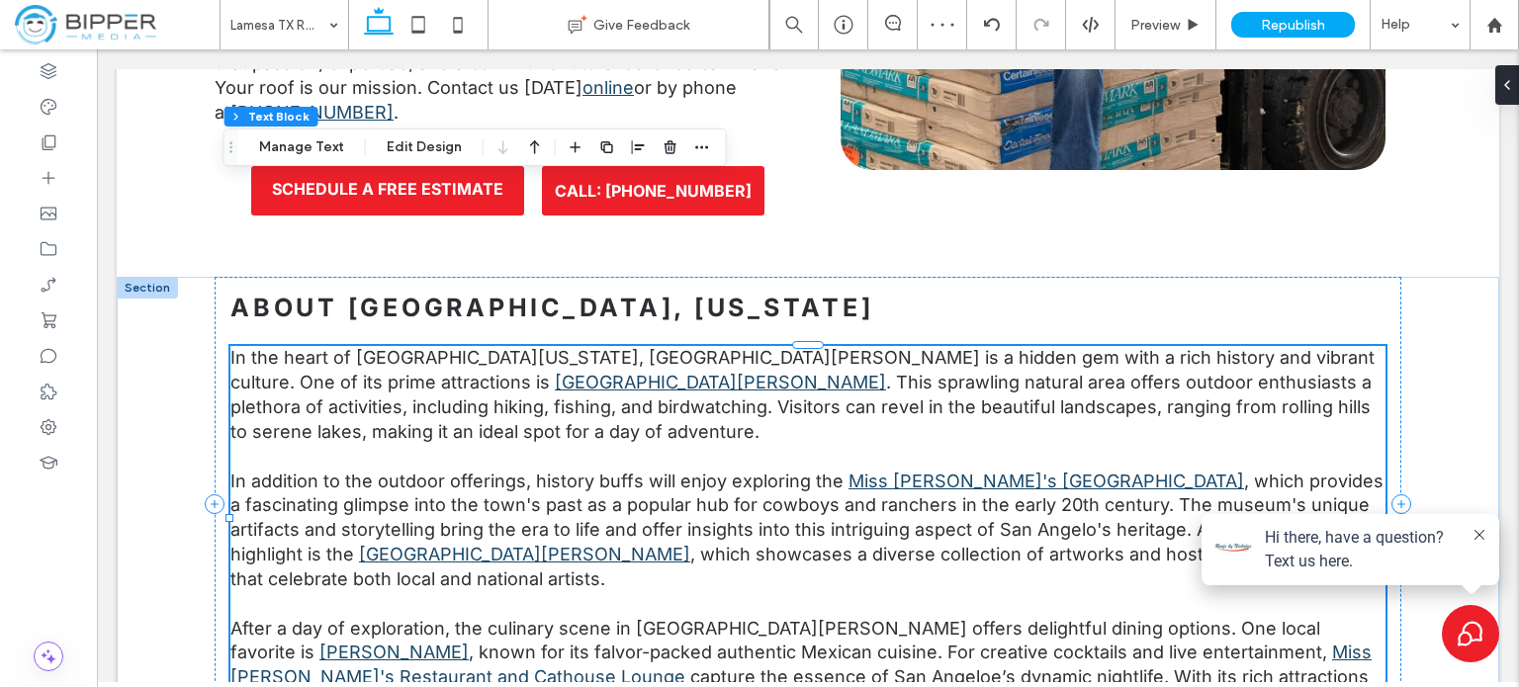
click at [588, 471] on span "In addition to the outdoor offerings, history buffs will enjoy exploring the" at bounding box center [536, 481] width 613 height 21
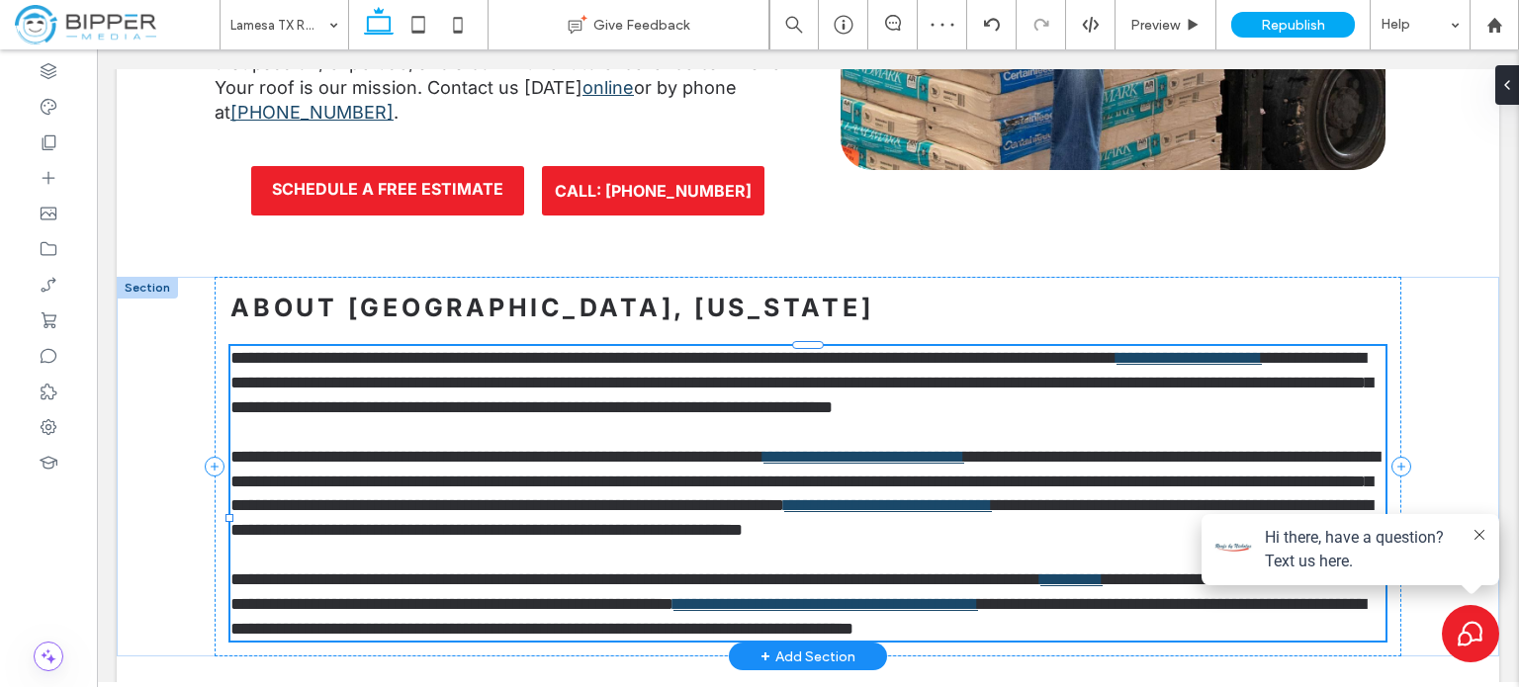
type input "*****"
type input "**"
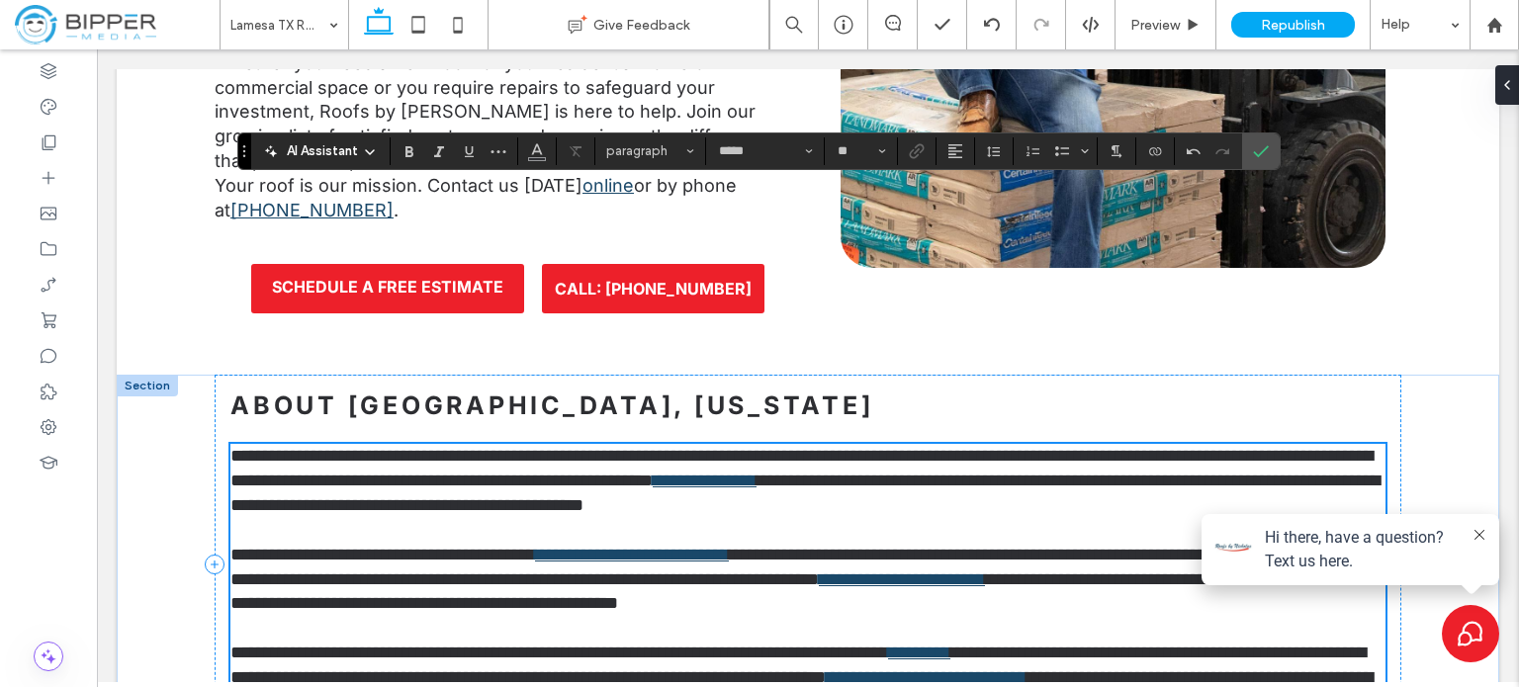
scroll to position [3909, 0]
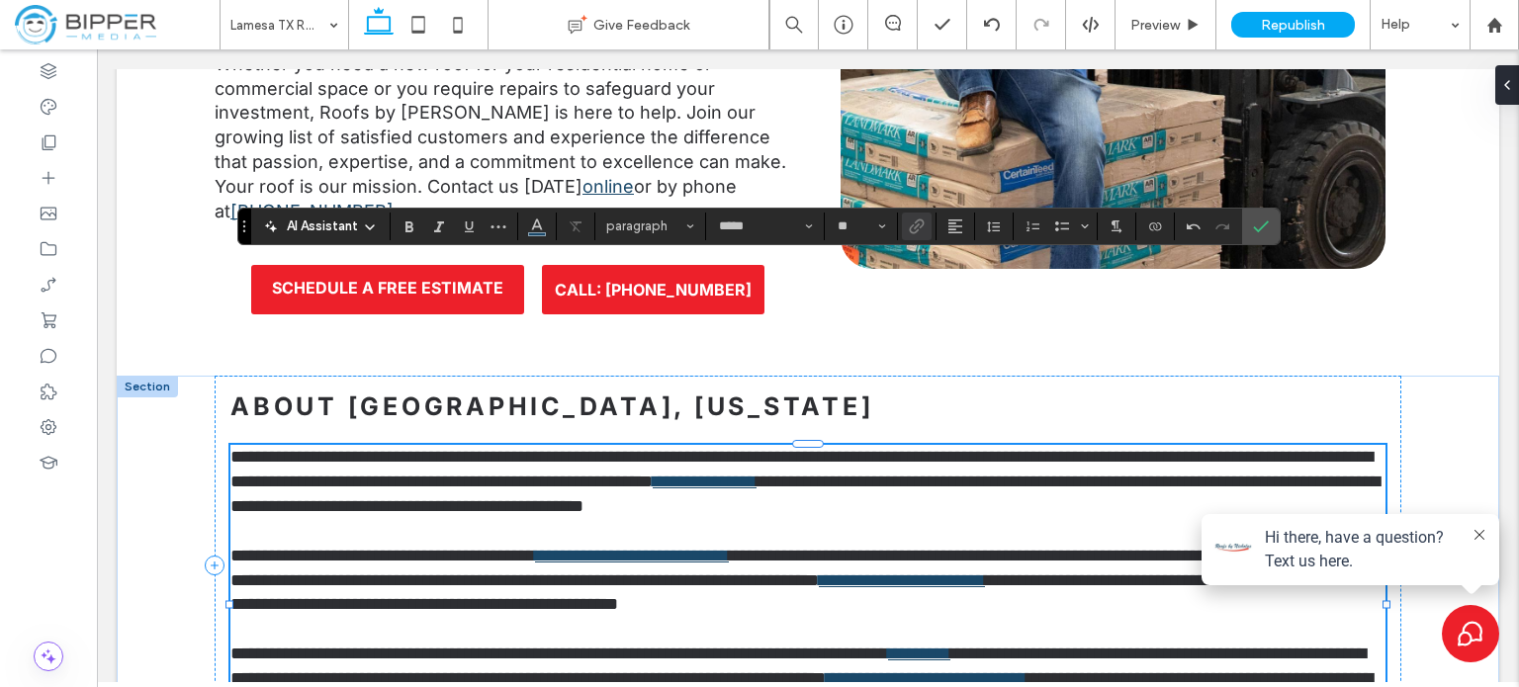
click at [756, 473] on link "**********" at bounding box center [705, 482] width 104 height 18
click at [909, 221] on icon "Link" at bounding box center [917, 227] width 16 height 16
drag, startPoint x: 586, startPoint y: 371, endPoint x: 881, endPoint y: 291, distance: 305.4
click at [729, 547] on link "**********" at bounding box center [632, 556] width 194 height 18
click at [913, 228] on use "Link" at bounding box center [916, 226] width 15 height 15
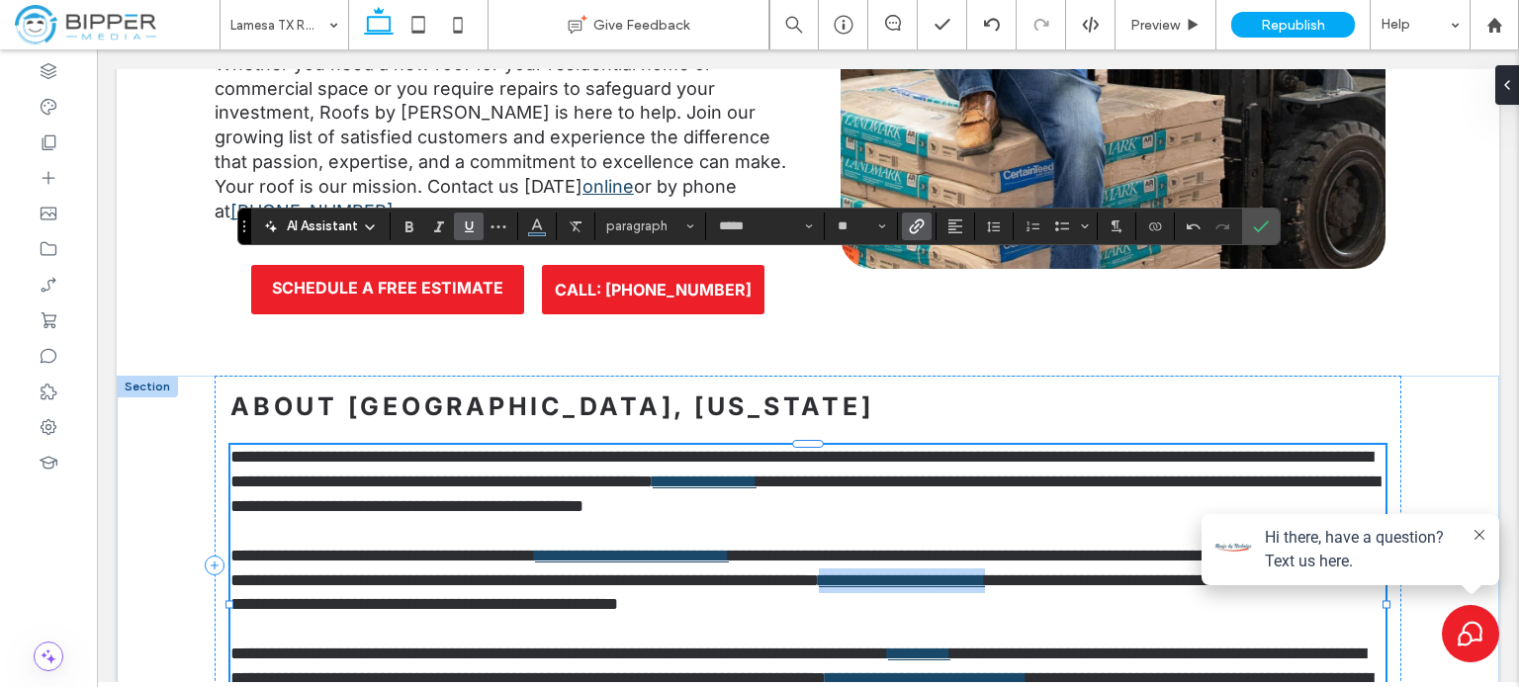
drag, startPoint x: 1114, startPoint y: 395, endPoint x: 1330, endPoint y: 402, distance: 215.7
click at [1330, 519] on p "**********" at bounding box center [807, 568] width 1155 height 98
click at [916, 226] on icon "Link" at bounding box center [917, 227] width 16 height 16
drag, startPoint x: 981, startPoint y: 466, endPoint x: 1061, endPoint y: 470, distance: 80.2
click at [950, 645] on link "*********" at bounding box center [919, 654] width 62 height 18
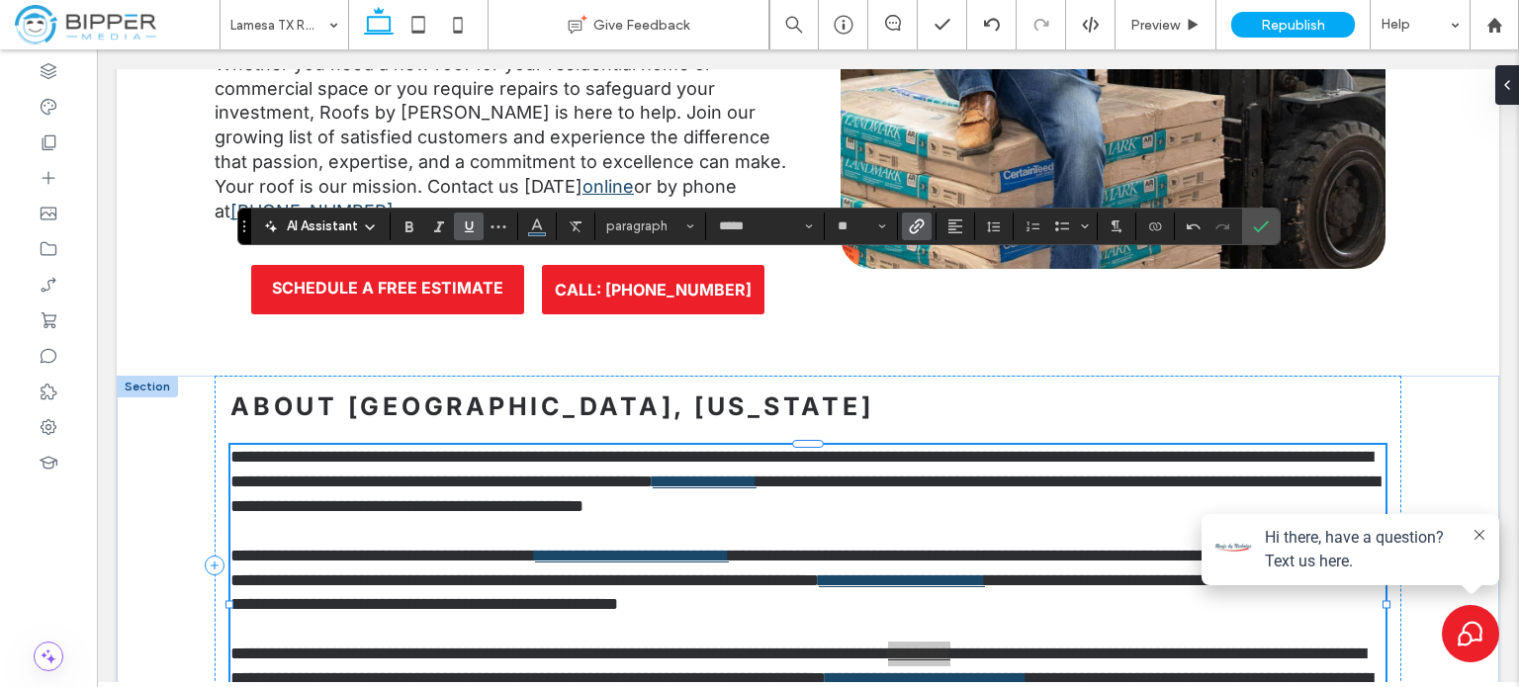
click at [914, 221] on icon "Link" at bounding box center [917, 227] width 16 height 16
click at [1026, 669] on link "**********" at bounding box center [926, 678] width 201 height 18
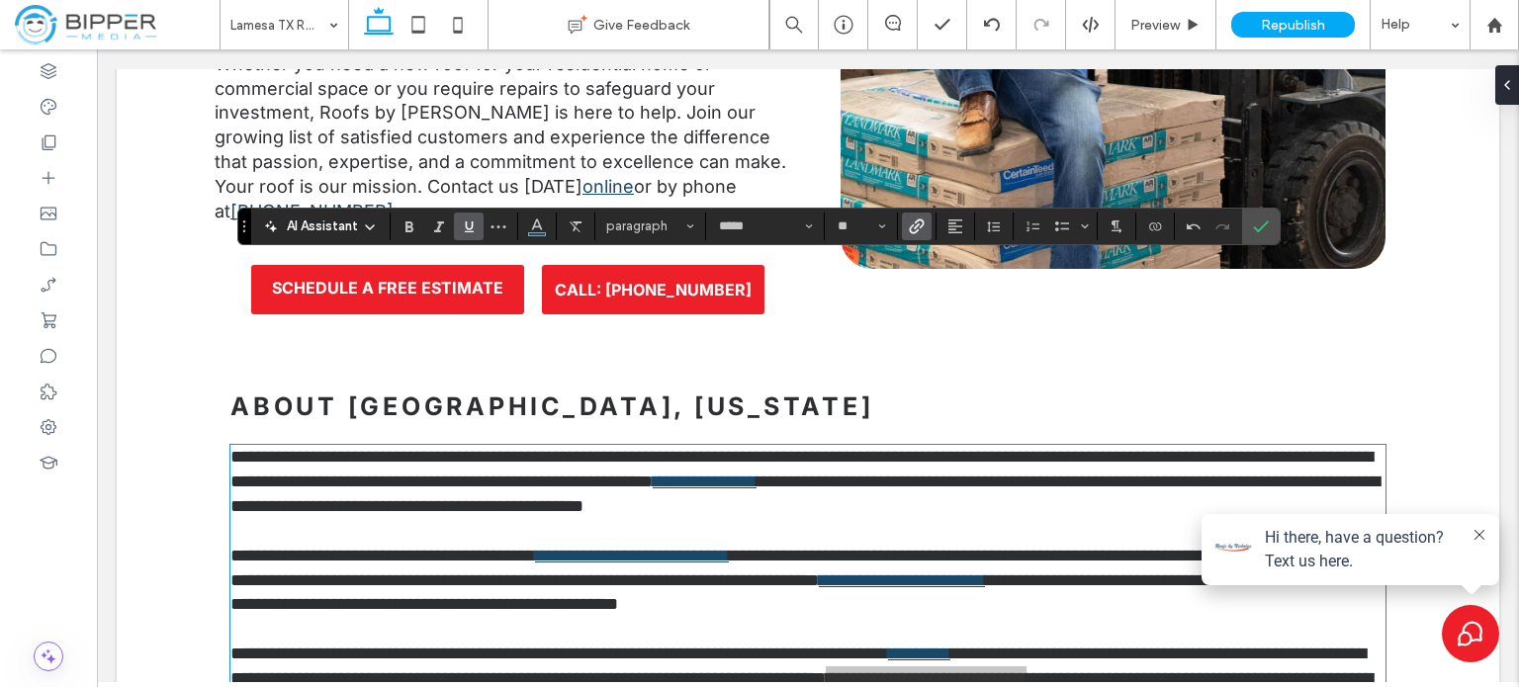
click at [918, 222] on icon "Link" at bounding box center [917, 227] width 16 height 16
click at [756, 572] on span "**********" at bounding box center [797, 593] width 1135 height 43
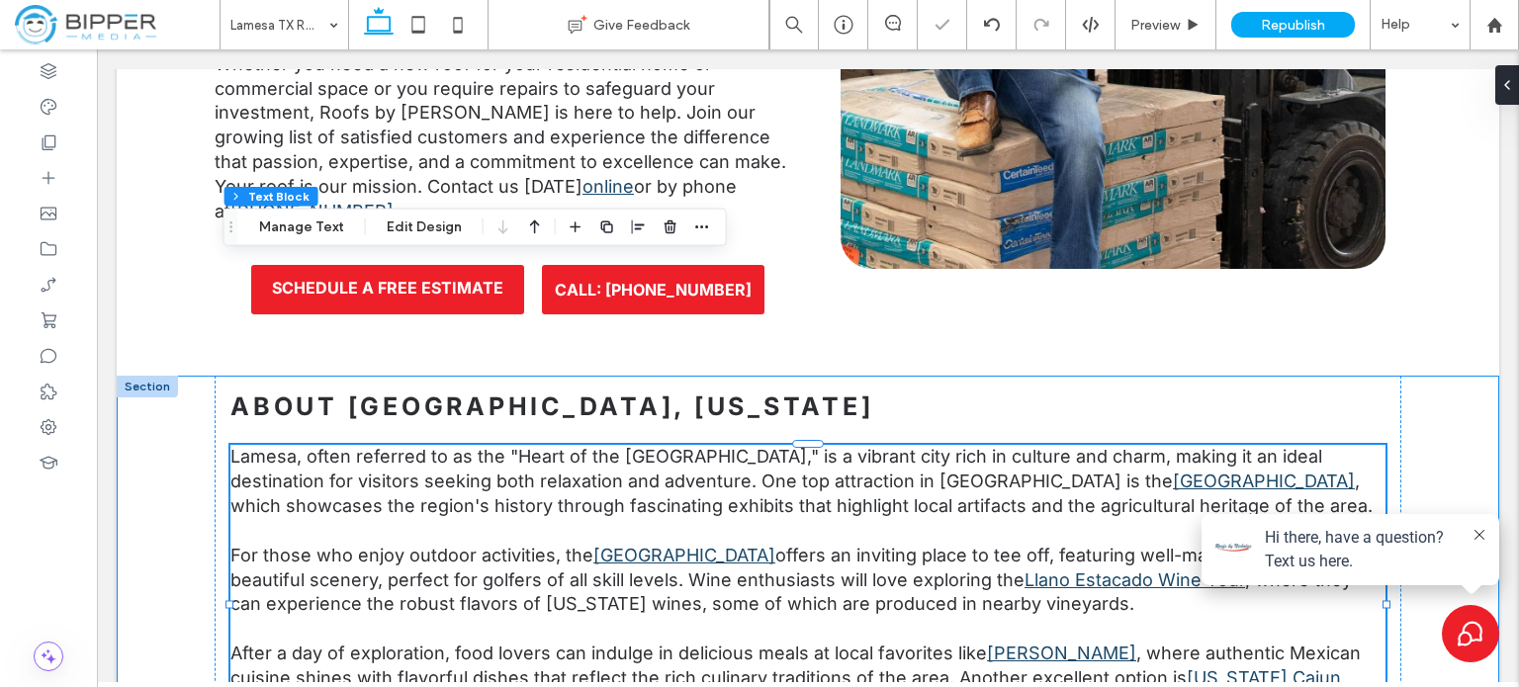
click at [1463, 376] on div "About [GEOGRAPHIC_DATA], [US_STATE] [PERSON_NAME], often referred to as the "He…" at bounding box center [808, 578] width 1382 height 404
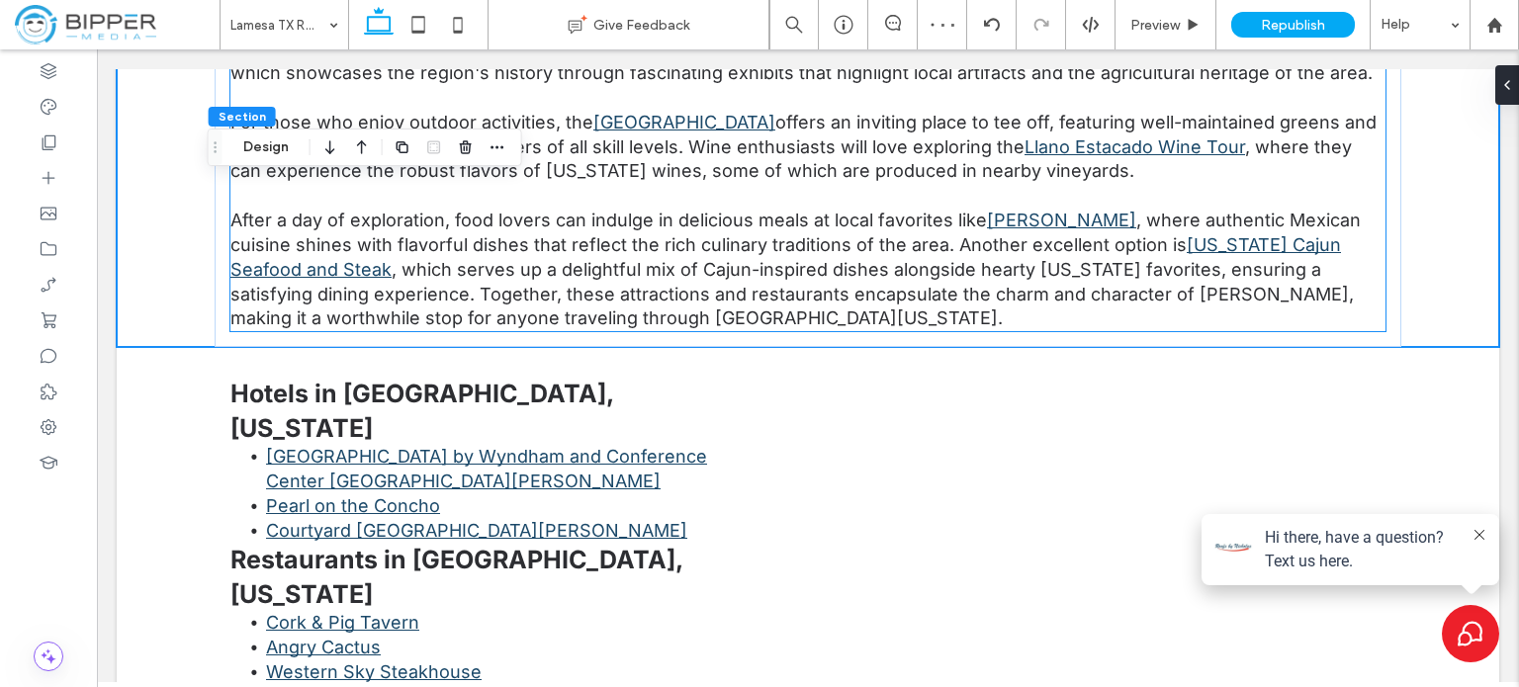
scroll to position [4403, 0]
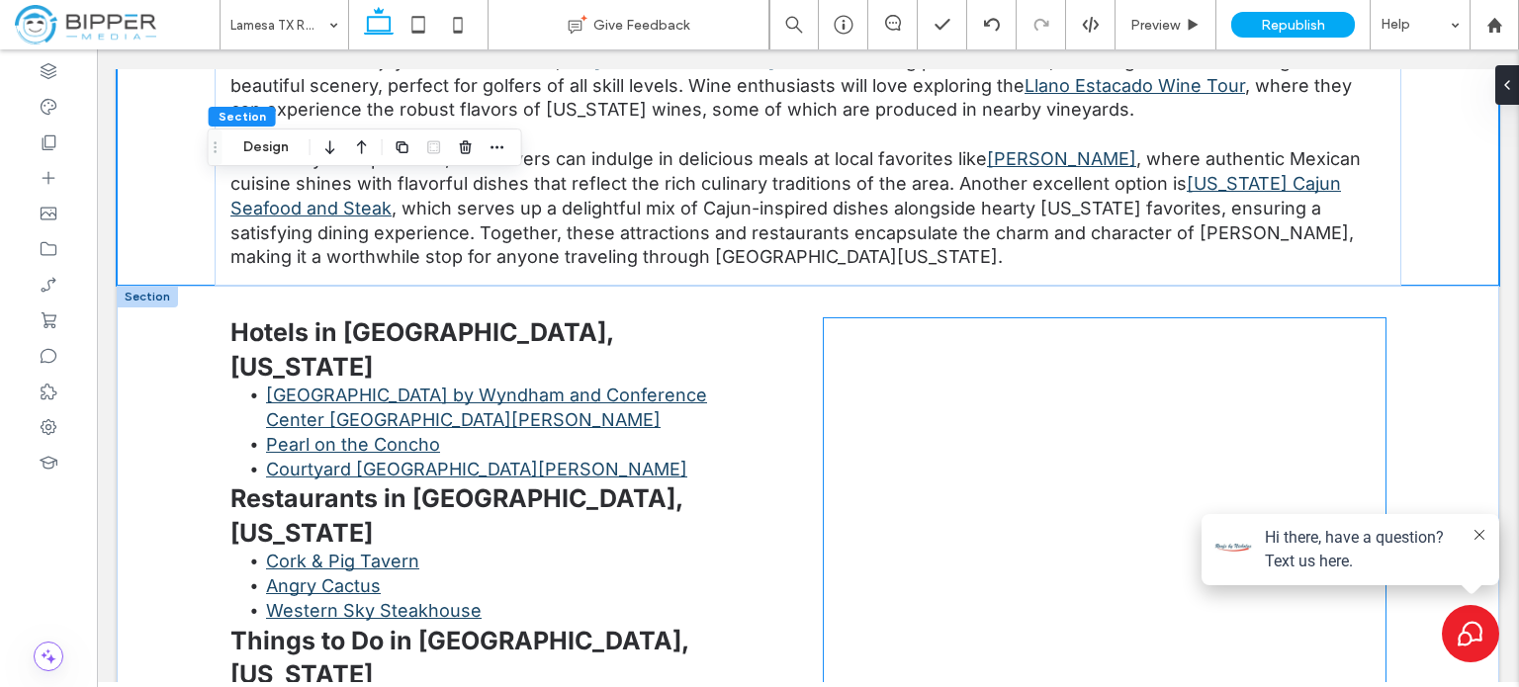
click at [1200, 318] on div at bounding box center [1105, 540] width 562 height 445
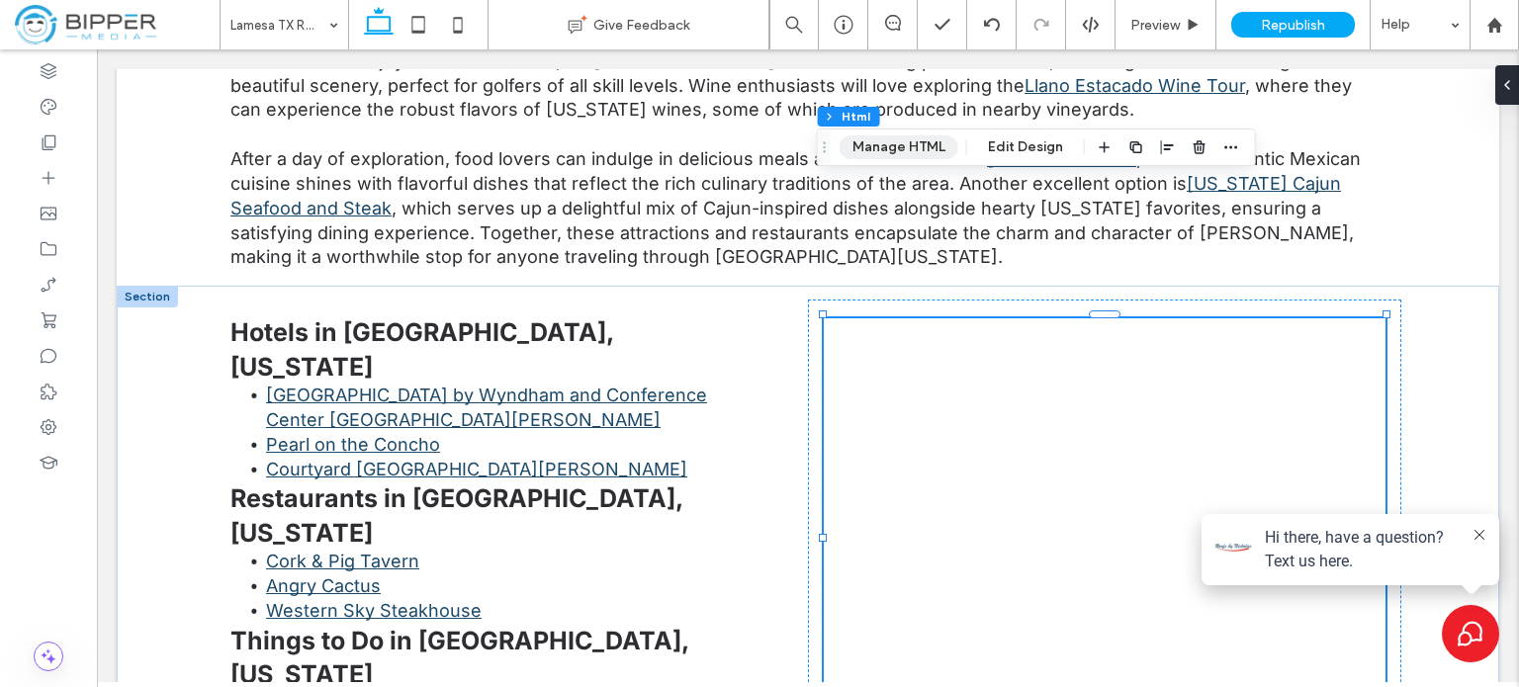
click at [908, 140] on button "Manage HTML" at bounding box center [899, 147] width 119 height 24
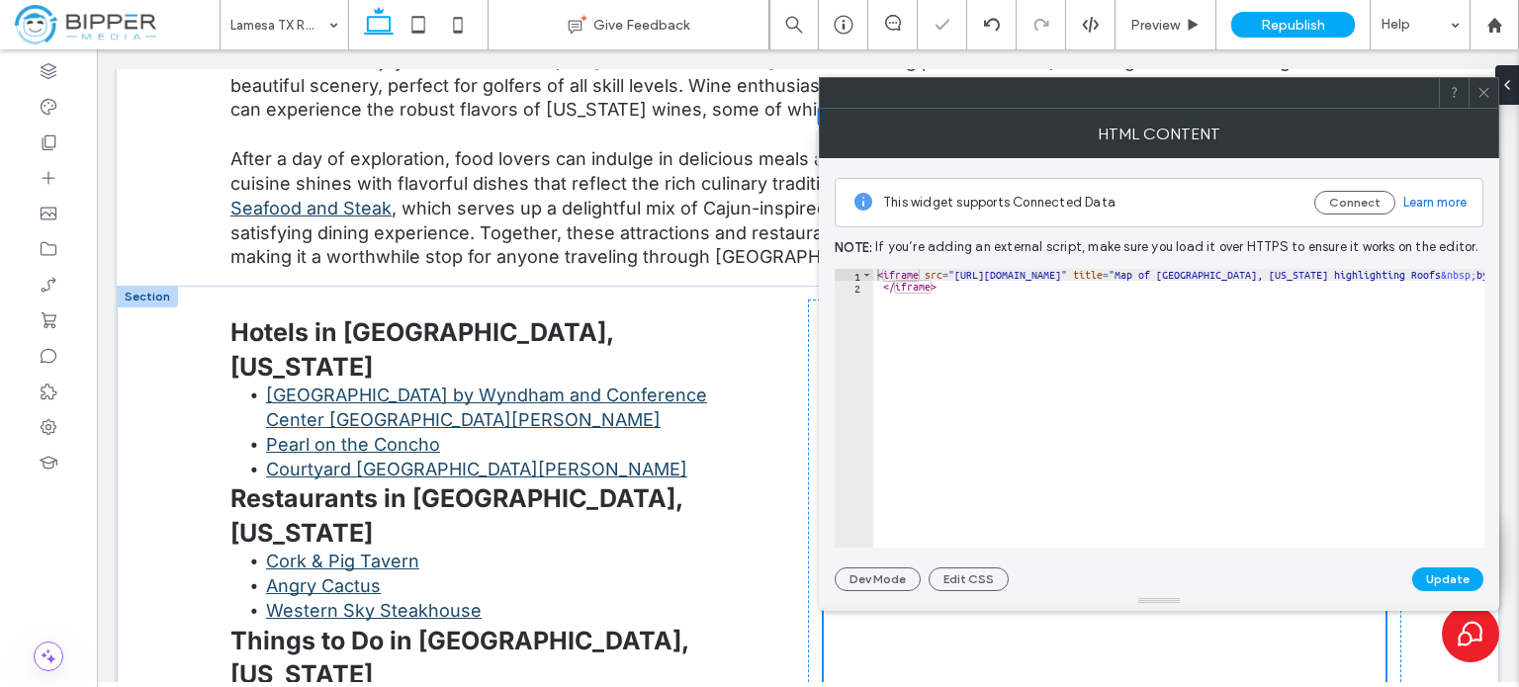
type textarea "*********"
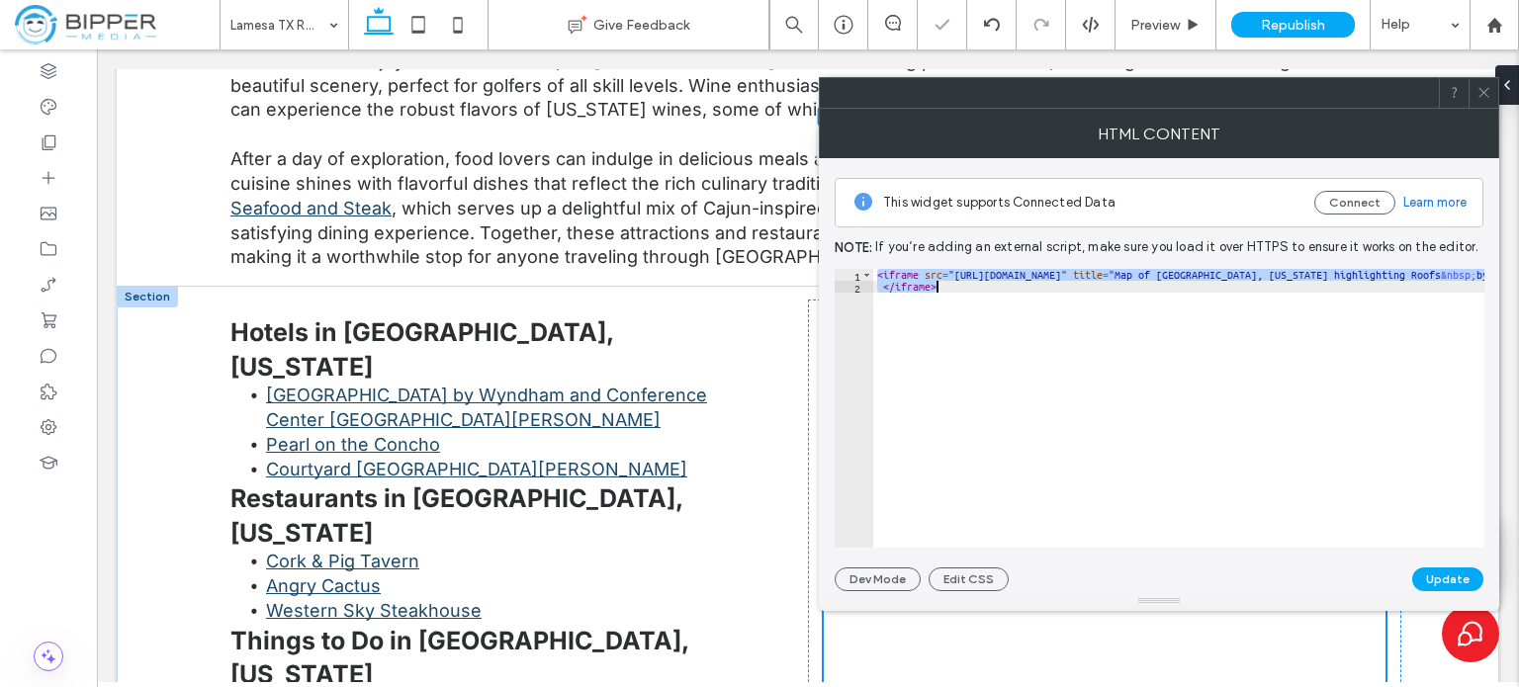
scroll to position [0, 1900]
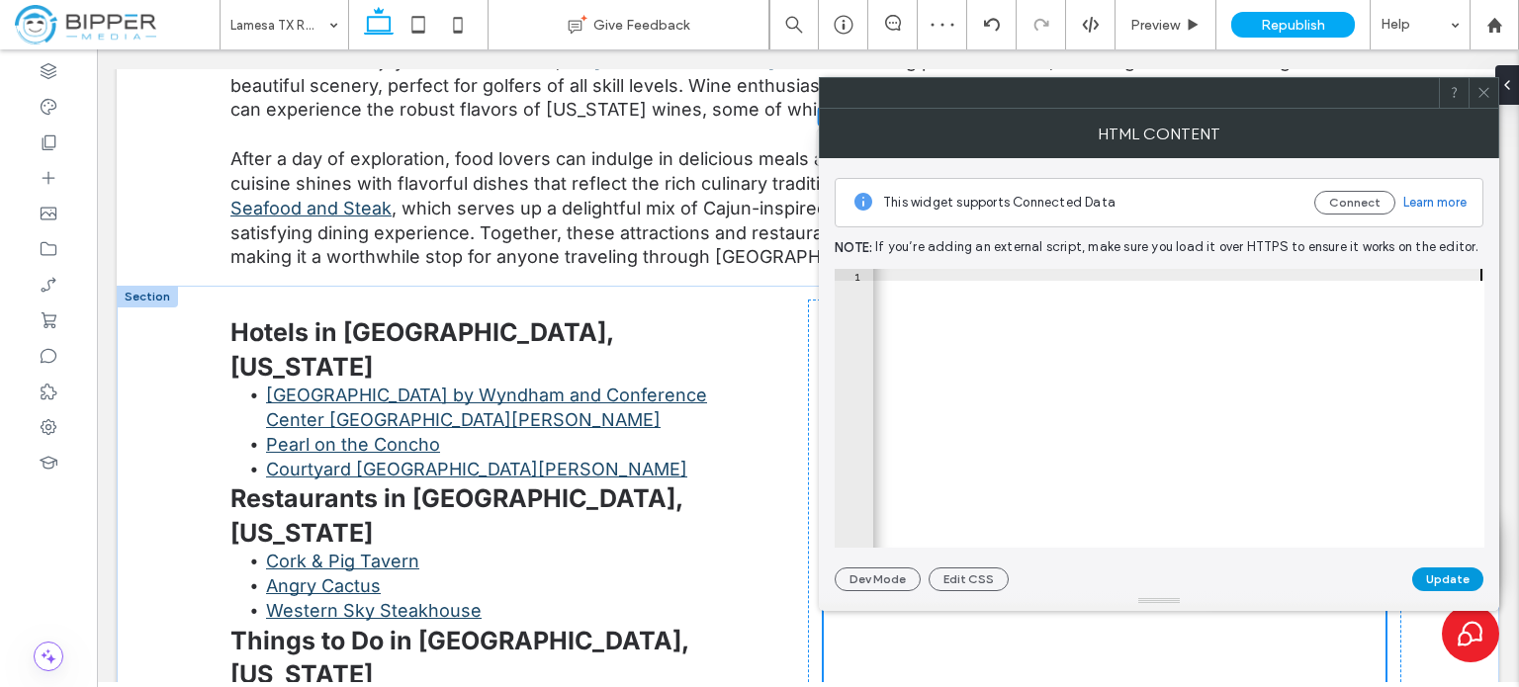
click at [1459, 571] on button "Update" at bounding box center [1447, 580] width 71 height 24
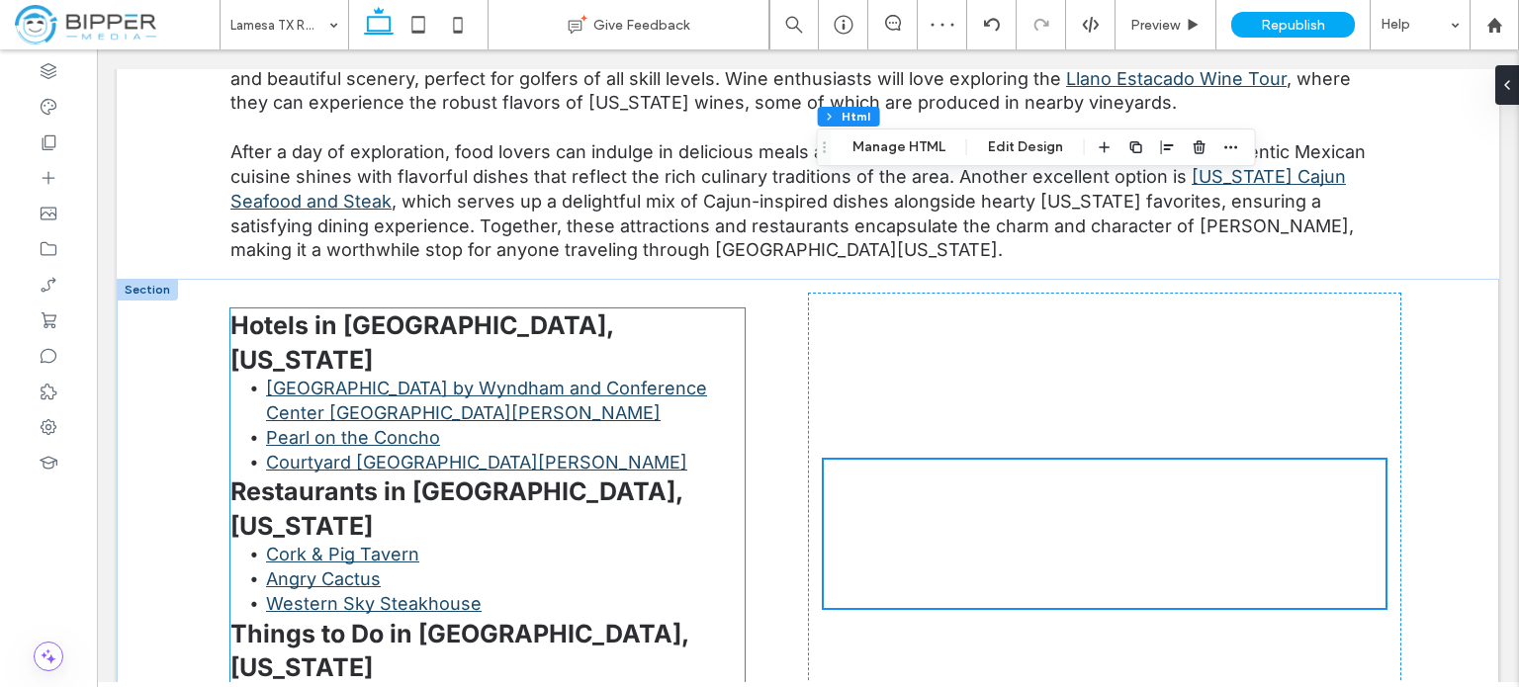
scroll to position [4335, 0]
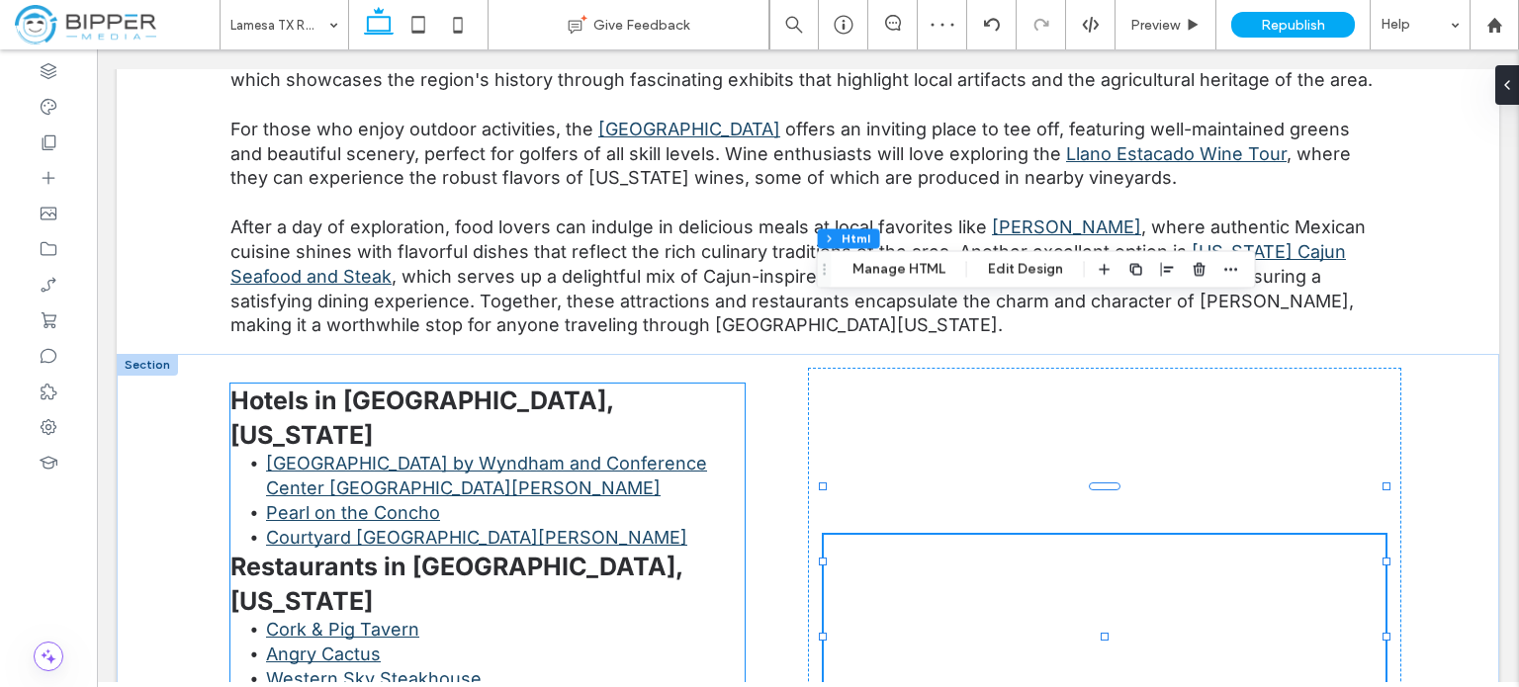
click at [540, 452] on li "[GEOGRAPHIC_DATA] by Wyndham and Conference Center [GEOGRAPHIC_DATA][PERSON_NAM…" at bounding box center [505, 476] width 479 height 49
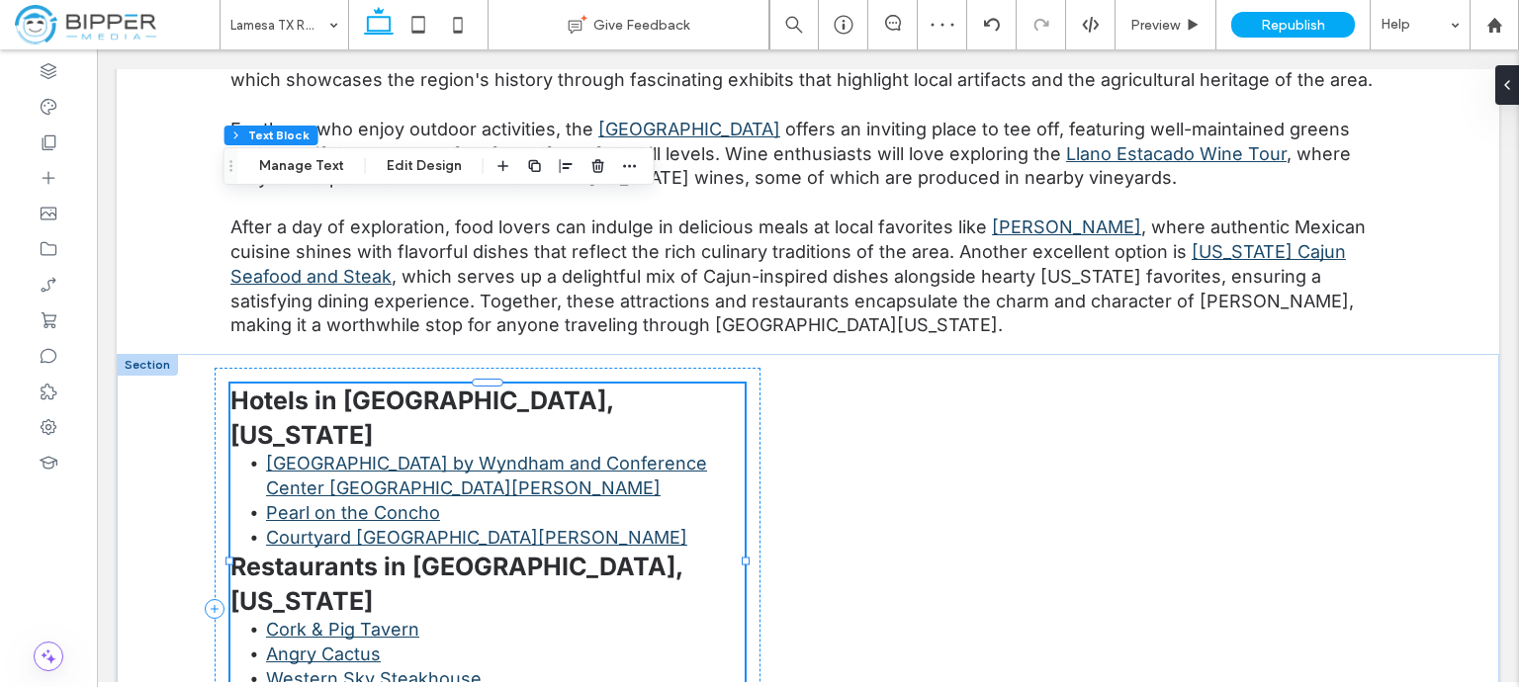
click at [495, 501] on li "Pearl on the Concho" at bounding box center [505, 513] width 479 height 25
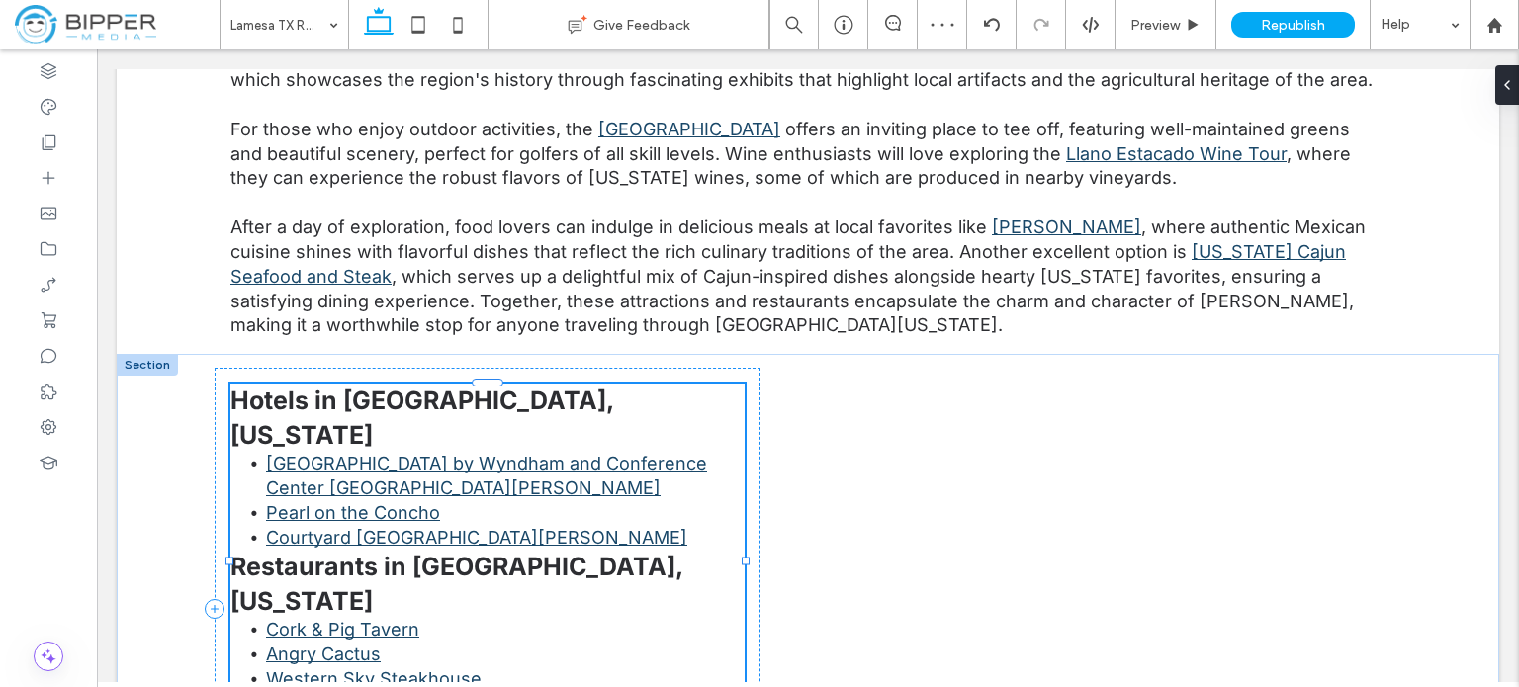
type input "*****"
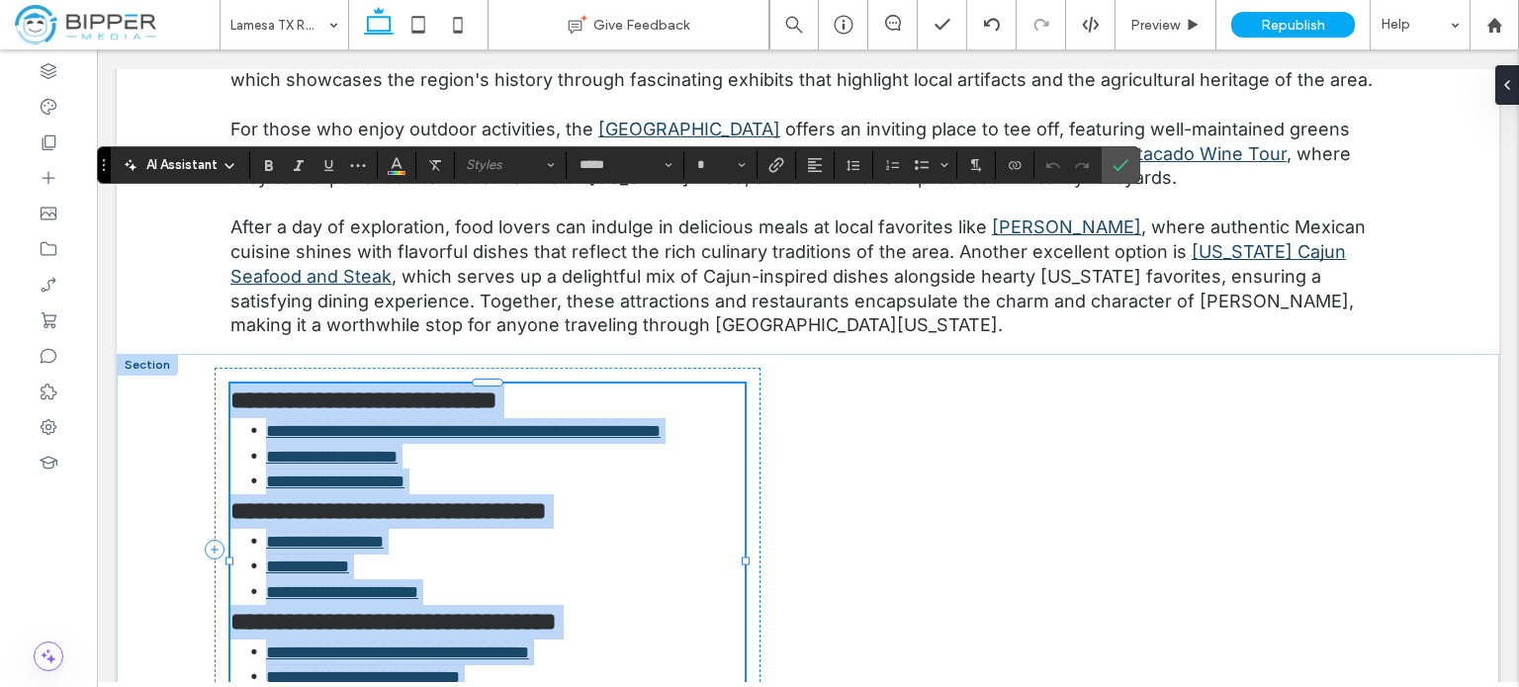
type input "**"
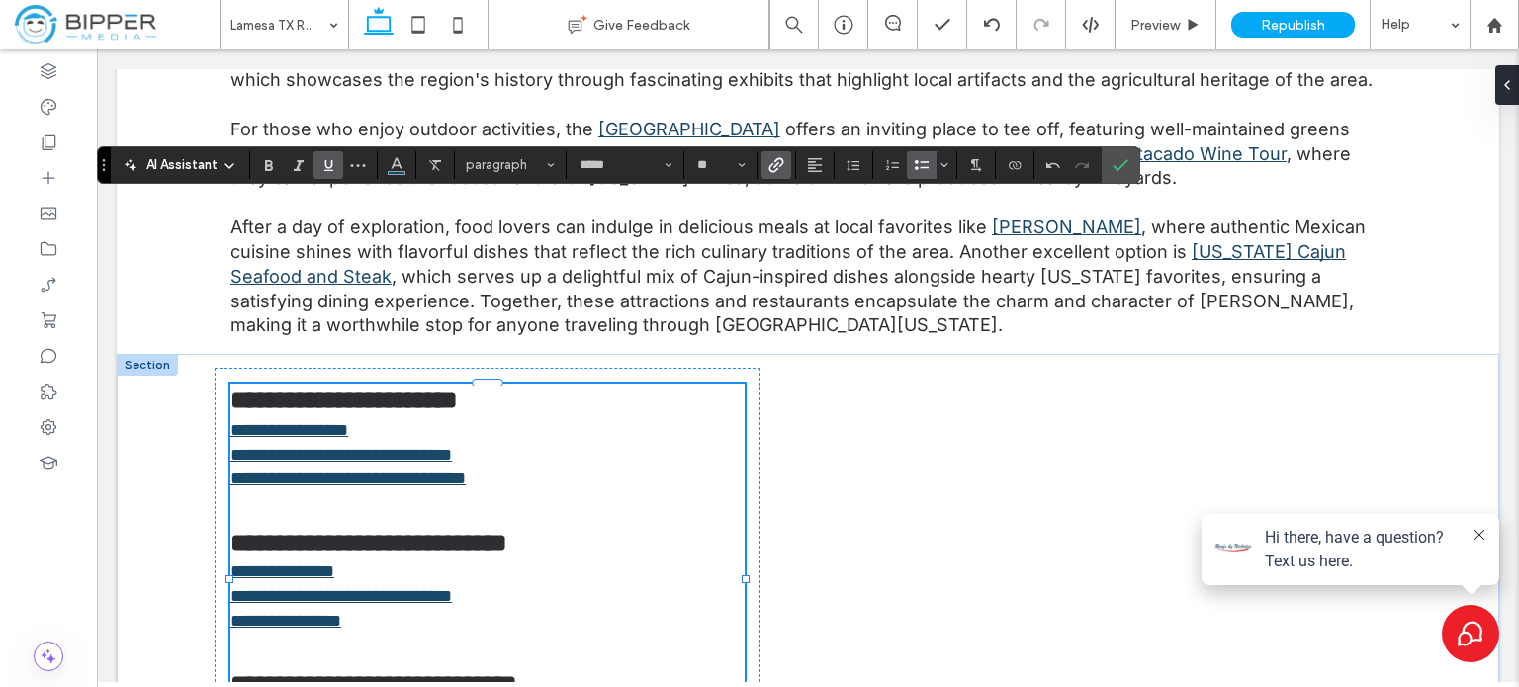
click at [917, 166] on icon "Bulleted List" at bounding box center [922, 165] width 16 height 16
click at [486, 634] on h3 "**********" at bounding box center [487, 668] width 514 height 68
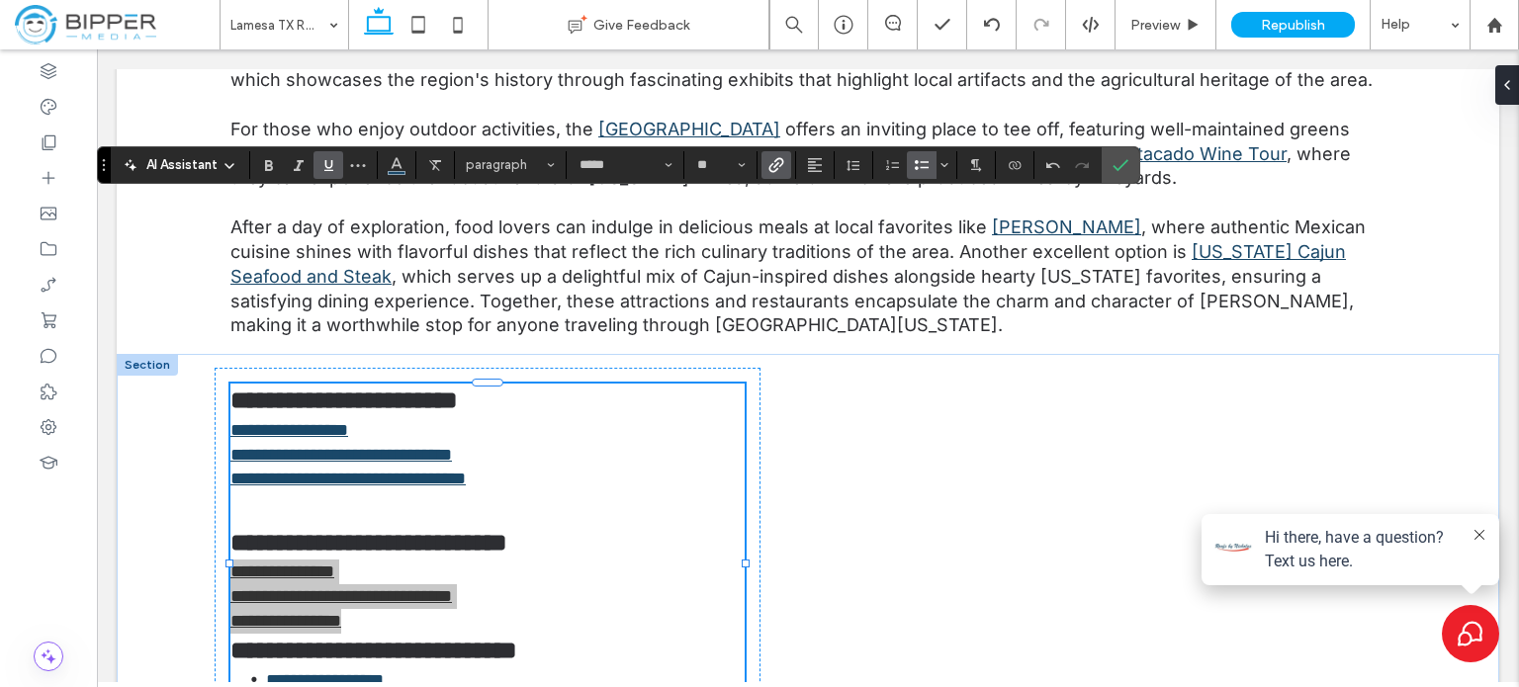
click at [923, 163] on icon "Bulleted List" at bounding box center [922, 165] width 16 height 16
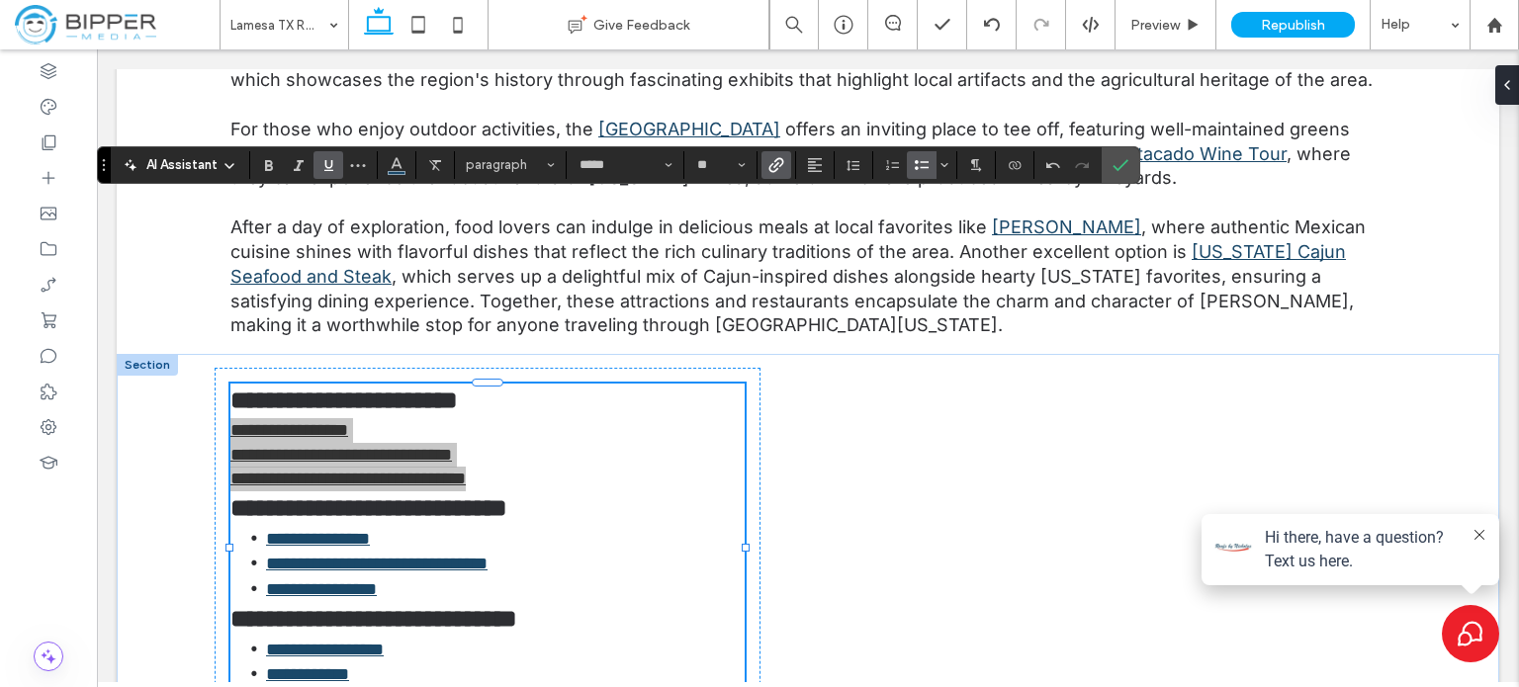
click at [916, 164] on icon "Bulleted List" at bounding box center [922, 165] width 16 height 16
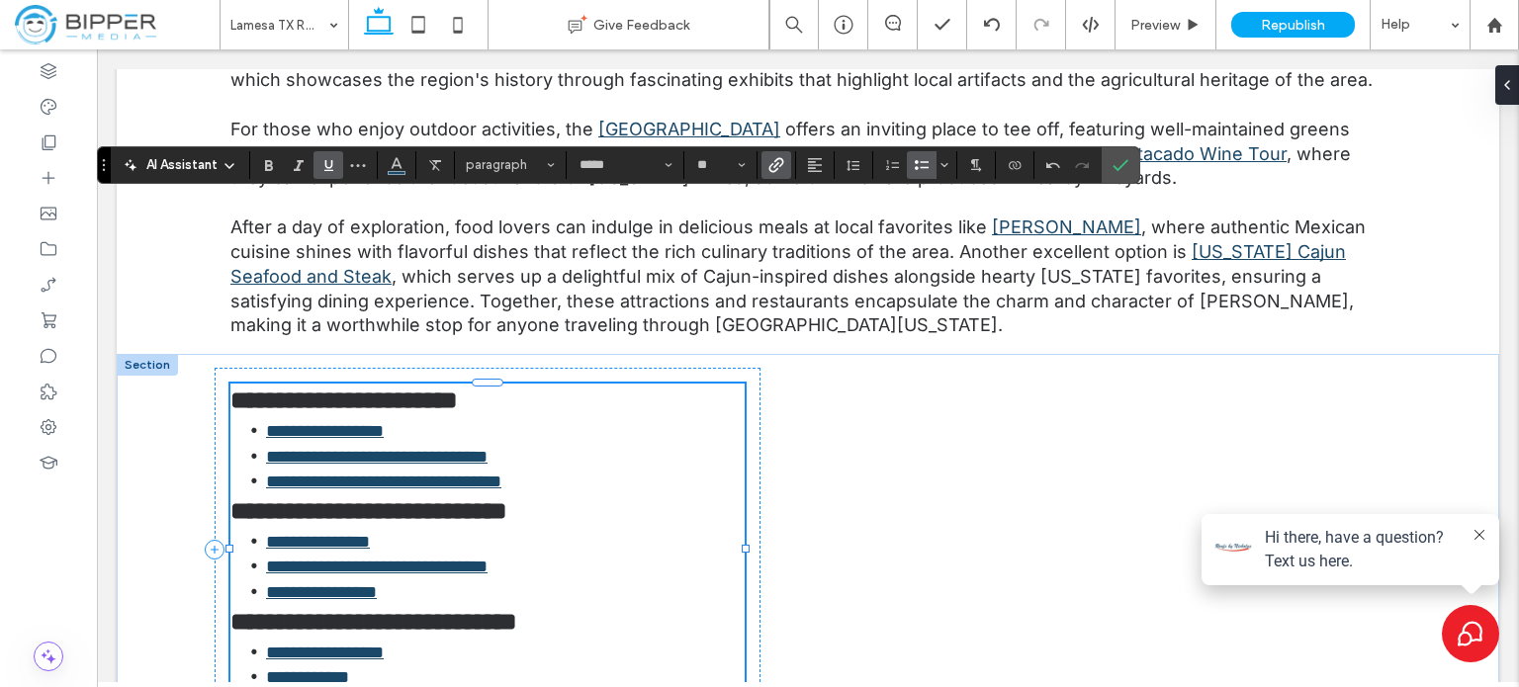
click at [578, 384] on h3 "**********" at bounding box center [487, 401] width 514 height 35
type input "**"
click at [384, 422] on link "**********" at bounding box center [325, 431] width 118 height 18
click at [450, 418] on li "**********" at bounding box center [505, 431] width 479 height 26
click at [780, 171] on icon "Link" at bounding box center [776, 165] width 16 height 16
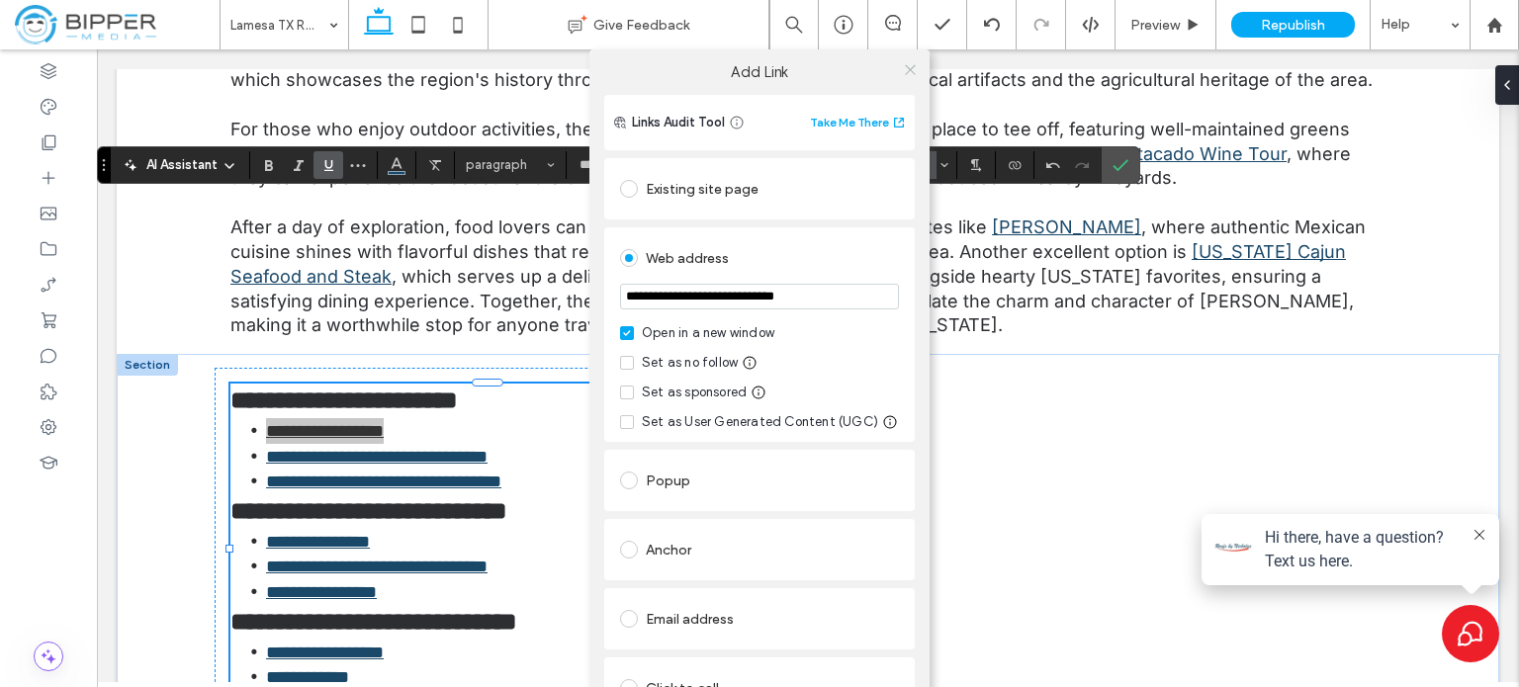
click at [910, 67] on icon at bounding box center [910, 69] width 15 height 15
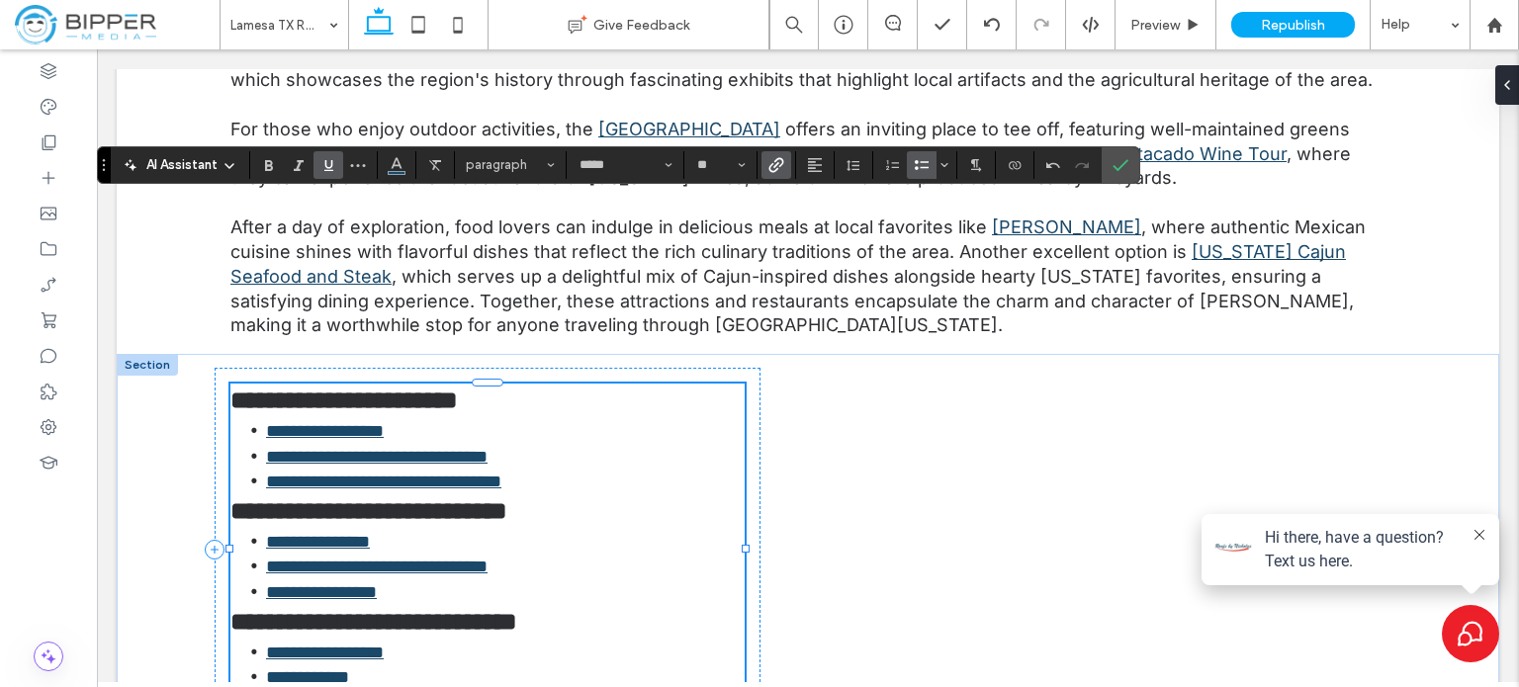
click at [610, 554] on li "**********" at bounding box center [505, 567] width 479 height 26
click at [785, 156] on label "Link" at bounding box center [776, 165] width 30 height 28
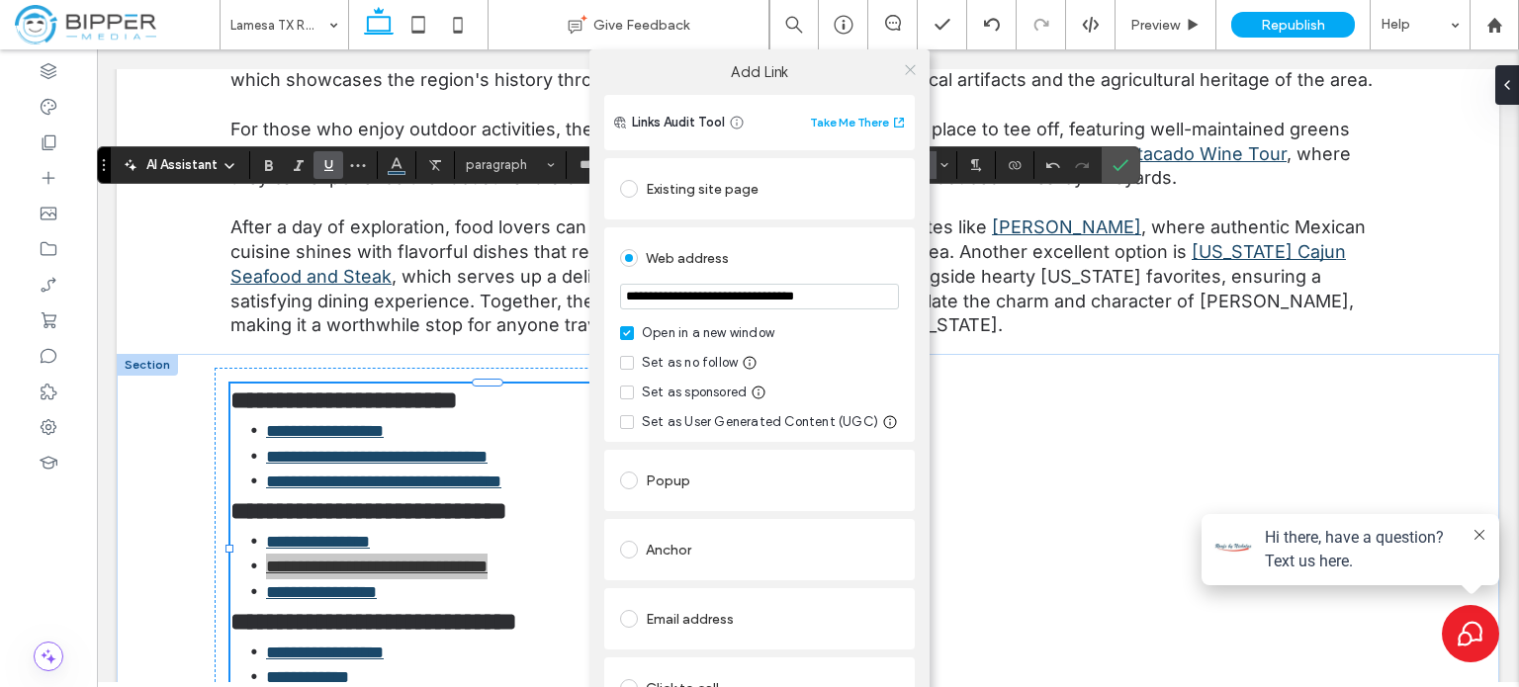
click at [910, 71] on icon at bounding box center [910, 69] width 15 height 15
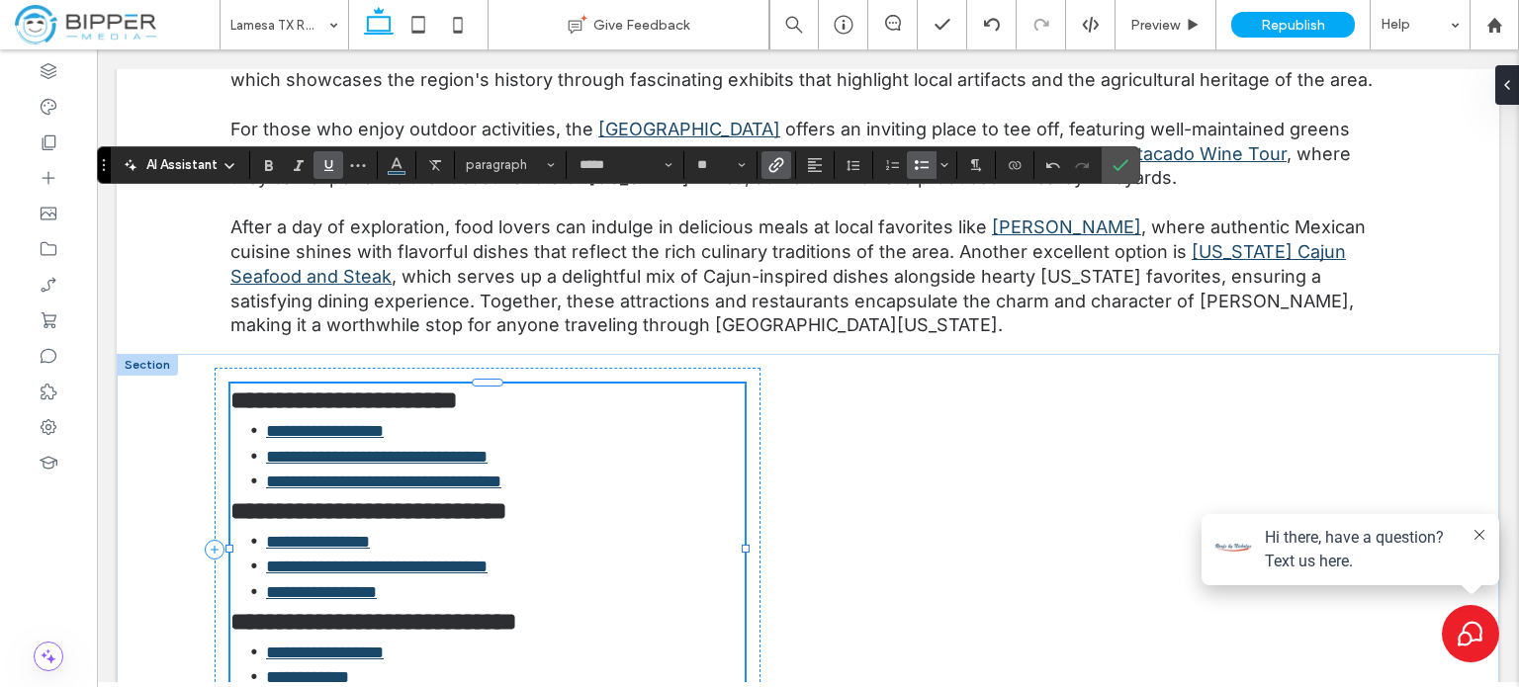
click at [487, 640] on li "**********" at bounding box center [505, 653] width 479 height 26
click at [773, 164] on icon "Link" at bounding box center [776, 165] width 16 height 16
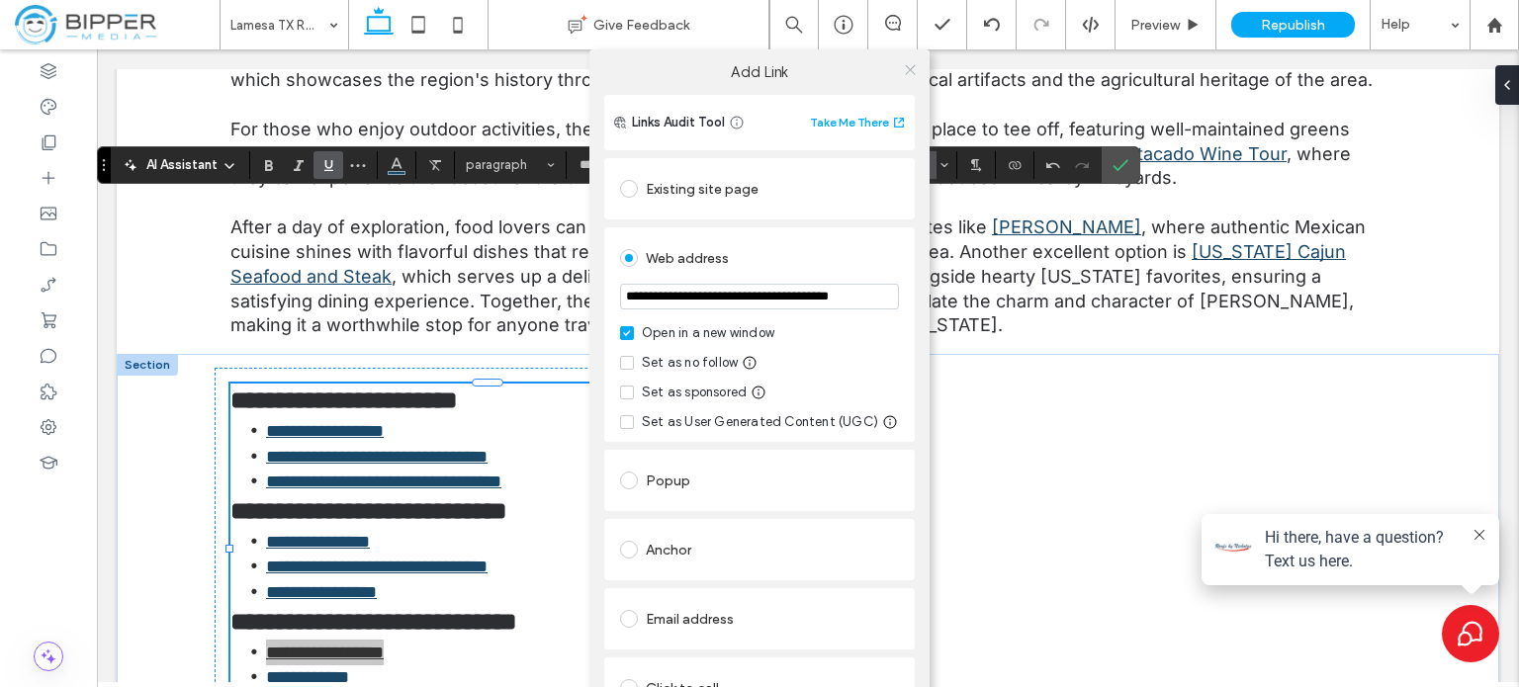
click at [910, 70] on icon at bounding box center [910, 69] width 15 height 15
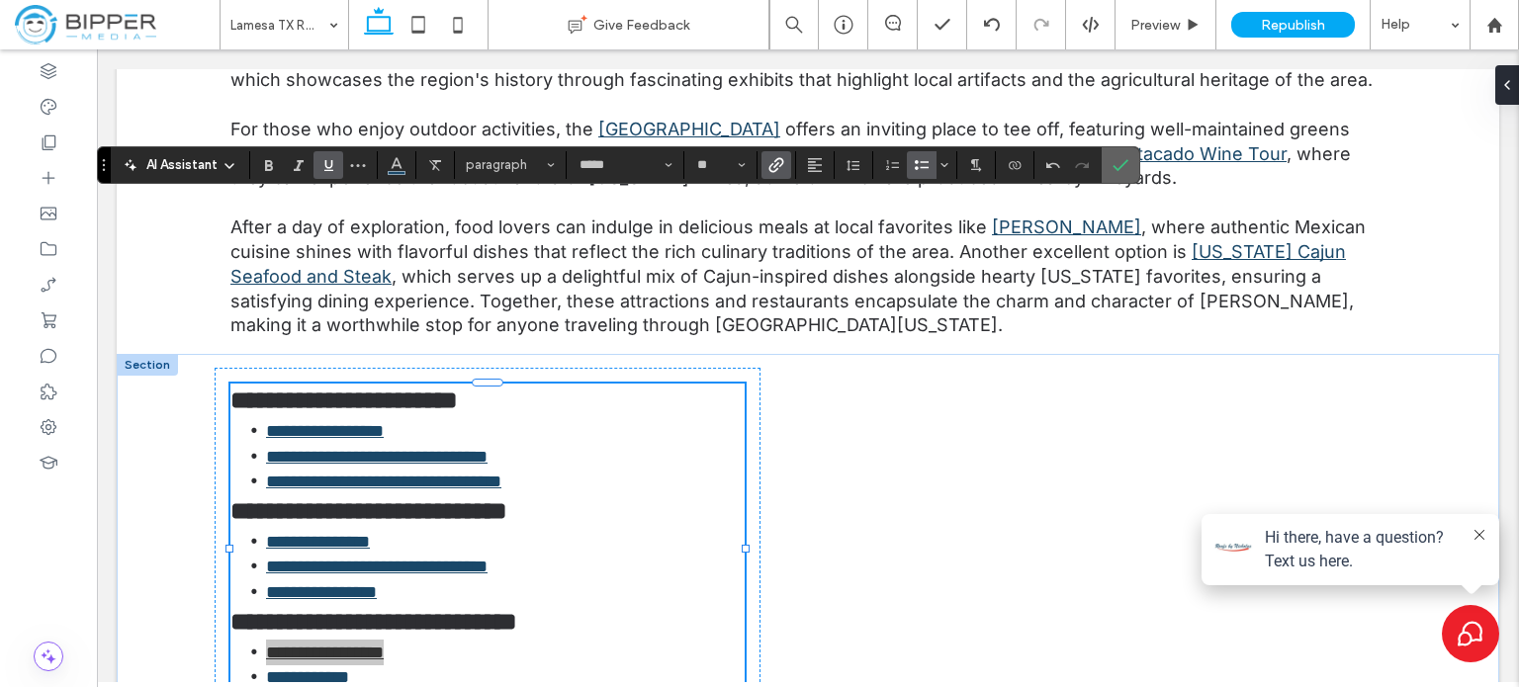
click at [1115, 154] on span "Confirm" at bounding box center [1116, 165] width 9 height 36
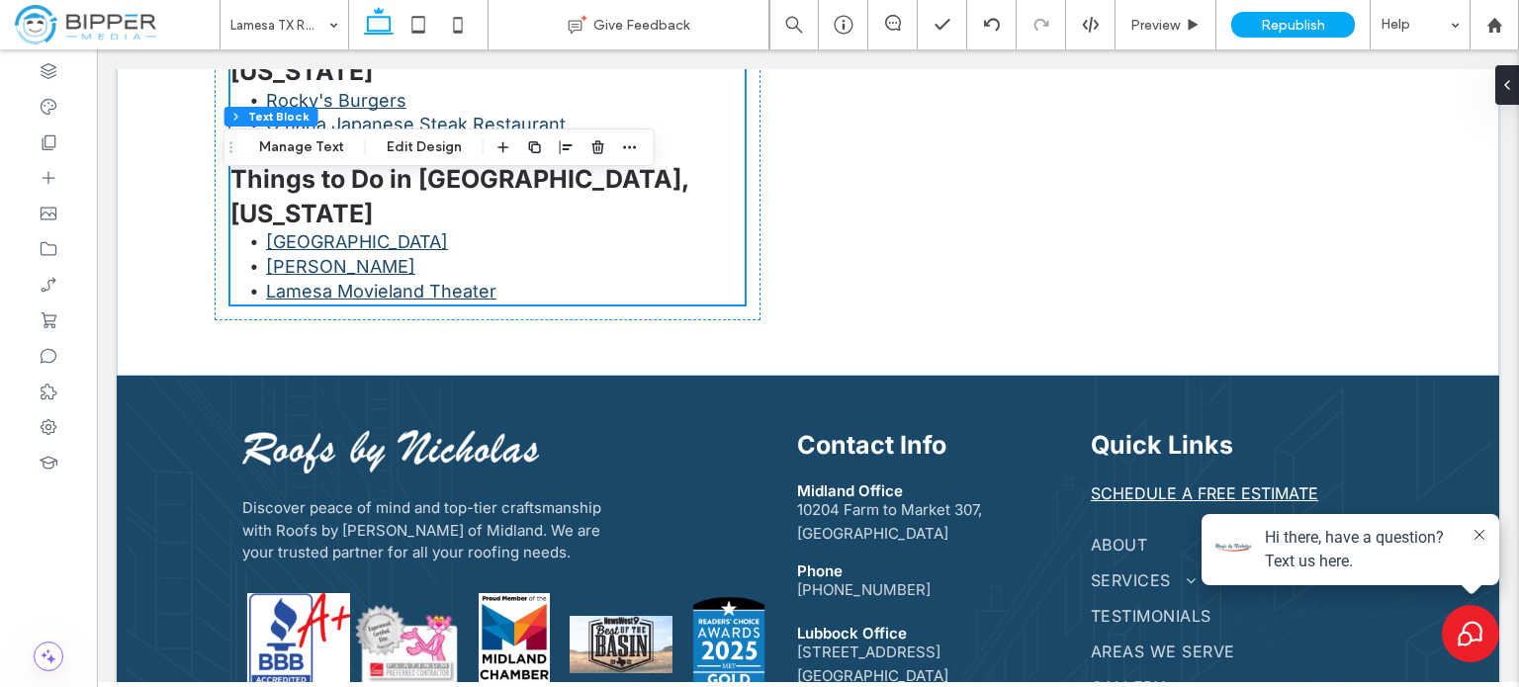
scroll to position [4928, 0]
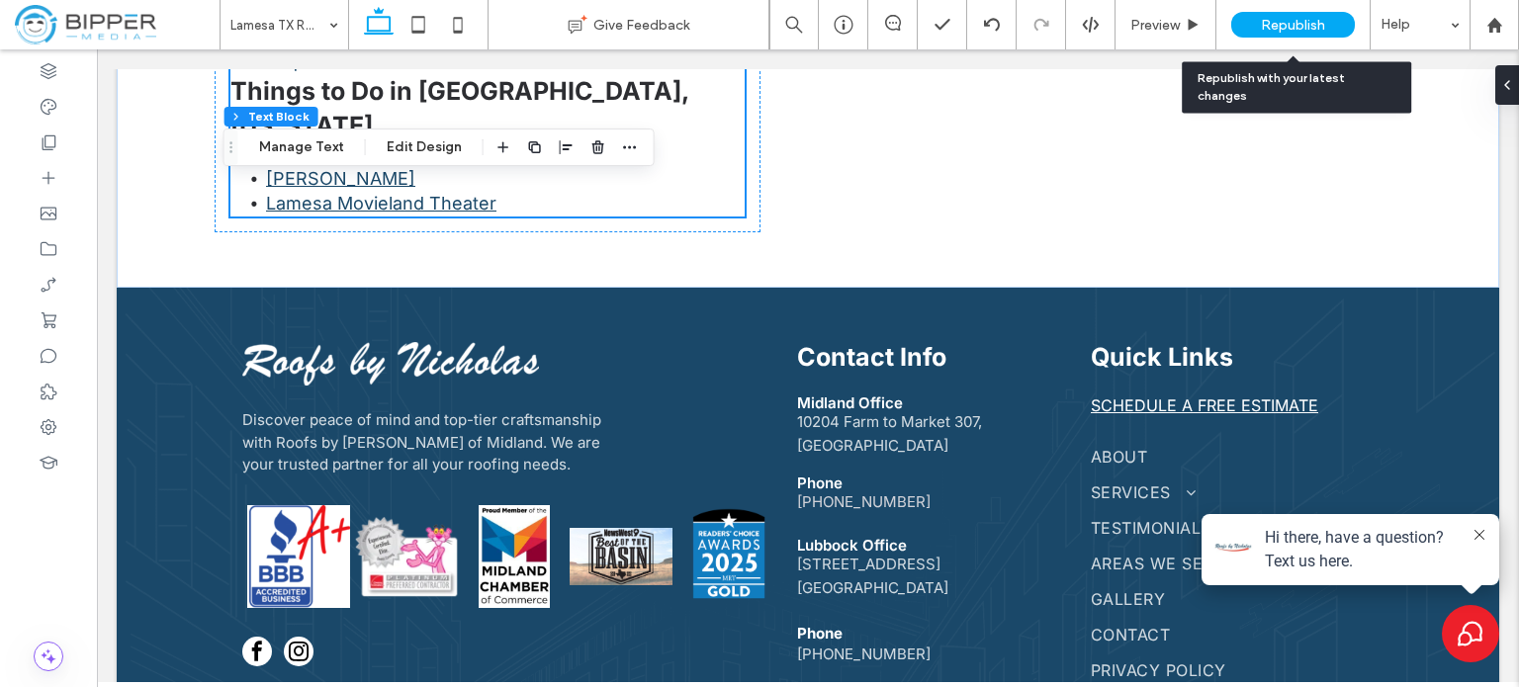
click at [1289, 17] on span "Republish" at bounding box center [1293, 25] width 64 height 17
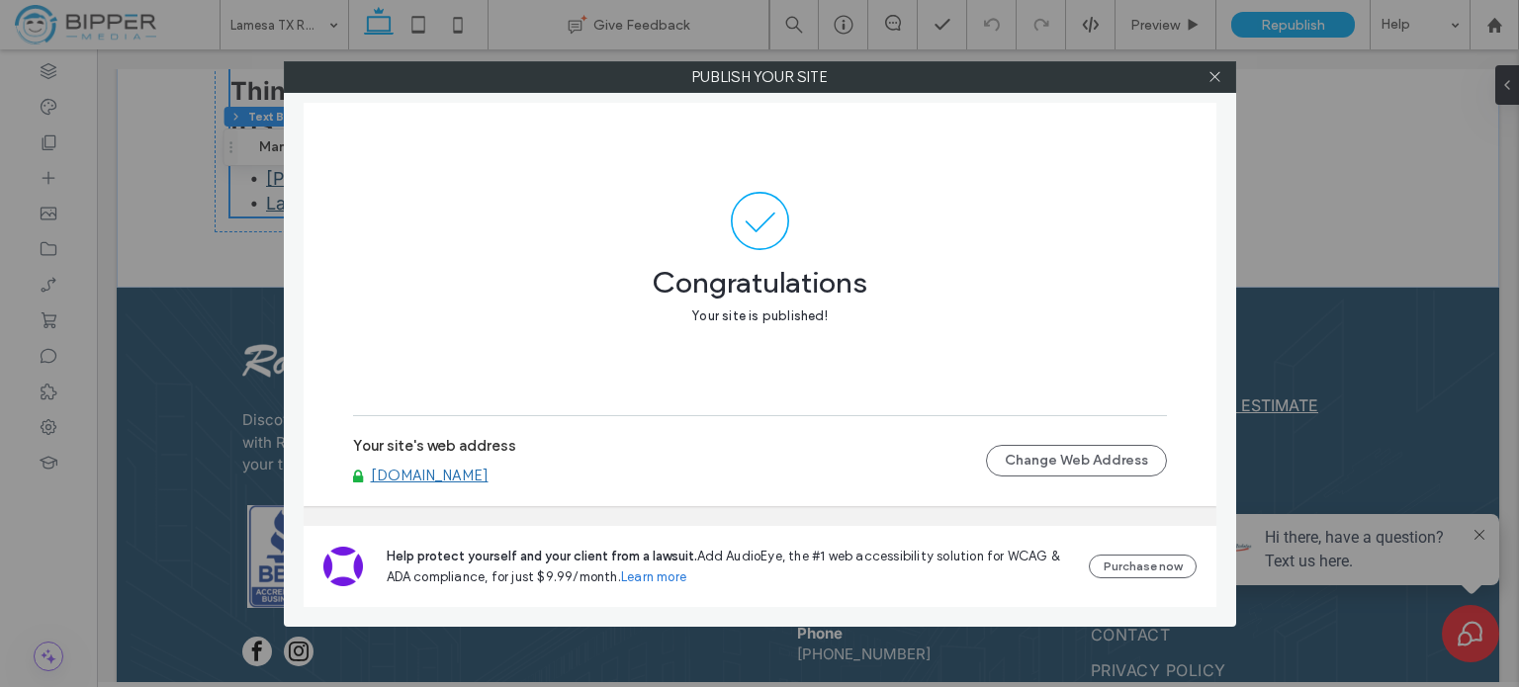
click at [407, 474] on link "[DOMAIN_NAME]" at bounding box center [430, 476] width 118 height 18
click at [1224, 74] on div at bounding box center [1215, 77] width 30 height 30
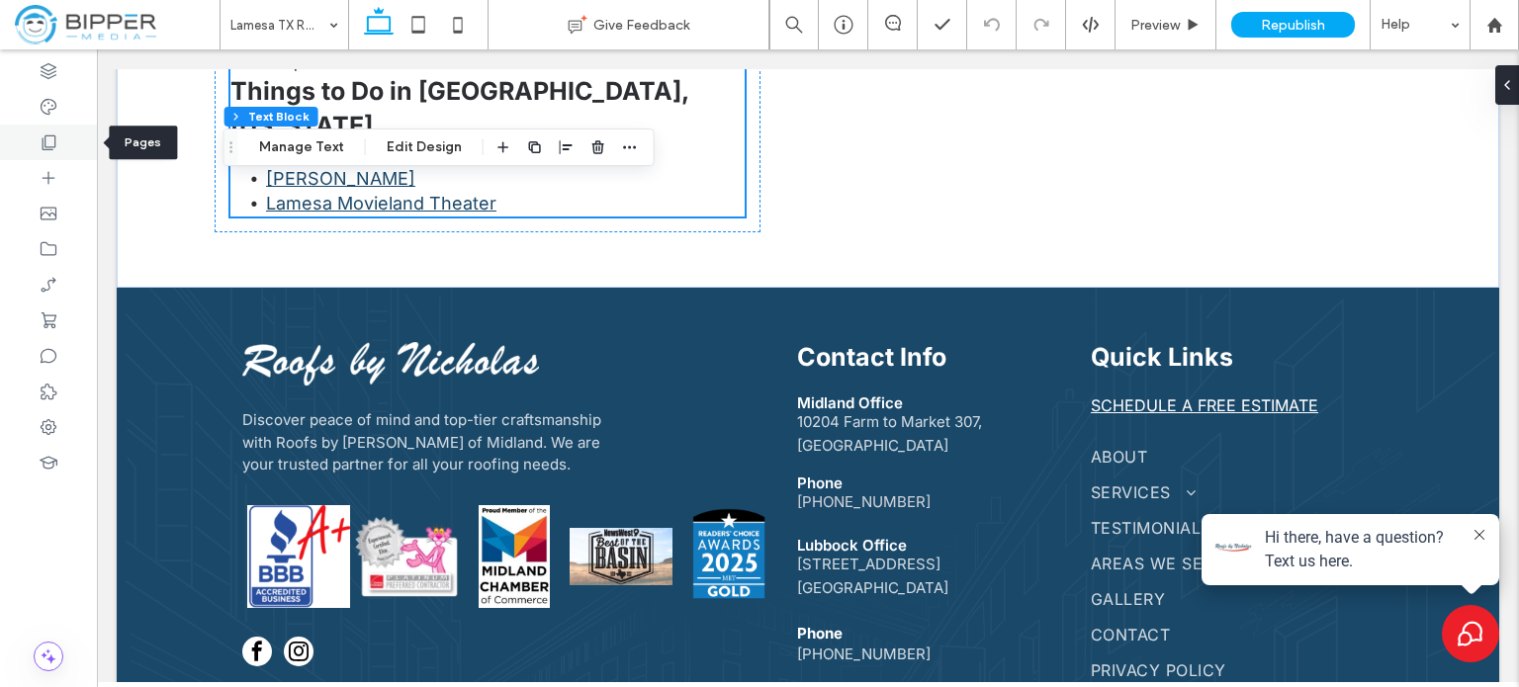
click at [51, 141] on icon at bounding box center [49, 143] width 20 height 20
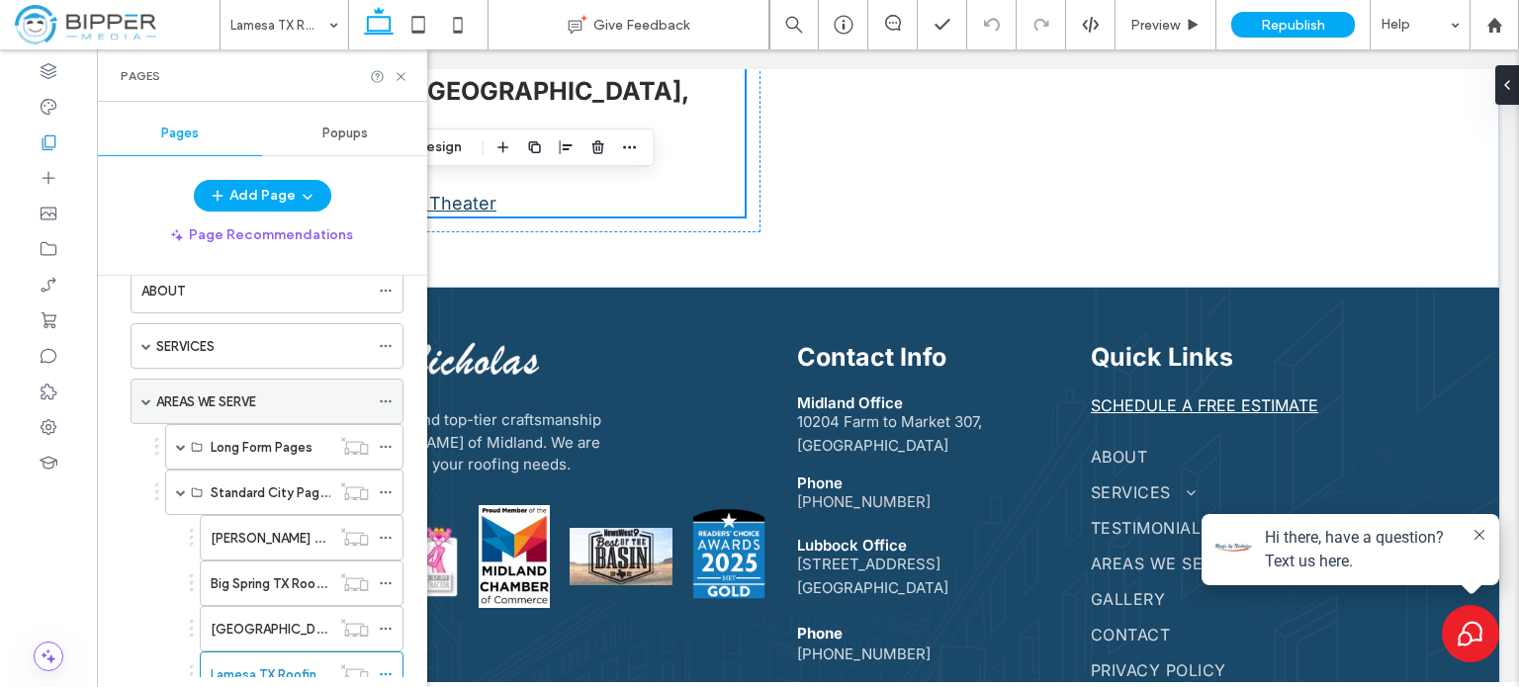
scroll to position [99, 0]
click at [207, 407] on div "AREAS WE SERVE" at bounding box center [262, 400] width 213 height 44
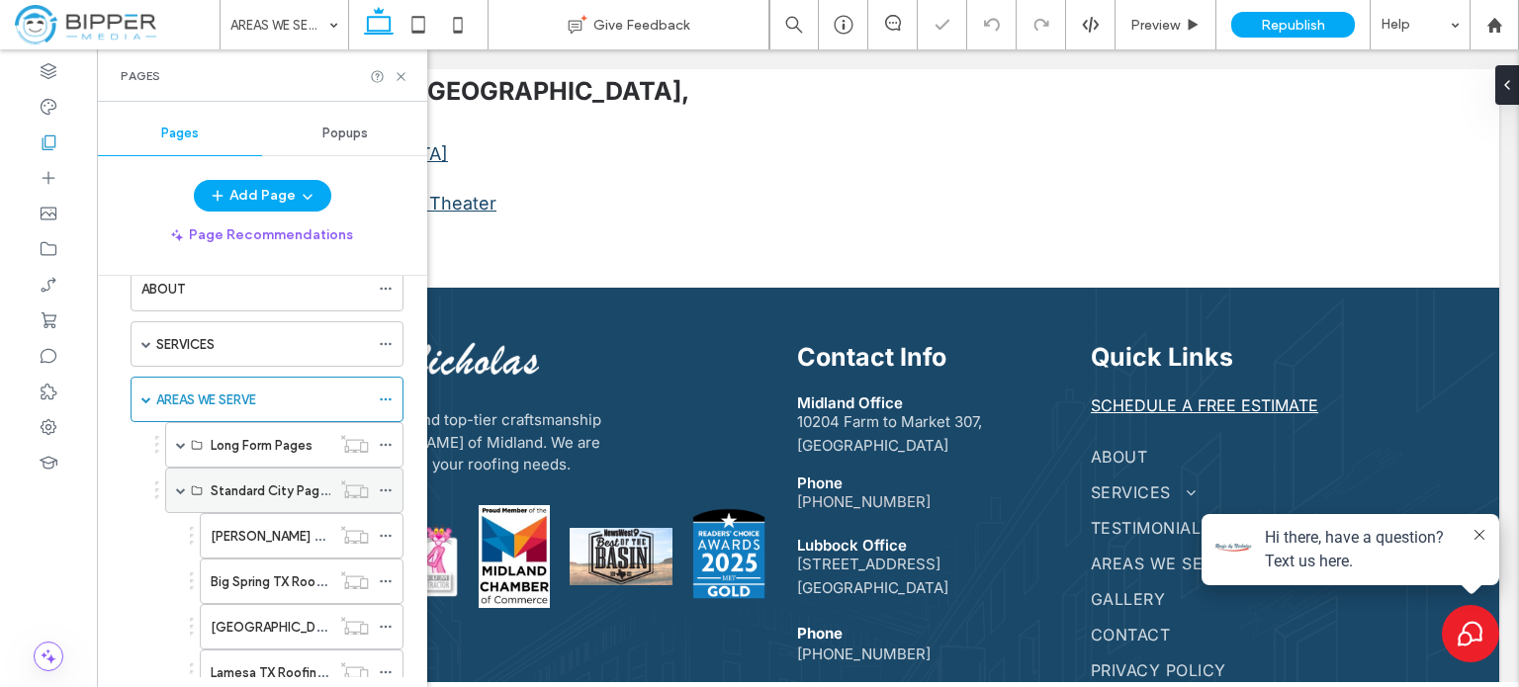
click at [182, 491] on span at bounding box center [181, 491] width 10 height 10
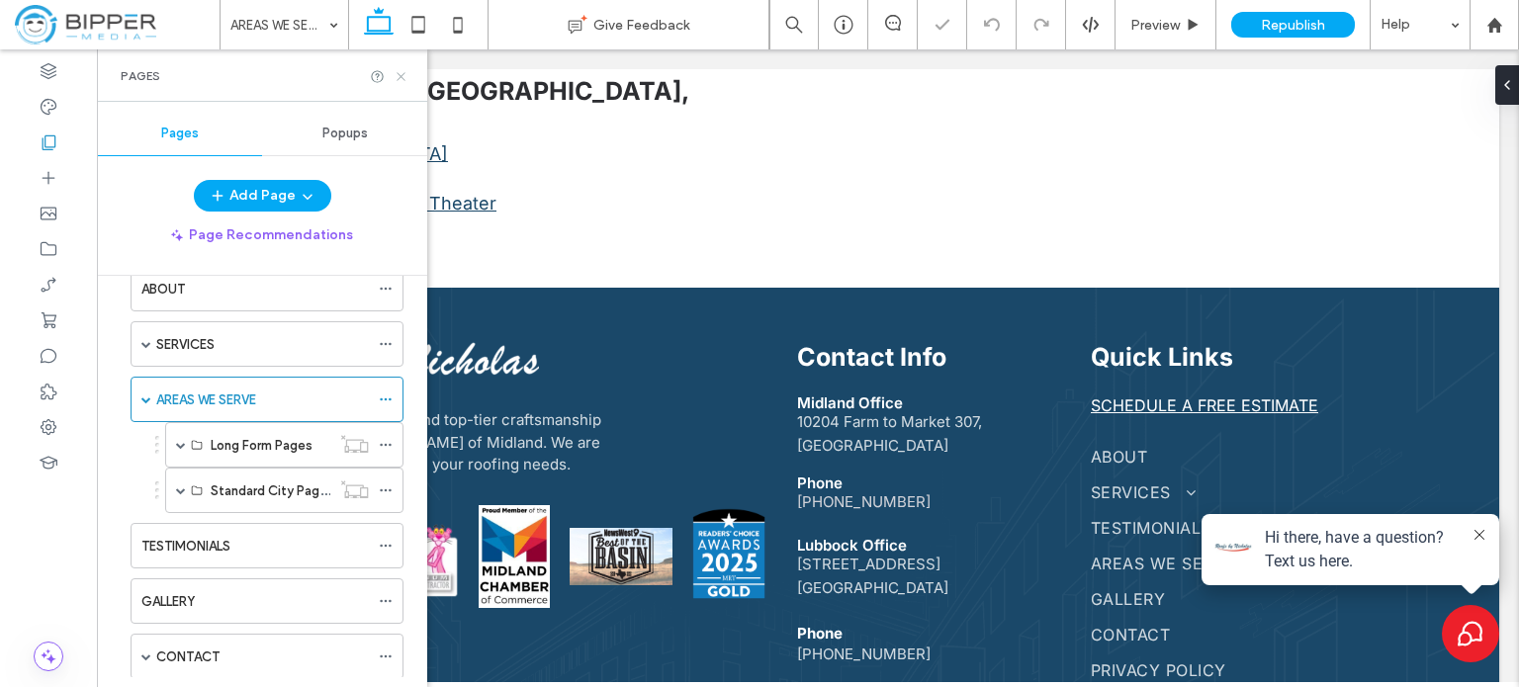
click at [403, 74] on icon at bounding box center [401, 76] width 15 height 15
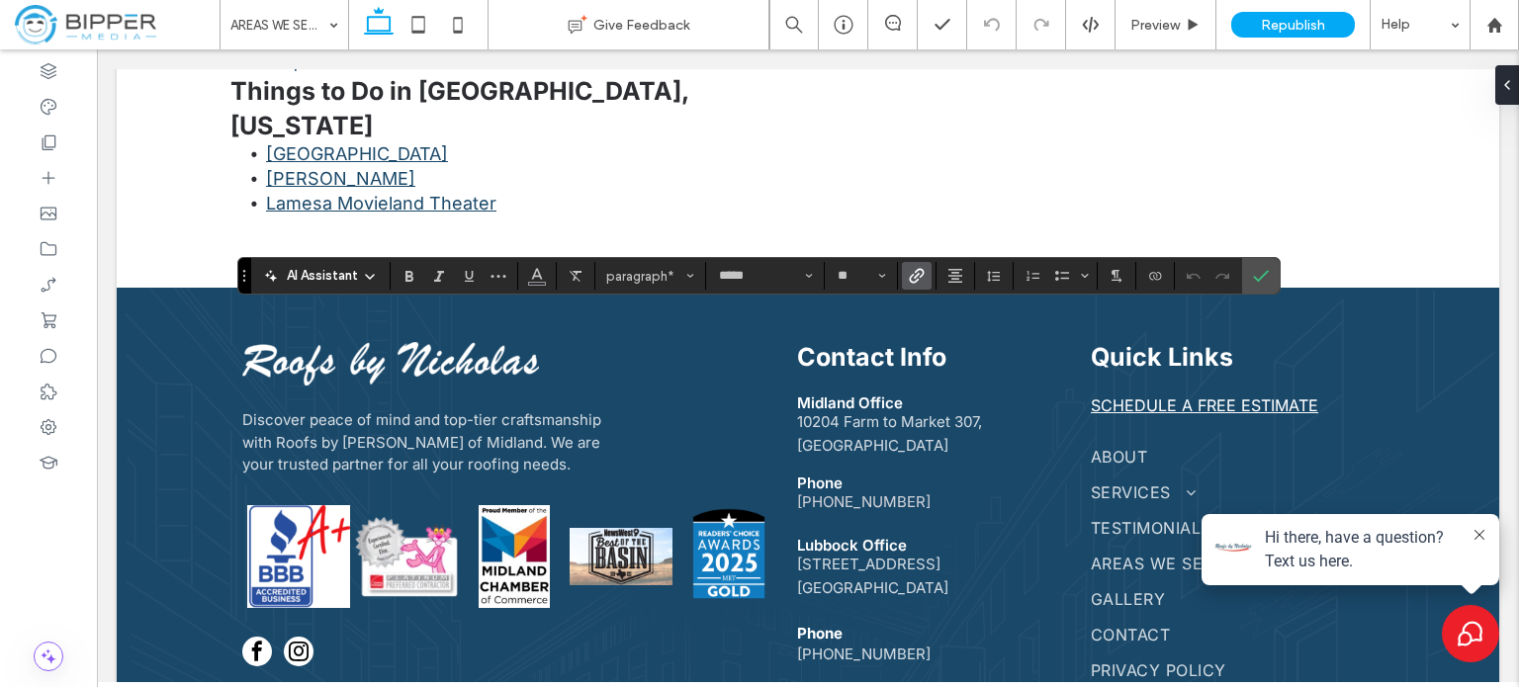
click at [904, 278] on label "Link" at bounding box center [917, 276] width 30 height 28
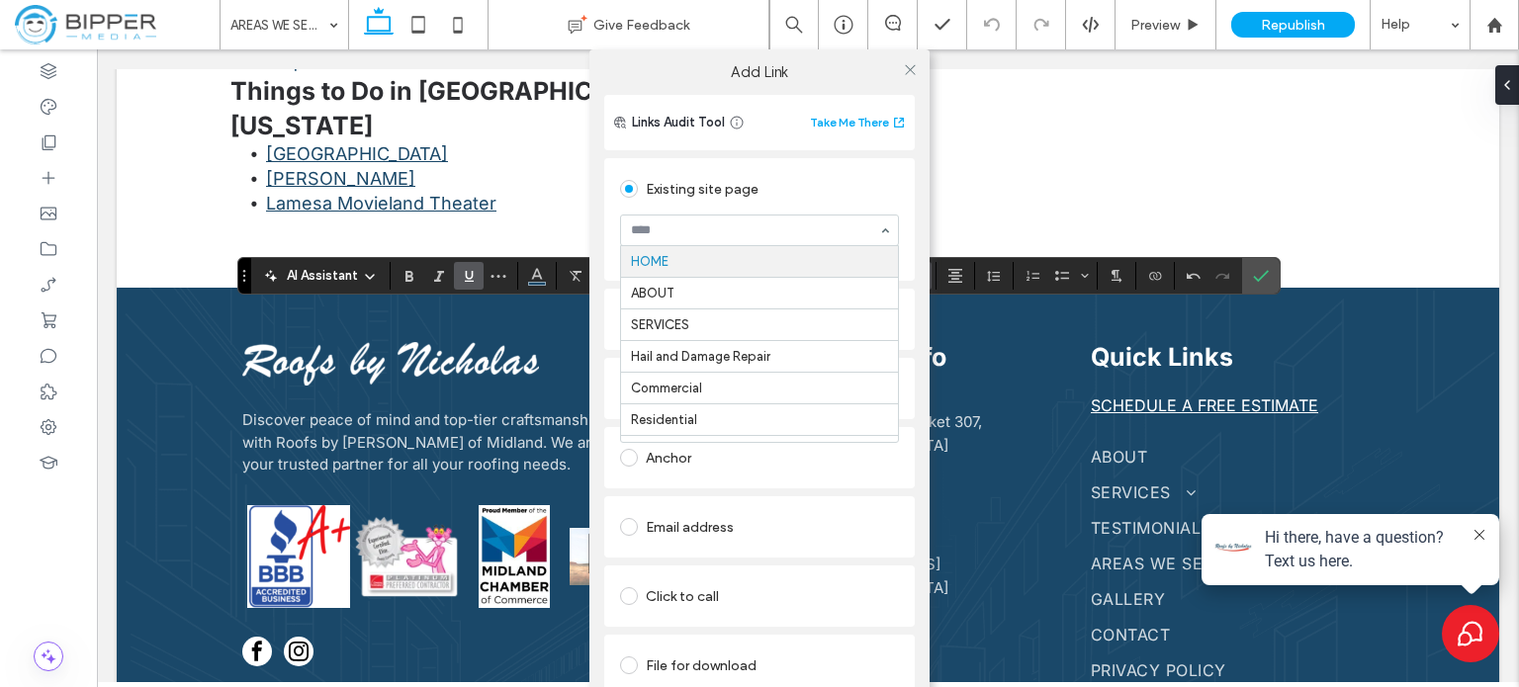
type input "*"
type input "***"
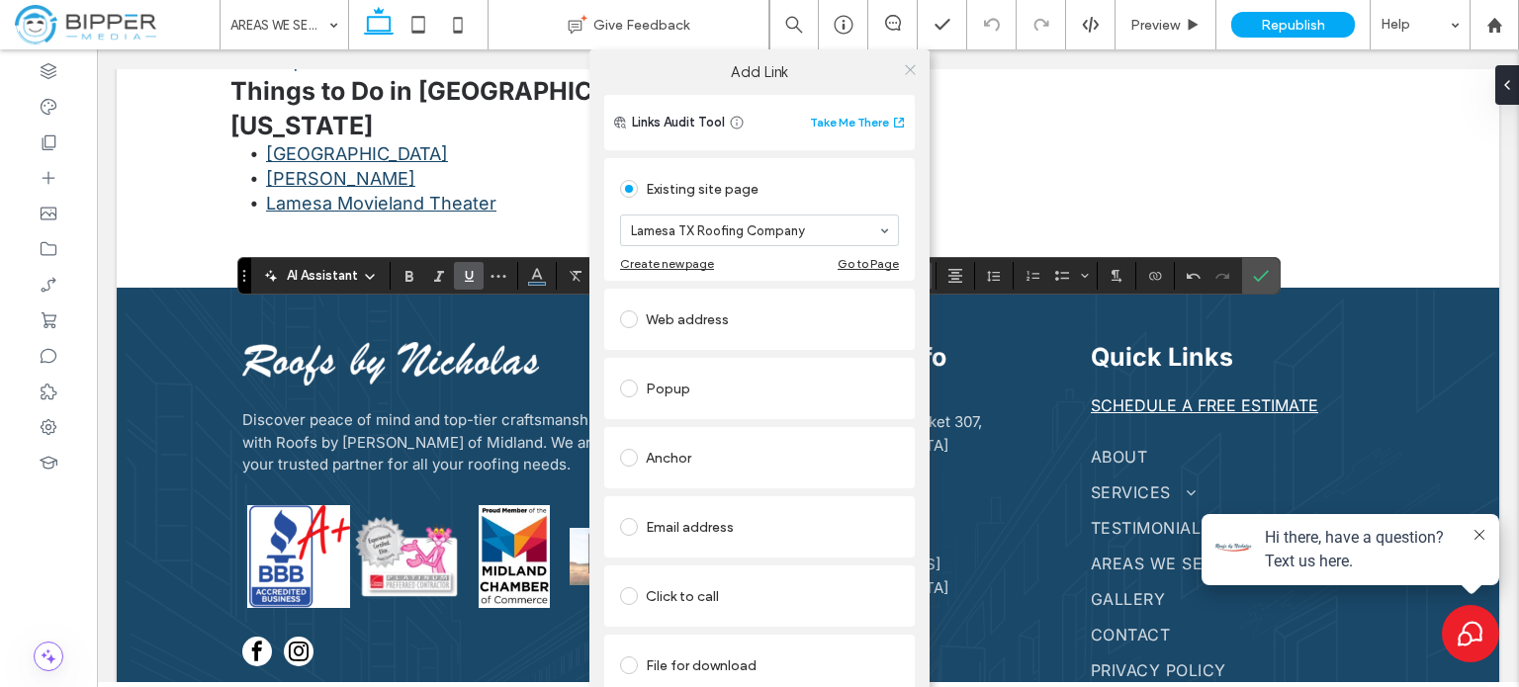
click at [907, 67] on icon at bounding box center [910, 69] width 15 height 15
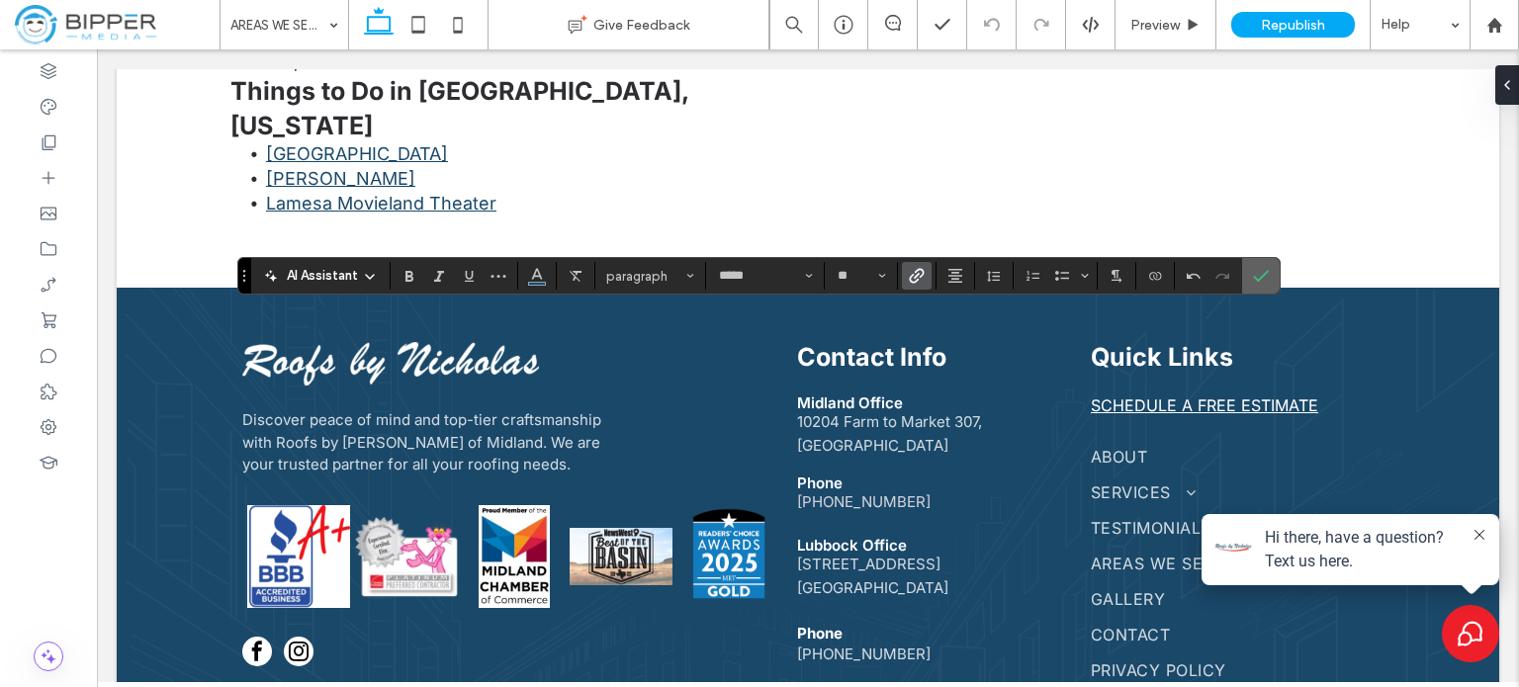
click at [1266, 271] on label "Confirm" at bounding box center [1261, 276] width 30 height 36
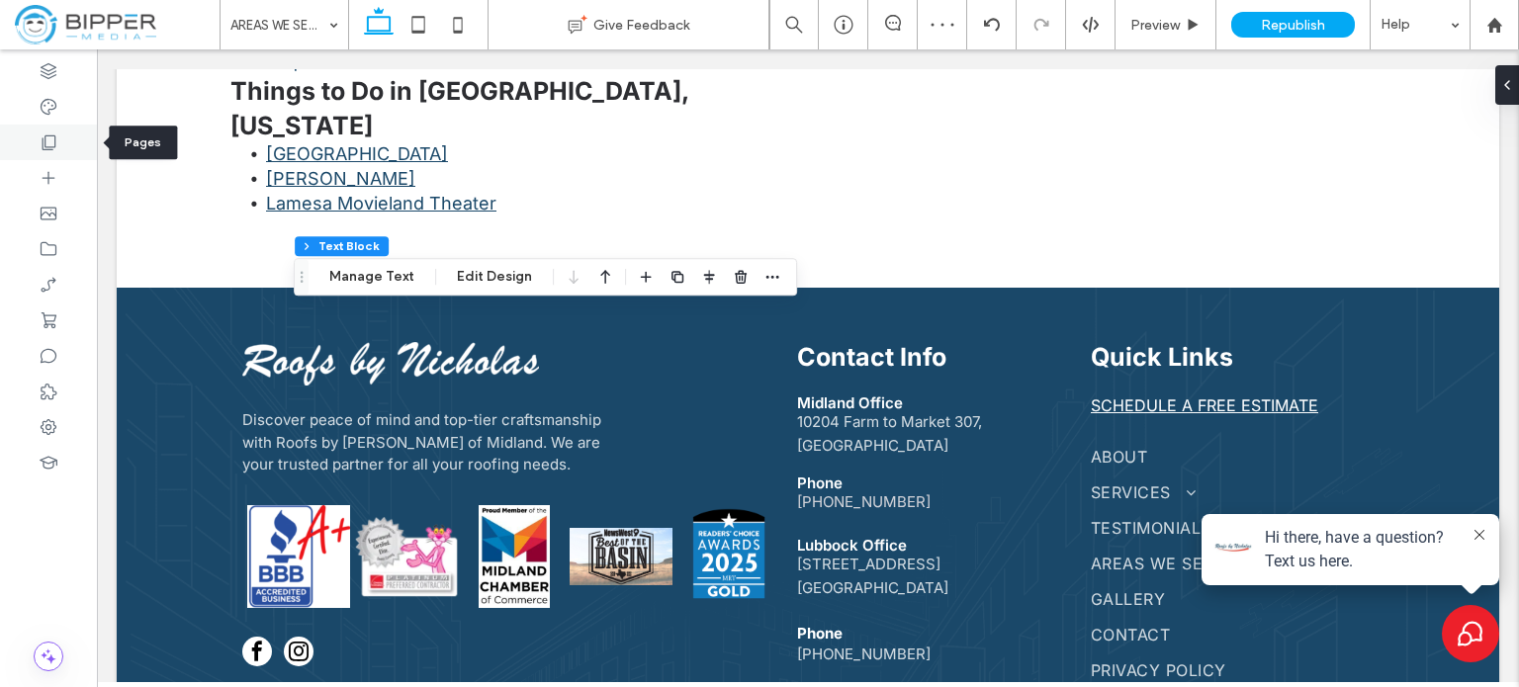
click at [53, 141] on icon at bounding box center [49, 143] width 20 height 20
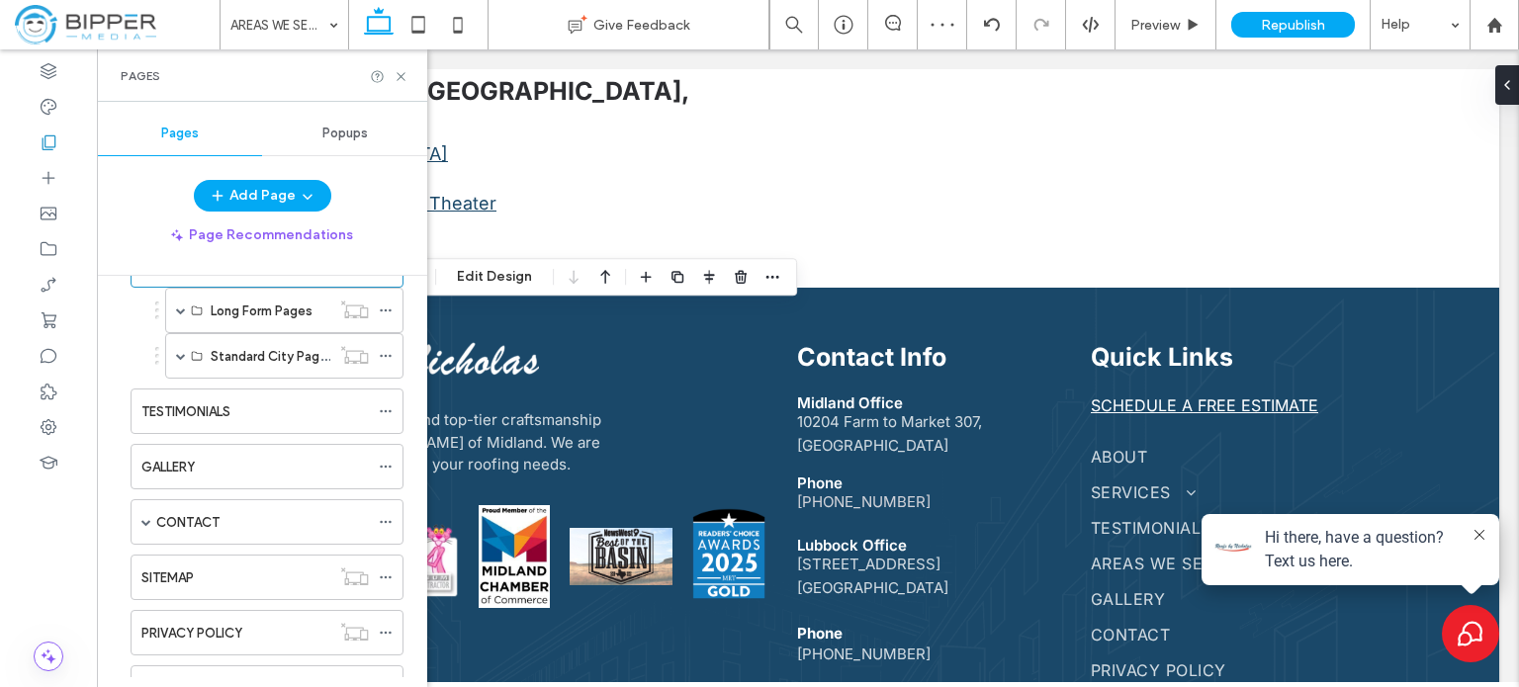
scroll to position [297, 0]
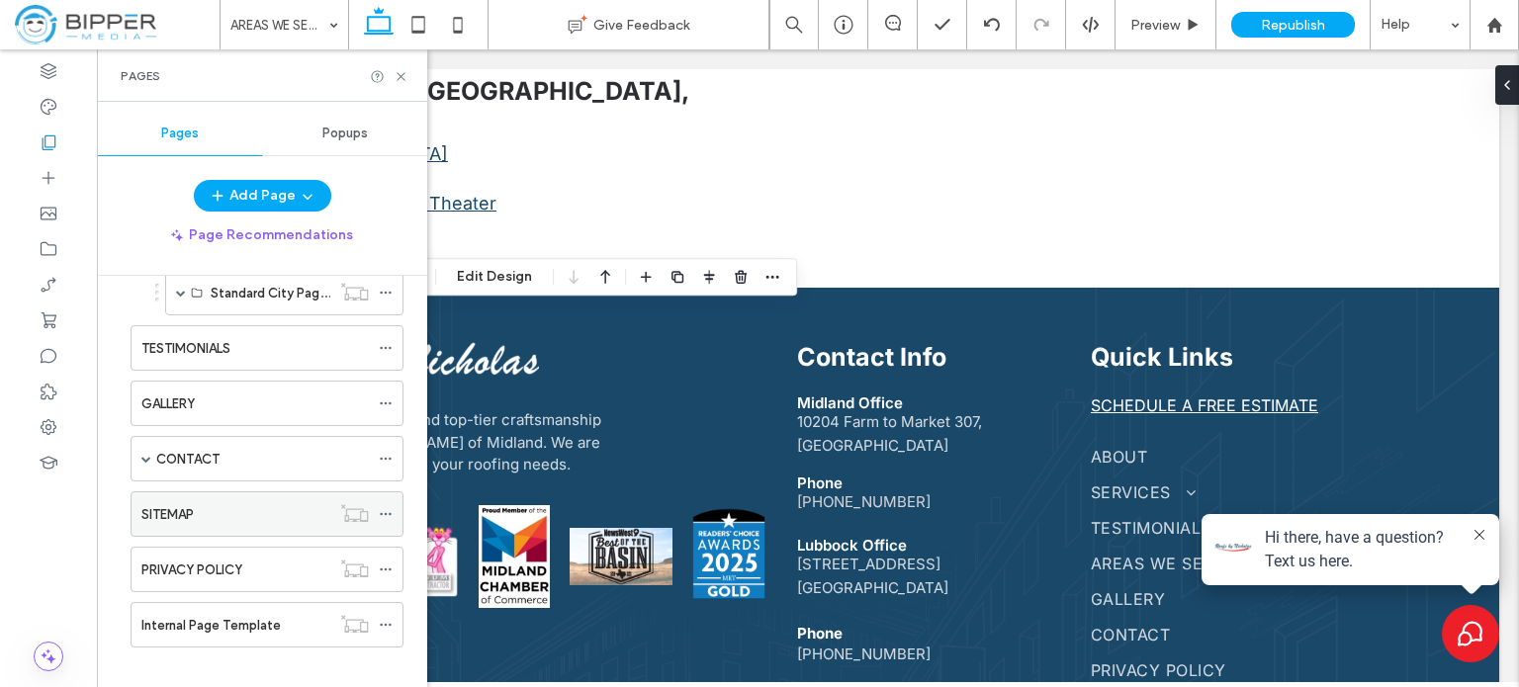
click at [193, 509] on label "SITEMAP" at bounding box center [167, 514] width 52 height 35
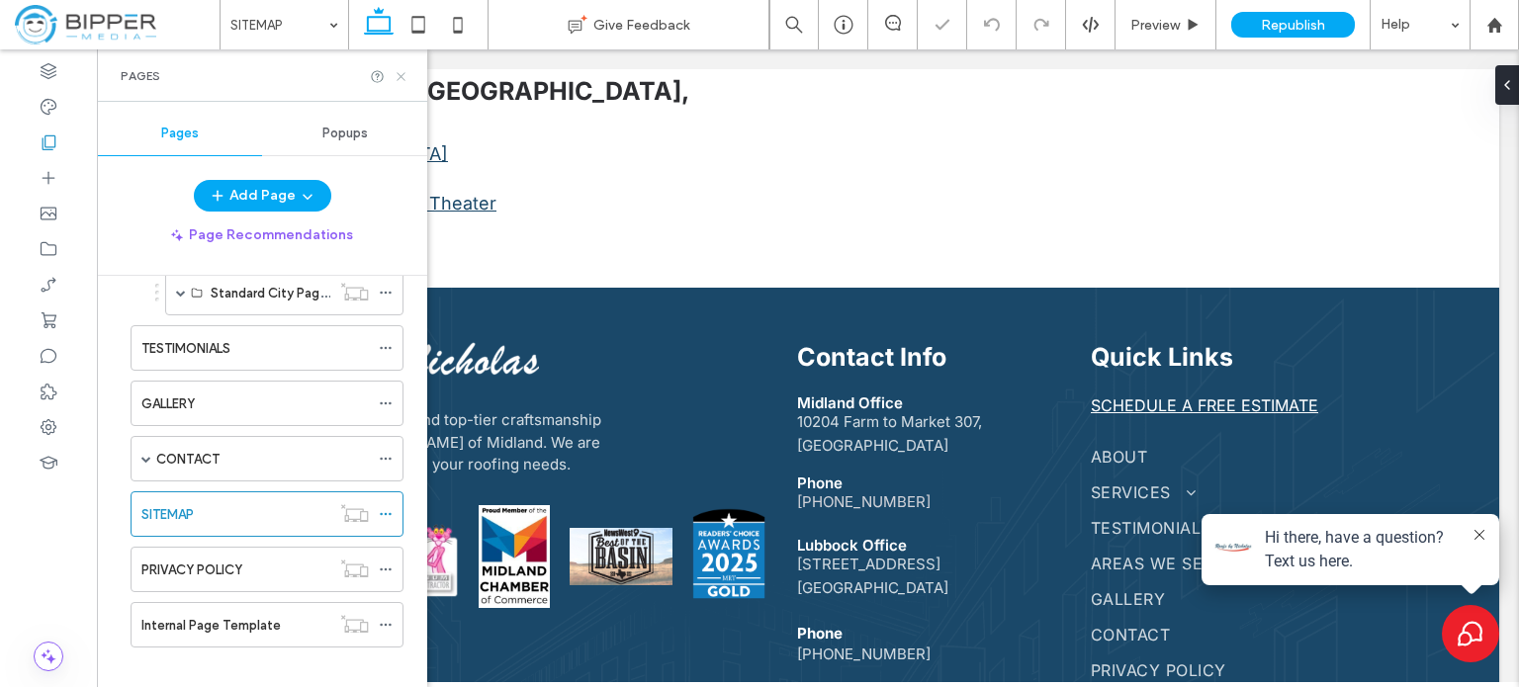
click at [398, 78] on use at bounding box center [401, 76] width 8 height 8
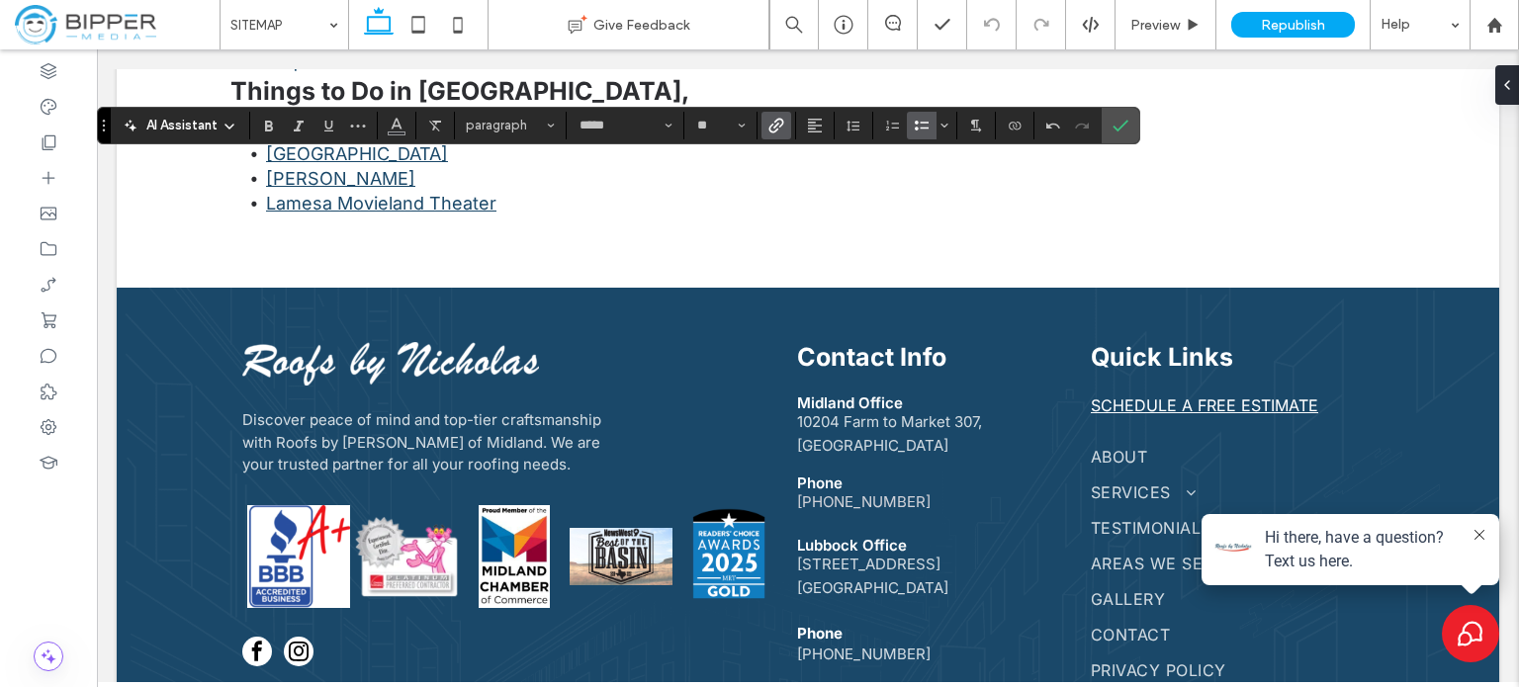
click at [775, 126] on icon "Link" at bounding box center [776, 126] width 16 height 16
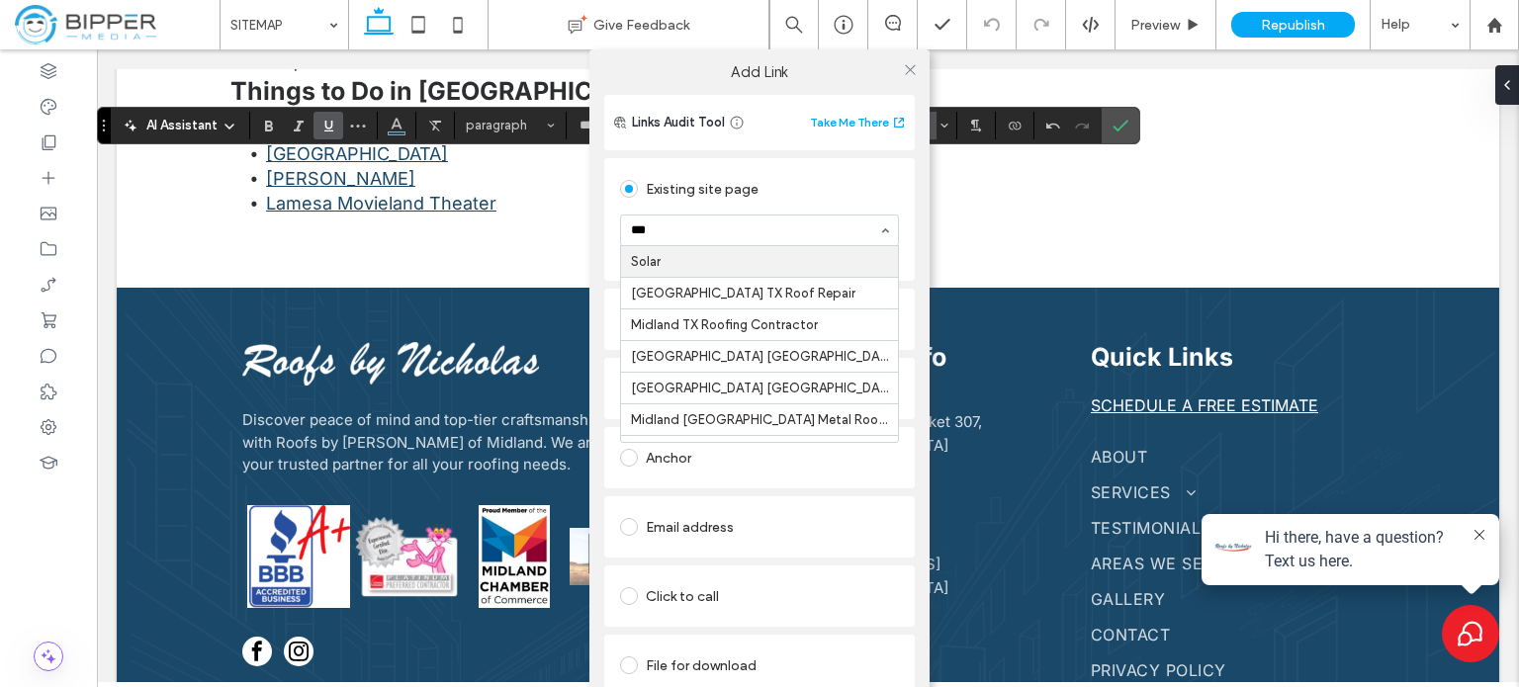
type input "****"
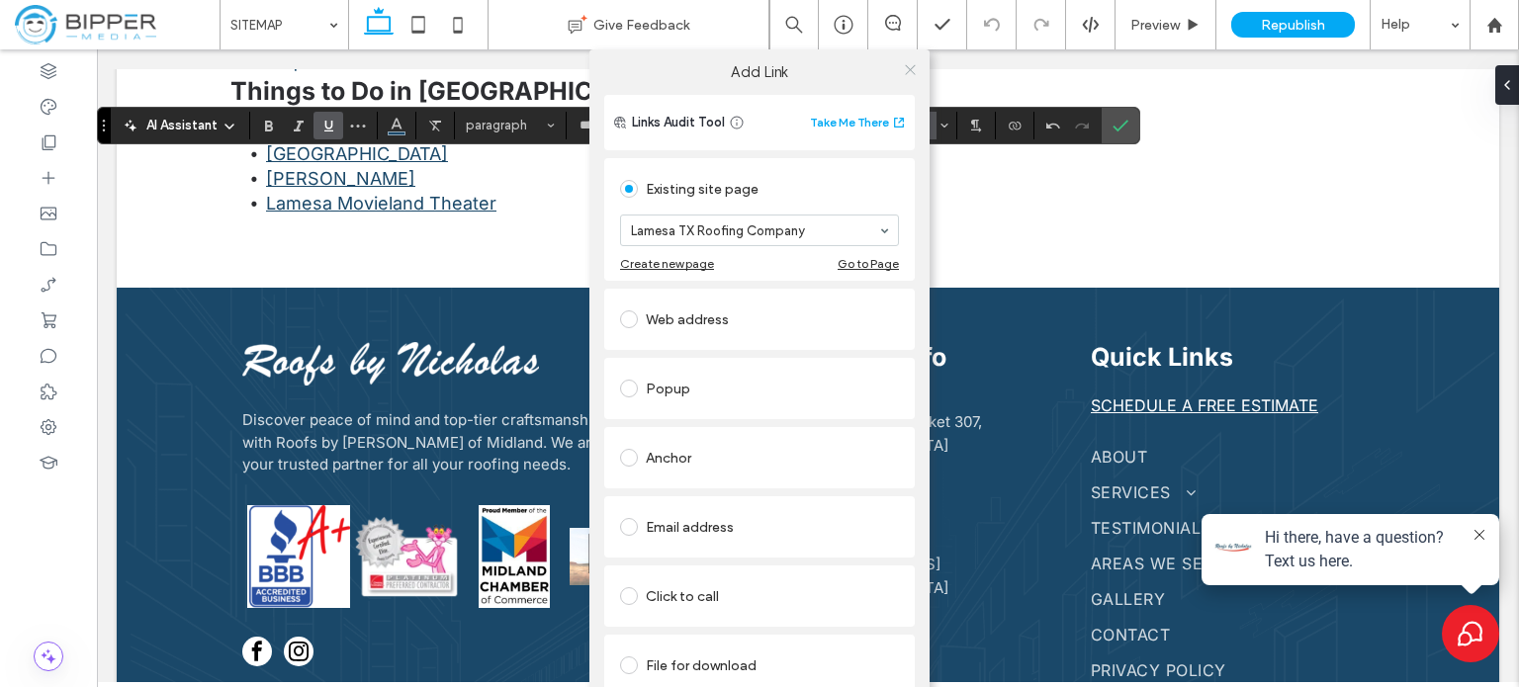
click at [909, 68] on icon at bounding box center [910, 69] width 15 height 15
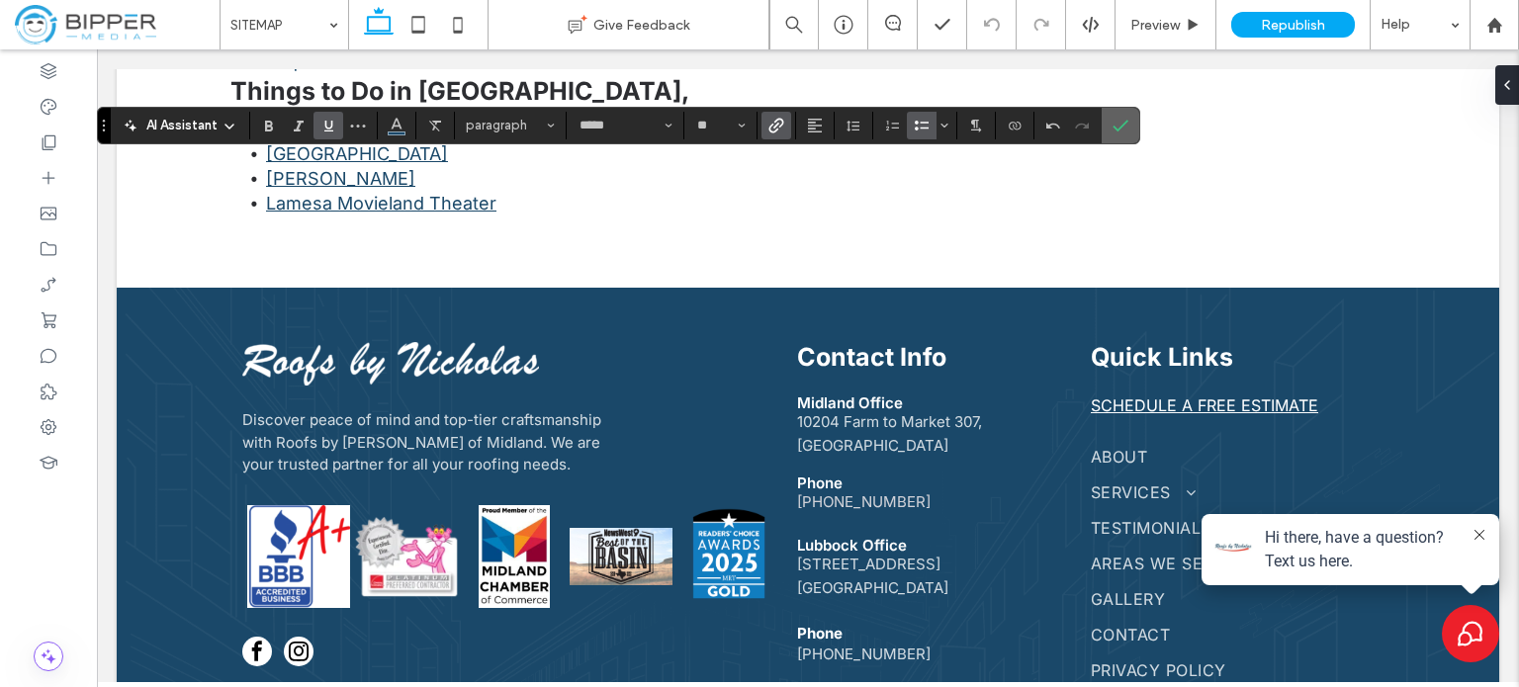
click at [1113, 130] on use "Confirm" at bounding box center [1121, 126] width 16 height 12
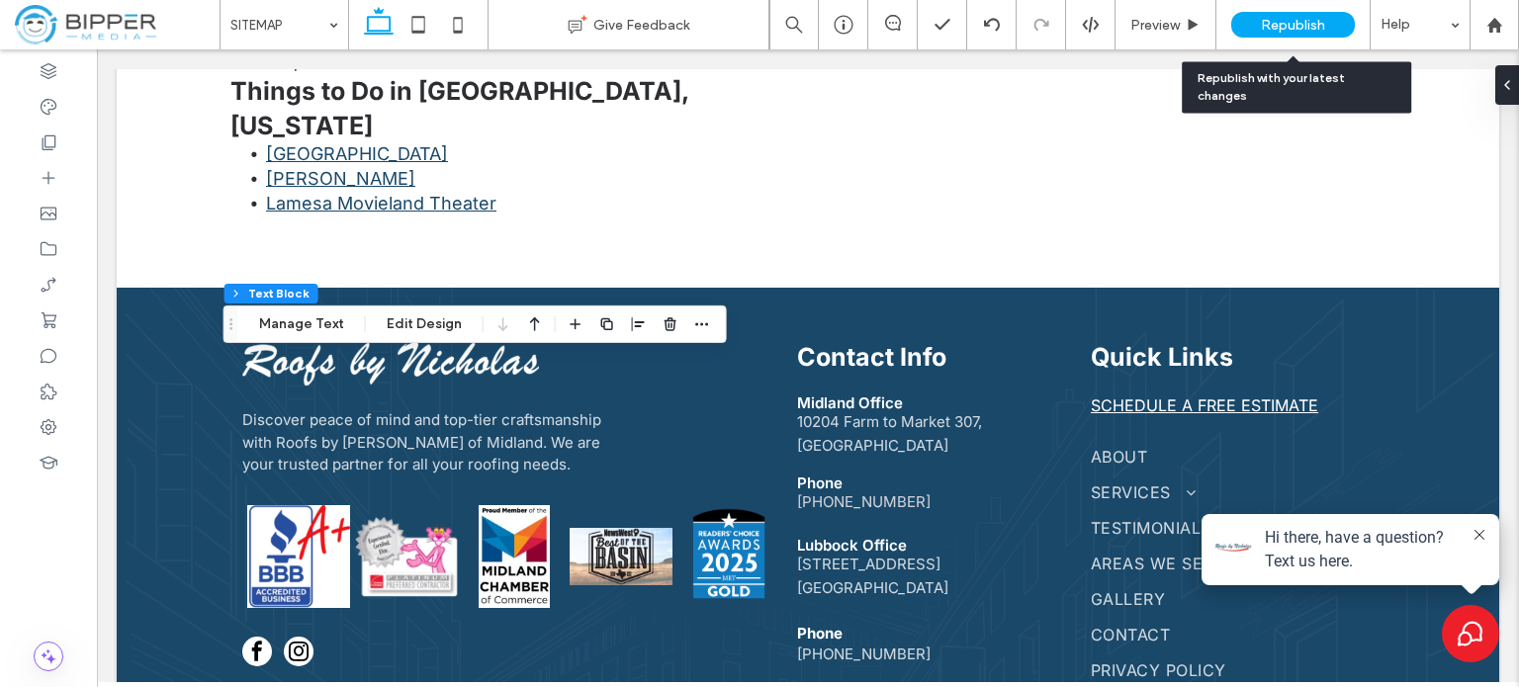
click at [1314, 24] on span "Republish" at bounding box center [1293, 25] width 64 height 17
